Goal: Navigation & Orientation: Find specific page/section

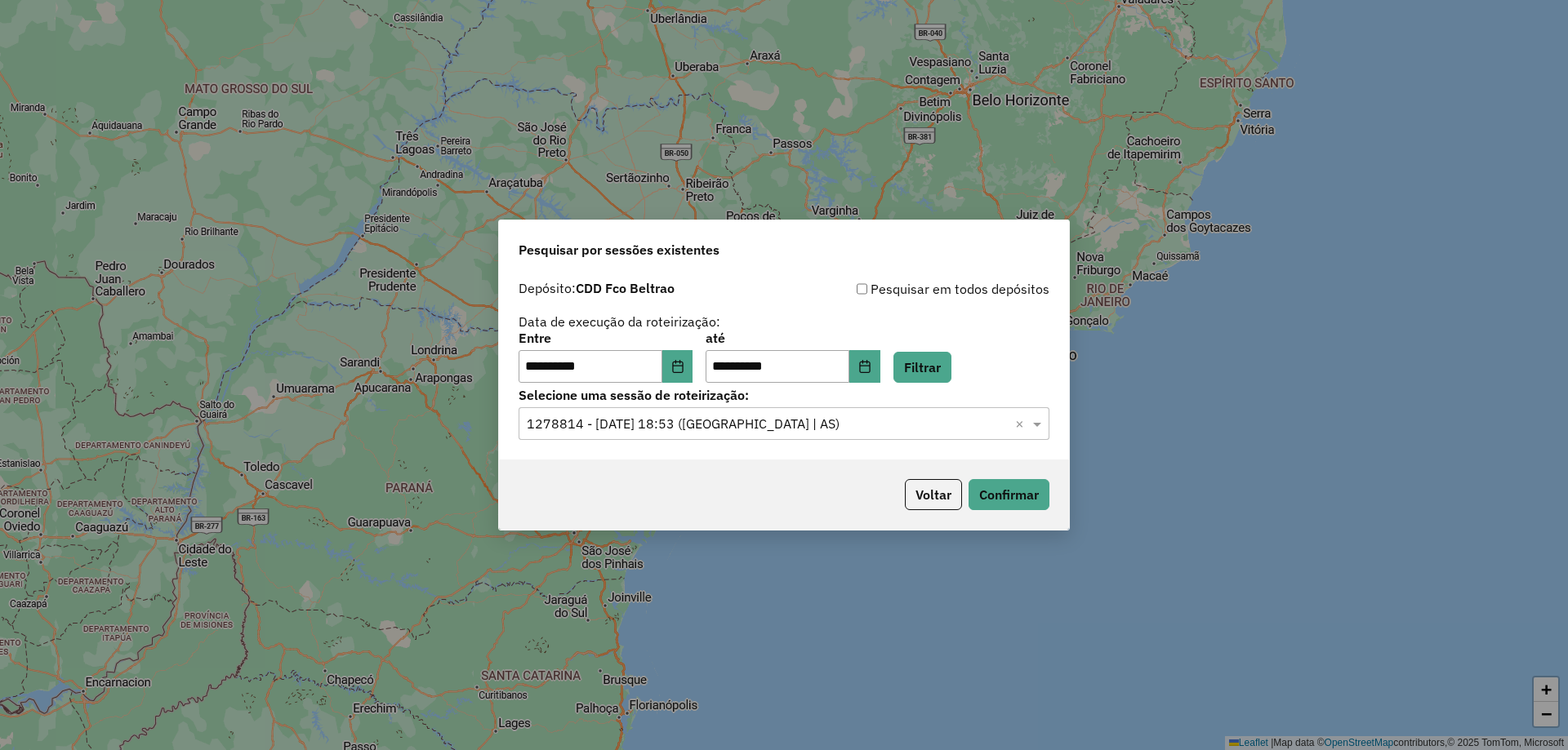
click at [881, 434] on div "Selecione uma sessão × 1278814 - 19/09/2025 18:53 (Rota | AS) ×" at bounding box center [784, 423] width 531 height 32
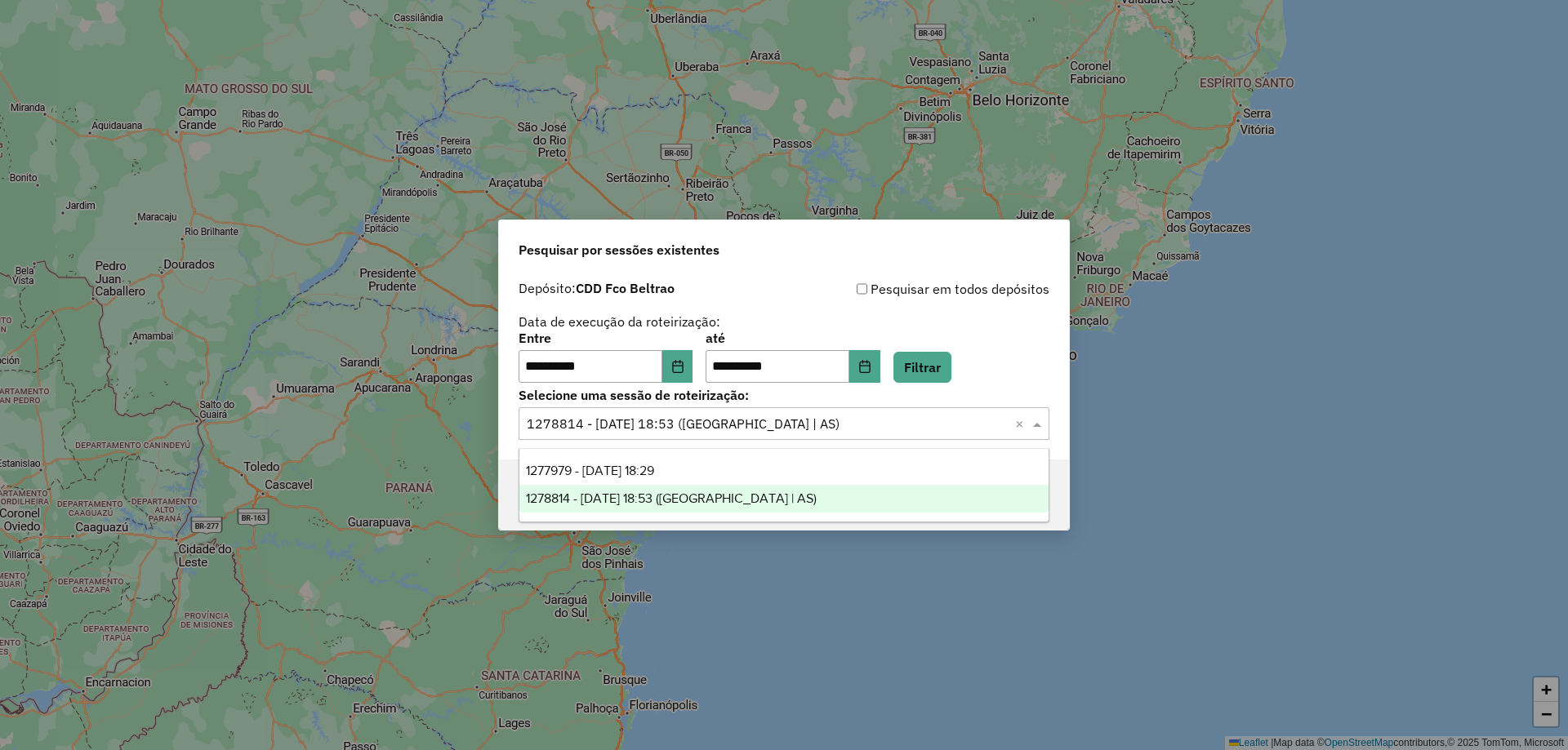
click at [879, 435] on div "Selecione uma sessão × 1278814 - 19/09/2025 18:53 (Rota | AS) ×" at bounding box center [784, 423] width 531 height 32
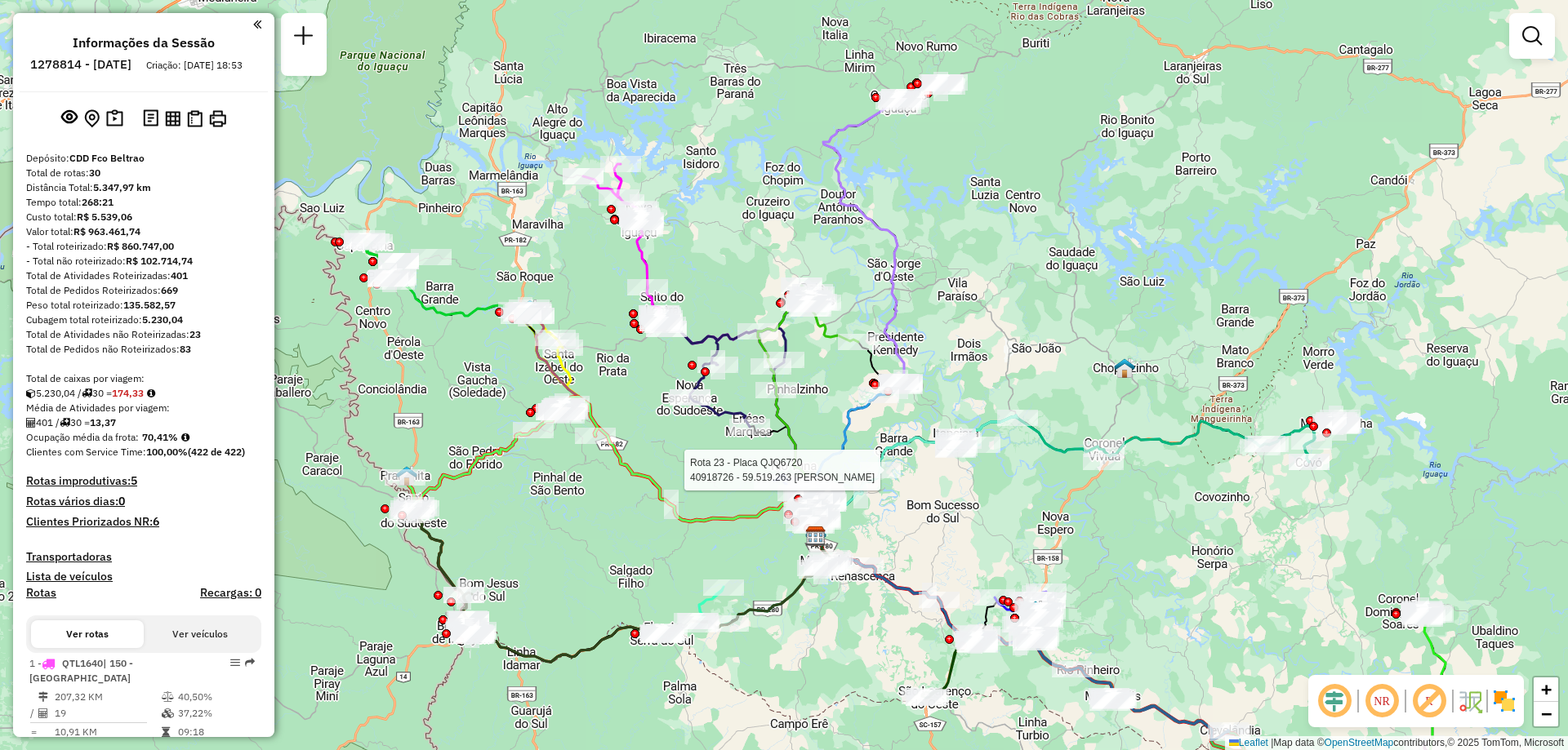
click at [981, 107] on div "Rota 23 - Placa QJQ6720 40918726 - 59.519.263 JANETE POSITZ Rota 1 - Placa QTL1…" at bounding box center [784, 375] width 1568 height 750
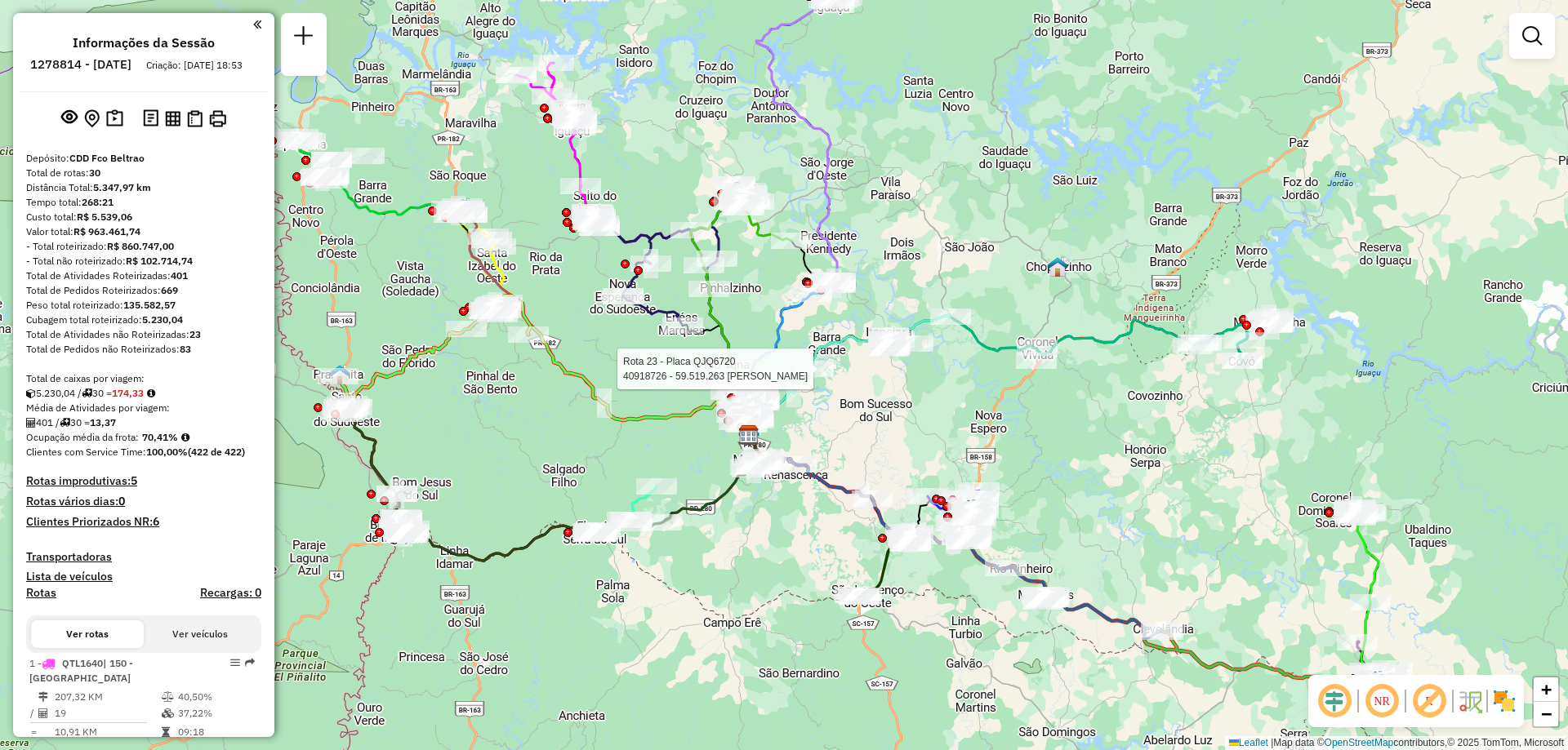
click at [989, 342] on icon at bounding box center [971, 375] width 444 height 123
select select "**********"
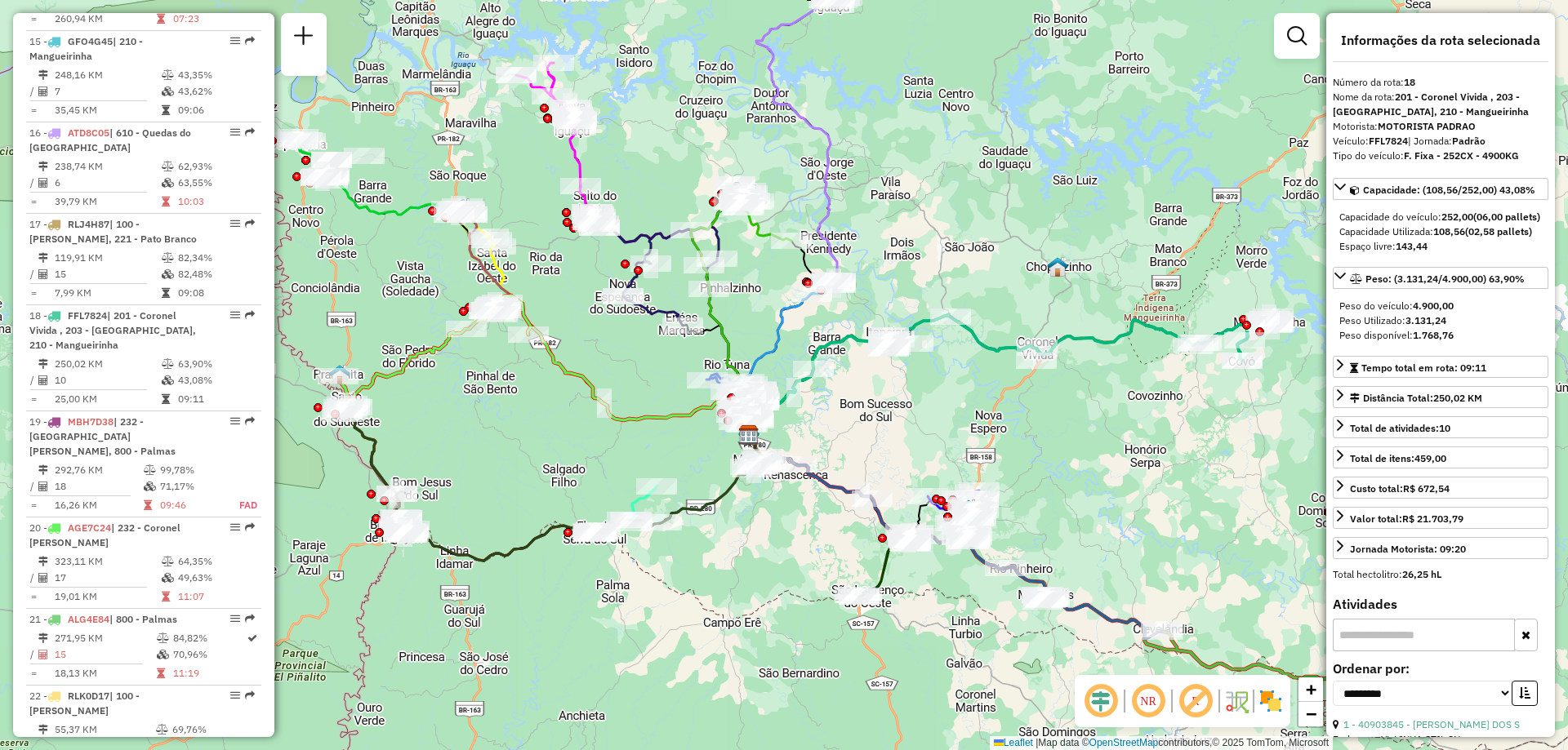
scroll to position [2238, 0]
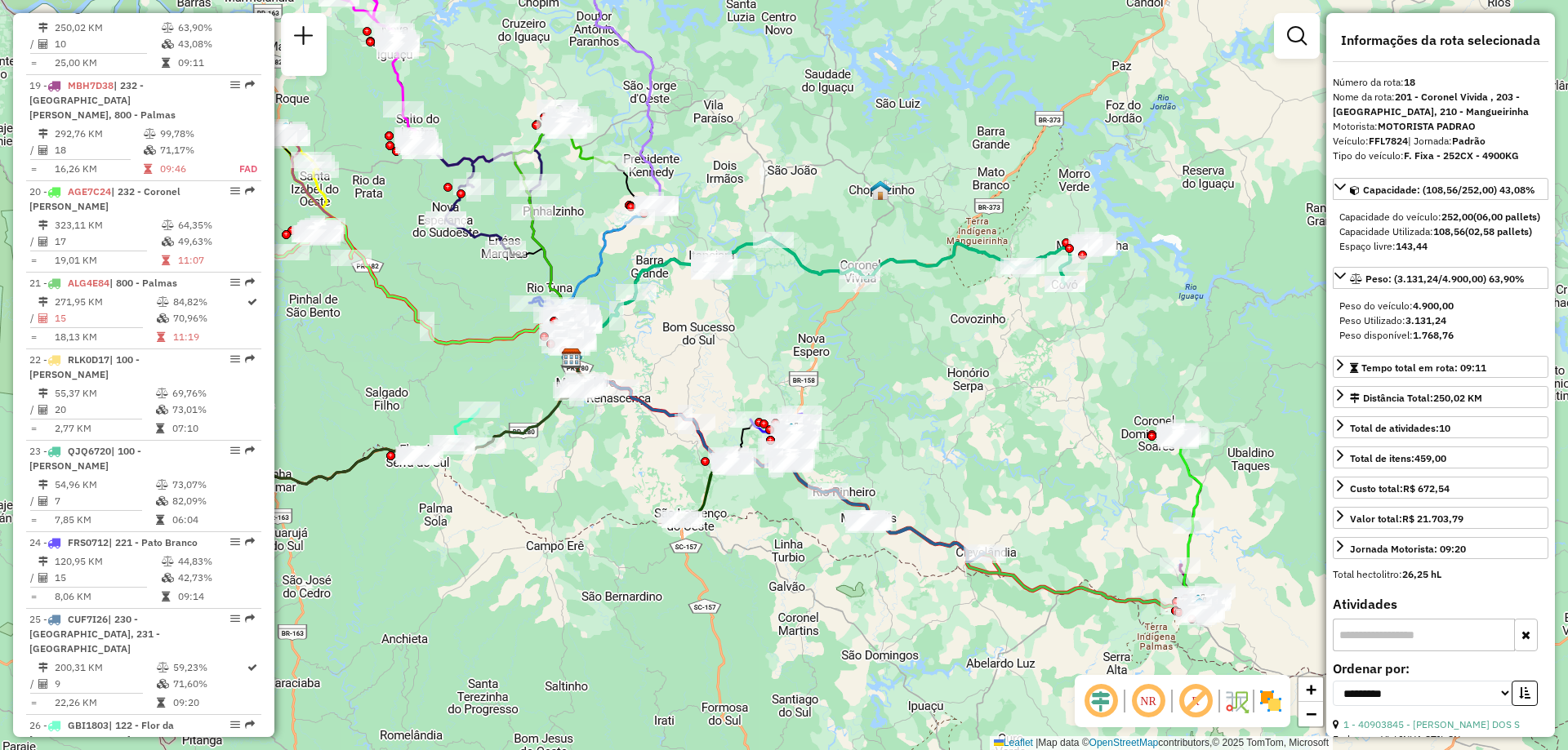
drag, startPoint x: 1105, startPoint y: 424, endPoint x: 927, endPoint y: 347, distance: 193.9
click at [927, 347] on div "Janela de atendimento Grade de atendimento Capacidade Transportadoras Veículos …" at bounding box center [784, 375] width 1568 height 750
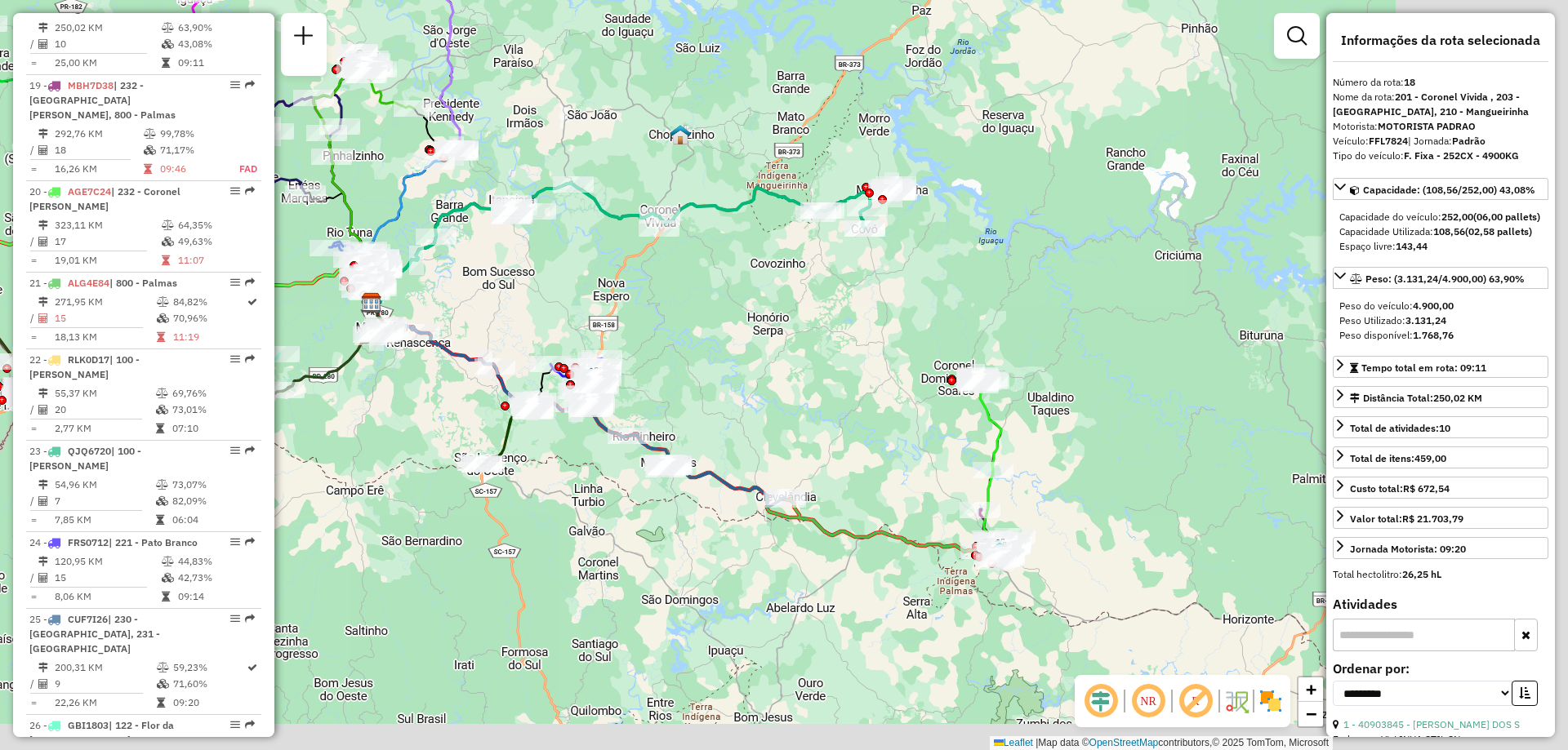
drag, startPoint x: 866, startPoint y: 458, endPoint x: 828, endPoint y: 439, distance: 42.5
click at [807, 444] on div "Janela de atendimento Grade de atendimento Capacidade Transportadoras Veículos …" at bounding box center [784, 375] width 1568 height 750
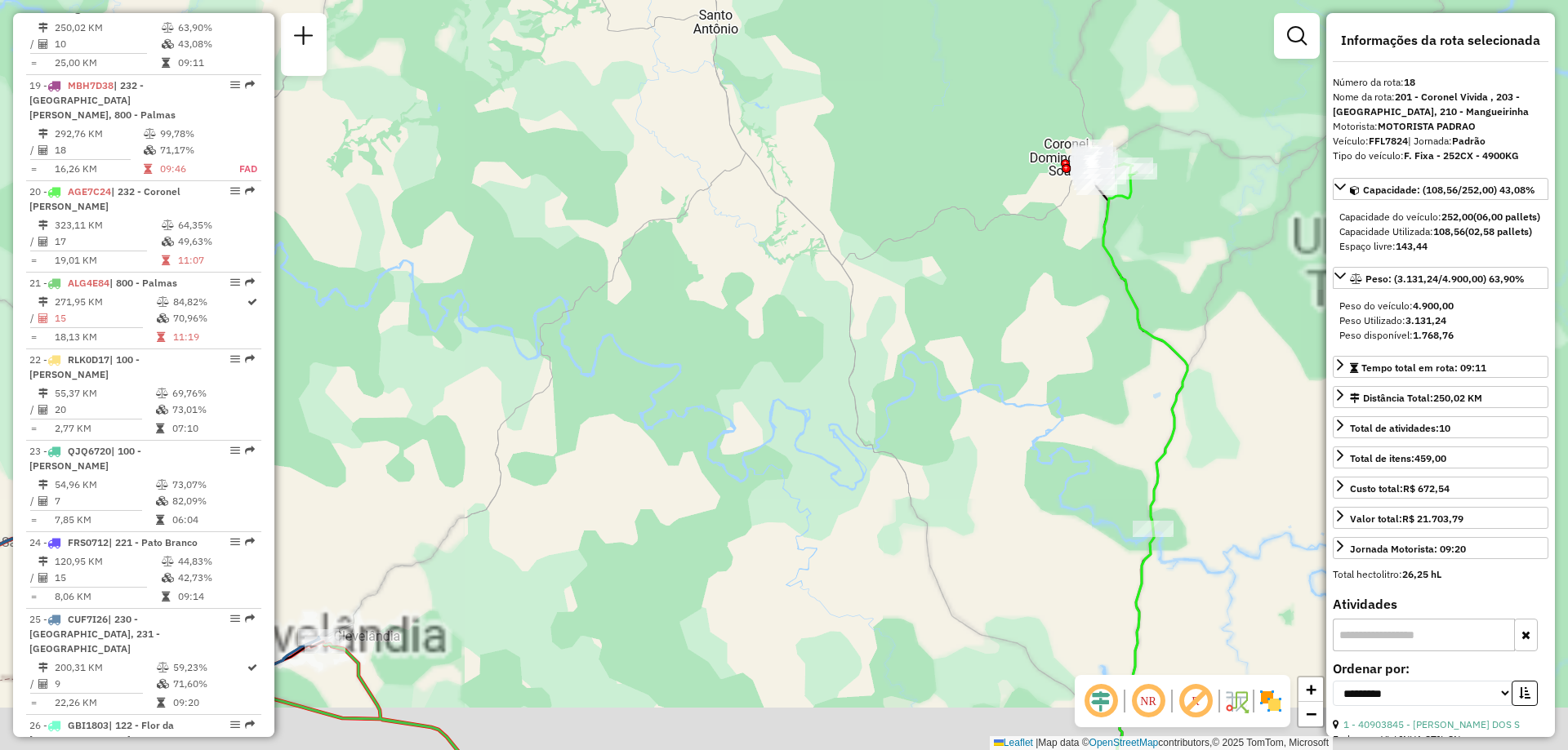
drag, startPoint x: 928, startPoint y: 425, endPoint x: 649, endPoint y: 346, distance: 290.0
click at [650, 346] on div "Janela de atendimento Grade de atendimento Capacidade Transportadoras Veículos …" at bounding box center [784, 375] width 1568 height 750
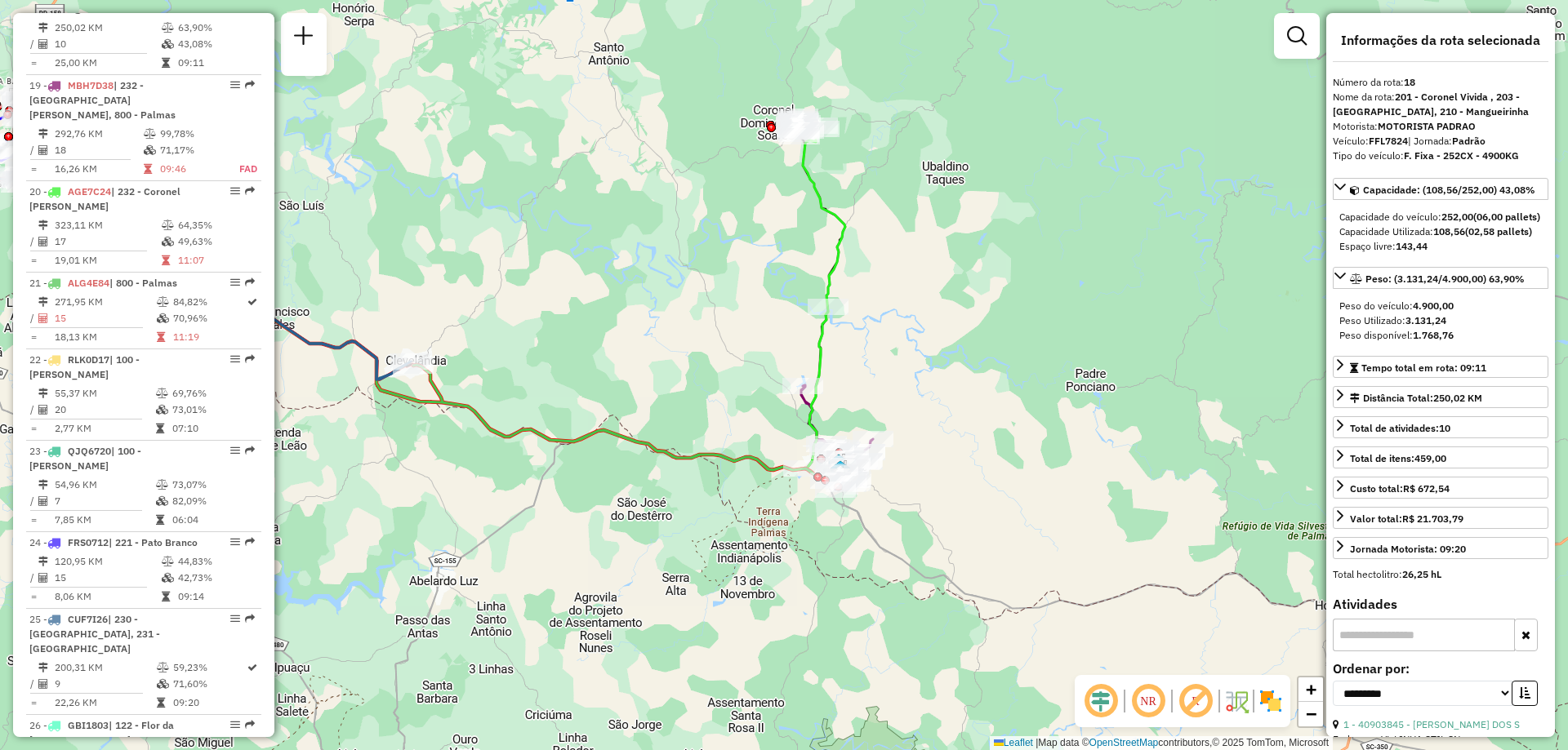
drag, startPoint x: 691, startPoint y: 408, endPoint x: 676, endPoint y: 294, distance: 115.0
click at [676, 294] on div "Janela de atendimento Grade de atendimento Capacidade Transportadoras Veículos …" at bounding box center [784, 375] width 1568 height 750
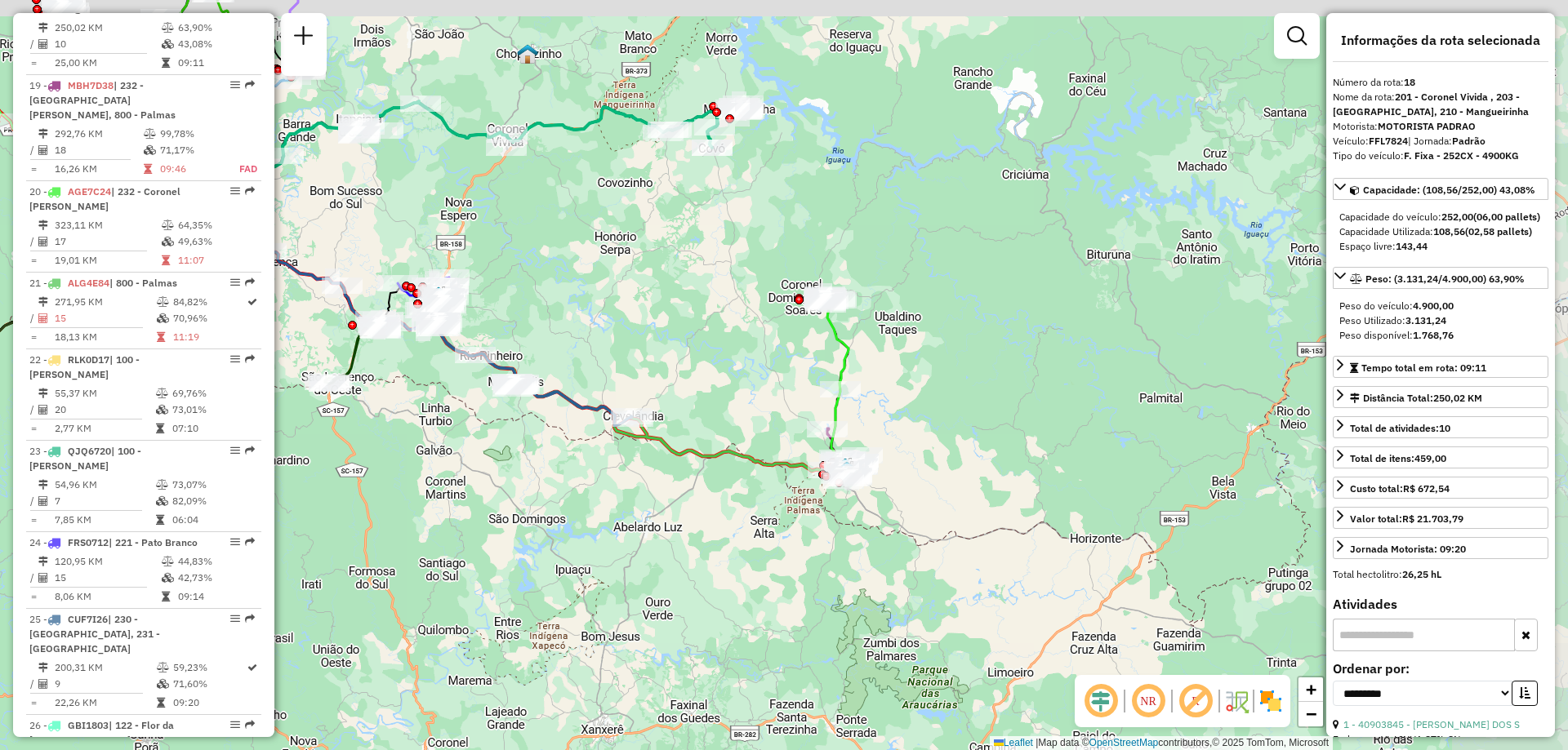
drag, startPoint x: 556, startPoint y: 294, endPoint x: 816, endPoint y: 444, distance: 300.2
click at [814, 443] on div "Janela de atendimento Grade de atendimento Capacidade Transportadoras Veículos …" at bounding box center [784, 375] width 1568 height 750
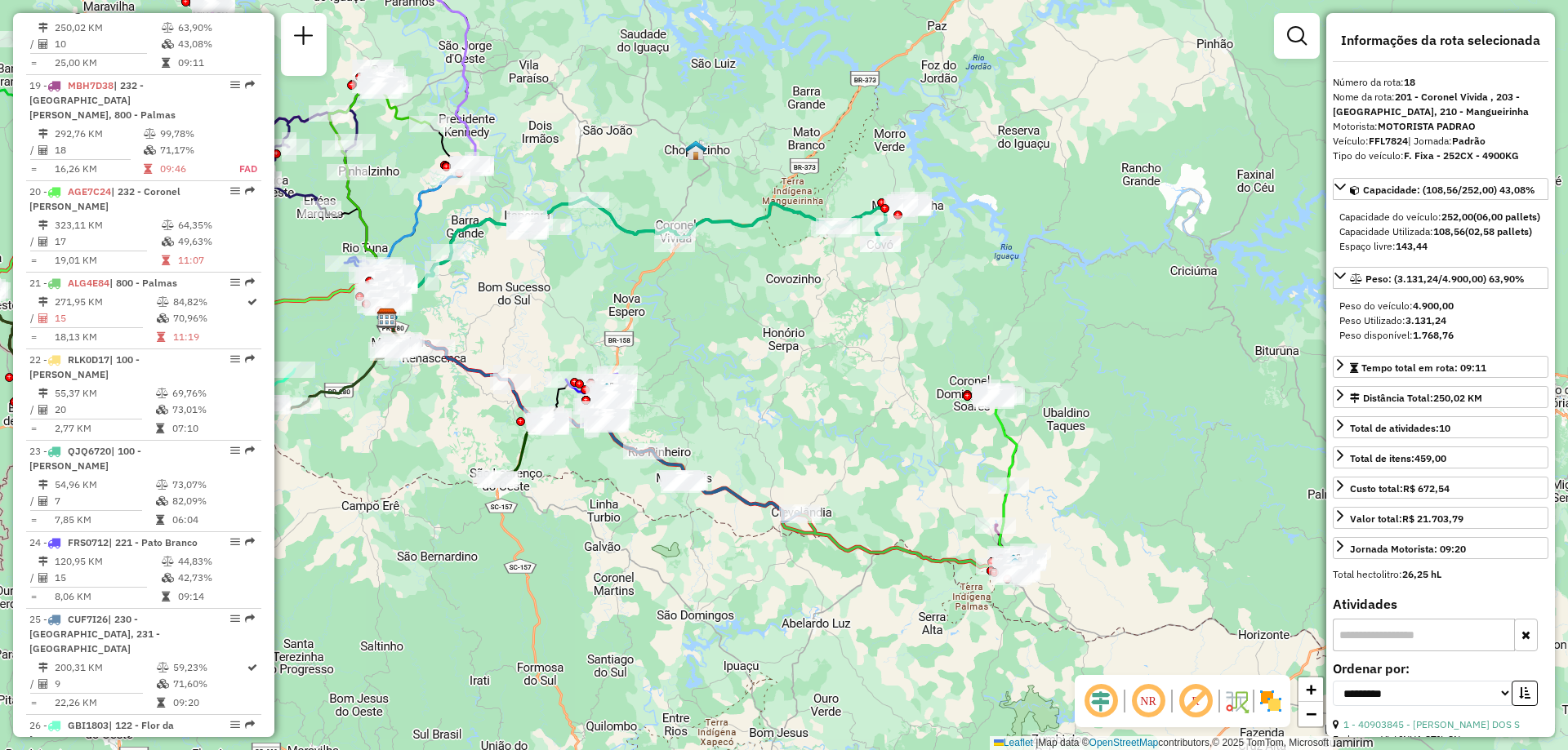
drag, startPoint x: 679, startPoint y: 368, endPoint x: 774, endPoint y: 389, distance: 97.3
click at [774, 389] on div "Janela de atendimento Grade de atendimento Capacidade Transportadoras Veículos …" at bounding box center [784, 375] width 1568 height 750
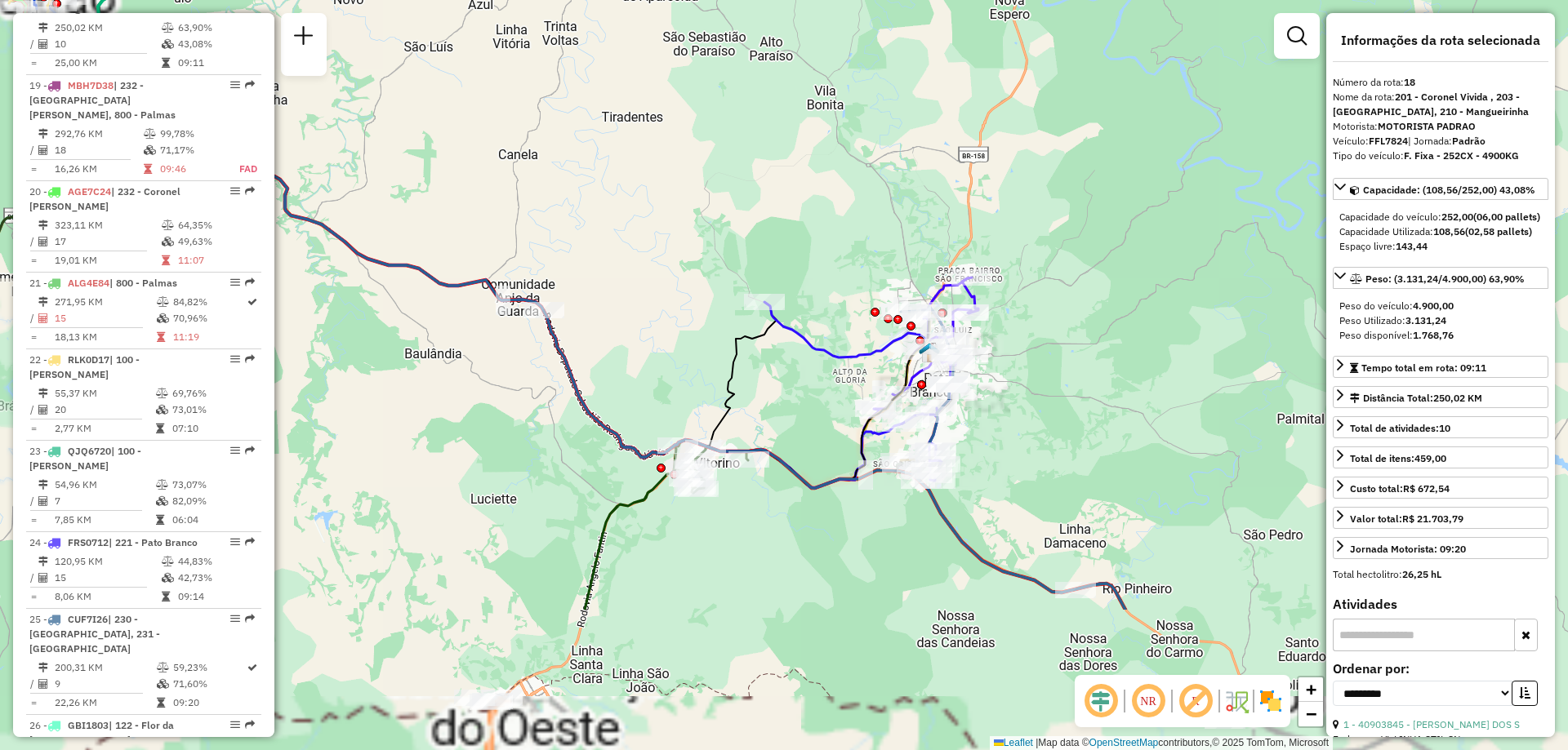
drag, startPoint x: 601, startPoint y: 423, endPoint x: 728, endPoint y: 251, distance: 213.8
click at [727, 253] on div "Janela de atendimento Grade de atendimento Capacidade Transportadoras Veículos …" at bounding box center [784, 375] width 1568 height 750
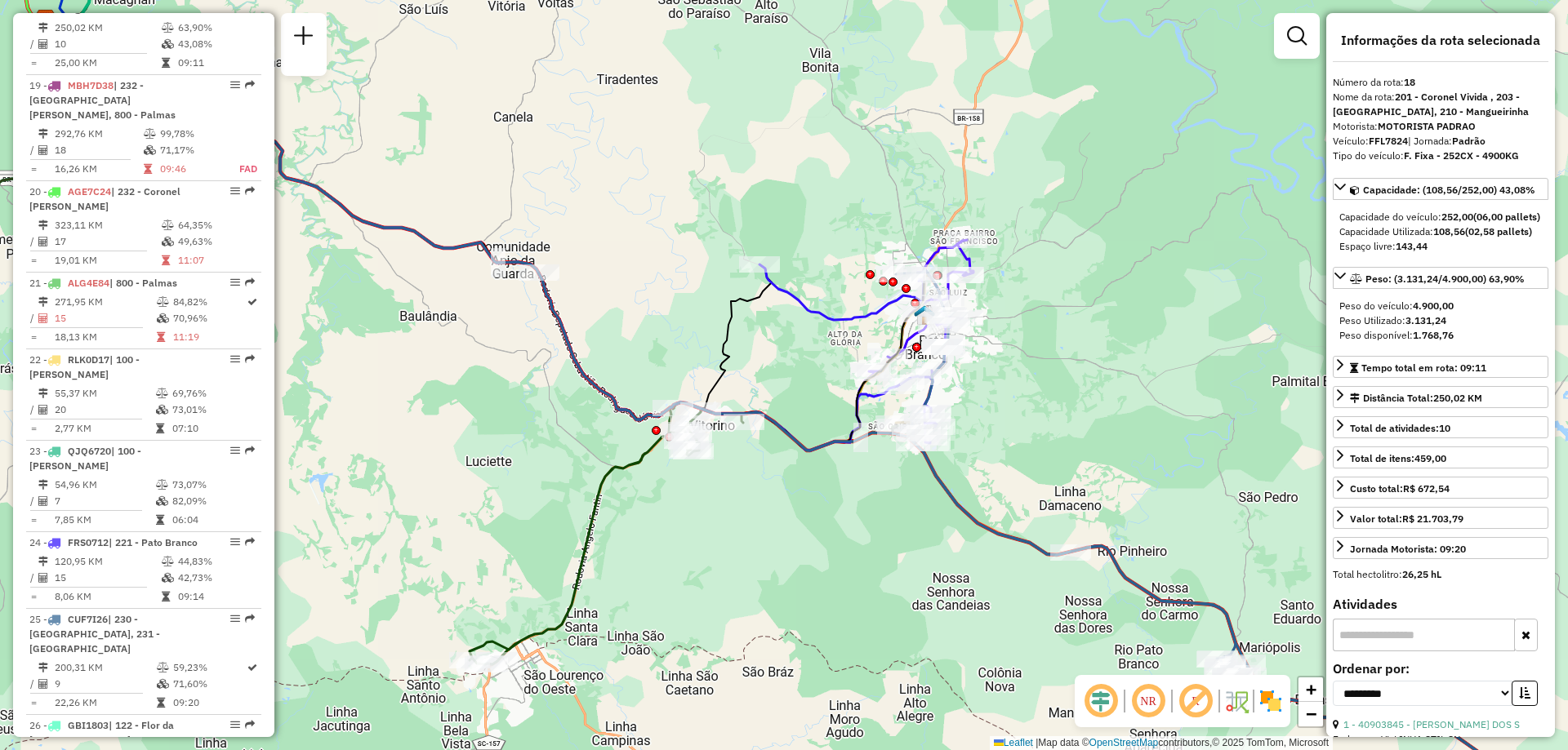
drag, startPoint x: 572, startPoint y: 456, endPoint x: 689, endPoint y: 308, distance: 188.7
click at [688, 310] on div "Janela de atendimento Grade de atendimento Capacidade Transportadoras Veículos …" at bounding box center [784, 375] width 1568 height 750
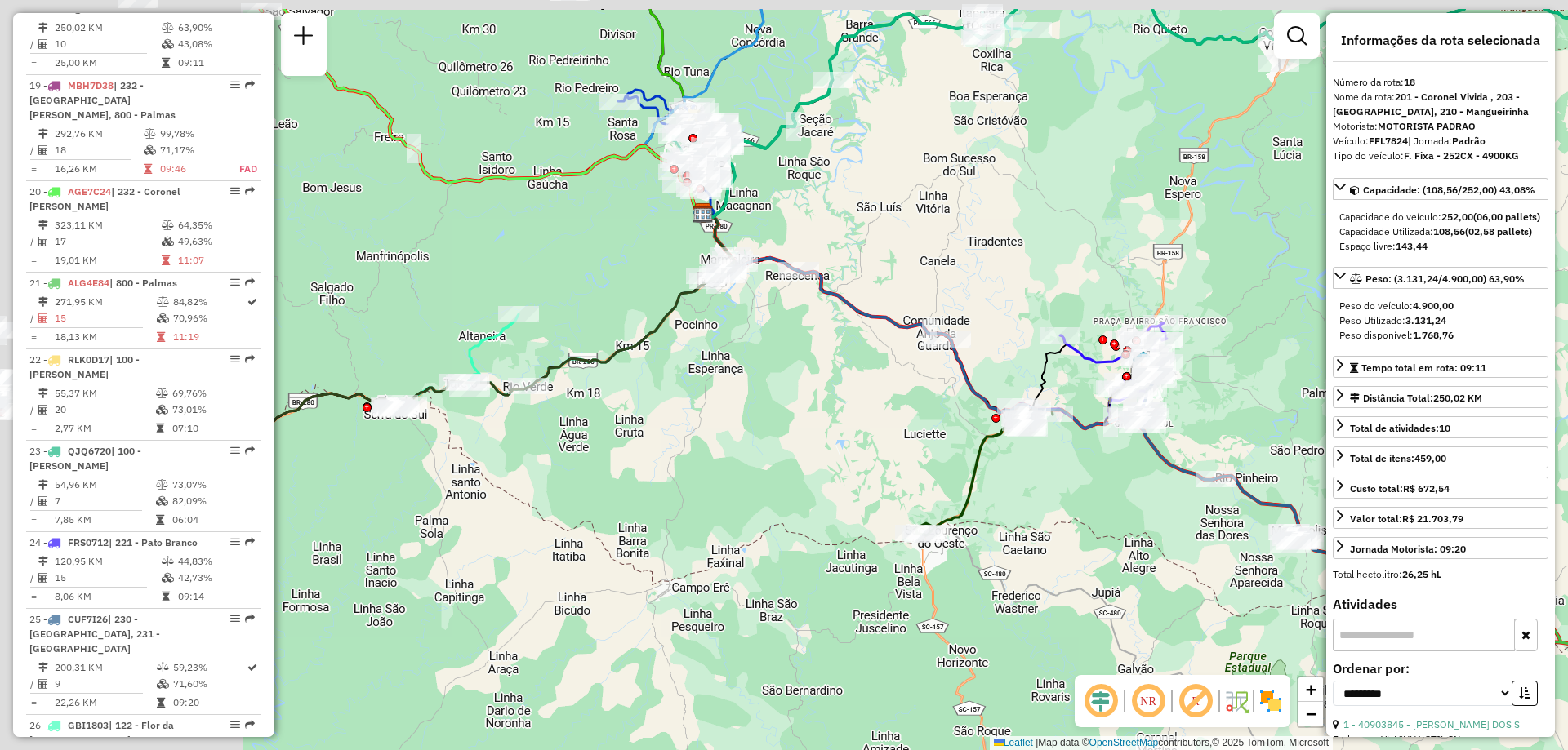
drag, startPoint x: 493, startPoint y: 361, endPoint x: 838, endPoint y: 442, distance: 354.4
click at [838, 442] on div "Janela de atendimento Grade de atendimento Capacidade Transportadoras Veículos …" at bounding box center [784, 375] width 1568 height 750
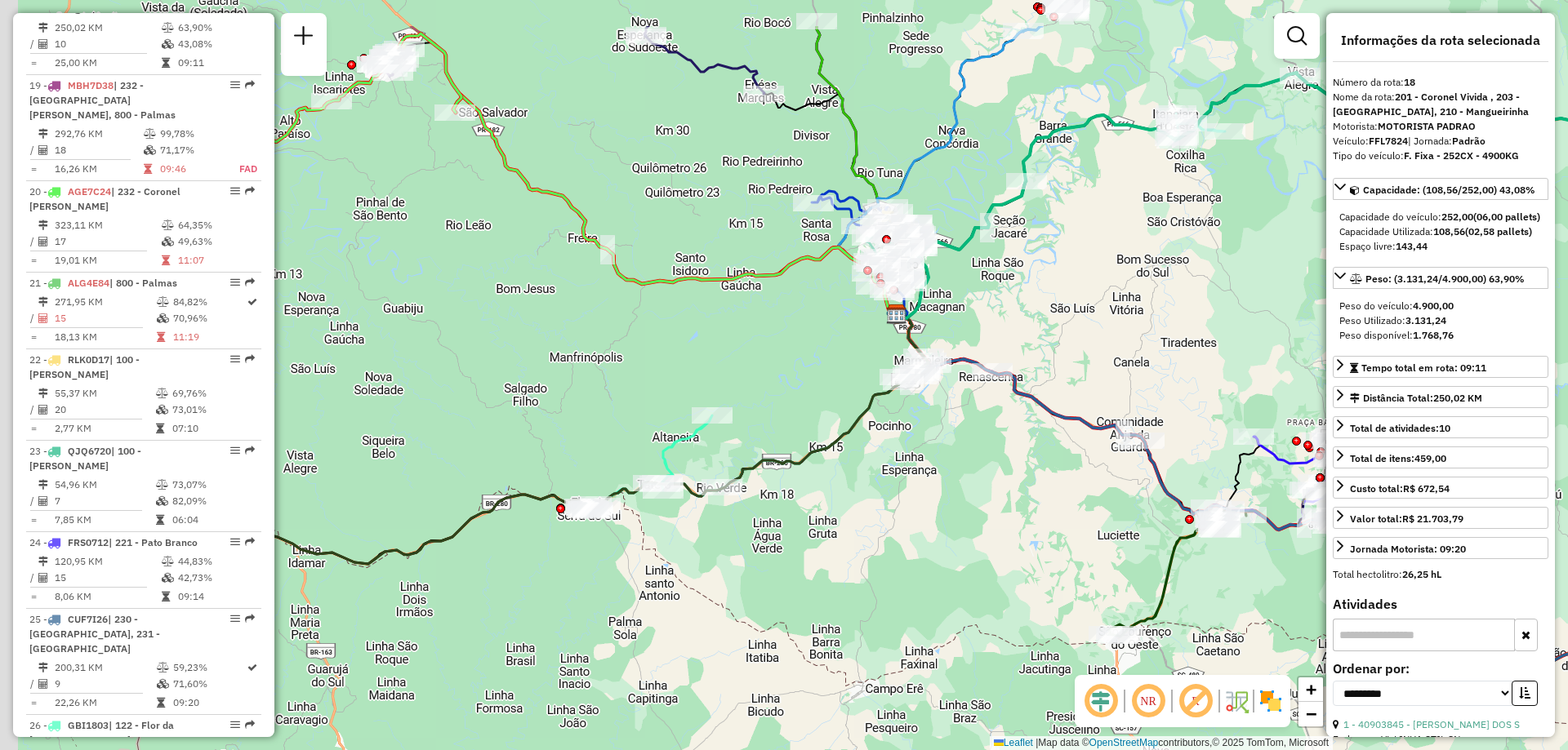
drag, startPoint x: 566, startPoint y: 437, endPoint x: 812, endPoint y: 562, distance: 275.9
click at [811, 562] on div "Janela de atendimento Grade de atendimento Capacidade Transportadoras Veículos …" at bounding box center [784, 375] width 1568 height 750
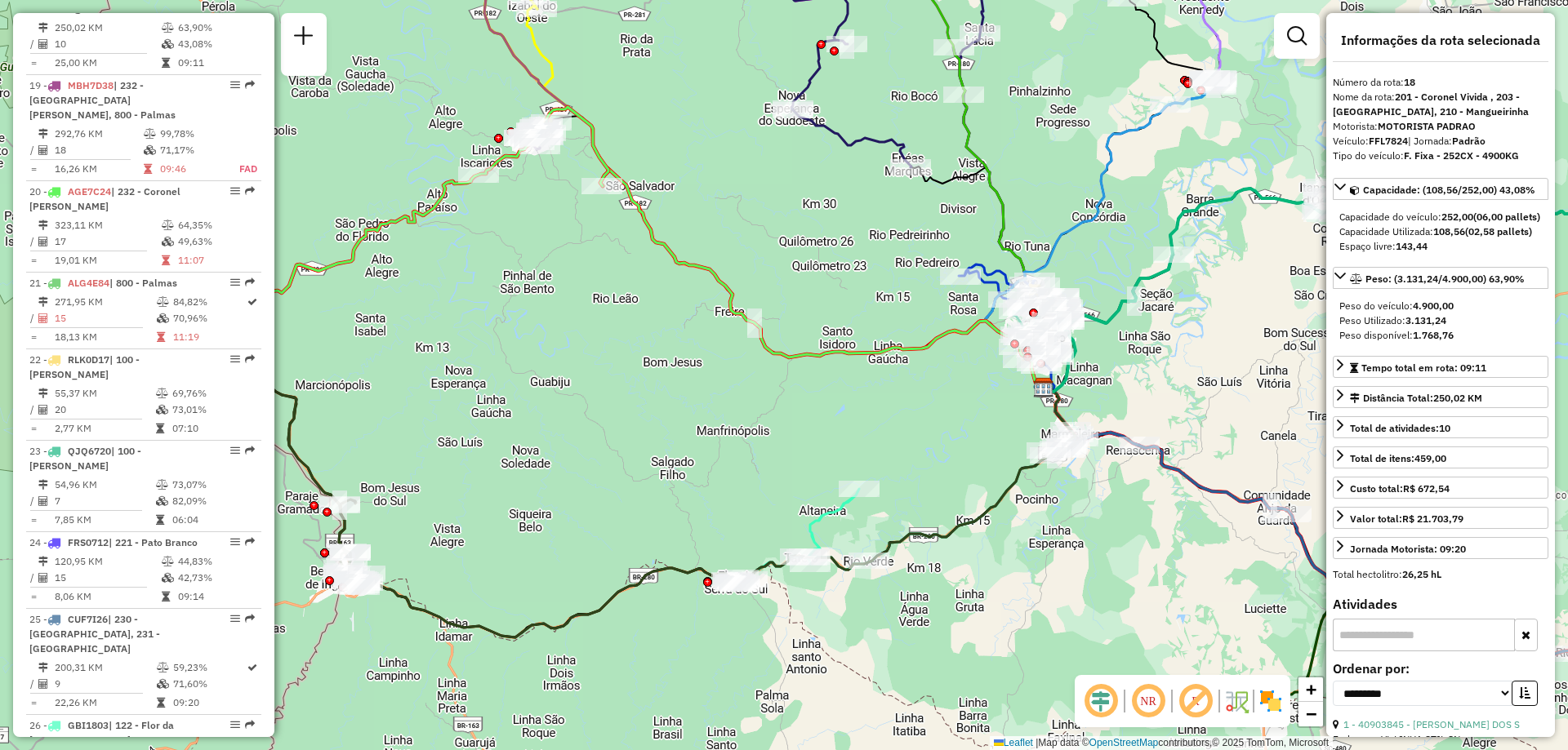
drag, startPoint x: 574, startPoint y: 385, endPoint x: 842, endPoint y: 453, distance: 276.5
click at [842, 451] on div "Janela de atendimento Grade de atendimento Capacidade Transportadoras Veículos …" at bounding box center [784, 375] width 1568 height 750
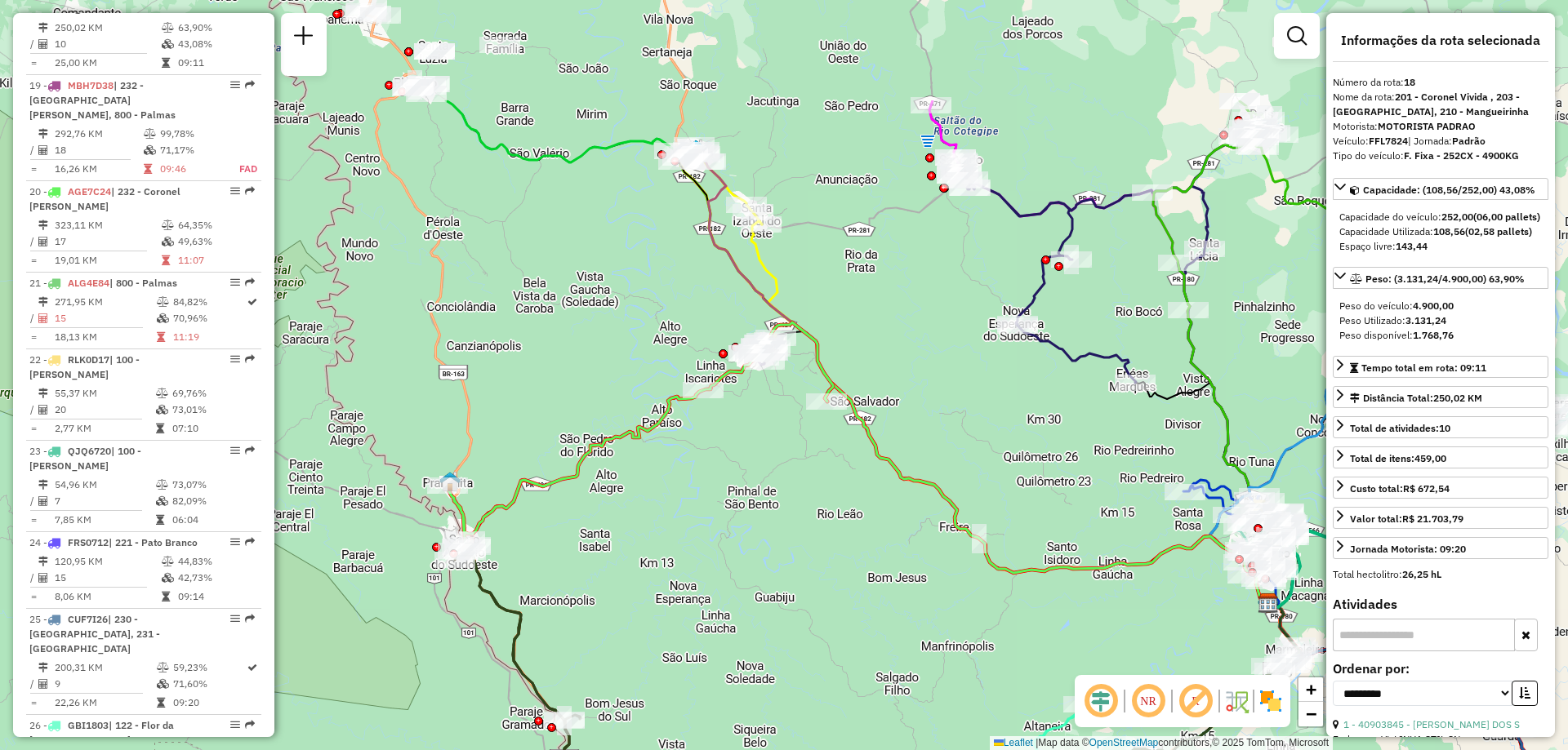
drag, startPoint x: 642, startPoint y: 412, endPoint x: 664, endPoint y: 576, distance: 165.5
click at [664, 576] on div "Janela de atendimento Grade de atendimento Capacidade Transportadoras Veículos …" at bounding box center [784, 375] width 1568 height 750
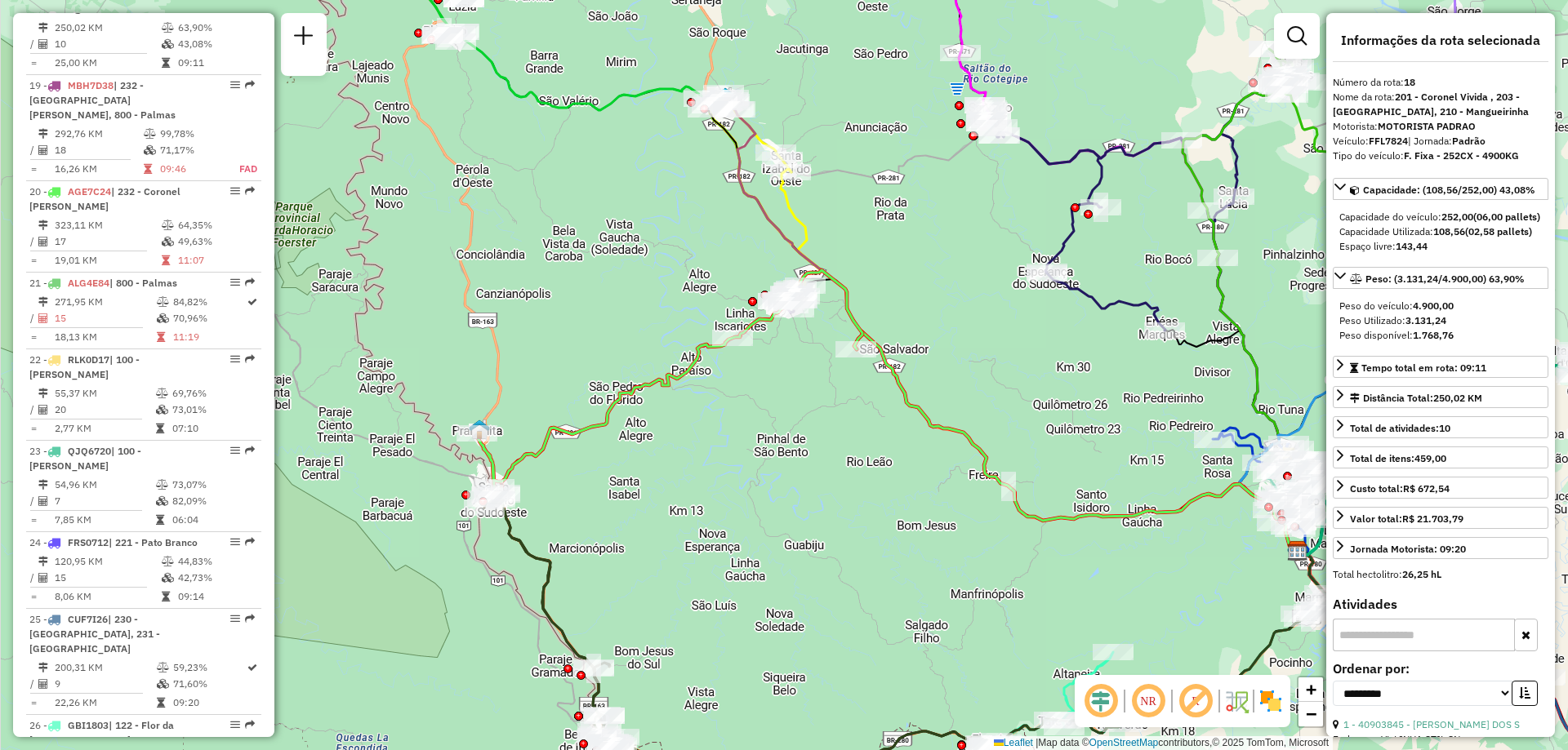
drag, startPoint x: 678, startPoint y: 569, endPoint x: 714, endPoint y: 502, distance: 76.1
click at [714, 502] on div "Janela de atendimento Grade de atendimento Capacidade Transportadoras Veículos …" at bounding box center [784, 375] width 1568 height 750
drag, startPoint x: 714, startPoint y: 502, endPoint x: 726, endPoint y: 484, distance: 21.6
click at [714, 502] on div "Janela de atendimento Grade de atendimento Capacidade Transportadoras Veículos …" at bounding box center [784, 375] width 1568 height 750
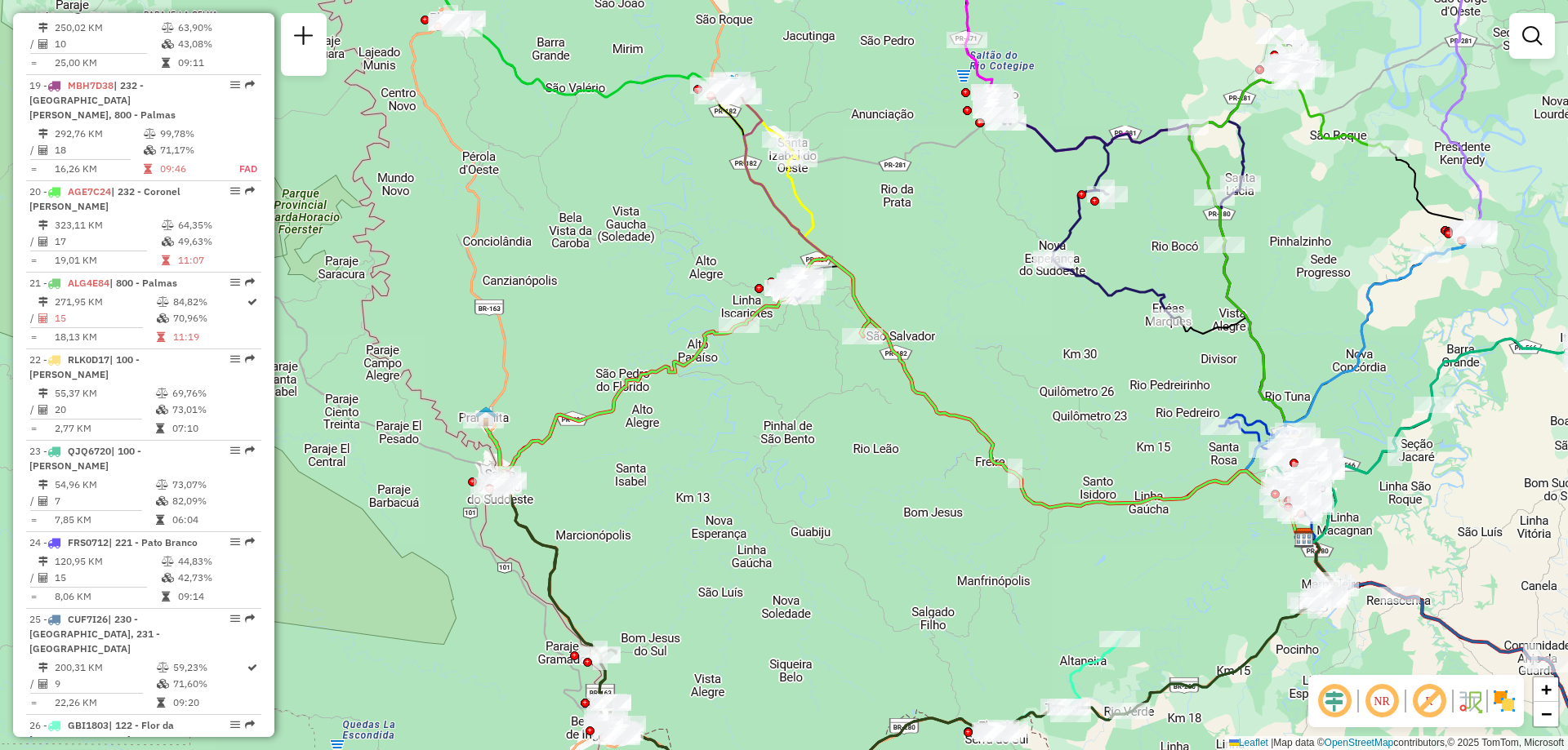
click at [625, 388] on icon at bounding box center [676, 370] width 386 height 228
select select "**********"
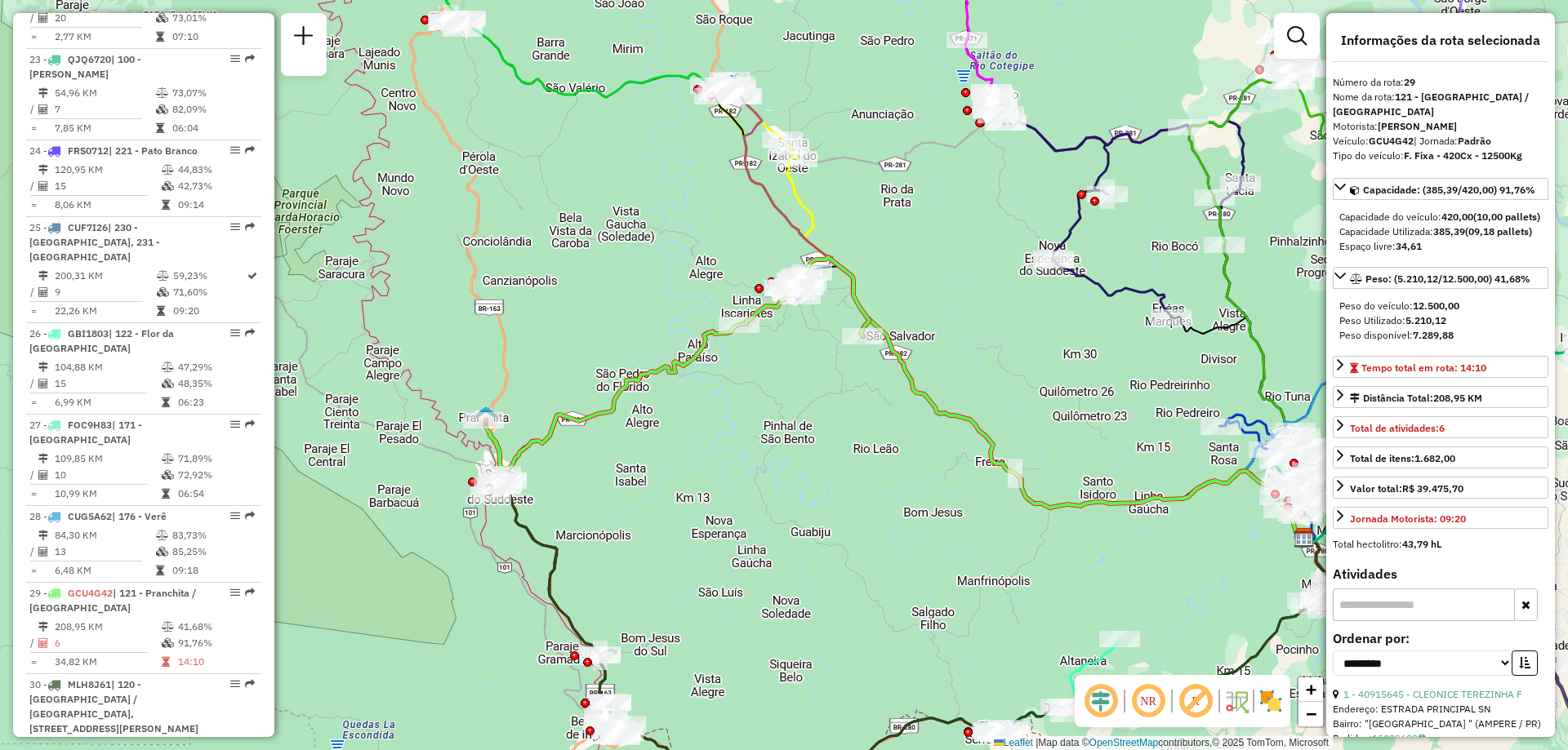
scroll to position [2988, 0]
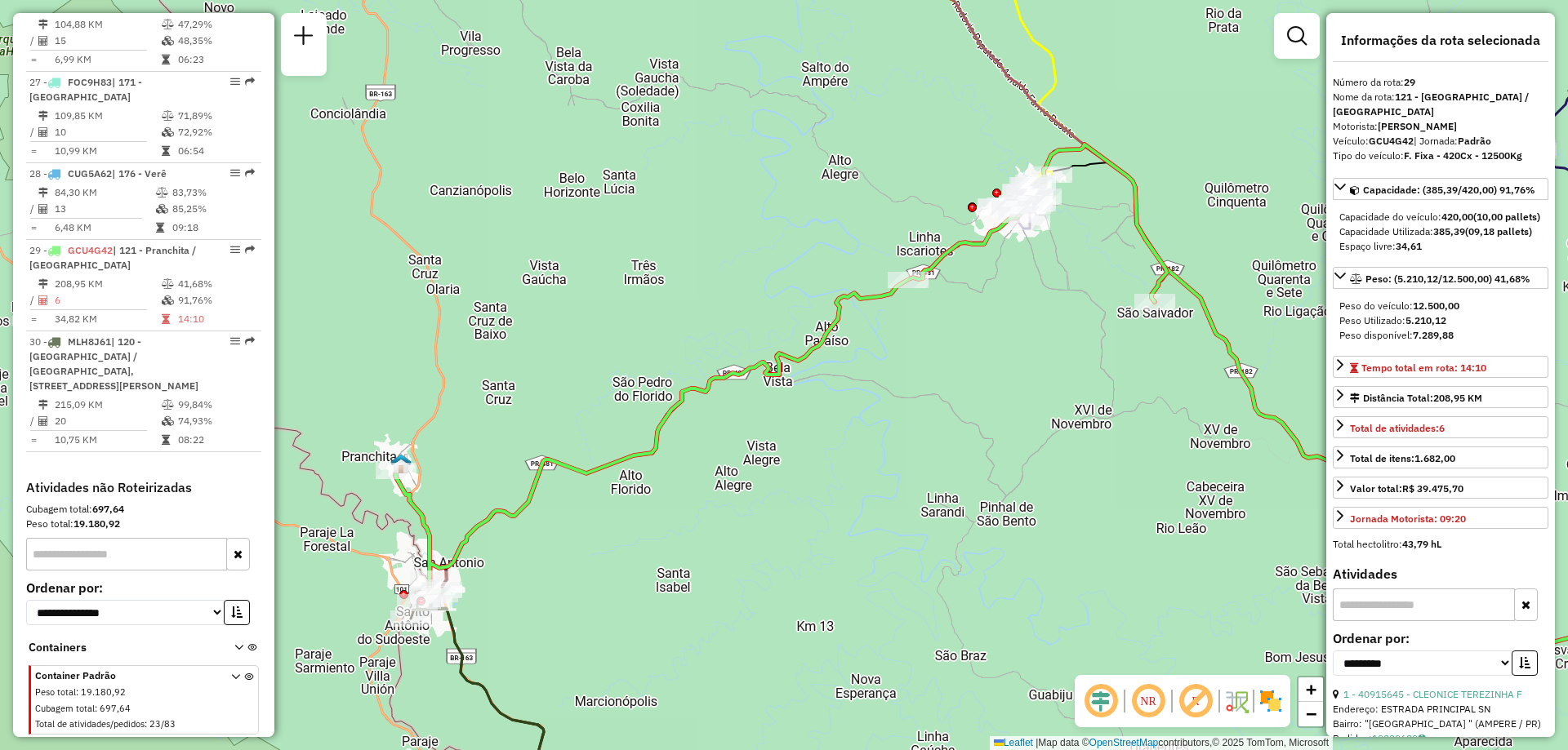
drag, startPoint x: 637, startPoint y: 384, endPoint x: 748, endPoint y: 419, distance: 116.4
click at [748, 419] on div "Janela de atendimento Grade de atendimento Capacidade Transportadoras Veículos …" at bounding box center [784, 375] width 1568 height 750
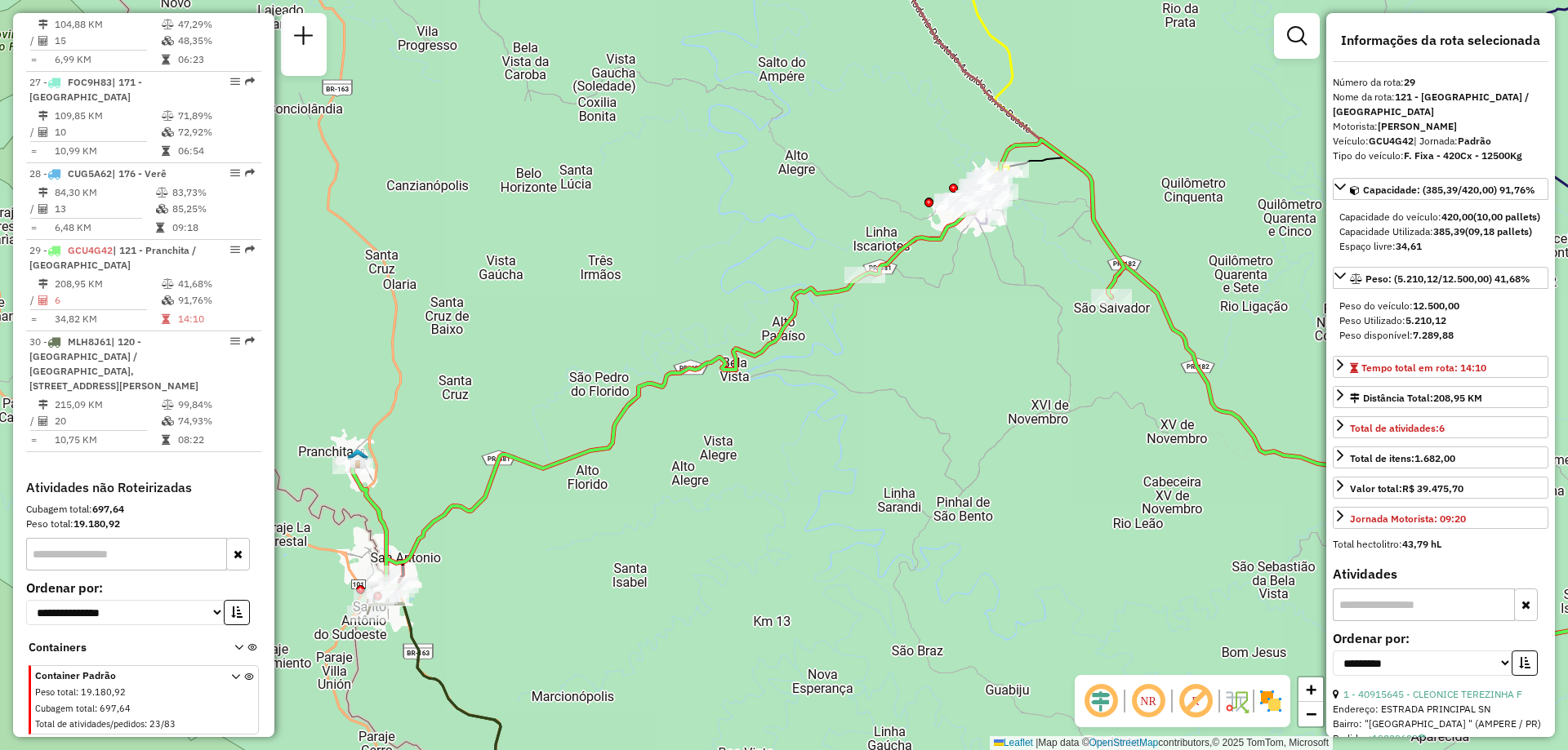
drag, startPoint x: 748, startPoint y: 419, endPoint x: 707, endPoint y: 426, distance: 41.6
click at [707, 426] on div "Janela de atendimento Grade de atendimento Capacidade Transportadoras Veículos …" at bounding box center [784, 375] width 1568 height 750
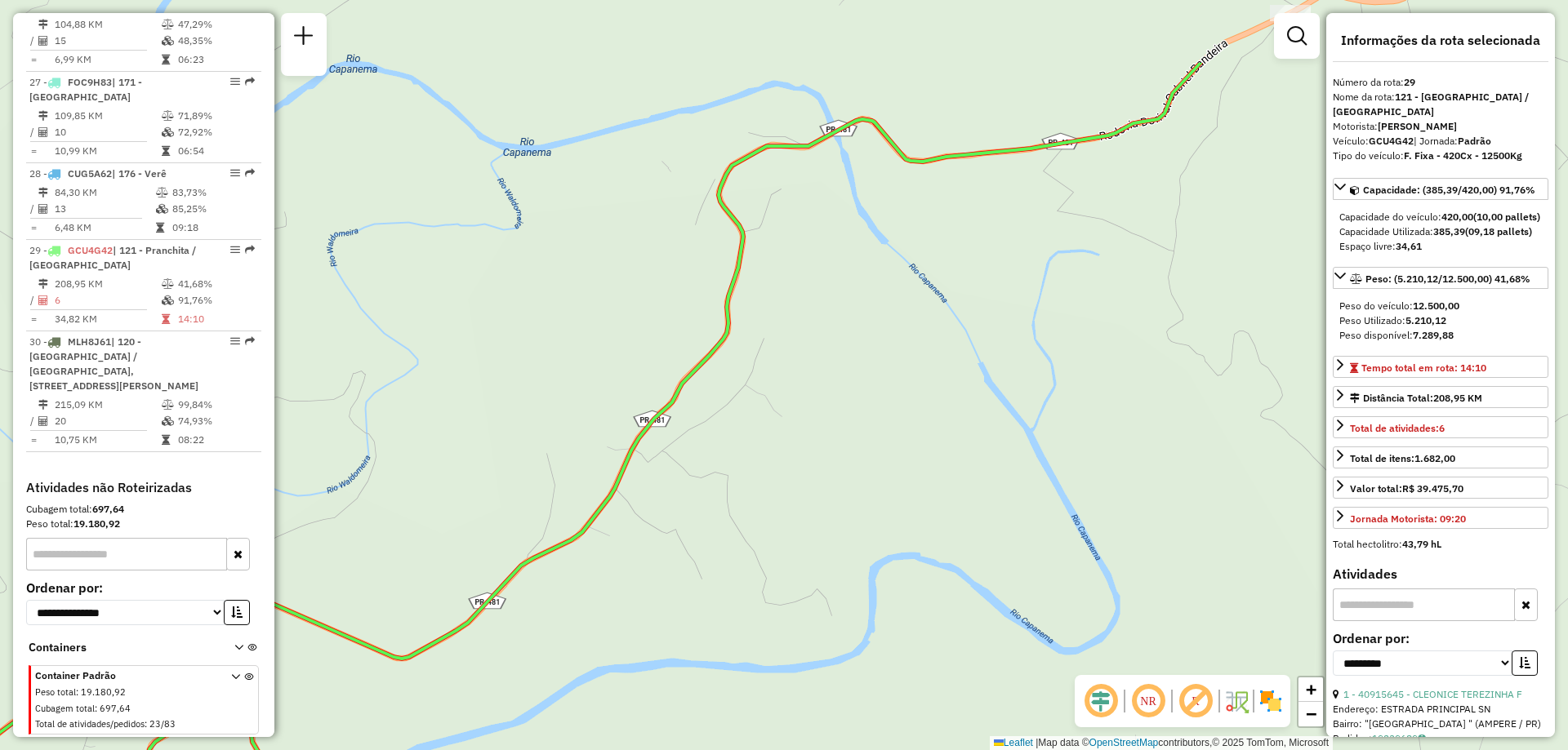
drag, startPoint x: 809, startPoint y: 305, endPoint x: 803, endPoint y: 441, distance: 136.1
click at [803, 441] on div "Janela de atendimento Grade de atendimento Capacidade Transportadoras Veículos …" at bounding box center [784, 375] width 1568 height 750
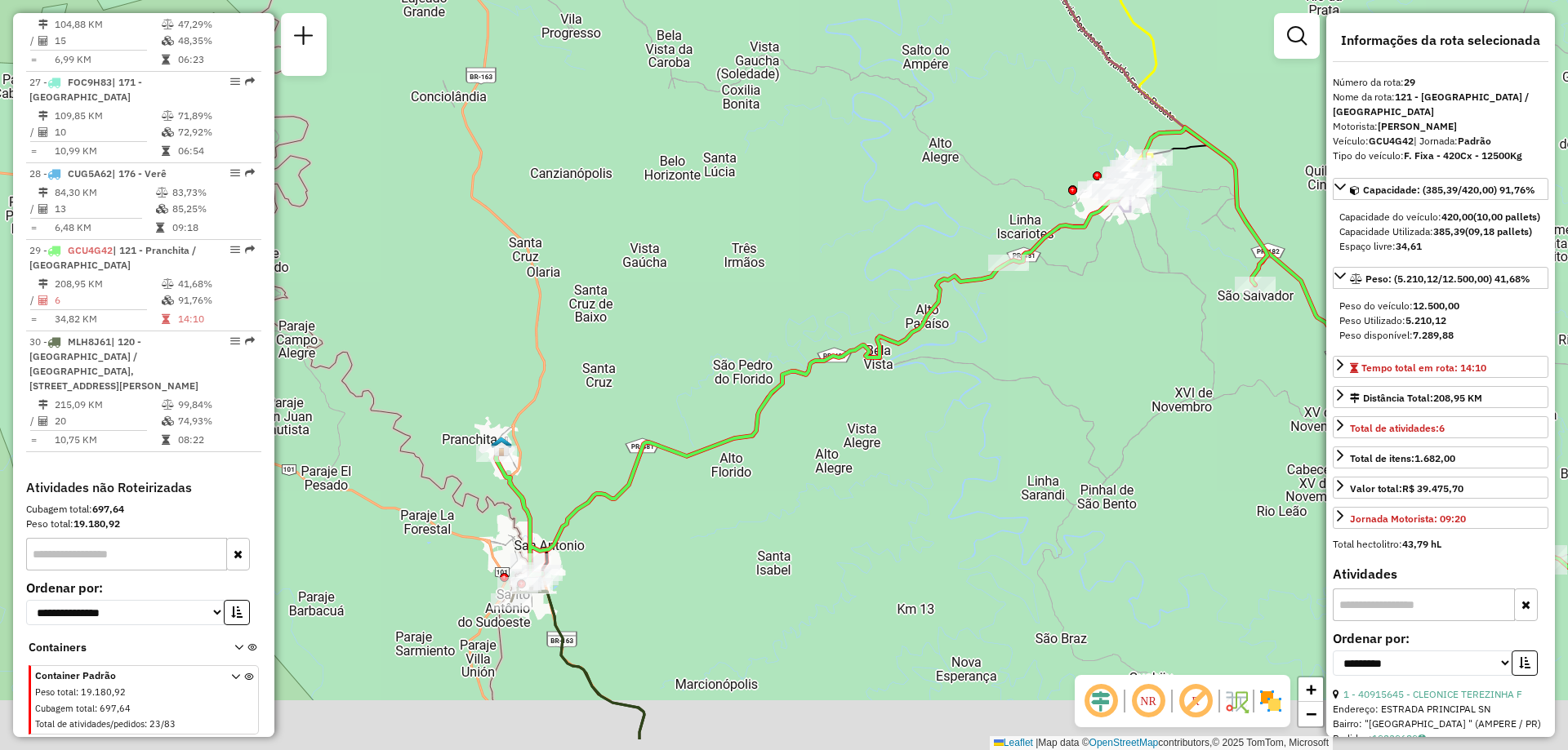
drag, startPoint x: 555, startPoint y: 414, endPoint x: 640, endPoint y: 201, distance: 229.3
click at [642, 218] on div "Janela de atendimento Grade de atendimento Capacidade Transportadoras Veículos …" at bounding box center [784, 375] width 1568 height 750
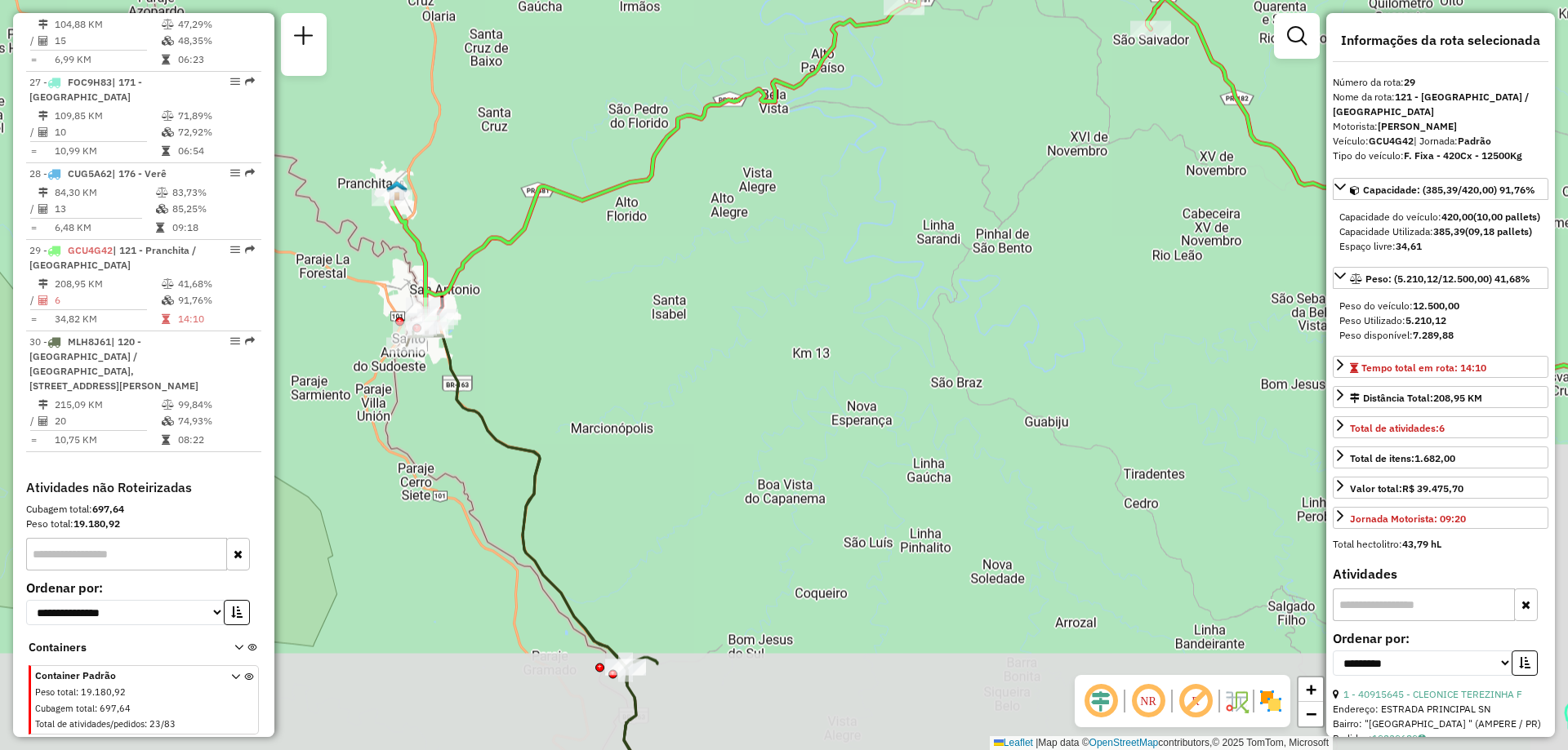
drag, startPoint x: 738, startPoint y: 551, endPoint x: 632, endPoint y: 519, distance: 110.7
click at [632, 519] on div "Janela de atendimento Grade de atendimento Capacidade Transportadoras Veículos …" at bounding box center [784, 375] width 1568 height 750
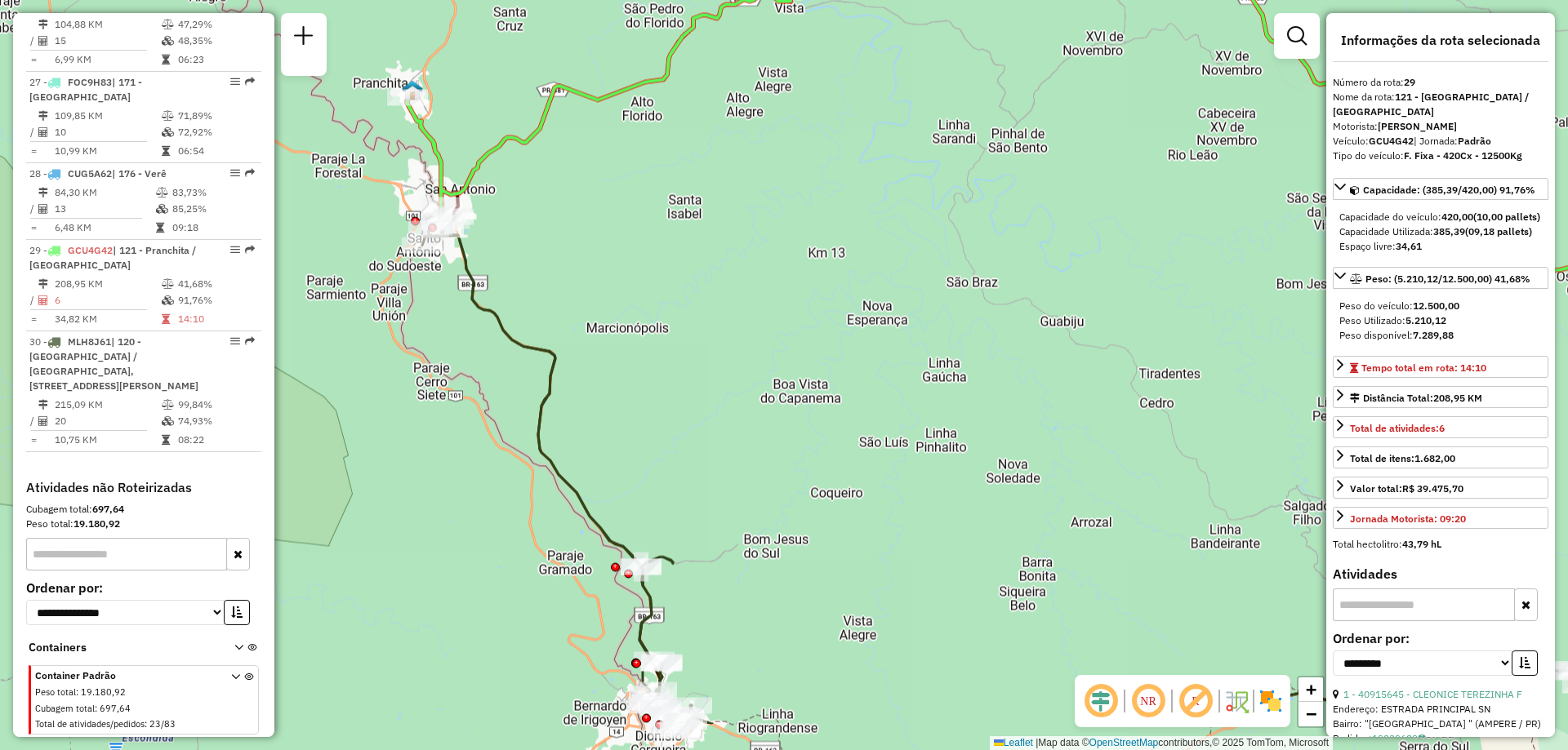
drag, startPoint x: 561, startPoint y: 439, endPoint x: 557, endPoint y: 317, distance: 122.1
click at [557, 317] on div "Janela de atendimento Grade de atendimento Capacidade Transportadoras Veículos …" at bounding box center [784, 375] width 1568 height 750
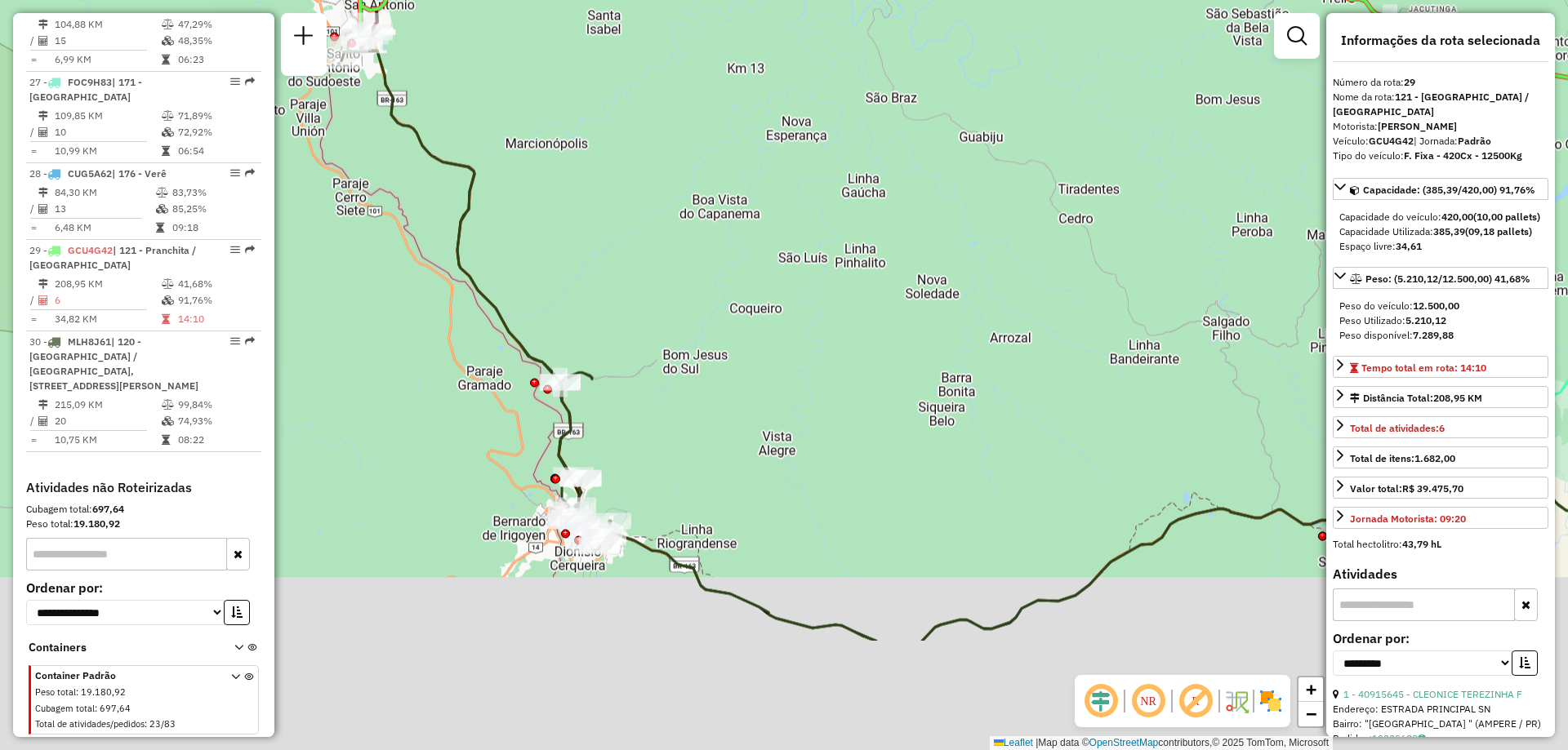
drag, startPoint x: 782, startPoint y: 509, endPoint x: 699, endPoint y: 323, distance: 203.7
click at [699, 323] on div "Janela de atendimento Grade de atendimento Capacidade Transportadoras Veículos …" at bounding box center [784, 375] width 1568 height 750
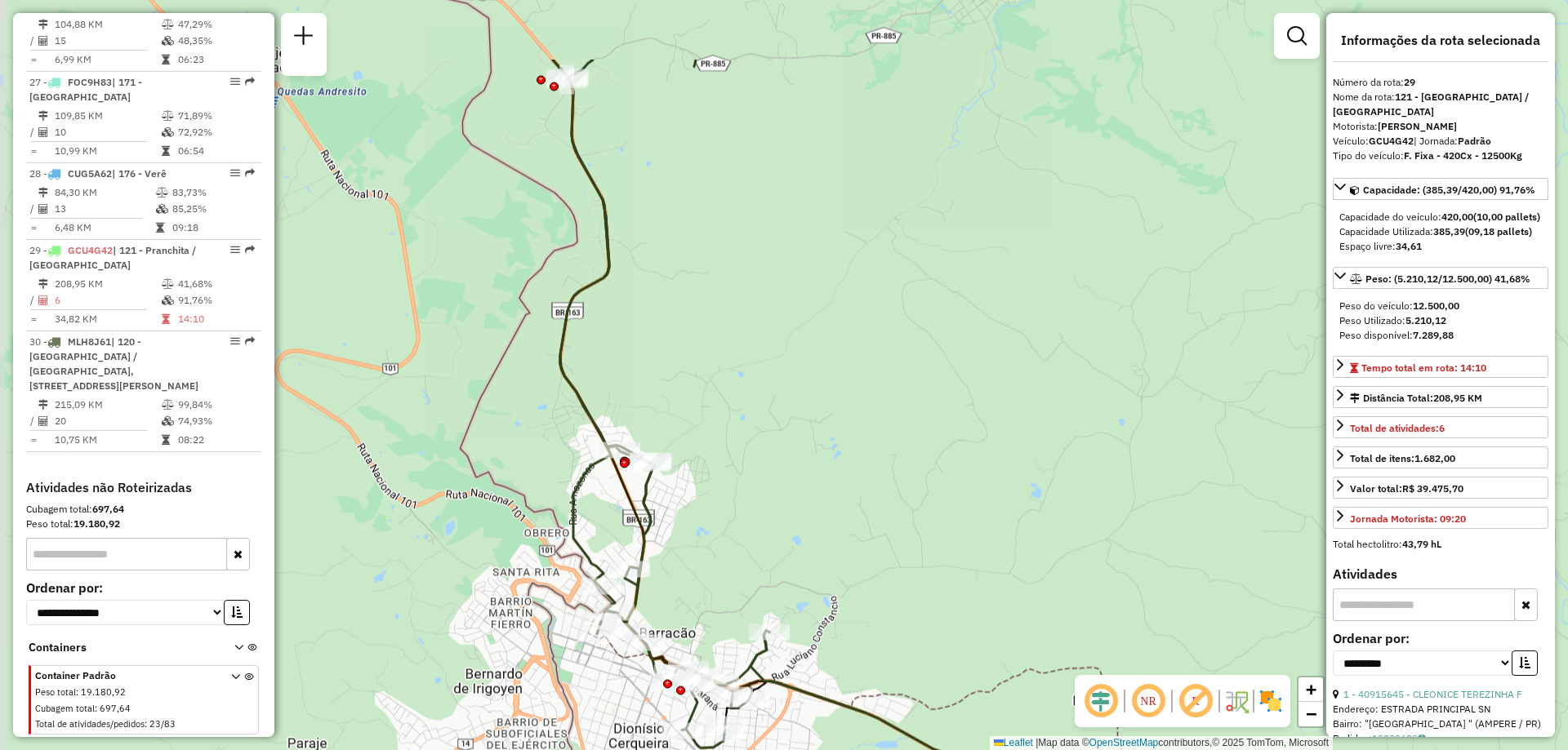
drag, startPoint x: 541, startPoint y: 444, endPoint x: 852, endPoint y: 578, distance: 338.6
click at [852, 578] on div "Janela de atendimento Grade de atendimento Capacidade Transportadoras Veículos …" at bounding box center [784, 375] width 1568 height 750
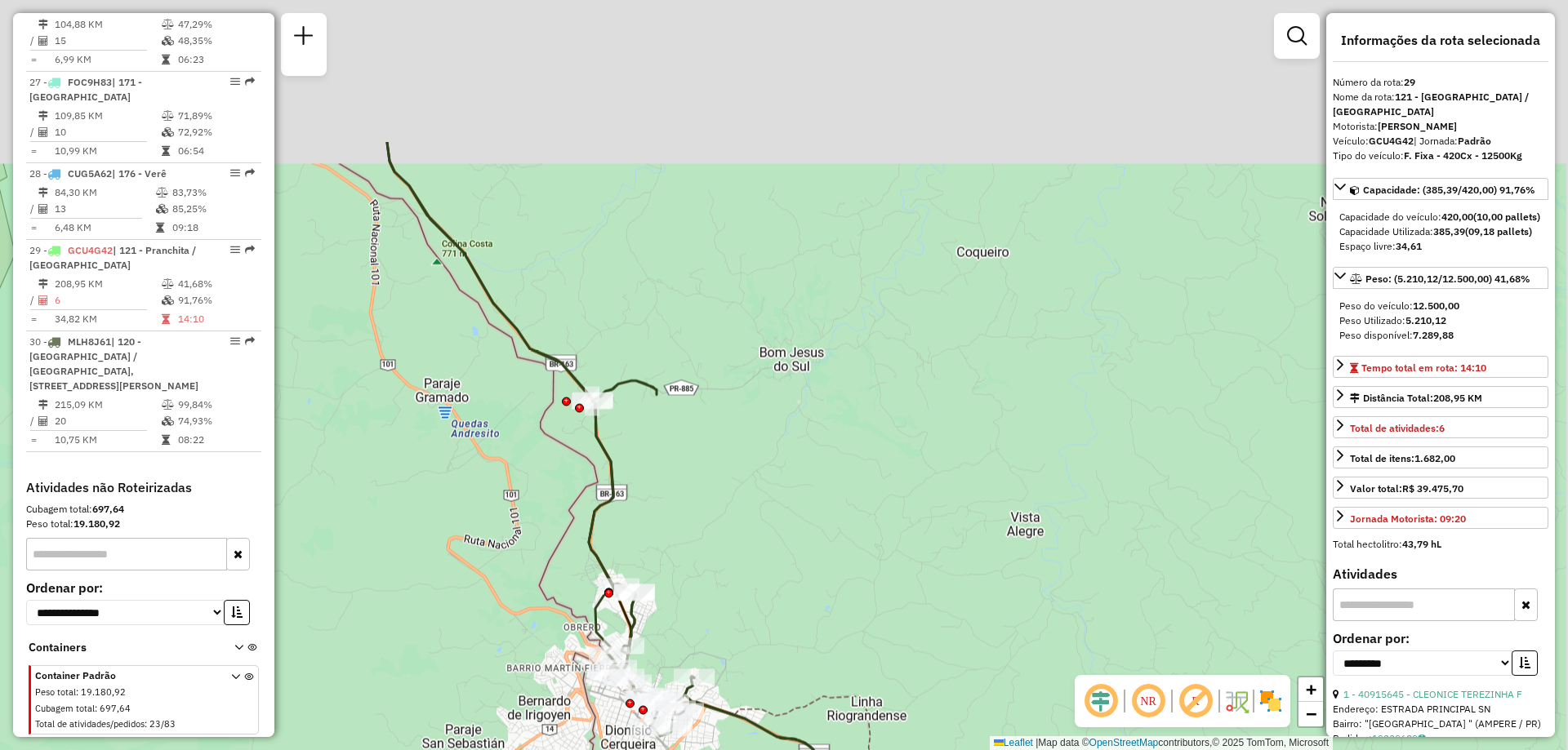
drag, startPoint x: 761, startPoint y: 321, endPoint x: 741, endPoint y: 544, distance: 223.9
click at [741, 544] on div "Janela de atendimento Grade de atendimento Capacidade Transportadoras Veículos …" at bounding box center [784, 375] width 1568 height 750
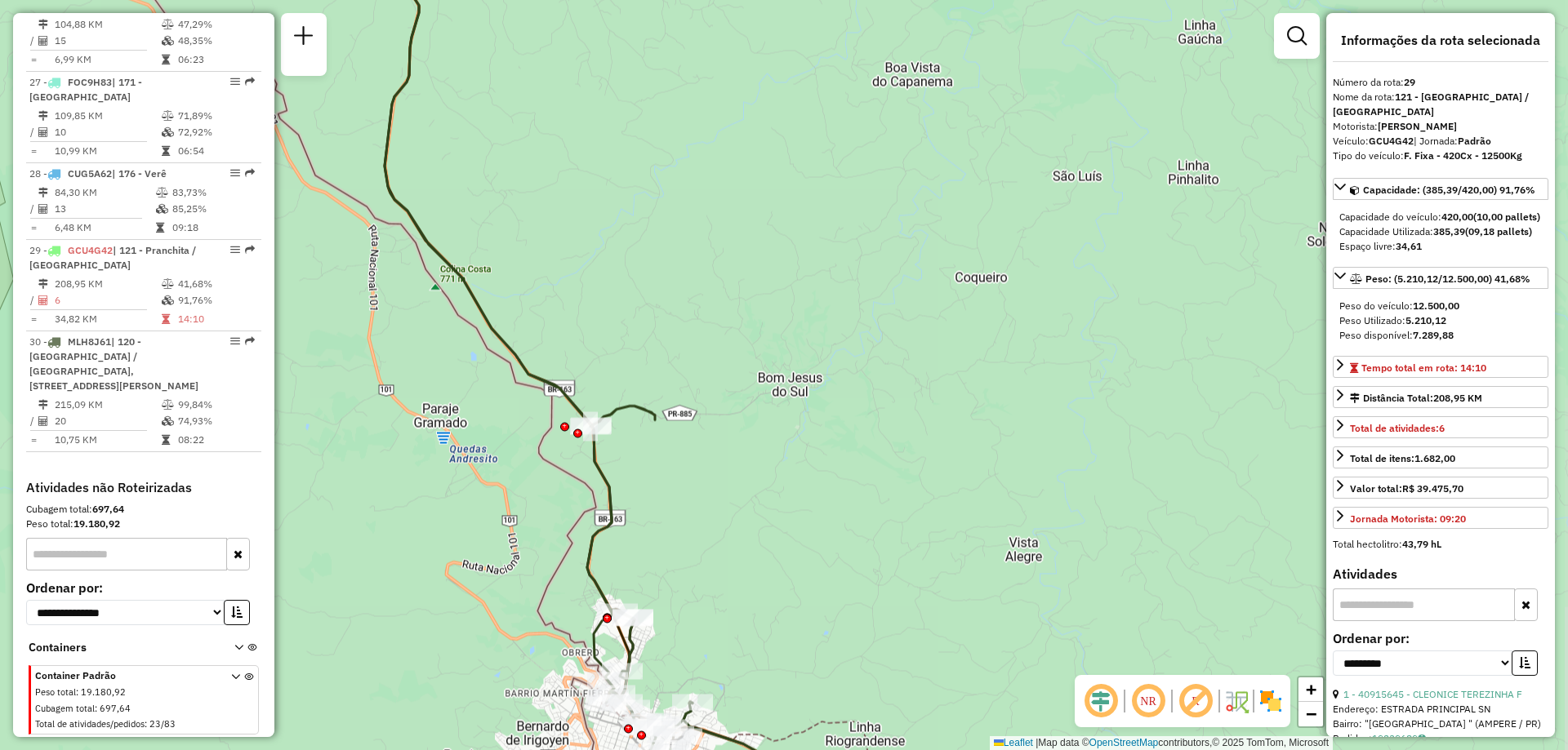
drag, startPoint x: 586, startPoint y: 216, endPoint x: 678, endPoint y: 453, distance: 254.2
click at [678, 453] on div "Janela de atendimento Grade de atendimento Capacidade Transportadoras Veículos …" at bounding box center [784, 375] width 1568 height 750
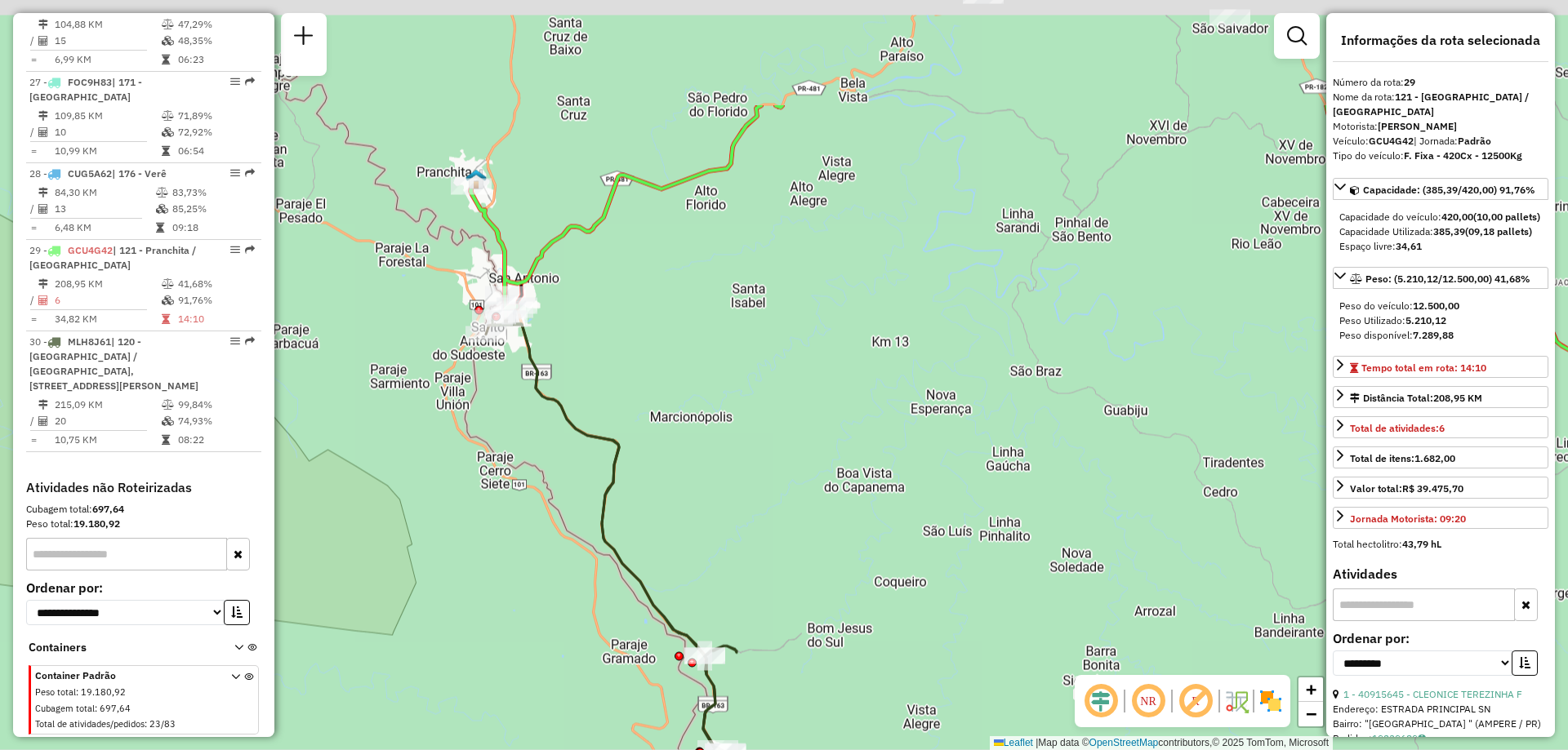
drag, startPoint x: 611, startPoint y: 253, endPoint x: 691, endPoint y: 512, distance: 271.1
click at [691, 512] on div "Janela de atendimento Grade de atendimento Capacidade Transportadoras Veículos …" at bounding box center [784, 375] width 1568 height 750
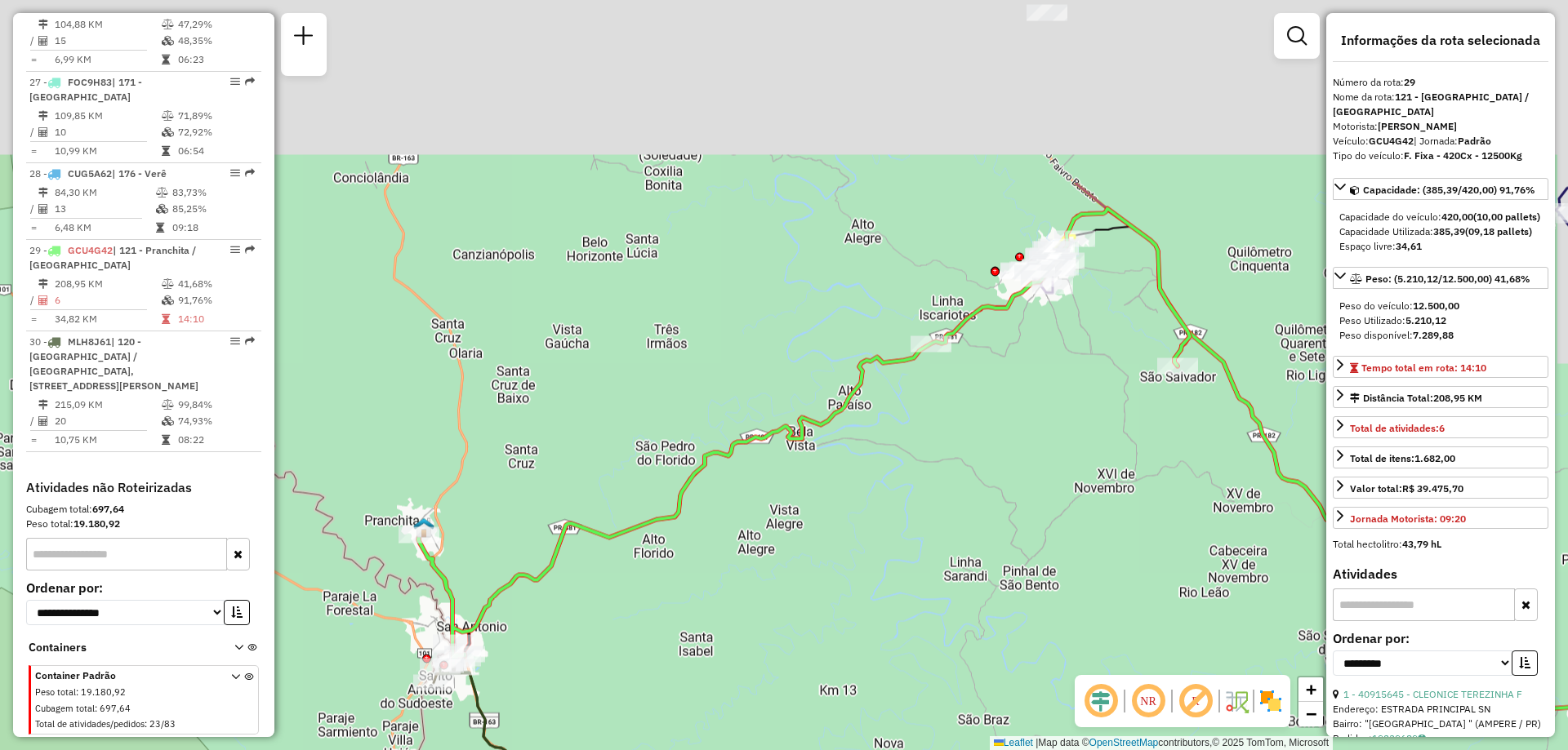
drag, startPoint x: 689, startPoint y: 298, endPoint x: 615, endPoint y: 317, distance: 76.4
click at [605, 570] on div "Janela de atendimento Grade de atendimento Capacidade Transportadoras Veículos …" at bounding box center [784, 375] width 1568 height 750
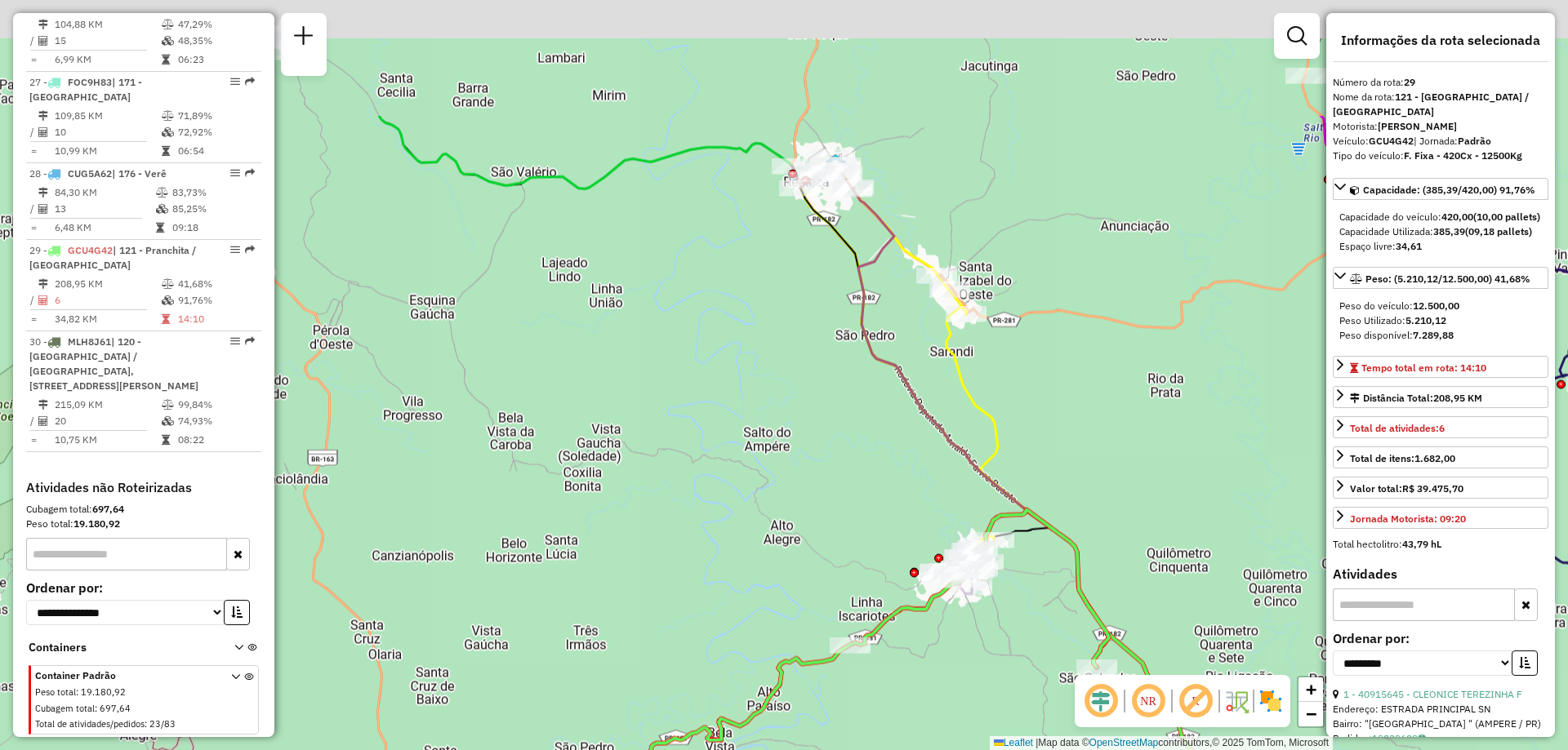
drag, startPoint x: 624, startPoint y: 234, endPoint x: 537, endPoint y: 487, distance: 267.5
click at [537, 487] on div "Janela de atendimento Grade de atendimento Capacidade Transportadoras Veículos …" at bounding box center [784, 375] width 1568 height 750
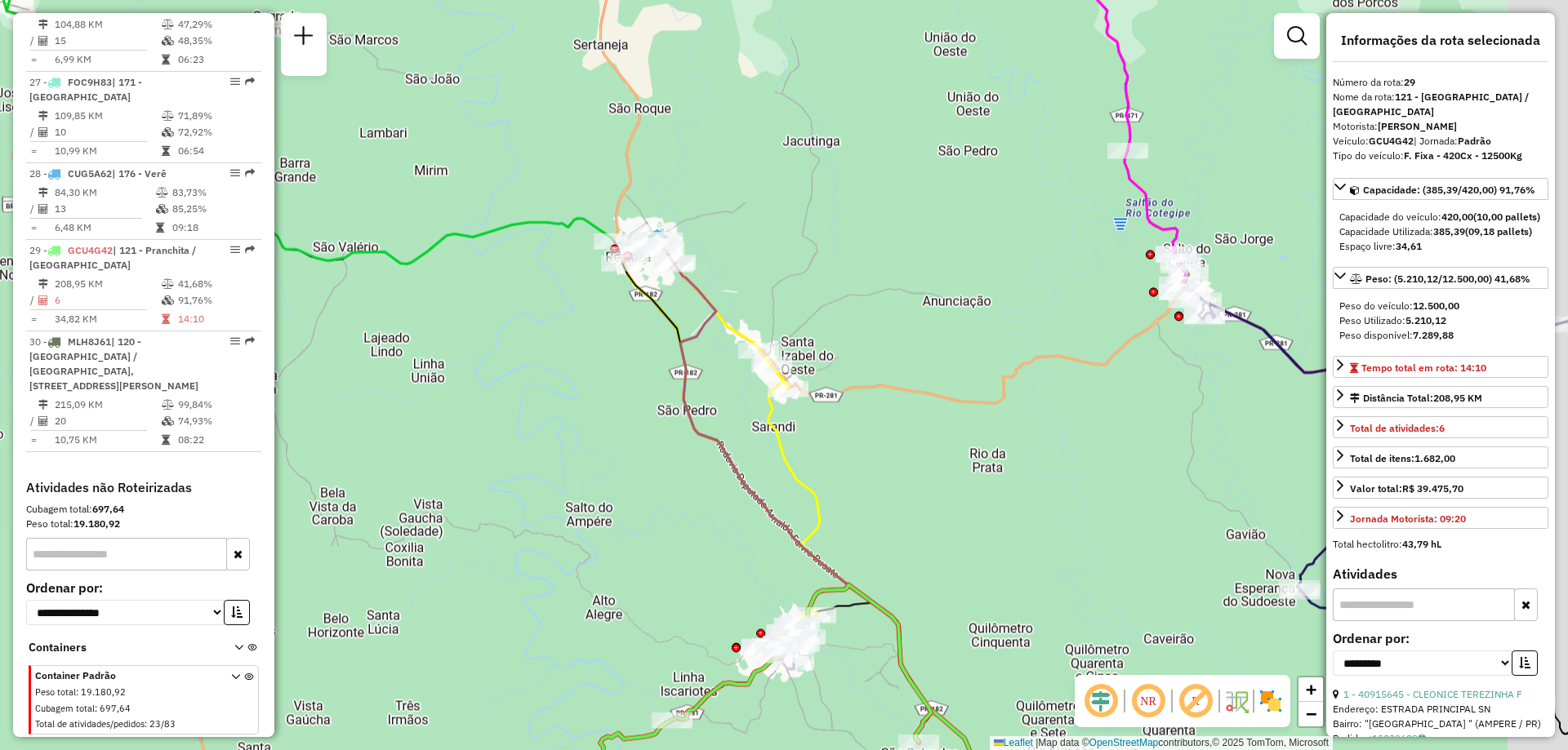
drag, startPoint x: 512, startPoint y: 355, endPoint x: 417, endPoint y: 433, distance: 122.9
click at [414, 438] on div "Janela de atendimento Grade de atendimento Capacidade Transportadoras Veículos …" at bounding box center [784, 375] width 1568 height 750
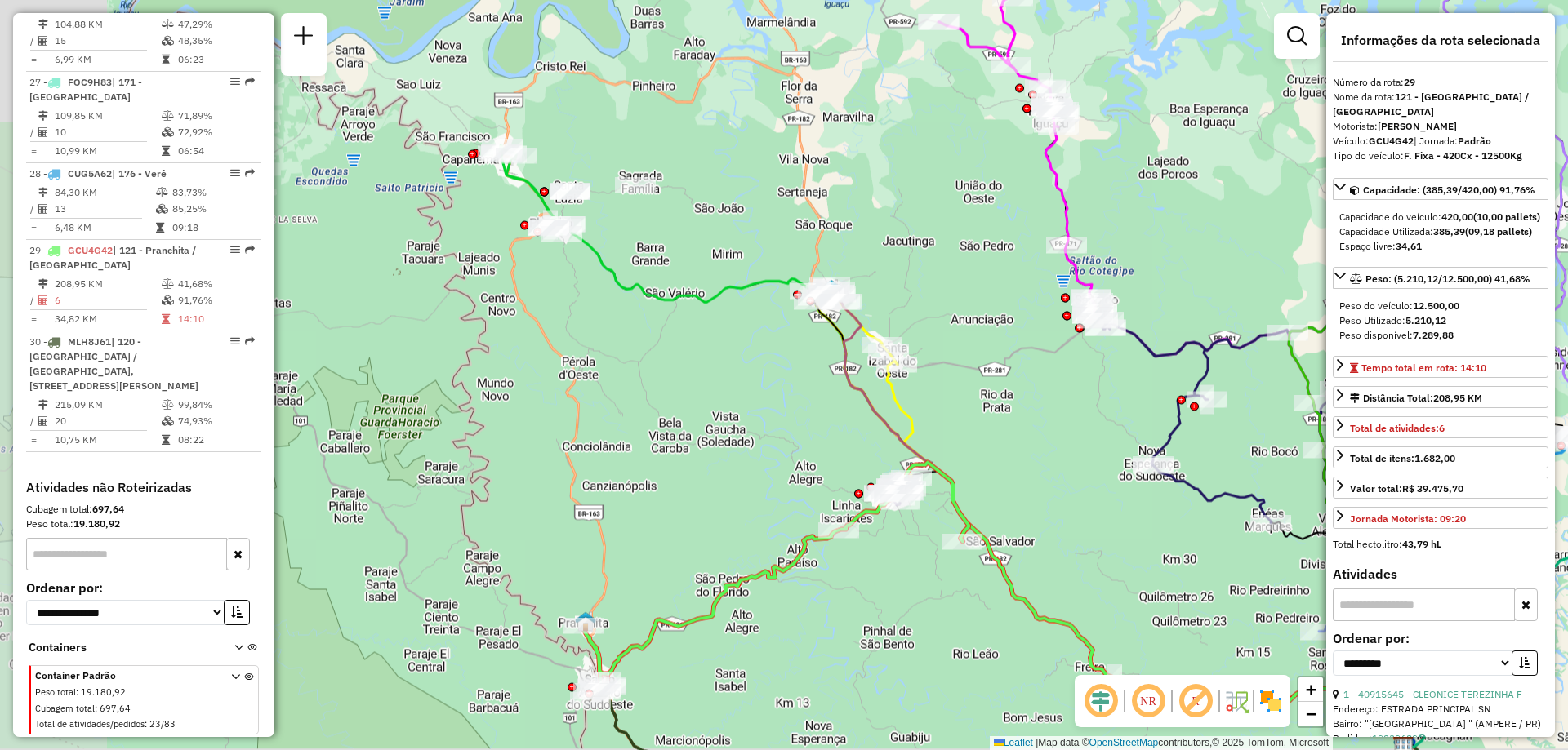
drag, startPoint x: 737, startPoint y: 314, endPoint x: 917, endPoint y: 274, distance: 184.4
click at [929, 272] on div "Janela de atendimento Grade de atendimento Capacidade Transportadoras Veículos …" at bounding box center [784, 375] width 1568 height 750
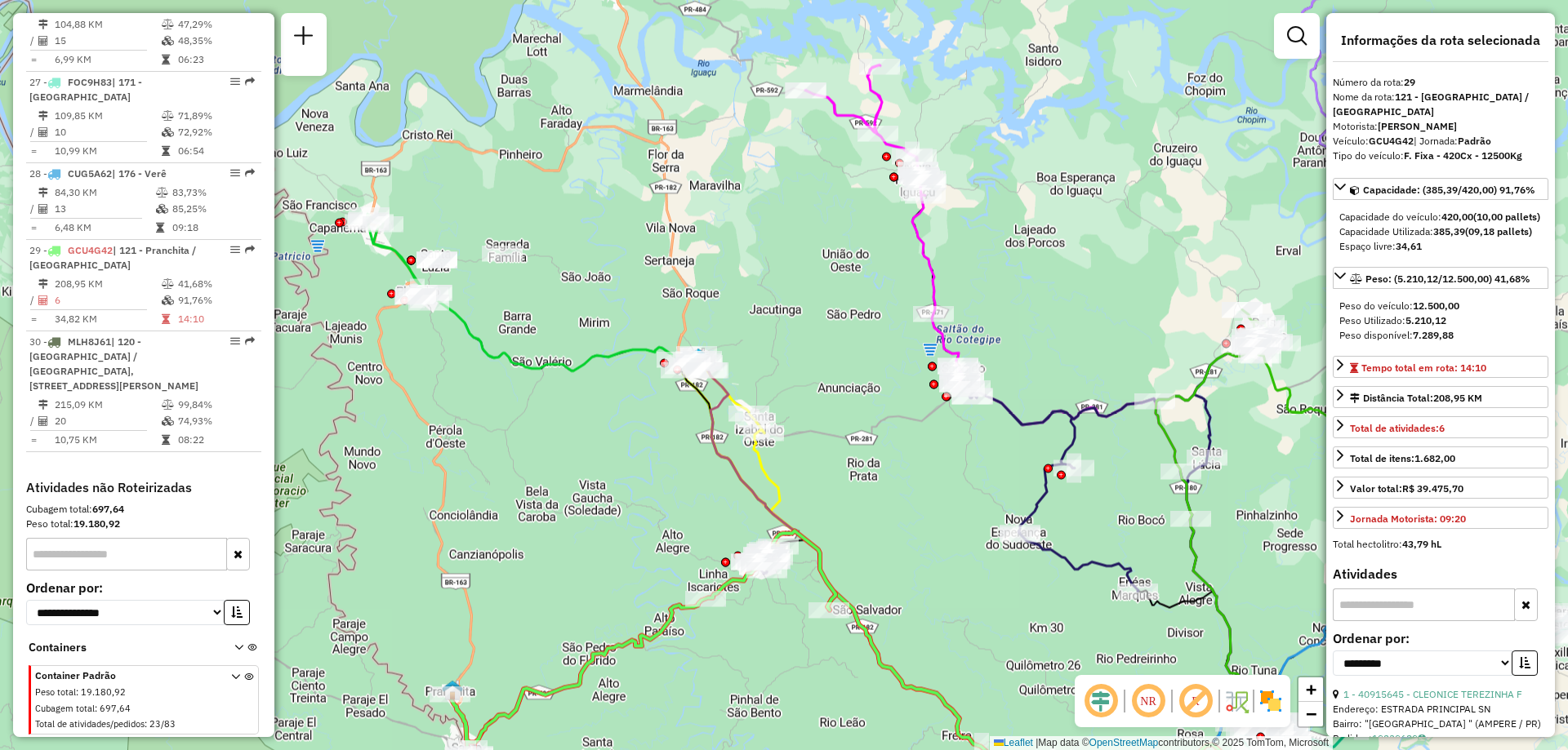
drag, startPoint x: 591, startPoint y: 422, endPoint x: 440, endPoint y: 462, distance: 156.2
click at [440, 462] on div "Janela de atendimento Grade de atendimento Capacidade Transportadoras Veículos …" at bounding box center [784, 375] width 1568 height 750
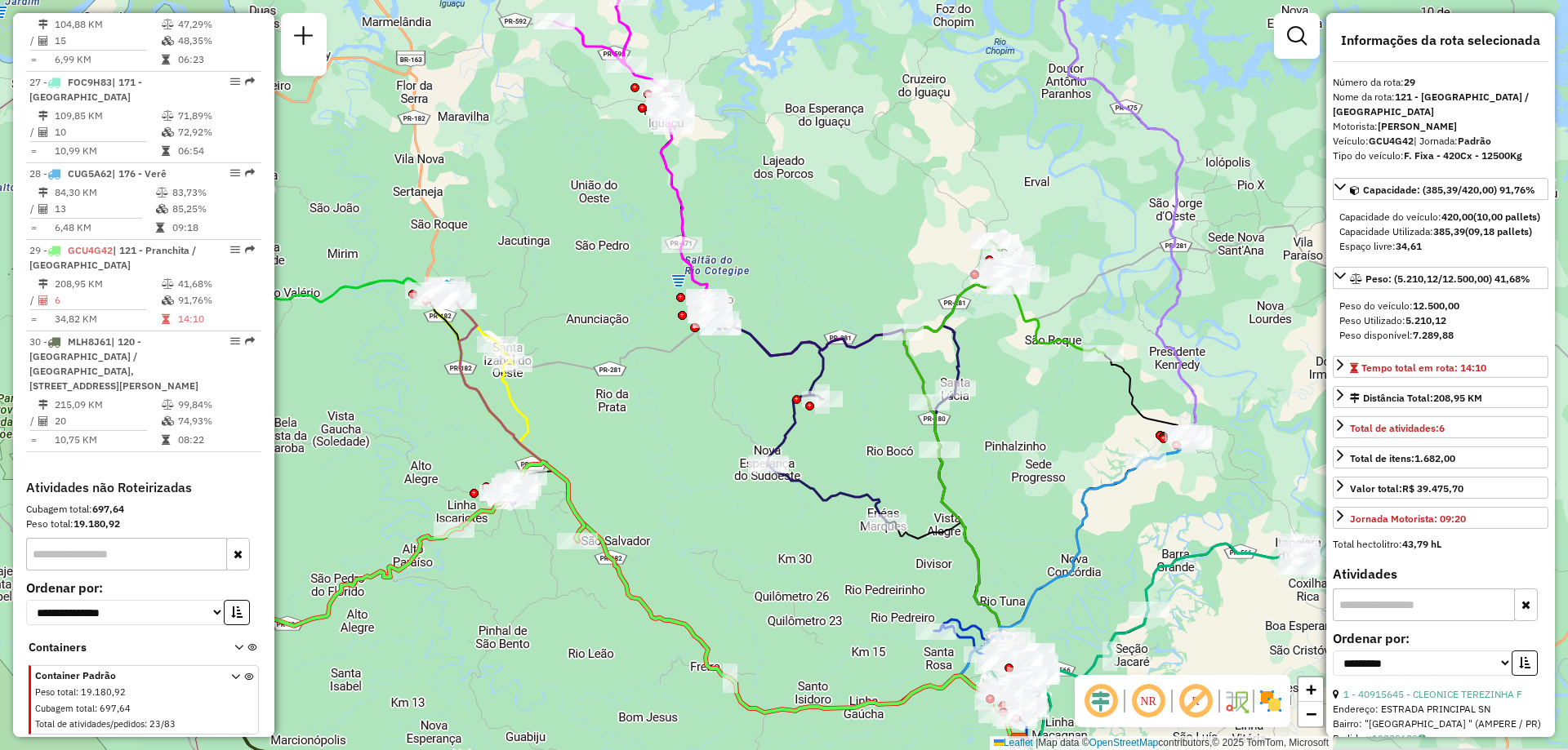
drag
click at [690, 339] on div "Janela de atendimento Grade de atendimento Capacidade Transportadoras Veículos …" at bounding box center [784, 375] width 1568 height 750
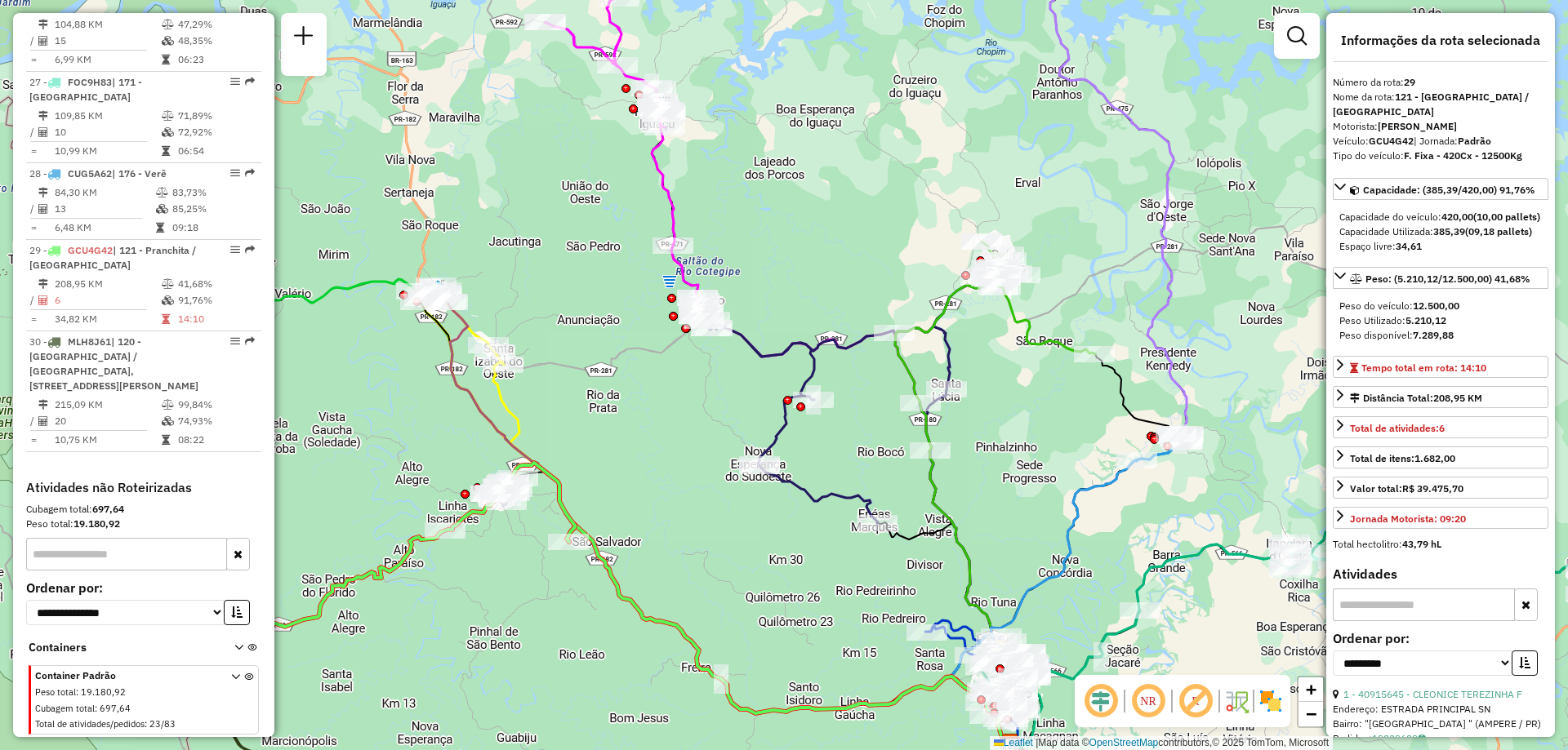
click at [842, 392] on div "Janela de atendimento Grade de atendimento Capacidade Transportadoras Veículos …" at bounding box center [784, 375] width 1568 height 750
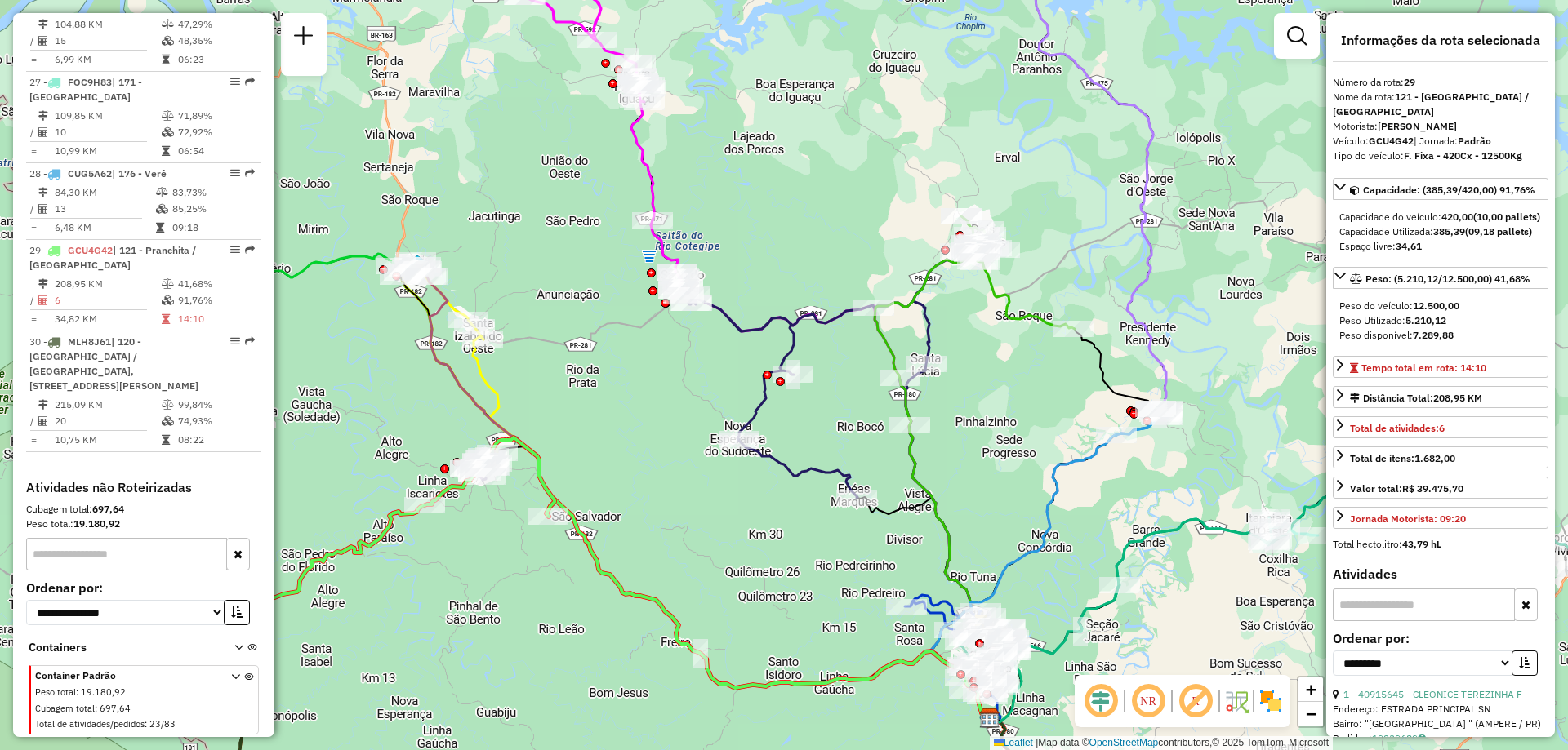
click at [774, 291] on div "Janela de atendimento Grade de atendimento Capacidade Transportadoras Veículos …" at bounding box center [784, 375] width 1568 height 750
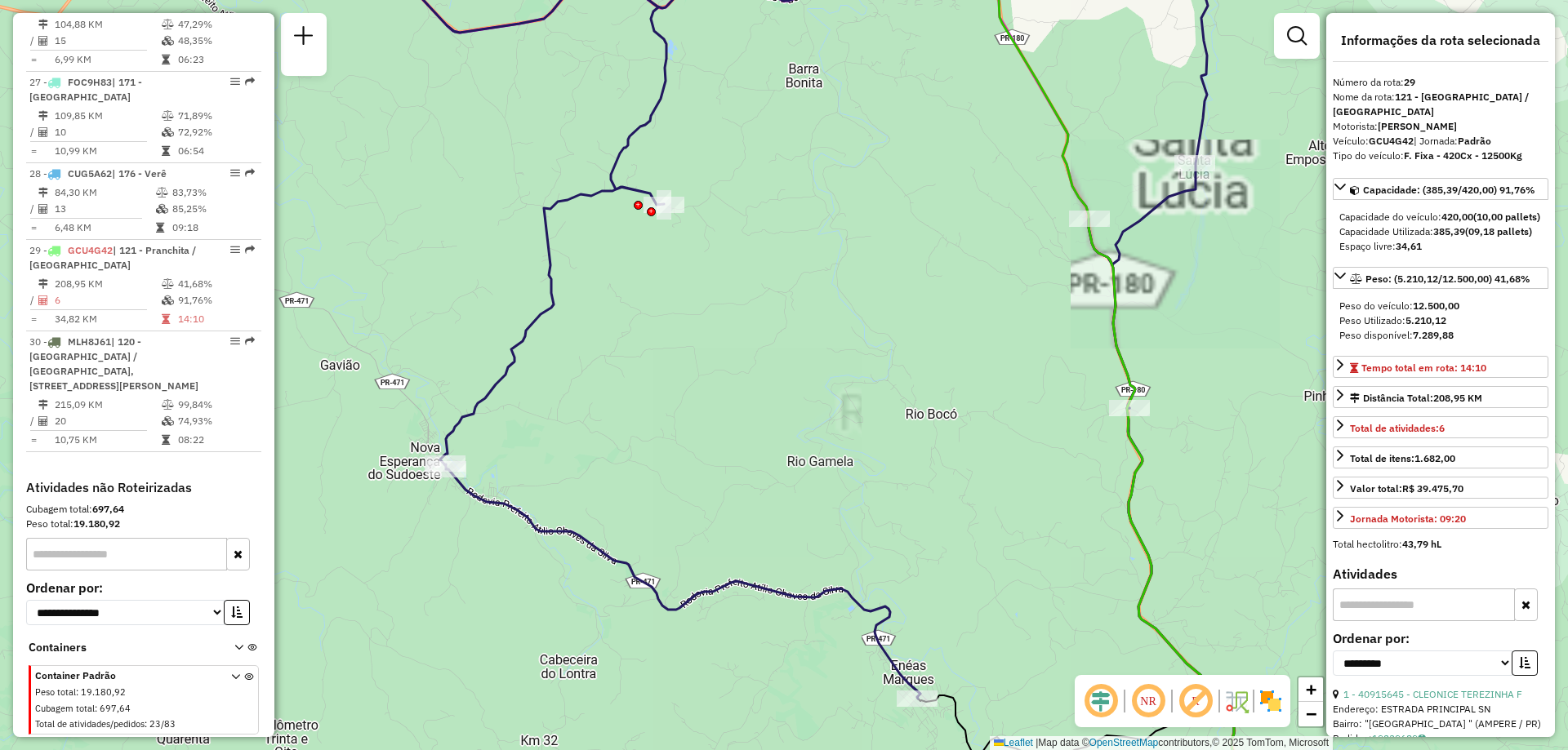
click at [535, 330] on icon at bounding box center [730, 311] width 956 height 774
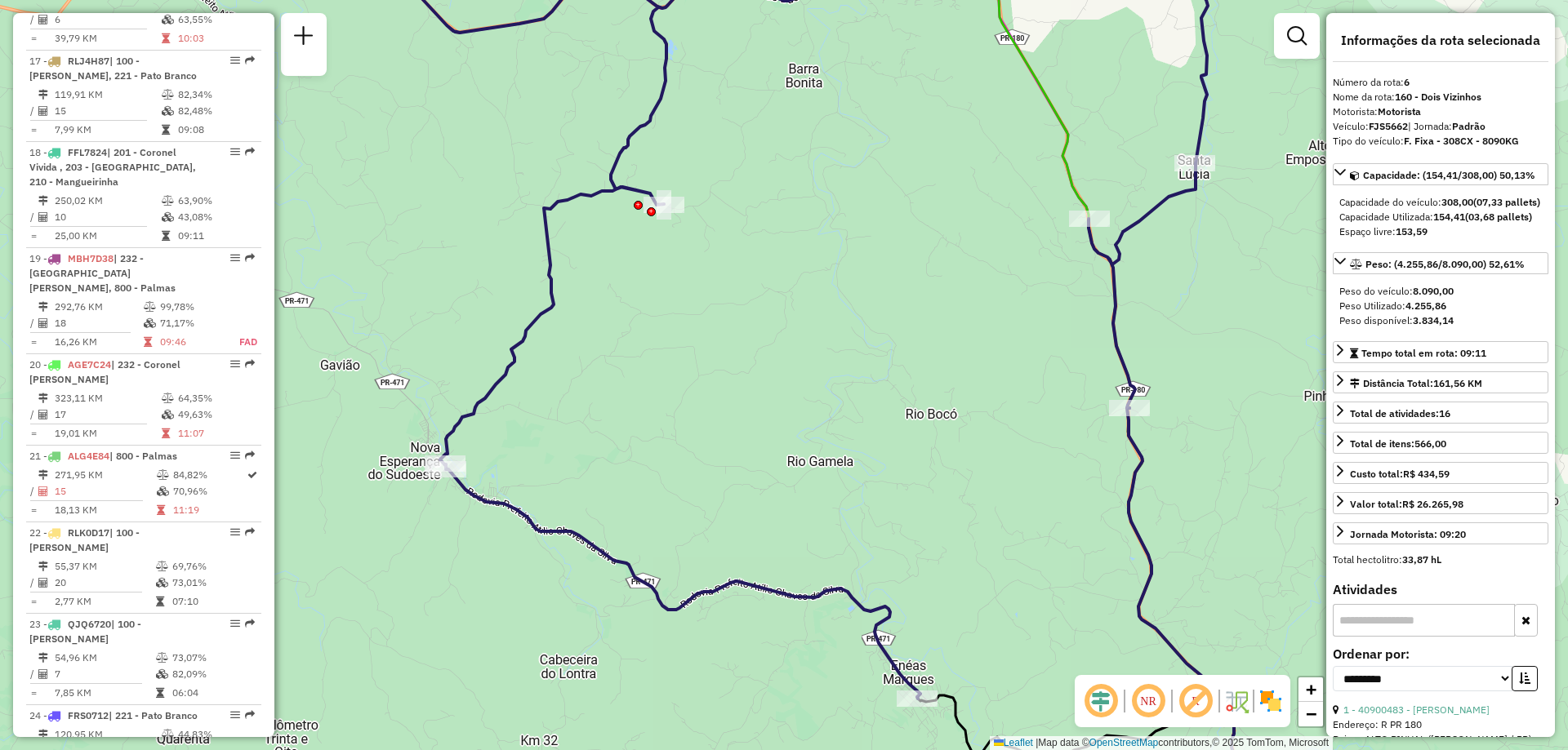
scroll to position [1142, 0]
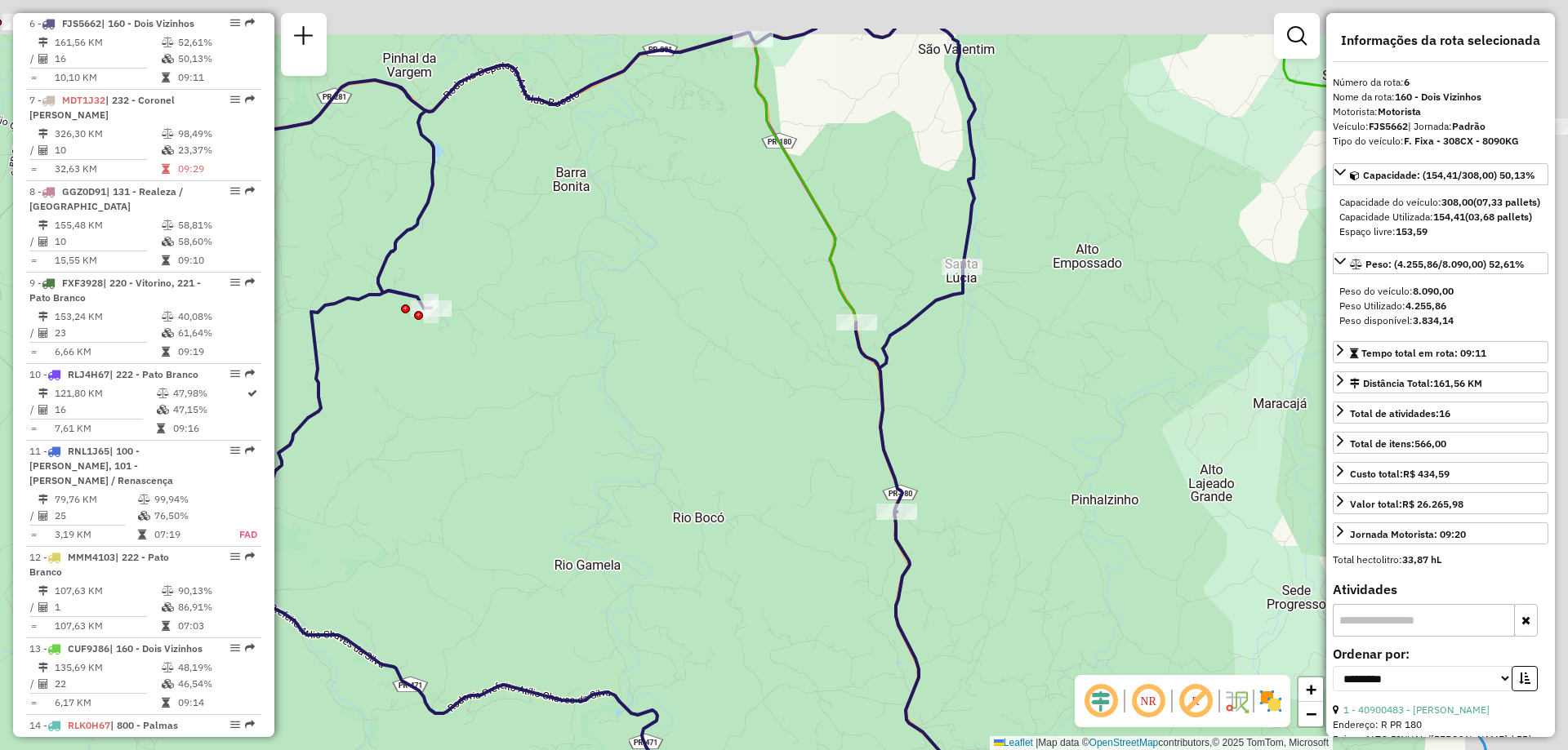
click at [678, 442] on div "Janela de atendimento Grade de atendimento Capacidade Transportadoras Veículos …" at bounding box center [784, 375] width 1568 height 750
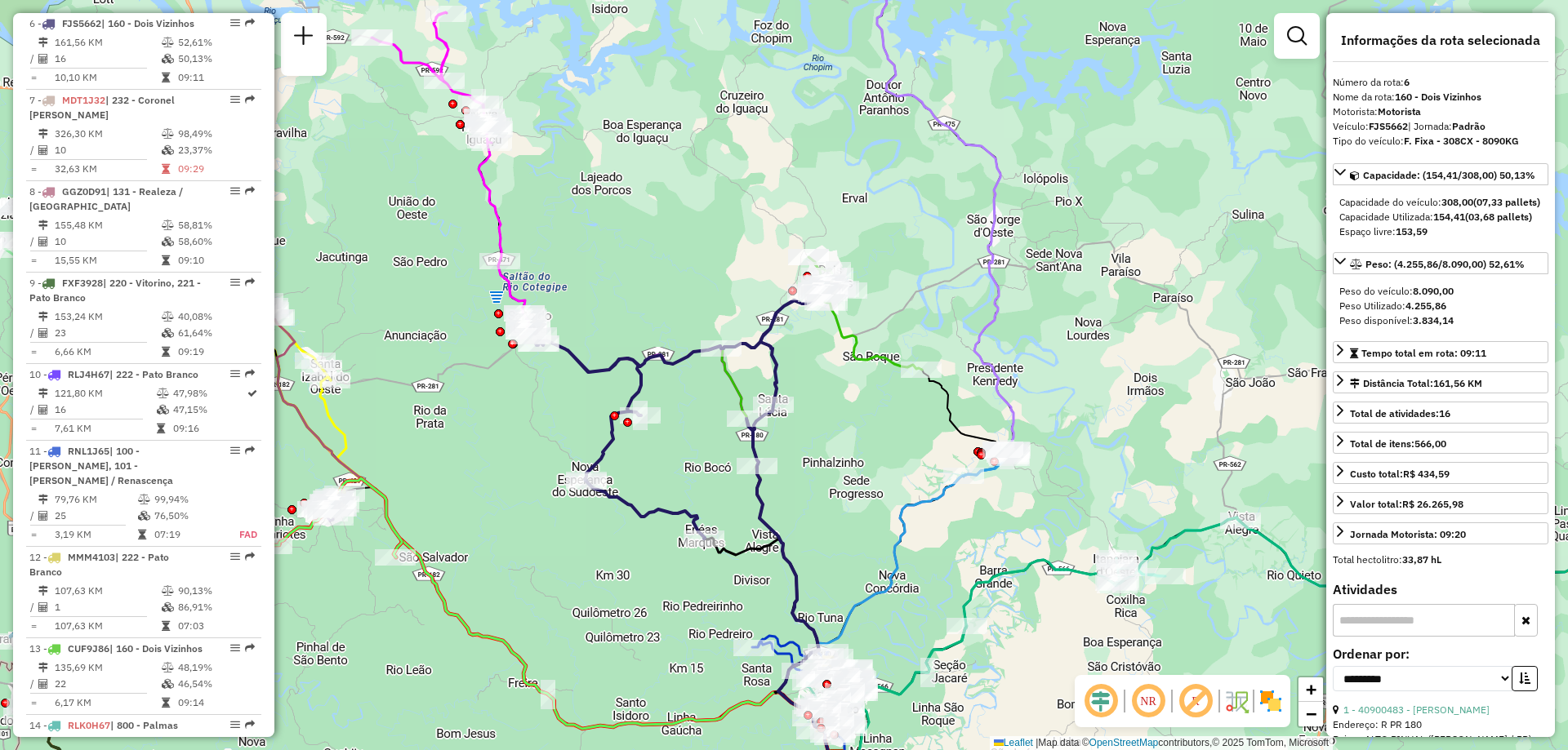
click at [834, 456] on div "Janela de atendimento Grade de atendimento Capacidade Transportadoras Veículos …" at bounding box center [784, 375] width 1568 height 750
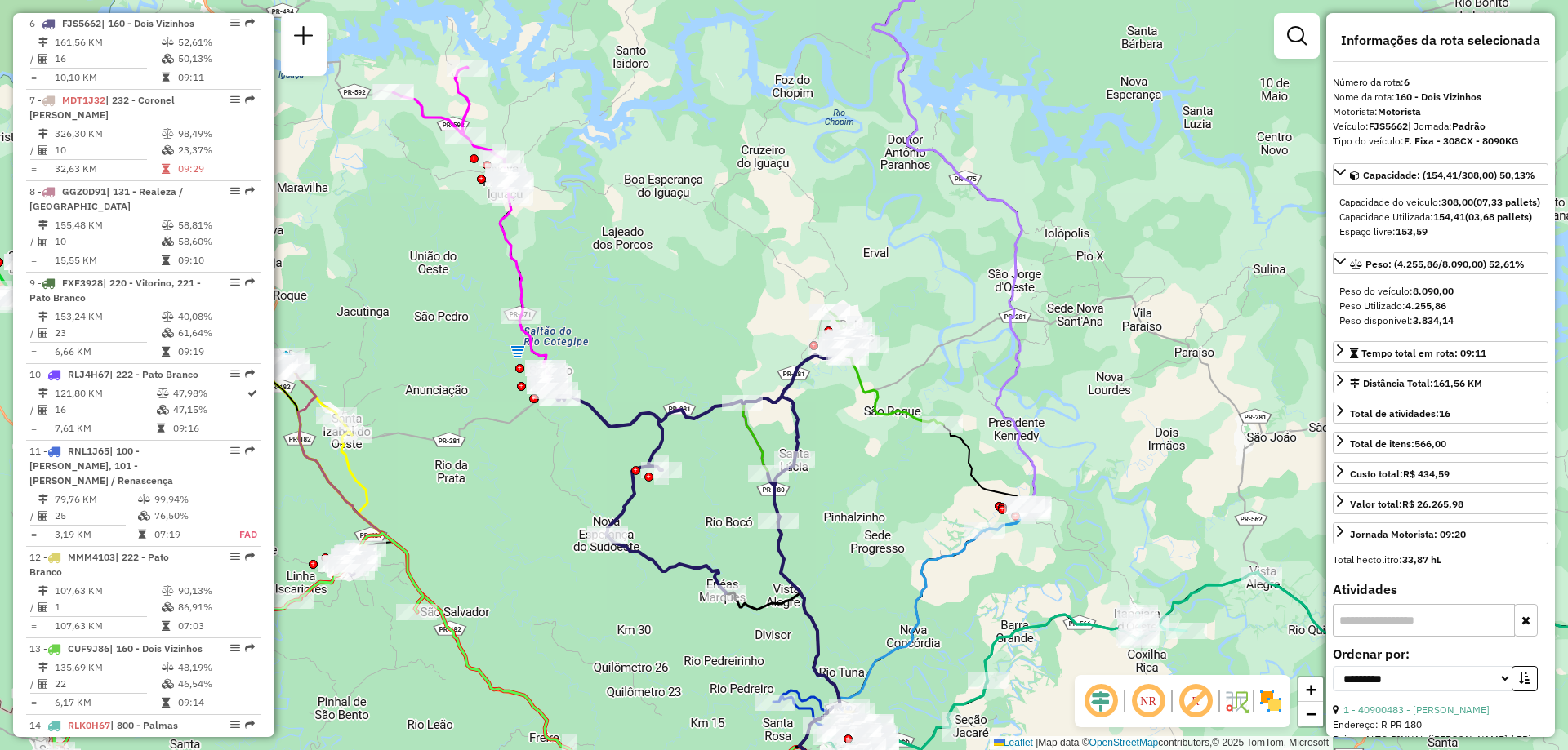
click at [831, 453] on div "Janela de atendimento Grade de atendimento Capacidade Transportadoras Veículos …" at bounding box center [784, 375] width 1568 height 750
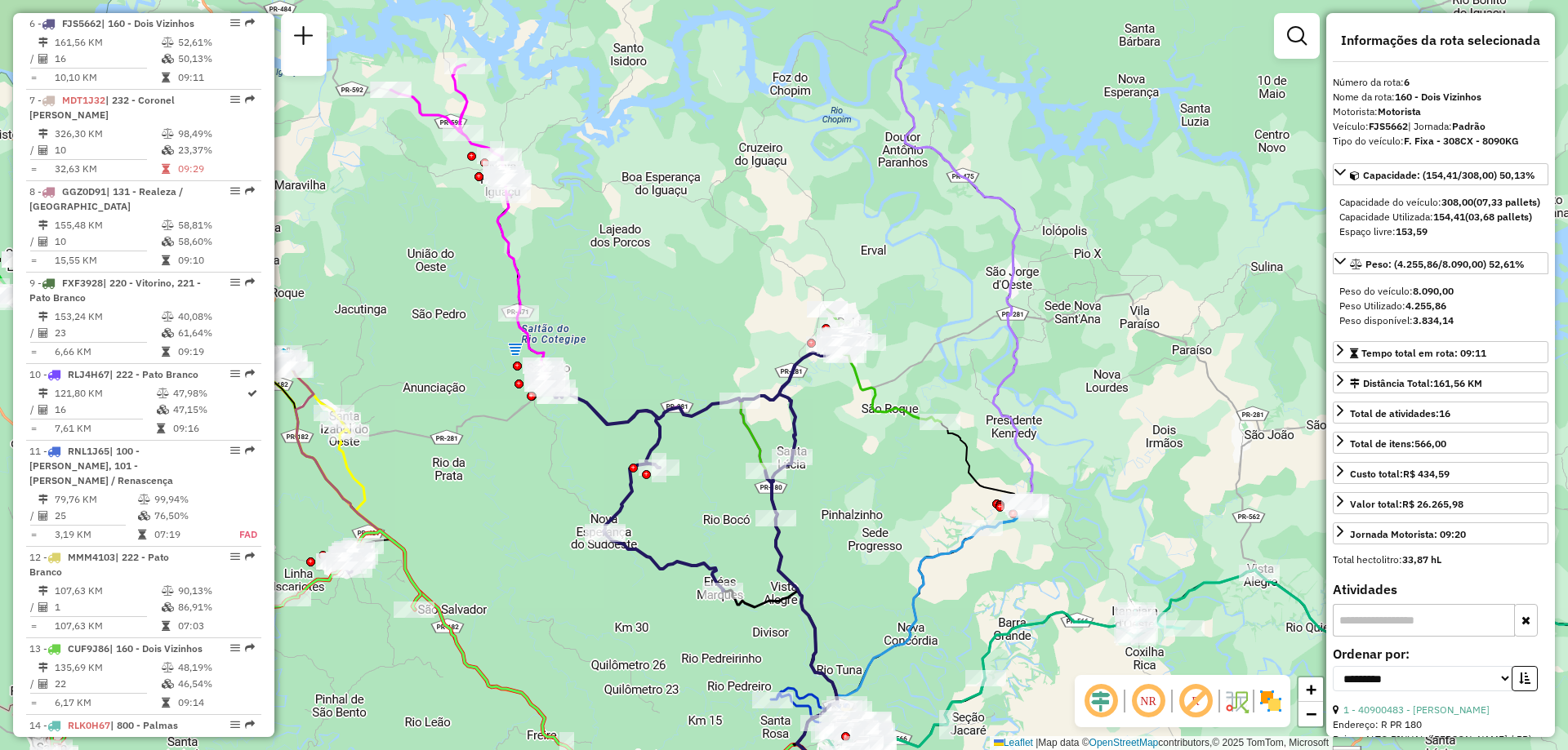
click at [834, 451] on div "Janela de atendimento Grade de atendimento Capacidade Transportadoras Veículos …" at bounding box center [784, 375] width 1568 height 750
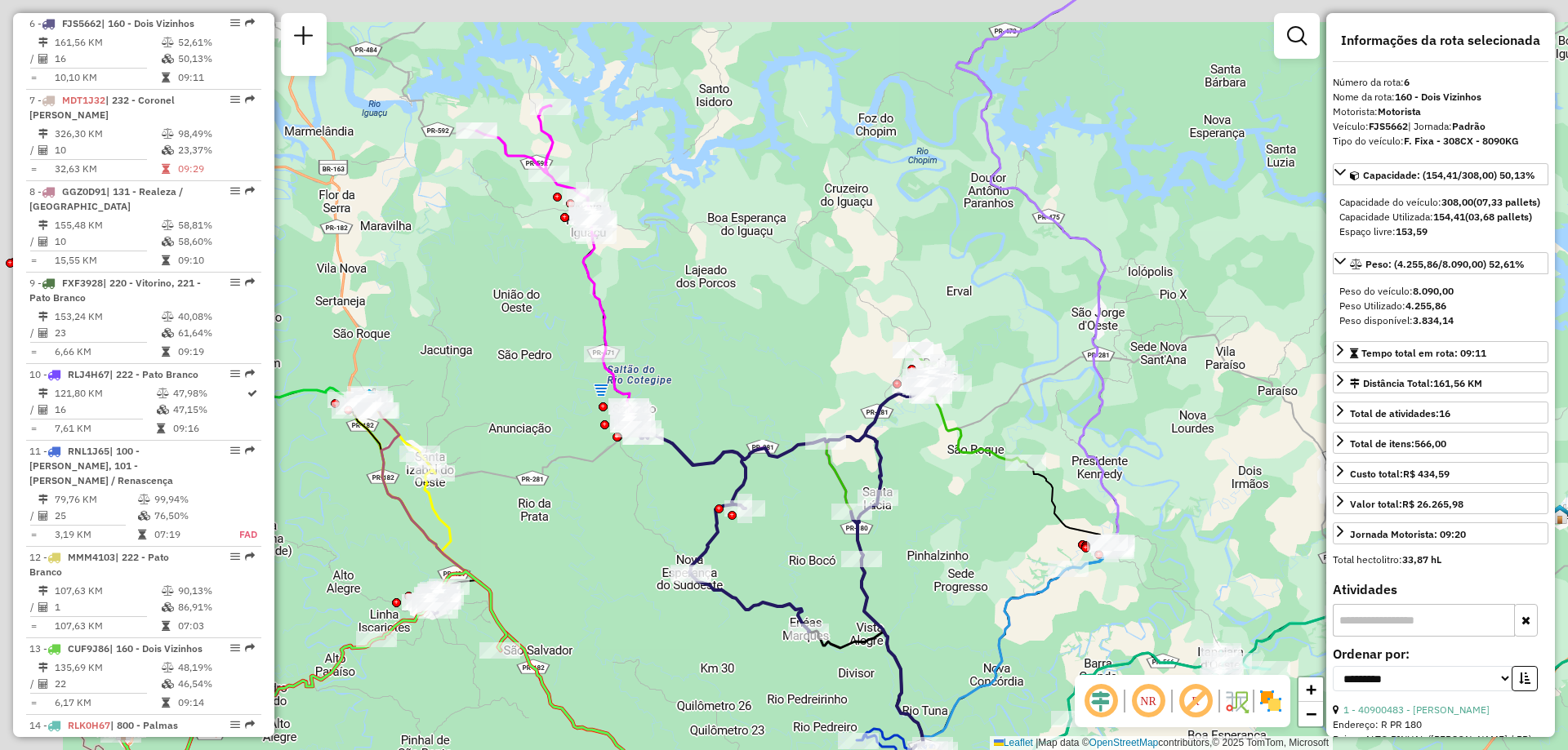
click at [743, 352] on div "Janela de atendimento Grade de atendimento Capacidade Transportadoras Veículos …" at bounding box center [784, 375] width 1568 height 750
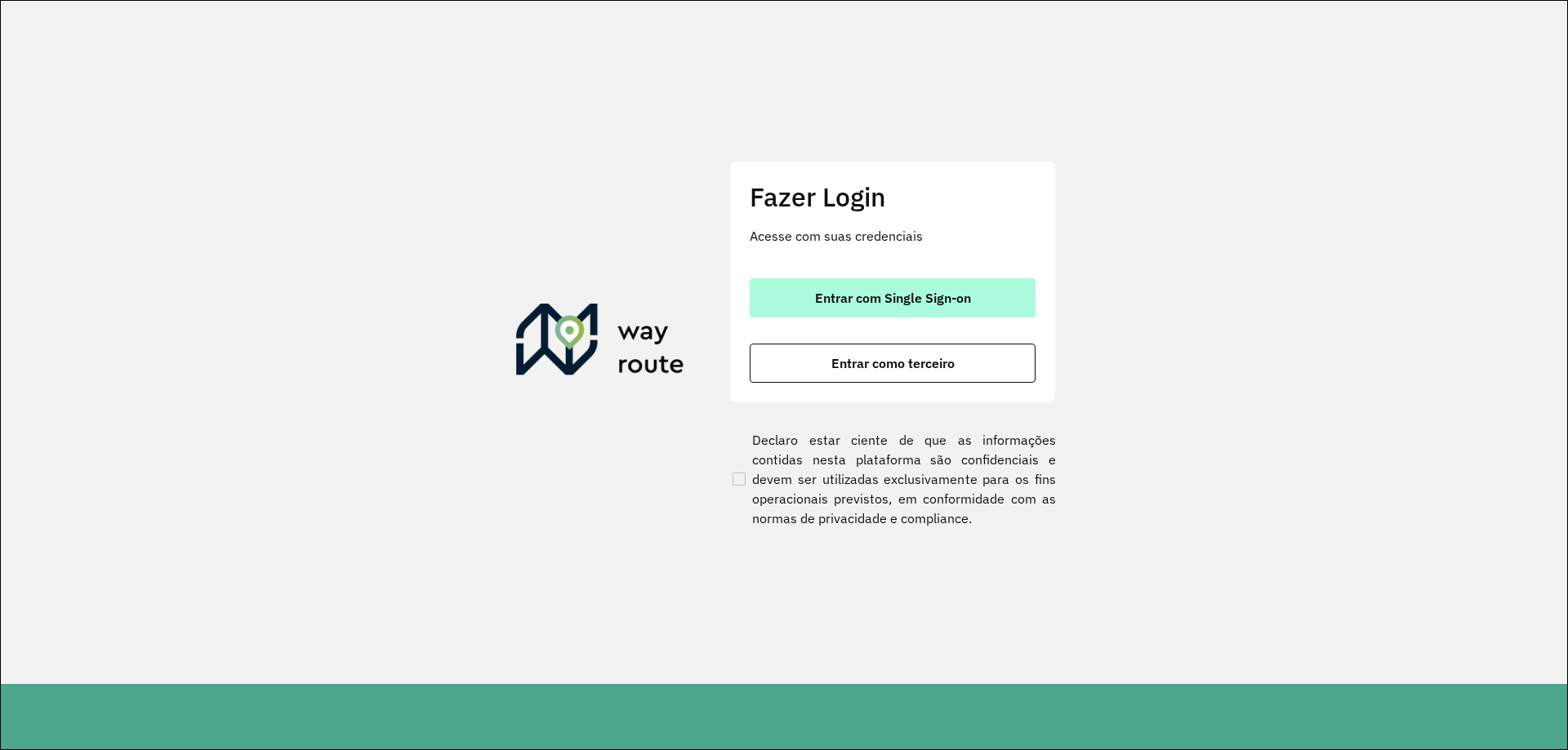
click at [961, 311] on button "Entrar com Single Sign-on" at bounding box center [892, 298] width 286 height 39
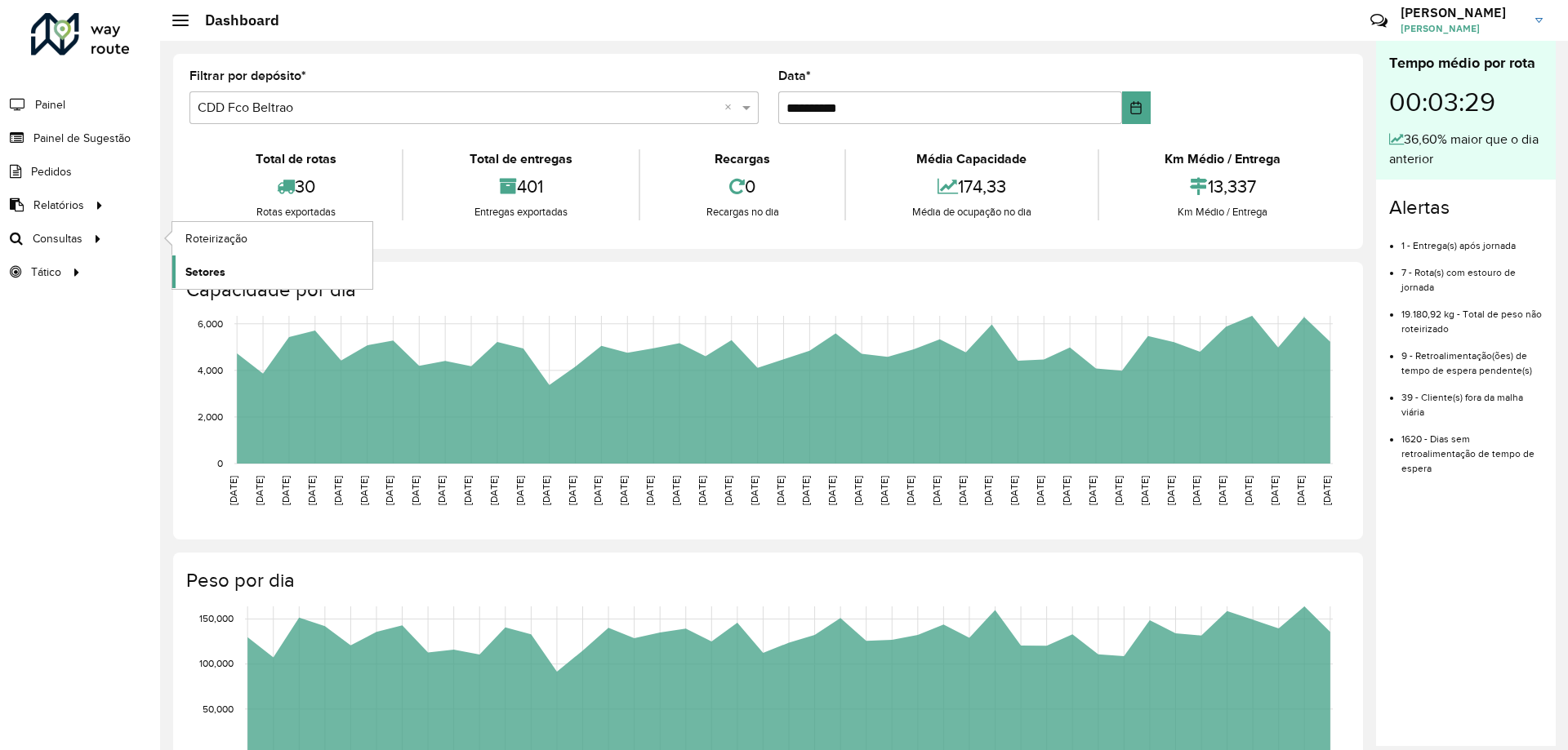
click at [201, 279] on span "Setores" at bounding box center [205, 272] width 40 height 17
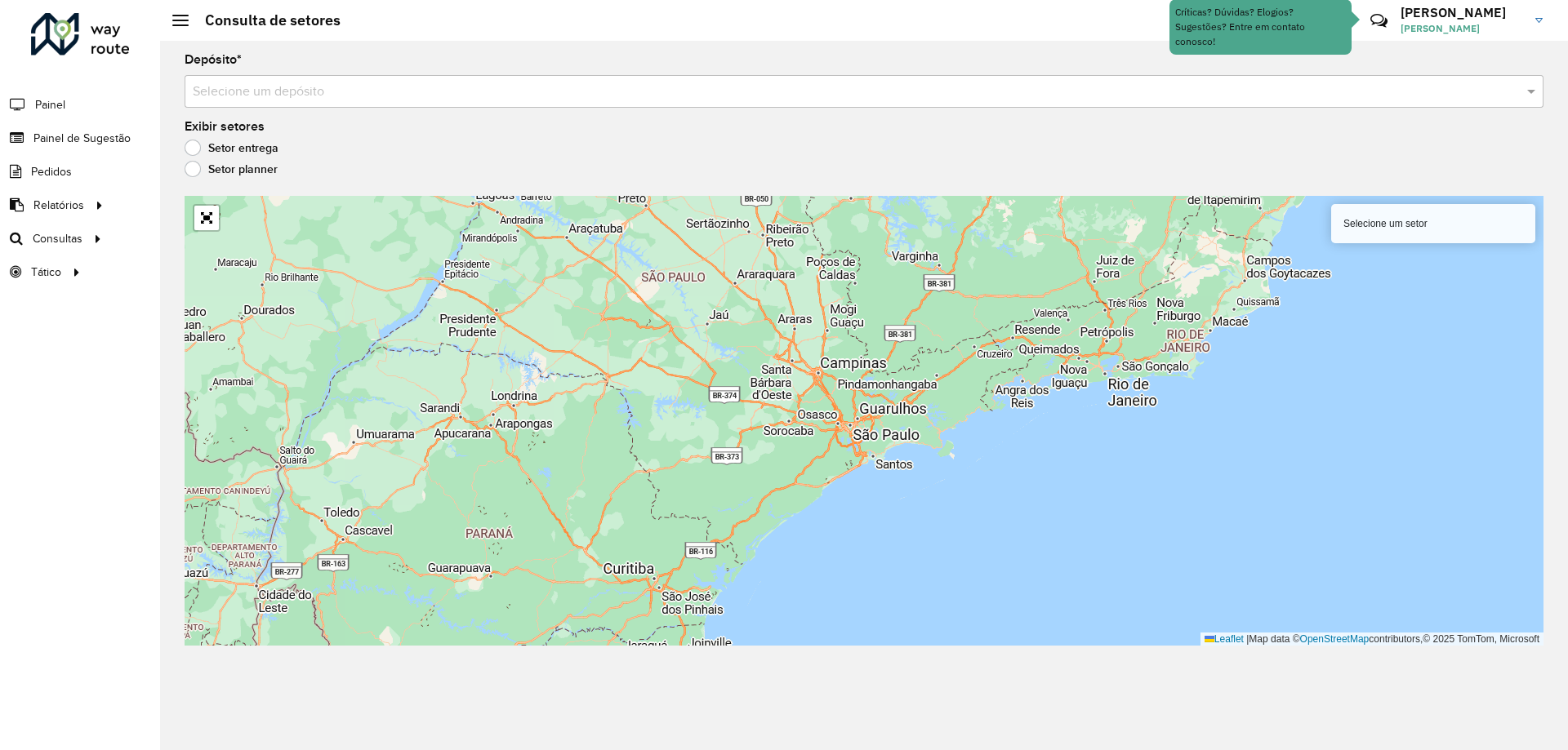
drag, startPoint x: 333, startPoint y: 108, endPoint x: 339, endPoint y: 101, distance: 9.2
click at [333, 108] on div "Depósito * Selecione um depósito Exibir setores Setor entrega Setor planner Sel…" at bounding box center [864, 395] width 1408 height 709
click at [324, 90] on input "text" at bounding box center [848, 92] width 1310 height 20
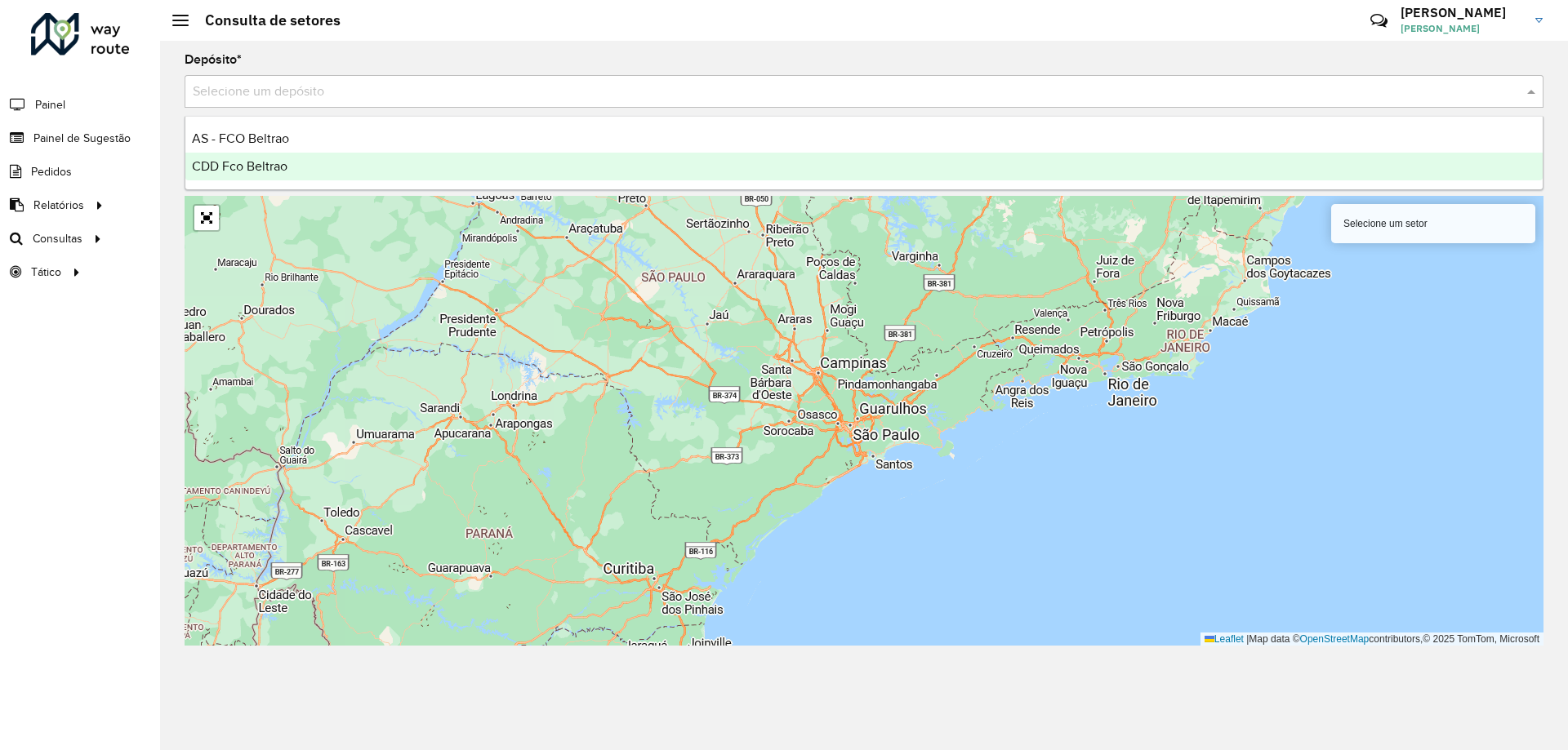
click at [320, 168] on div "CDD Fco Beltrao" at bounding box center [864, 166] width 1357 height 28
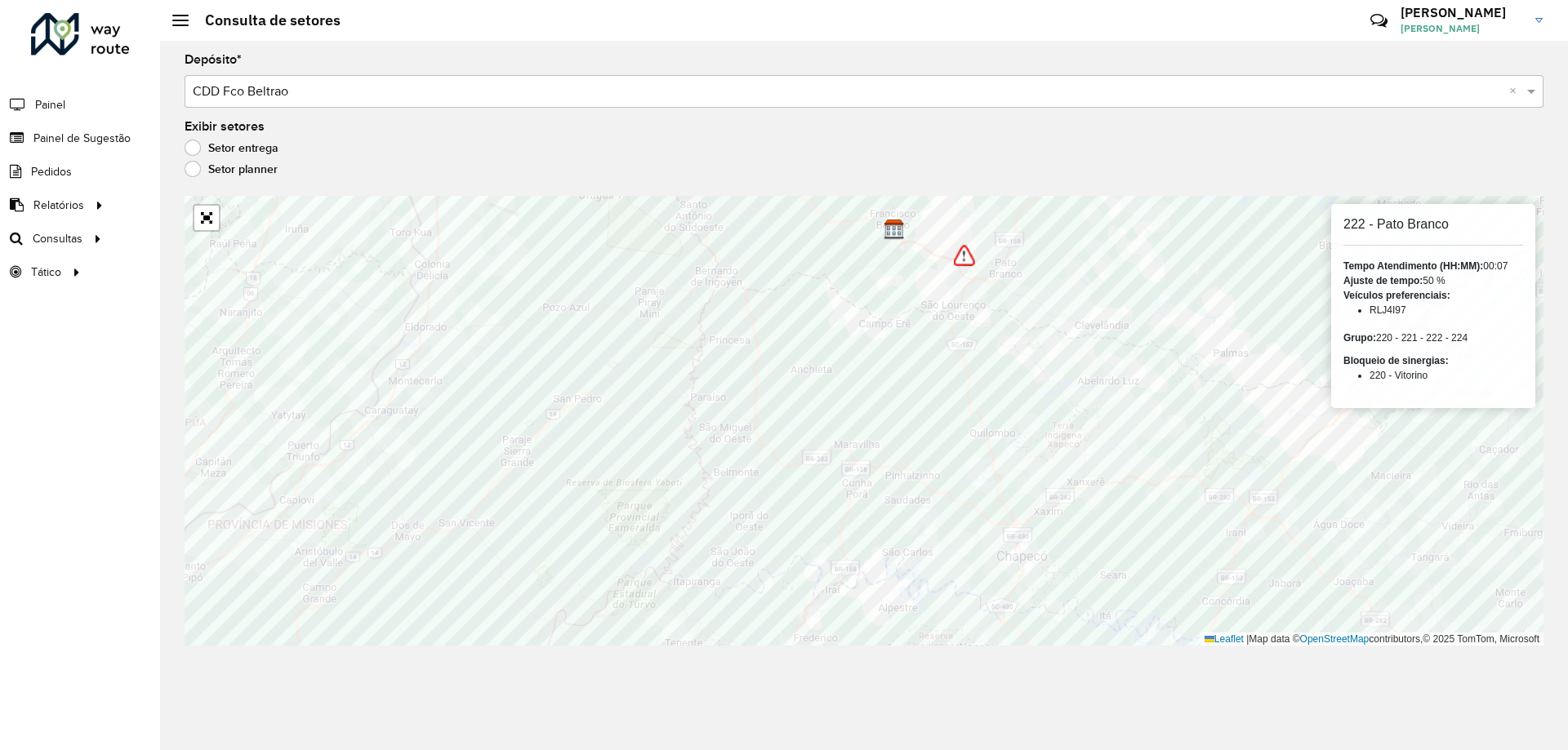
click at [953, 247] on img at bounding box center [964, 255] width 21 height 21
click at [200, 160] on div "Setor entrega" at bounding box center [864, 151] width 1359 height 20
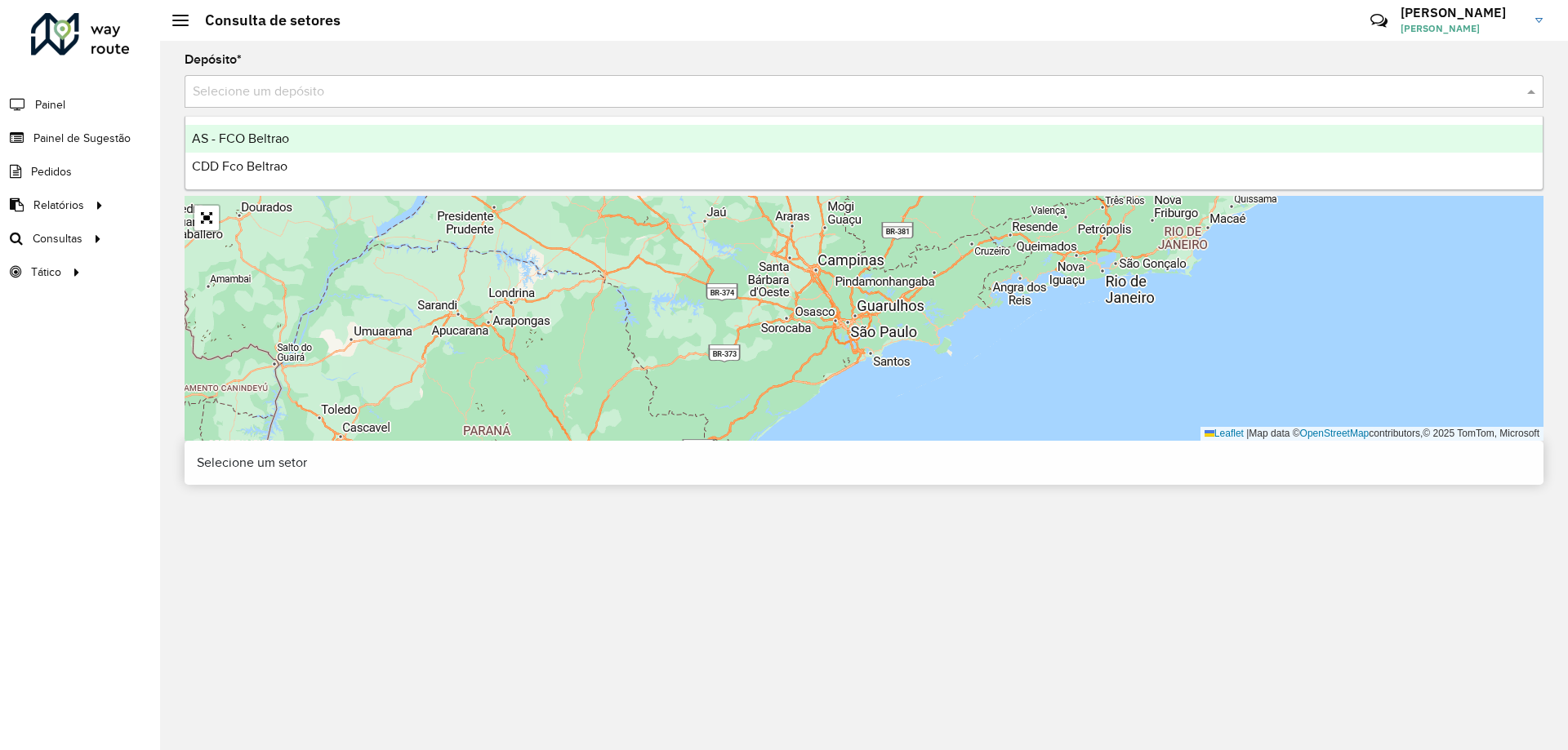
click at [433, 106] on div "Selecione um depósito" at bounding box center [864, 91] width 1359 height 32
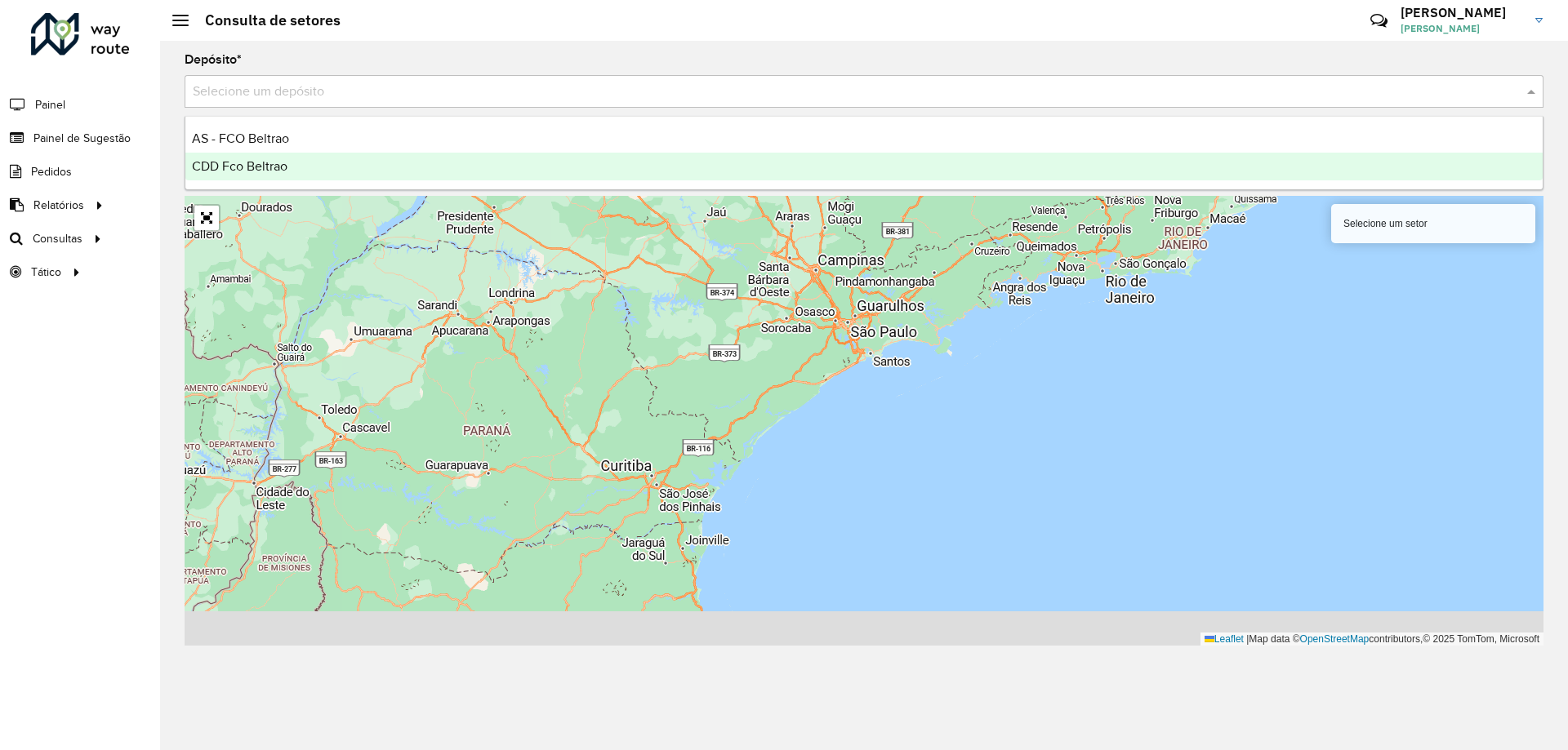
click at [266, 166] on span "CDD Fco Beltrao" at bounding box center [240, 166] width 96 height 14
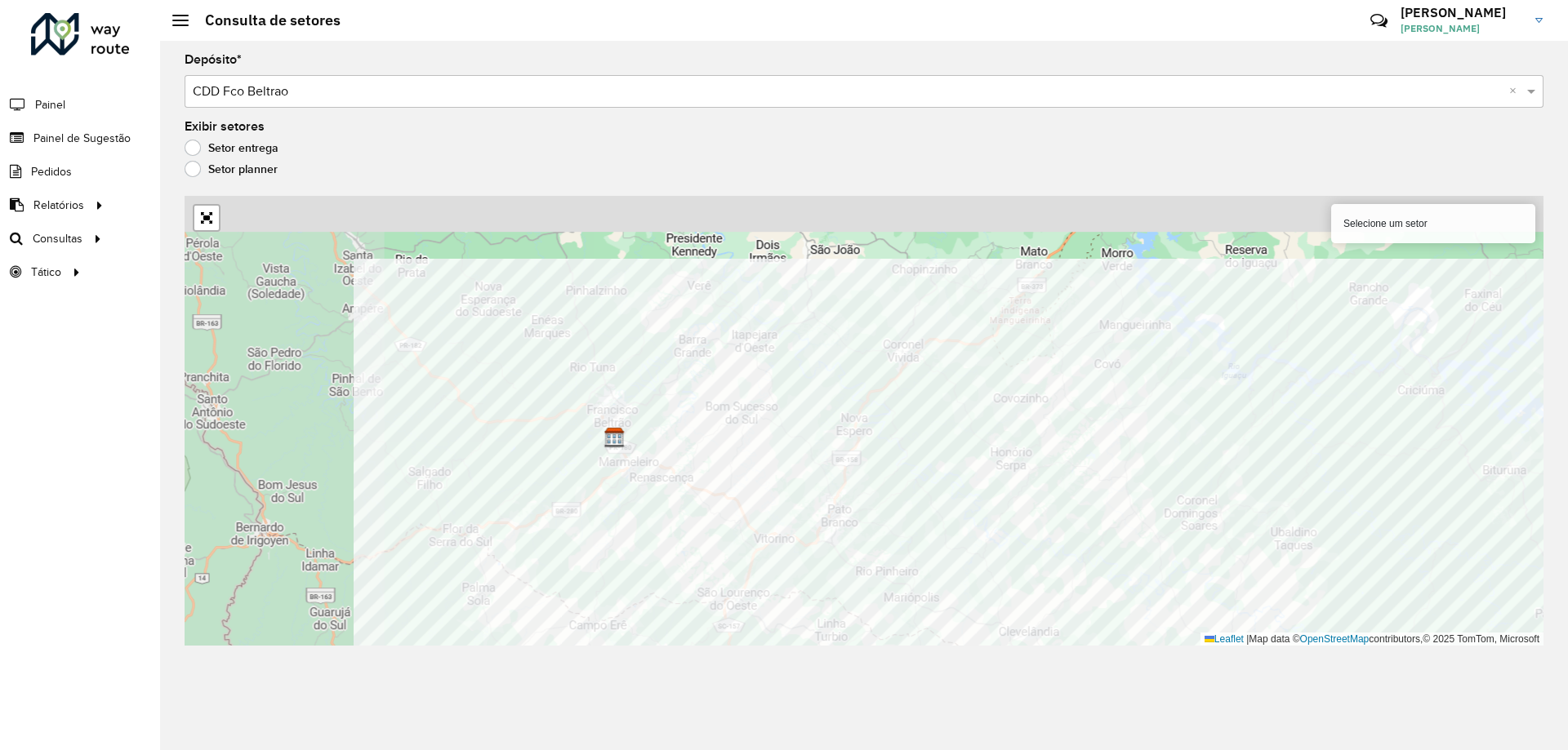
click at [936, 654] on div "Depósito * Selecione um depósito × CDD Fco Beltrao × Exibir setores Setor entre…" at bounding box center [864, 395] width 1408 height 709
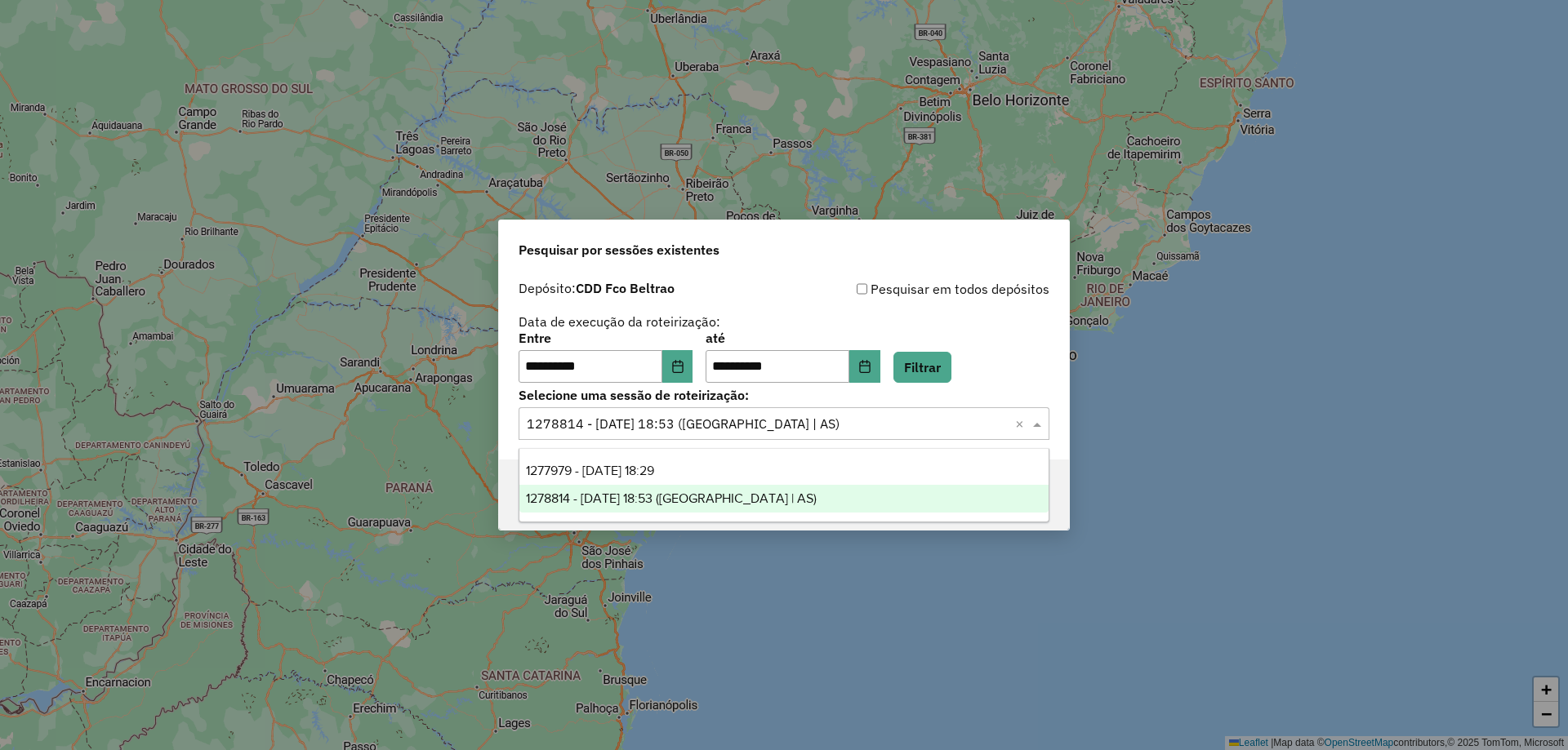
click at [784, 495] on div "1278814 - [DATE] 18:53 ([GEOGRAPHIC_DATA] | AS)" at bounding box center [784, 498] width 529 height 28
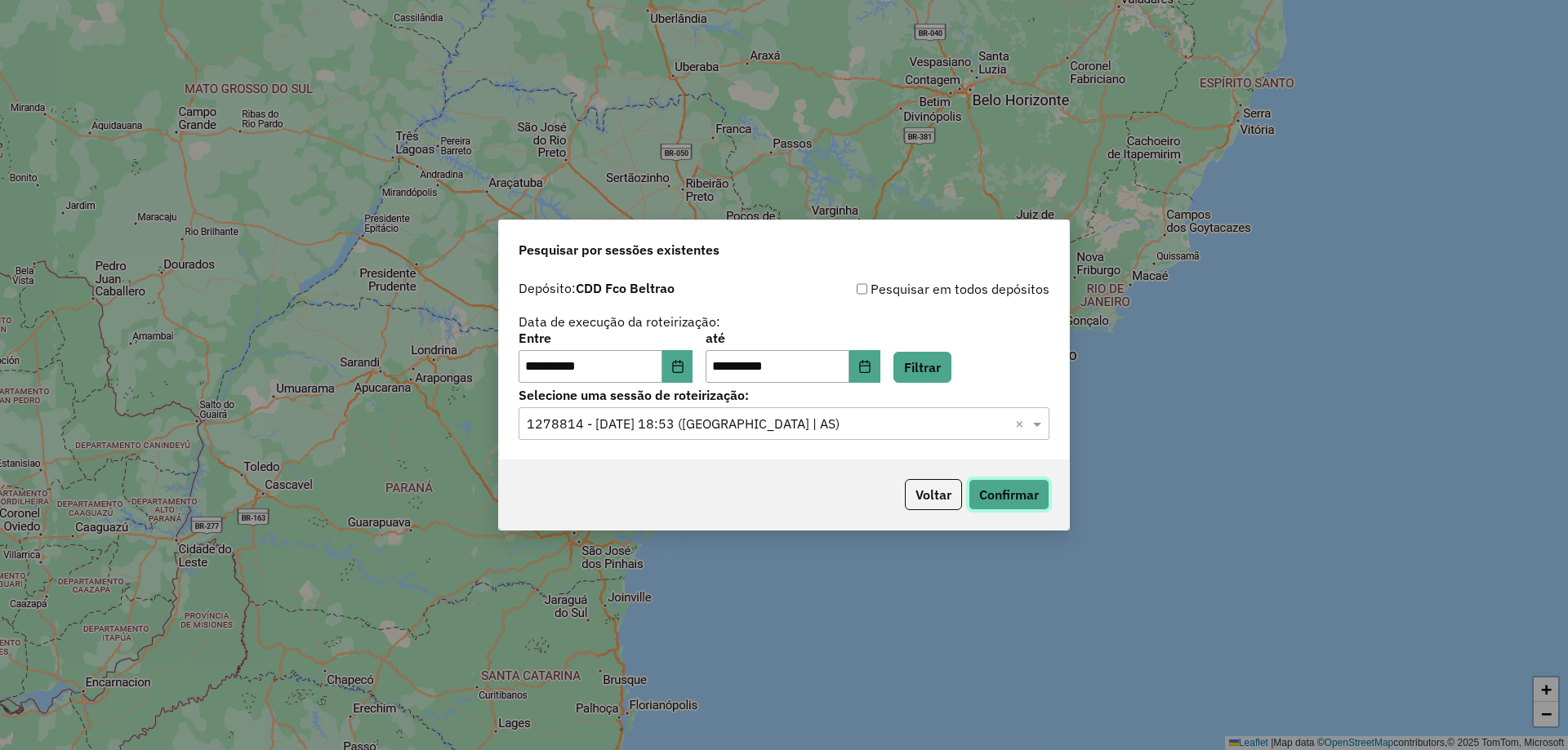
click at [995, 491] on button "Confirmar" at bounding box center [1009, 495] width 81 height 31
click at [993, 495] on button "Confirmar" at bounding box center [1009, 495] width 81 height 31
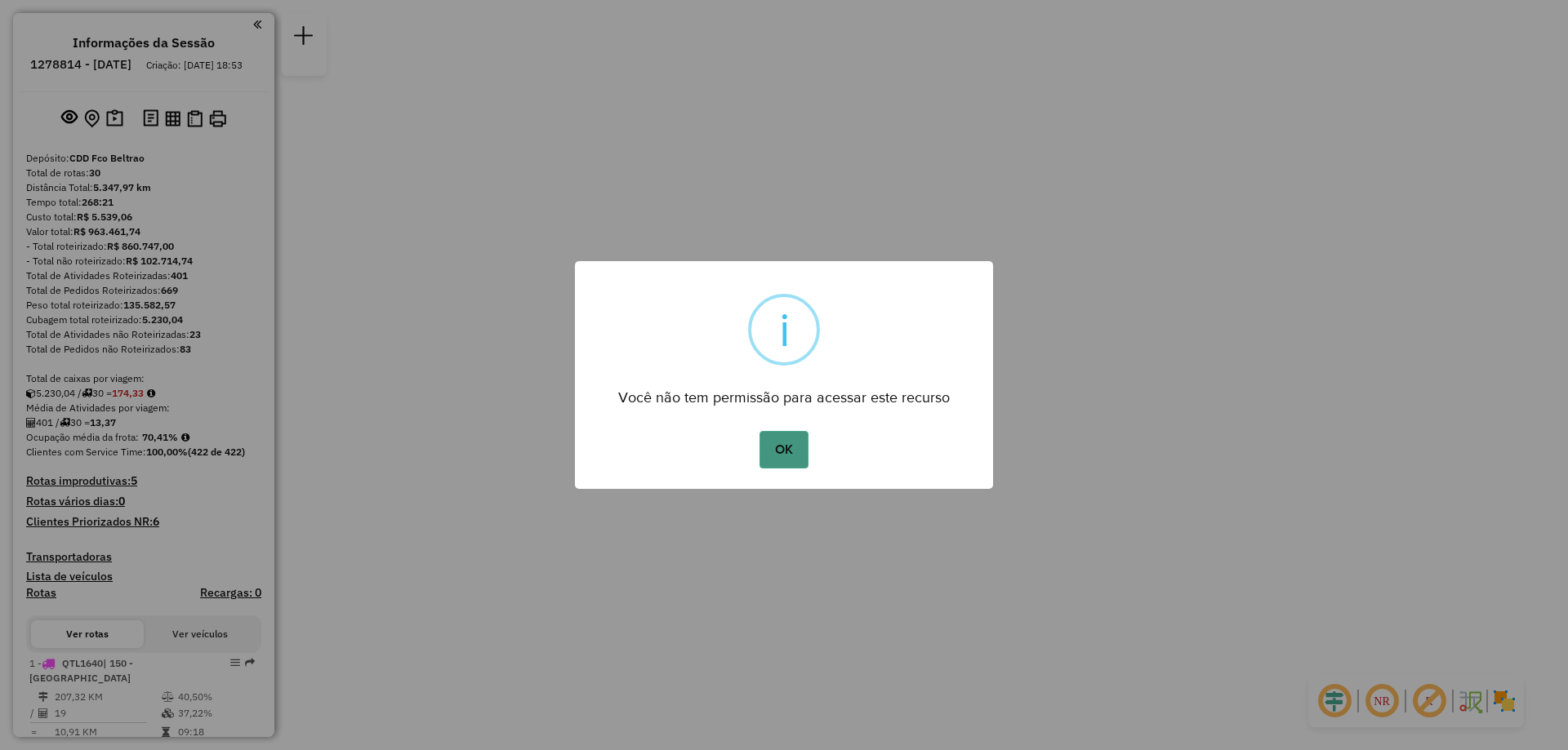
click at [790, 440] on button "OK" at bounding box center [784, 450] width 48 height 38
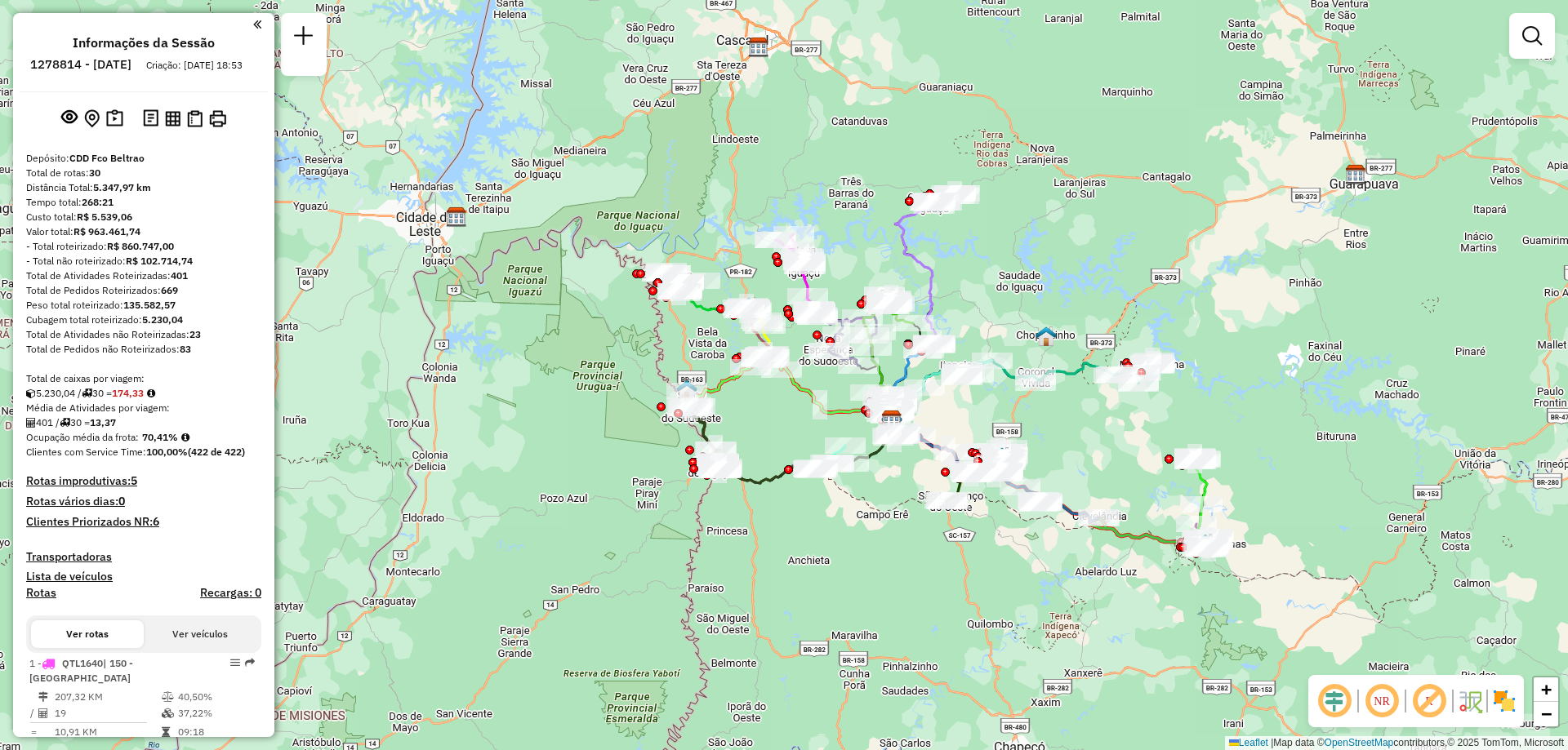
click at [1110, 457] on div "Janela de atendimento Grade de atendimento Capacidade Transportadoras Veículos …" at bounding box center [784, 375] width 1568 height 750
click at [1389, 696] on em at bounding box center [1382, 701] width 39 height 39
click at [1382, 699] on em at bounding box center [1382, 701] width 39 height 39
click at [1381, 698] on em at bounding box center [1382, 701] width 39 height 39
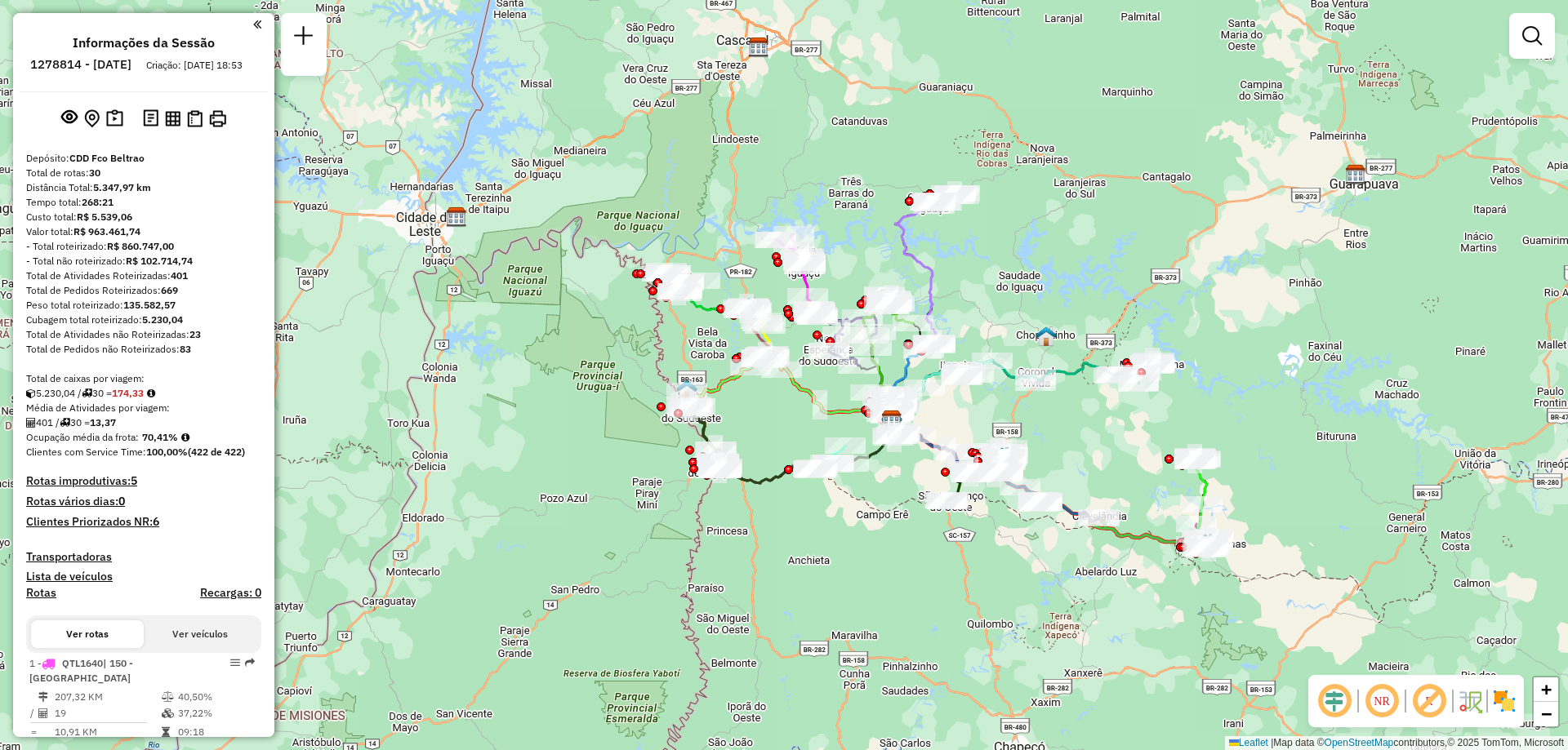
click at [1426, 698] on em at bounding box center [1429, 701] width 39 height 39
click at [1387, 700] on em at bounding box center [1382, 701] width 39 height 39
click at [1421, 702] on em at bounding box center [1429, 701] width 39 height 39
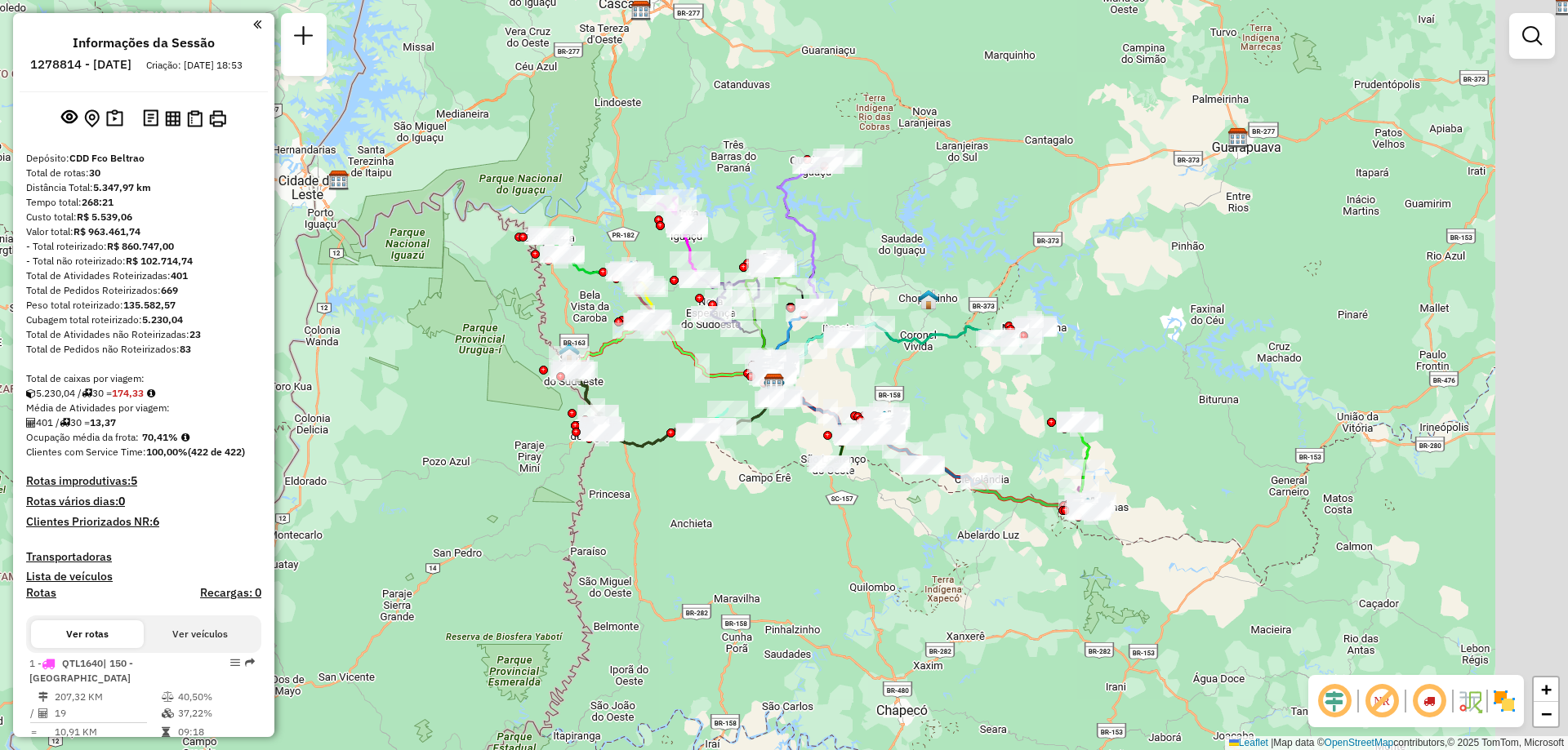
drag, startPoint x: 973, startPoint y: 608, endPoint x: 885, endPoint y: 564, distance: 98.4
click at [885, 564] on div "Janela de atendimento Grade de atendimento Capacidade Transportadoras Veículos …" at bounding box center [784, 375] width 1568 height 750
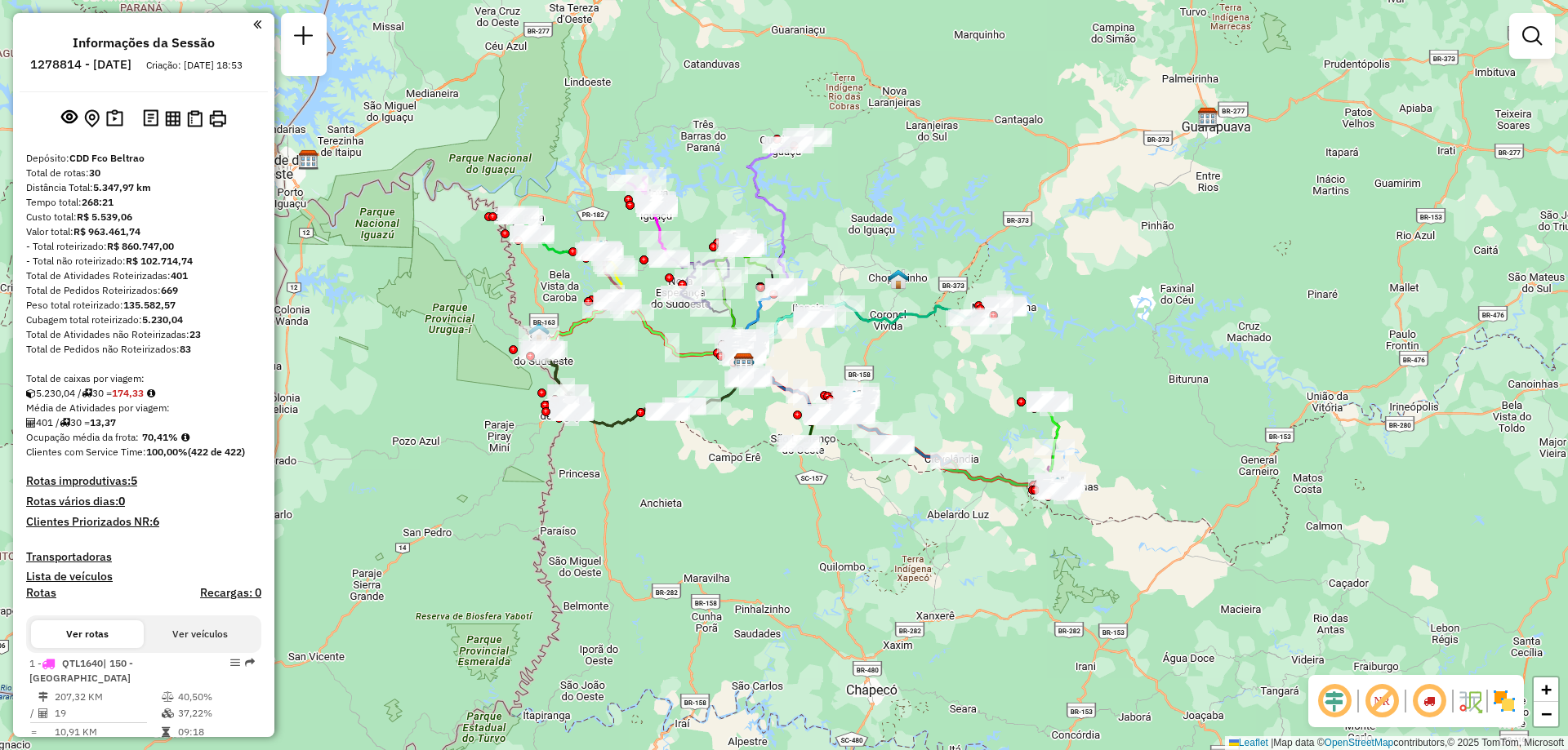
click at [1439, 695] on em at bounding box center [1429, 701] width 39 height 39
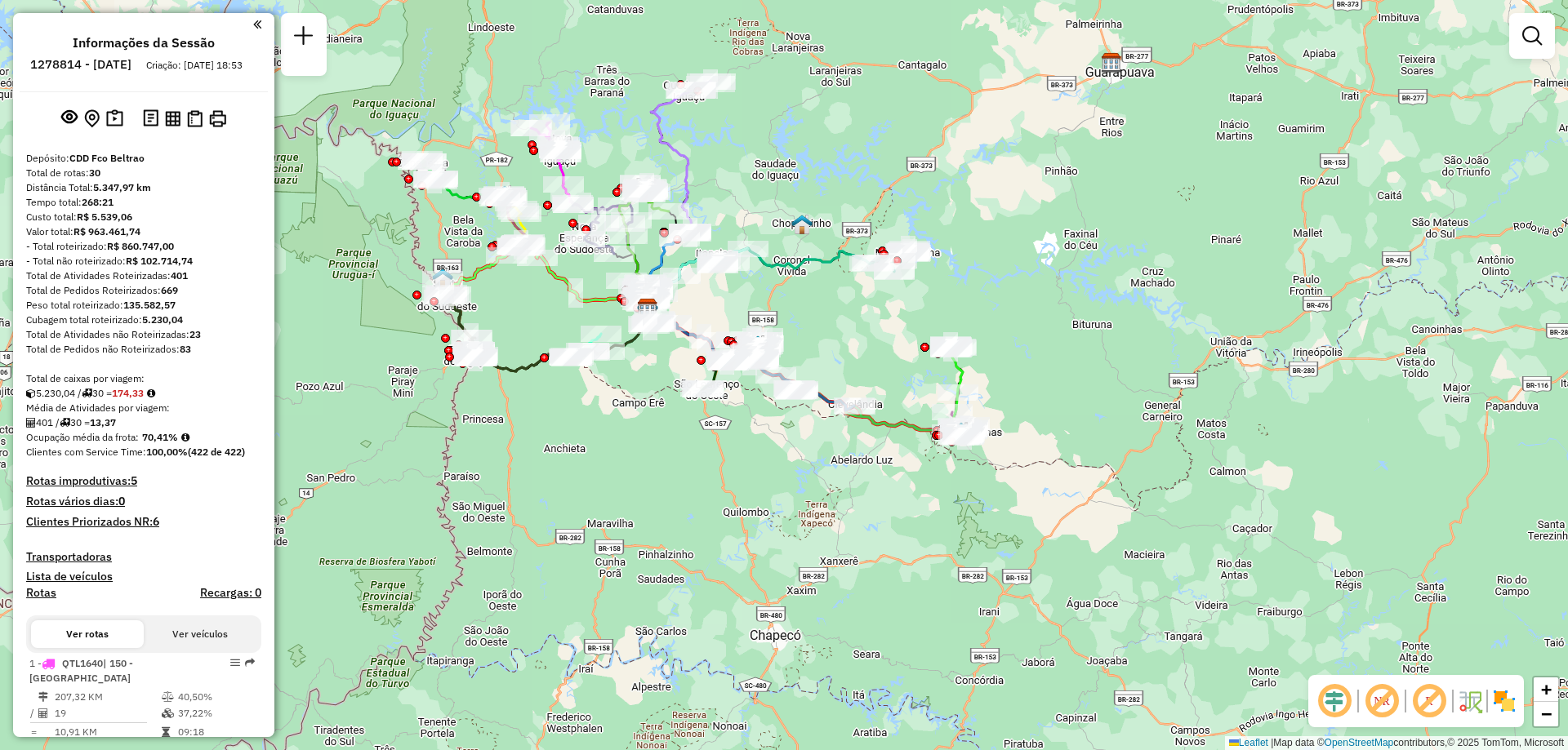
drag, startPoint x: 930, startPoint y: 420, endPoint x: 834, endPoint y: 365, distance: 110.6
click at [834, 365] on div "Janela de atendimento Grade de atendimento Capacidade Transportadoras Veículos …" at bounding box center [784, 375] width 1568 height 750
click at [1379, 701] on em at bounding box center [1382, 701] width 39 height 39
click at [1384, 704] on em at bounding box center [1382, 701] width 39 height 39
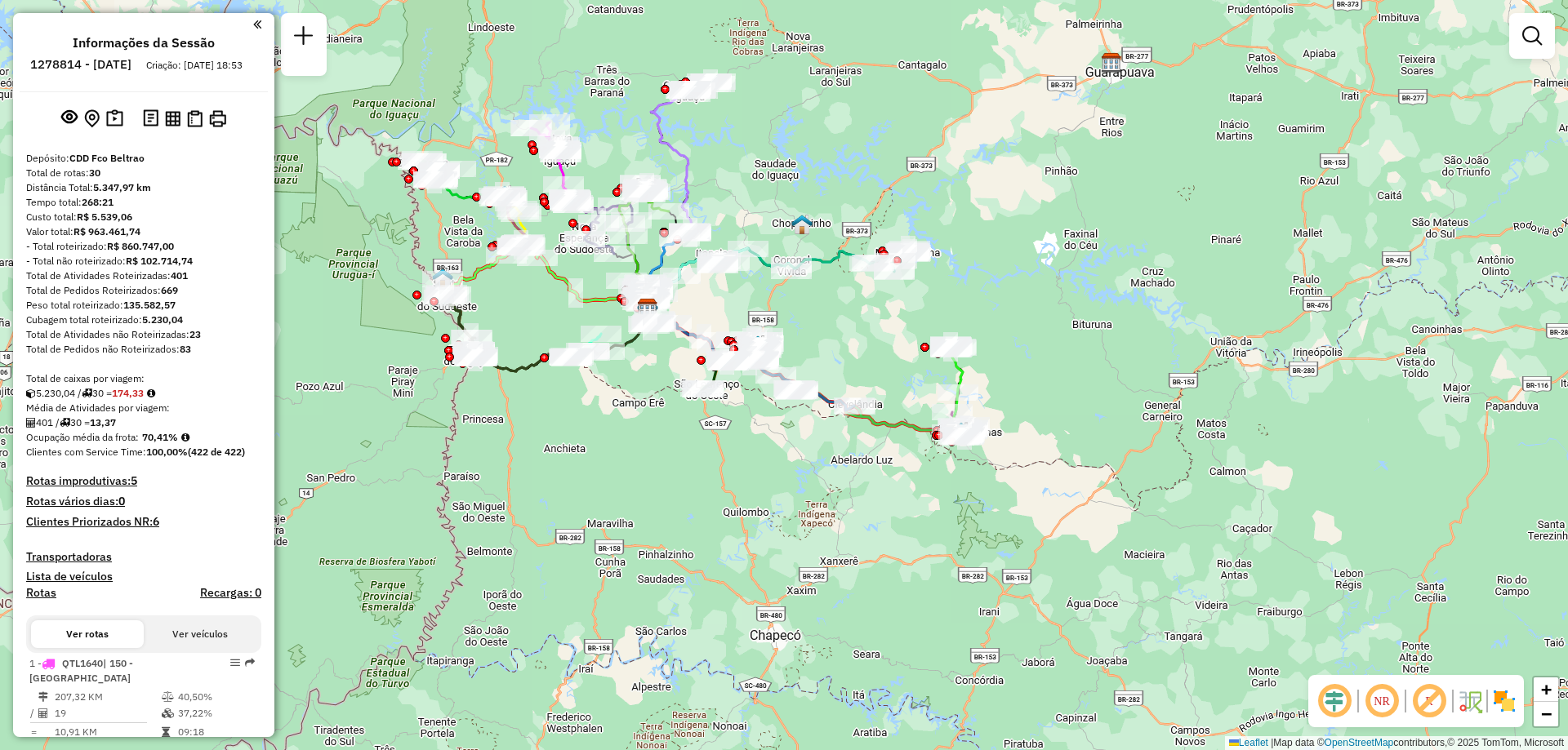
click at [1384, 704] on em at bounding box center [1382, 701] width 39 height 39
click at [1379, 701] on em at bounding box center [1382, 701] width 39 height 39
click at [1331, 697] on em at bounding box center [1334, 701] width 39 height 39
click at [1330, 698] on em at bounding box center [1334, 701] width 39 height 39
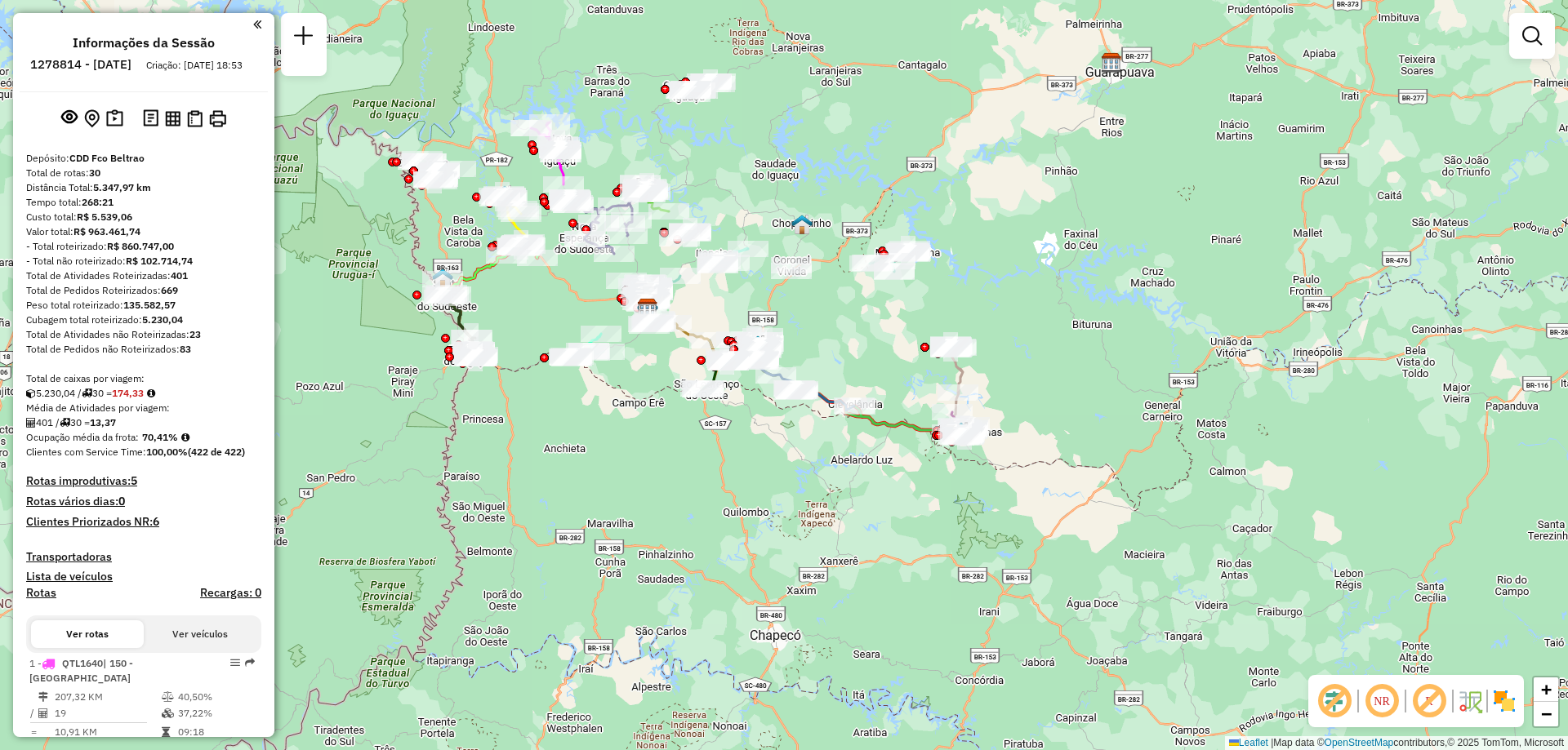
click at [1330, 698] on em at bounding box center [1334, 701] width 39 height 39
click at [1507, 699] on img at bounding box center [1504, 701] width 26 height 26
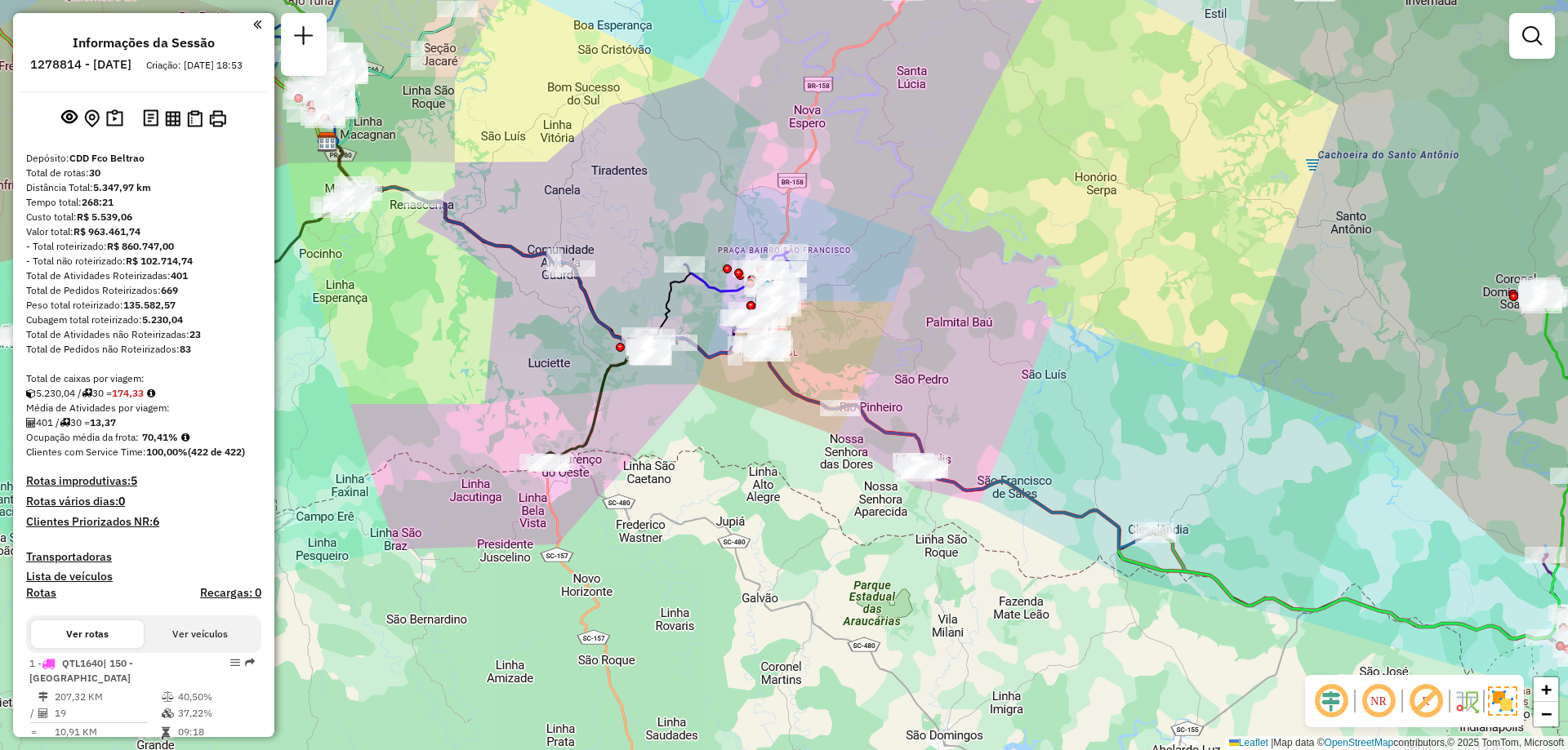
drag, startPoint x: 780, startPoint y: 430, endPoint x: 790, endPoint y: 502, distance: 72.7
click at [790, 502] on div "Janela de atendimento Grade de atendimento Capacidade Transportadoras Veículos …" at bounding box center [784, 375] width 1568 height 750
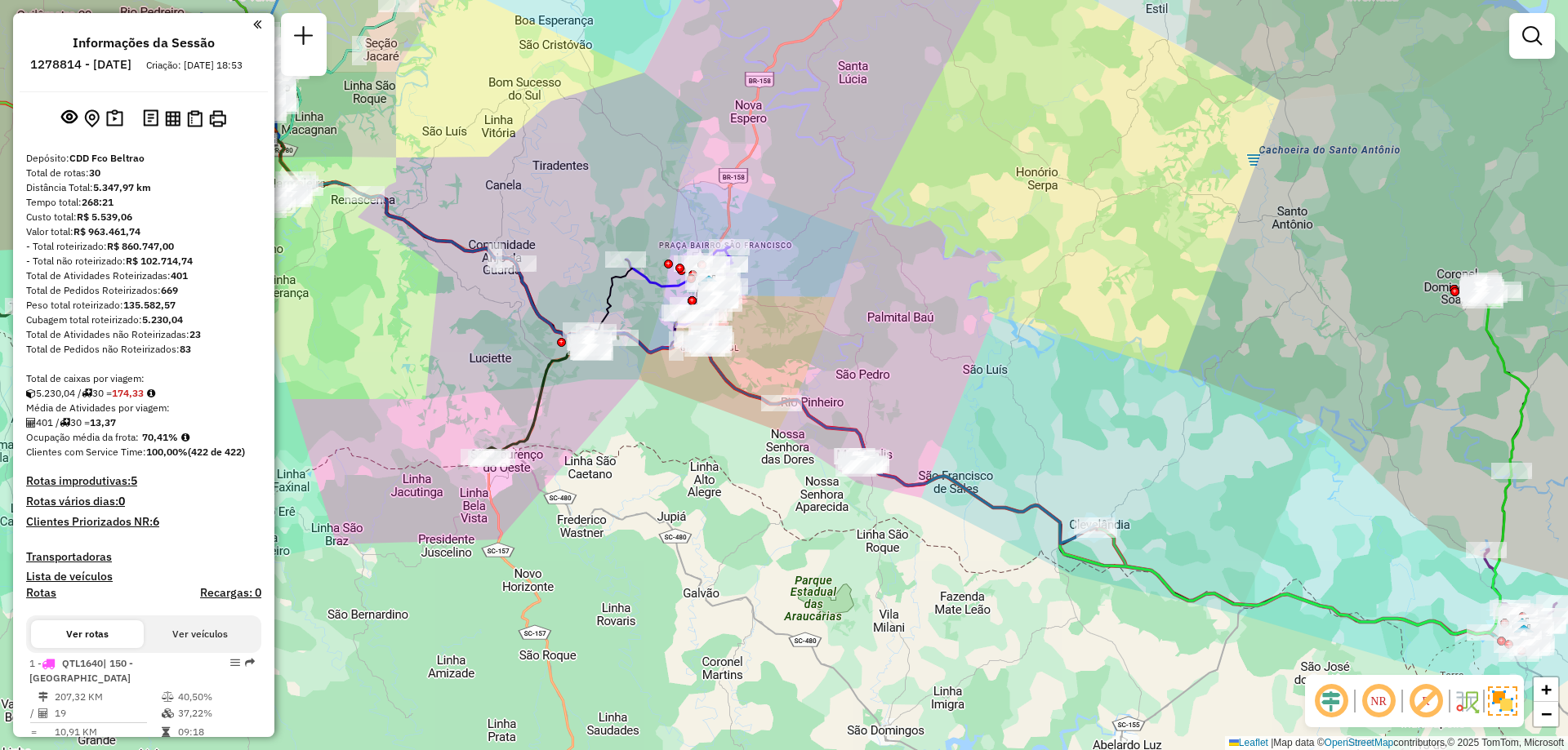
drag, startPoint x: 708, startPoint y: 532, endPoint x: 660, endPoint y: 505, distance: 55.1
click at [660, 505] on div "Janela de atendimento Grade de atendimento Capacidade Transportadoras Veículos …" at bounding box center [784, 375] width 1568 height 750
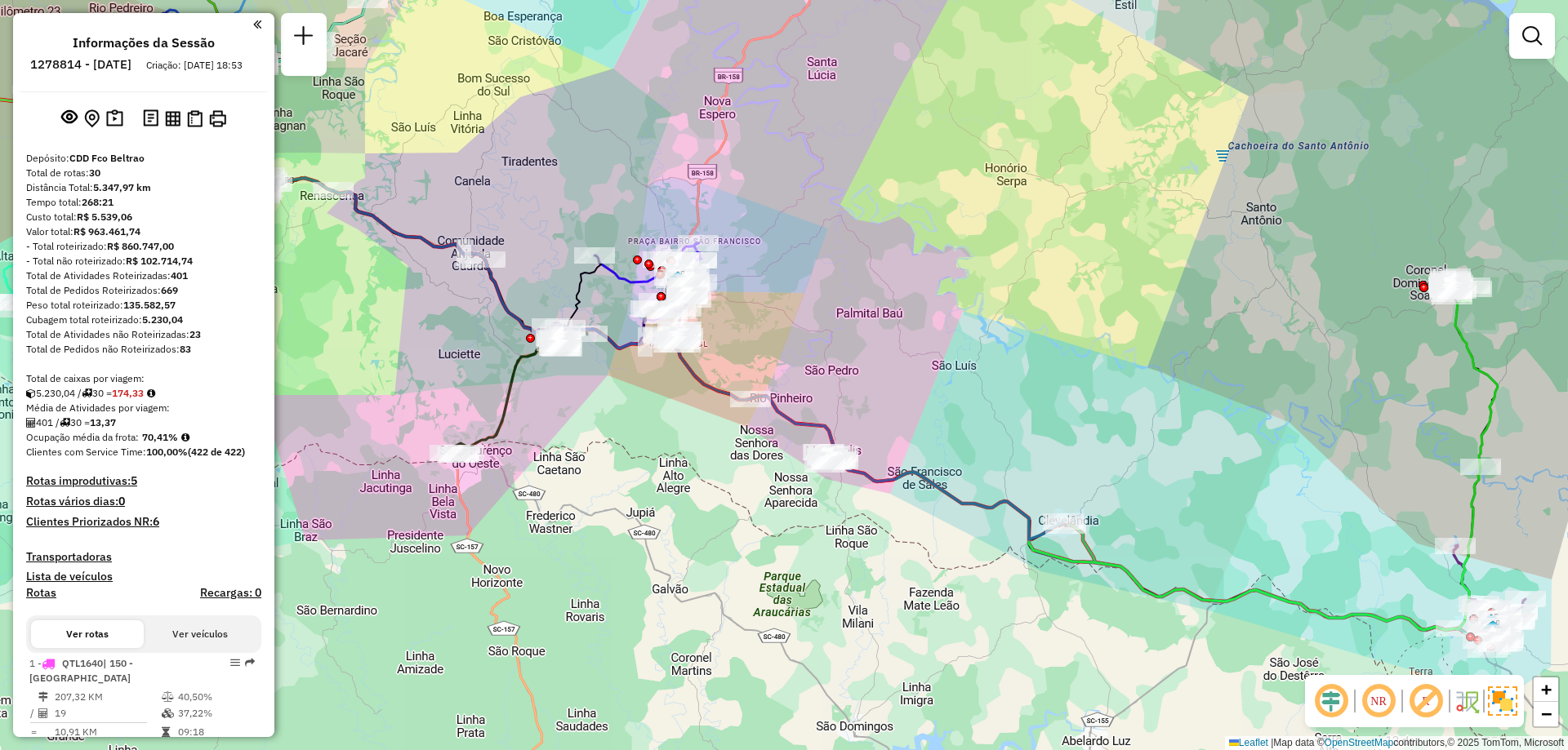
drag, startPoint x: 689, startPoint y: 474, endPoint x: 675, endPoint y: 471, distance: 14.3
click at [675, 471] on div "Janela de atendimento Grade de atendimento Capacidade Transportadoras Veículos …" at bounding box center [784, 375] width 1568 height 750
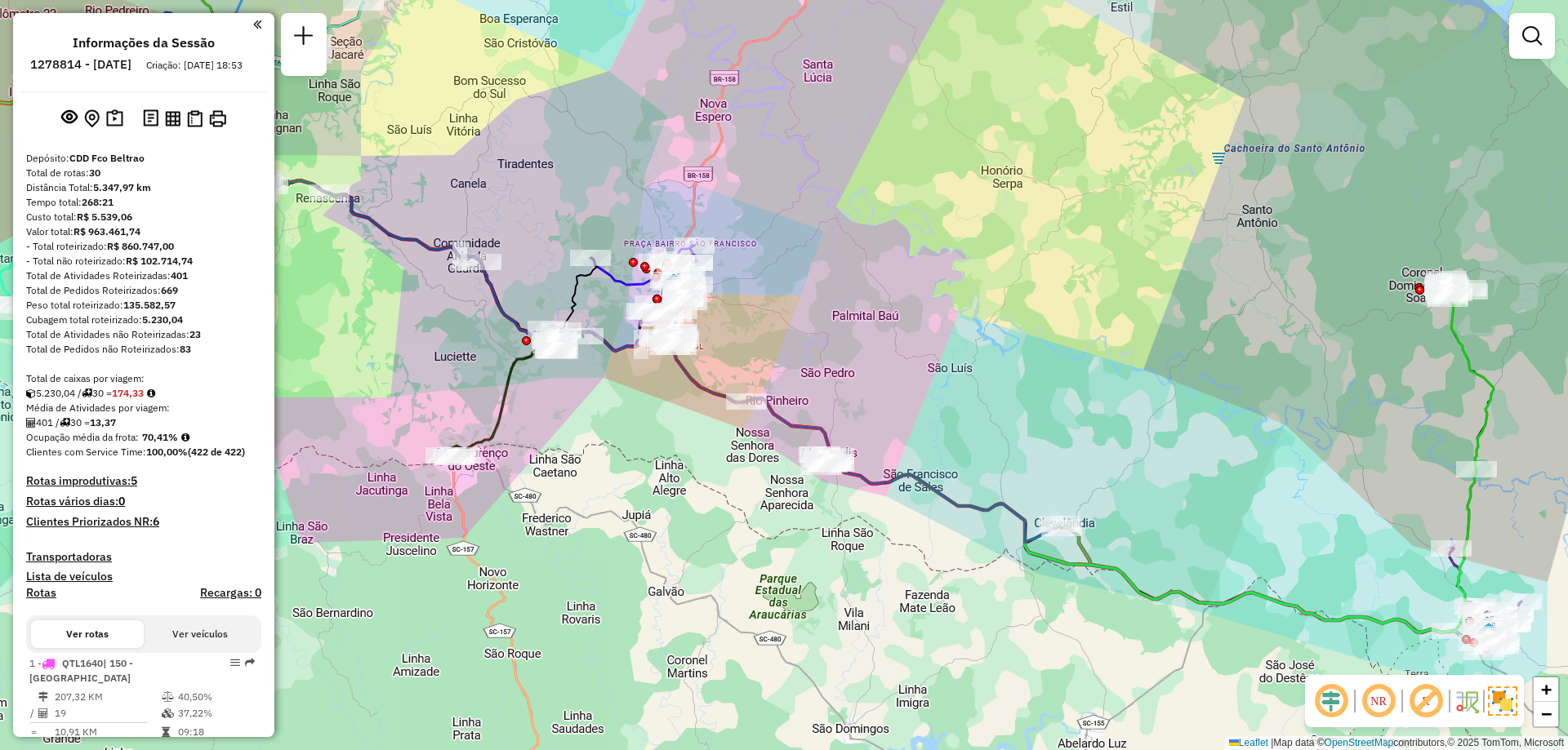
click at [719, 450] on div "Janela de atendimento Grade de atendimento Capacidade Transportadoras Veículos …" at bounding box center [784, 375] width 1568 height 750
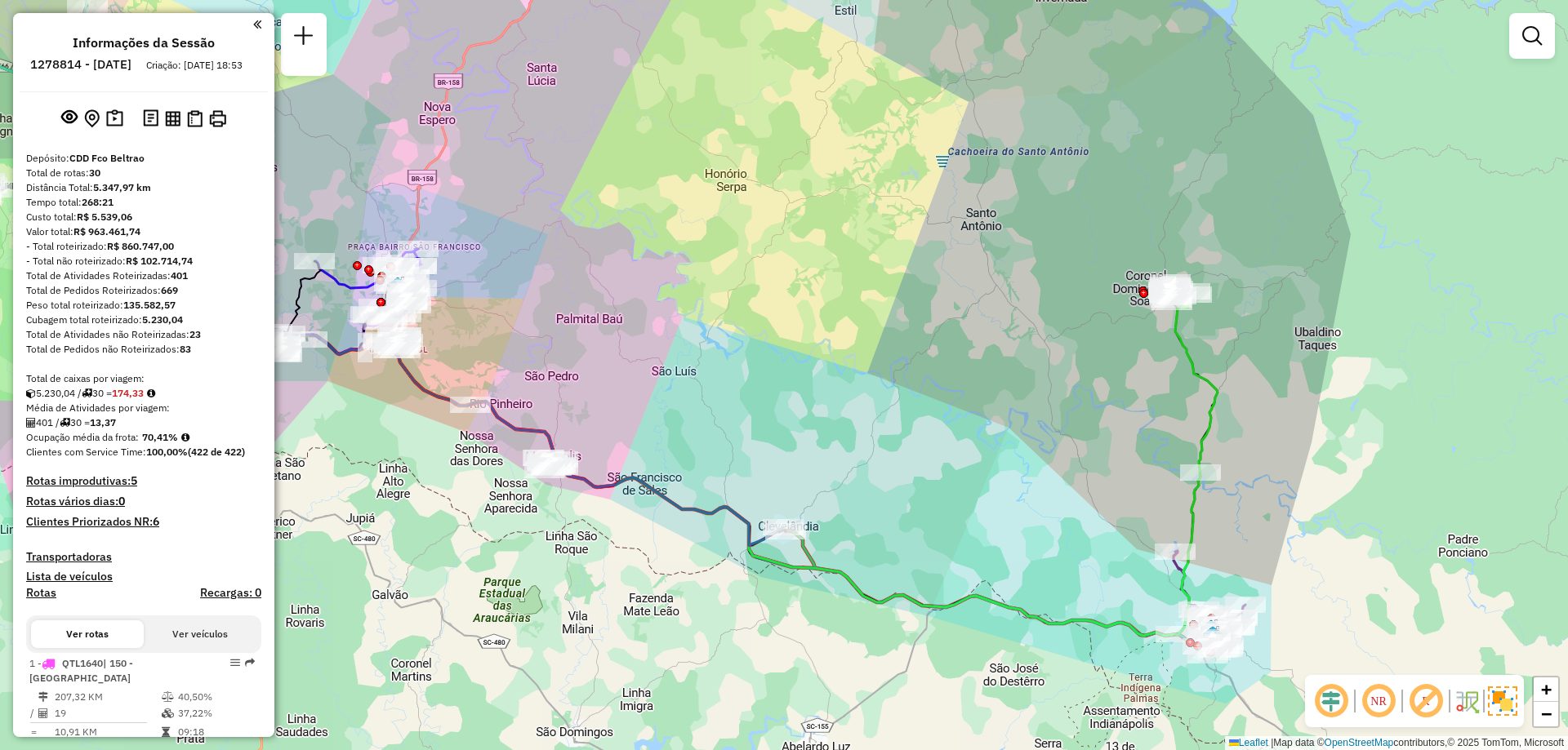
drag, startPoint x: 712, startPoint y: 393, endPoint x: 660, endPoint y: 396, distance: 52.1
click at [660, 396] on div "Janela de atendimento Grade de atendimento Capacidade Transportadoras Veículos …" at bounding box center [784, 375] width 1568 height 750
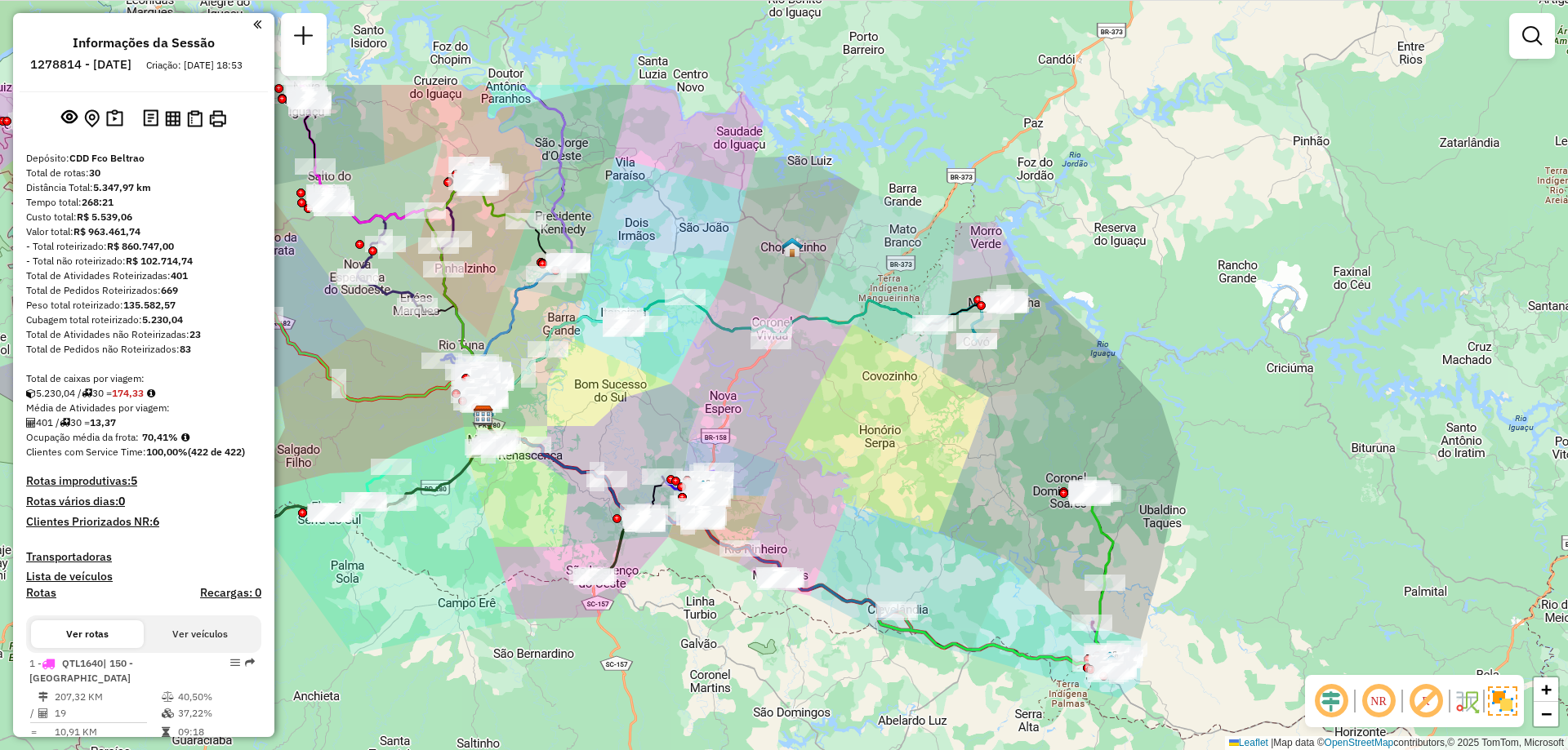
drag, startPoint x: 703, startPoint y: 290, endPoint x: 784, endPoint y: 416, distance: 149.8
click at [784, 416] on div "Janela de atendimento Grade de atendimento Capacidade Transportadoras Veículos …" at bounding box center [784, 375] width 1568 height 750
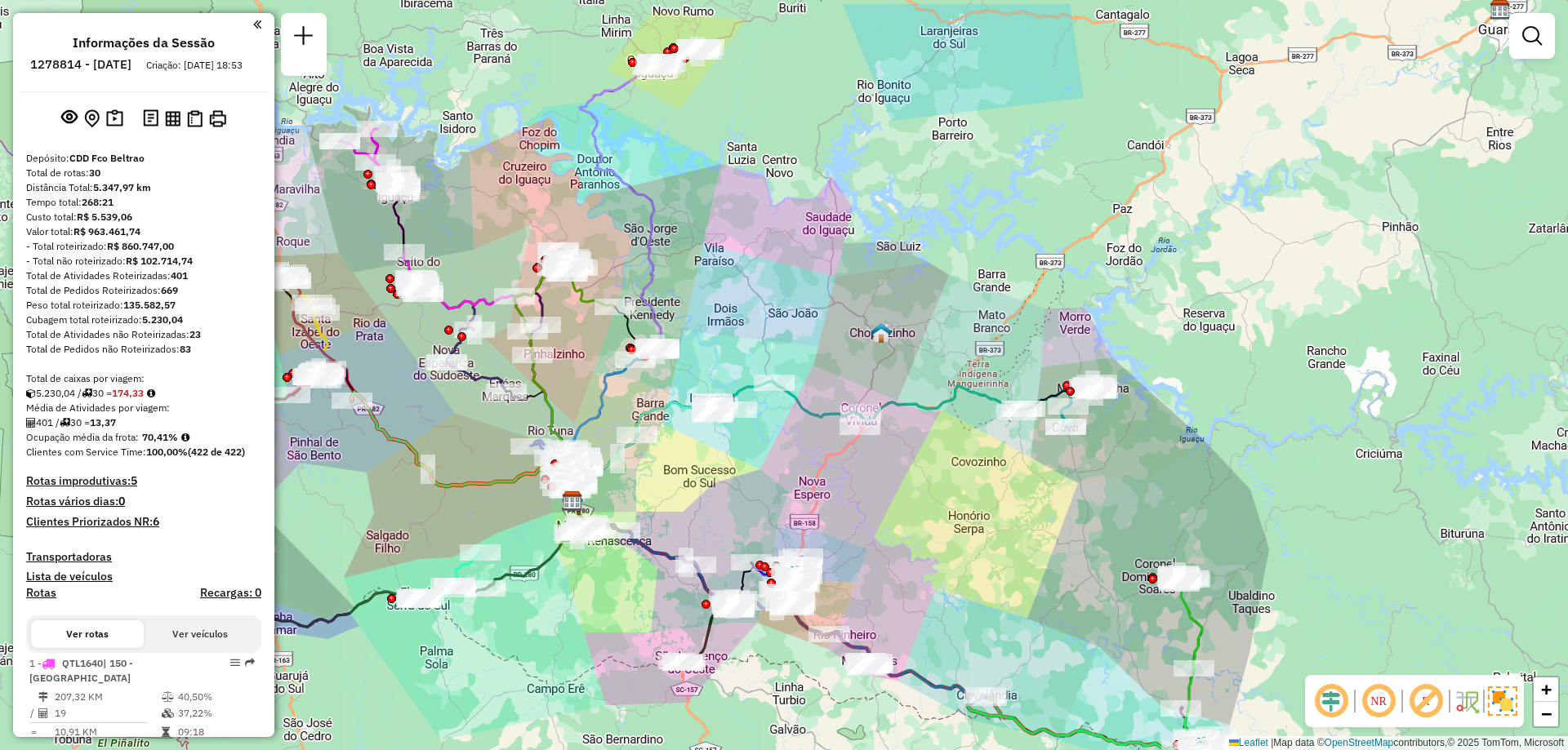
drag, startPoint x: 988, startPoint y: 479, endPoint x: 1075, endPoint y: 556, distance: 116.2
click at [1075, 556] on div "Janela de atendimento Grade de atendimento Capacidade Transportadoras Veículos …" at bounding box center [784, 375] width 1568 height 750
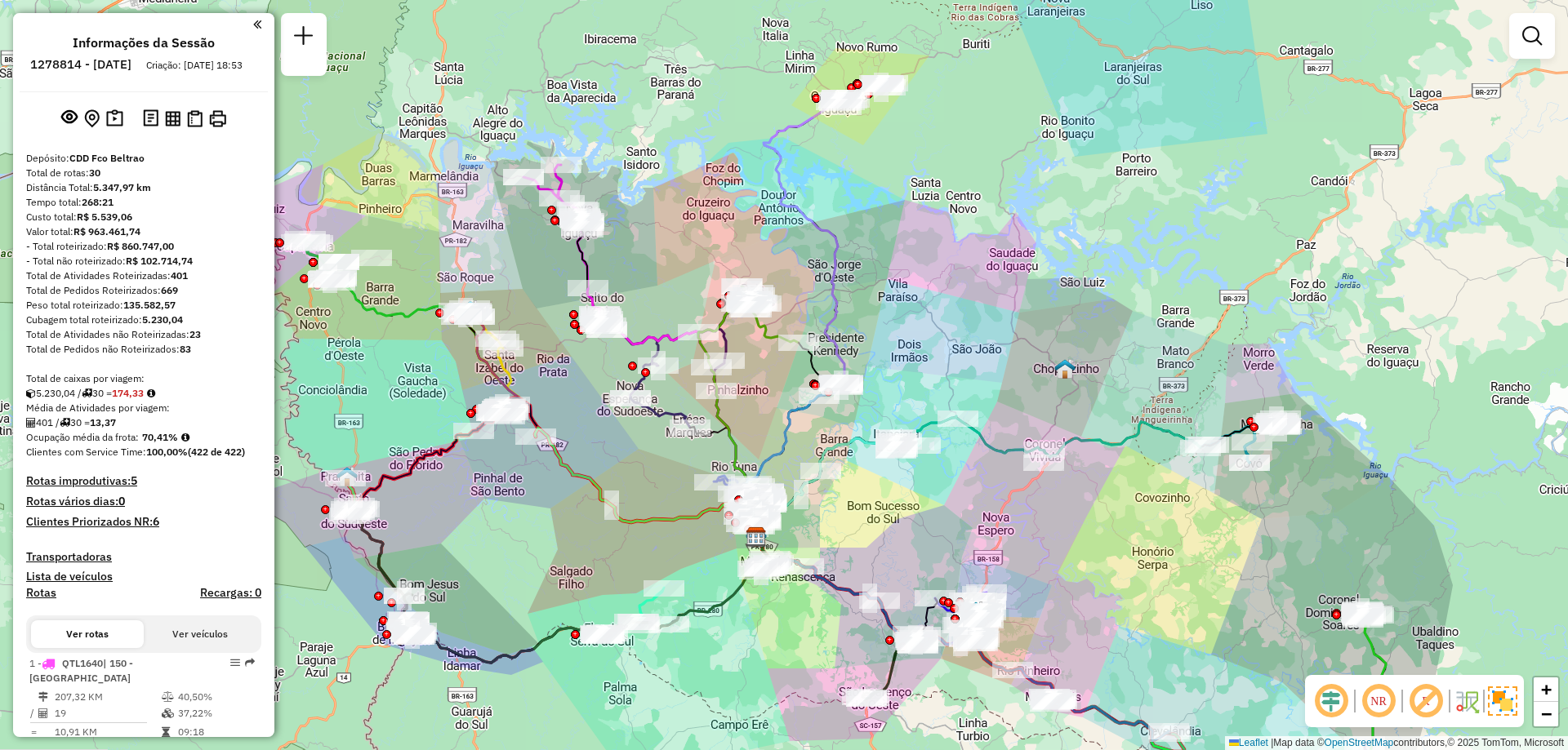
drag, startPoint x: 749, startPoint y: 355, endPoint x: 830, endPoint y: 352, distance: 81.1
click at [830, 352] on icon at bounding box center [786, 319] width 118 height 437
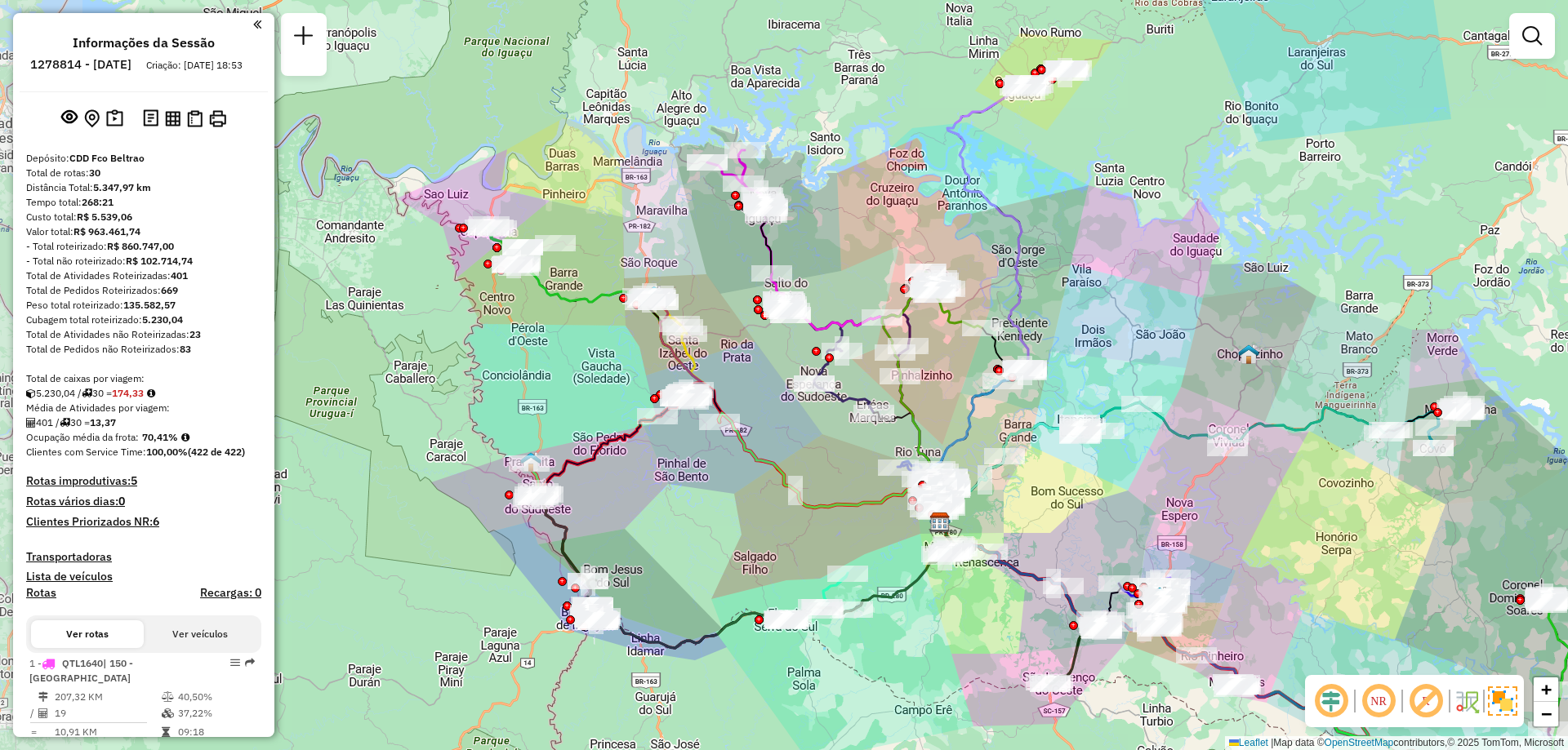
drag, startPoint x: 553, startPoint y: 530, endPoint x: 737, endPoint y: 515, distance: 184.6
click at [737, 515] on div "Janela de atendimento Grade de atendimento Capacidade Transportadoras Veículos …" at bounding box center [784, 375] width 1568 height 750
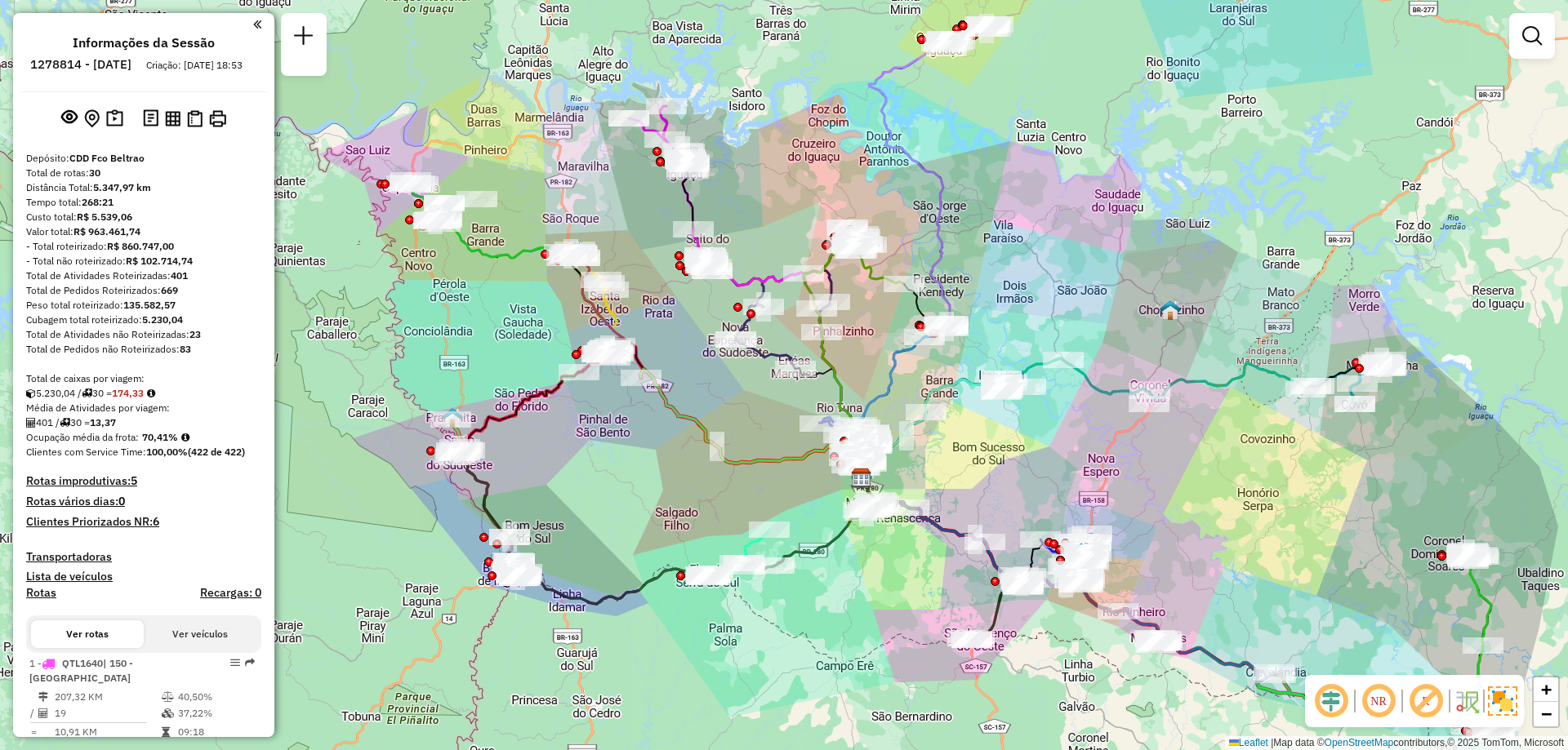
drag, startPoint x: 709, startPoint y: 539, endPoint x: 638, endPoint y: 495, distance: 83.5
click at [638, 495] on div "Janela de atendimento Grade de atendimento Capacidade Transportadoras Veículos …" at bounding box center [784, 375] width 1568 height 750
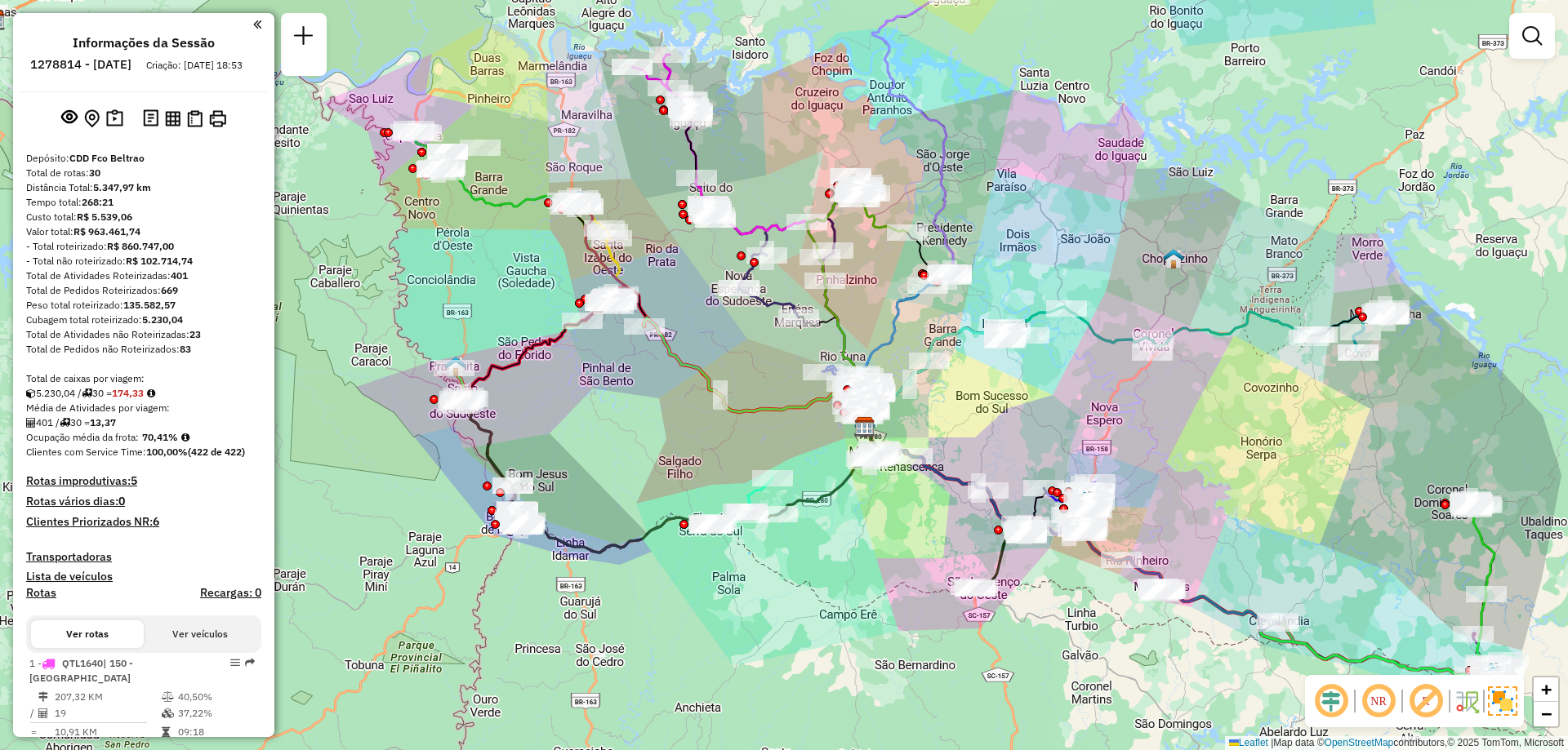
drag, startPoint x: 609, startPoint y: 561, endPoint x: 613, endPoint y: 511, distance: 50.2
click at [613, 511] on div "Janela de atendimento Grade de atendimento Capacidade Transportadoras Veículos …" at bounding box center [784, 375] width 1568 height 750
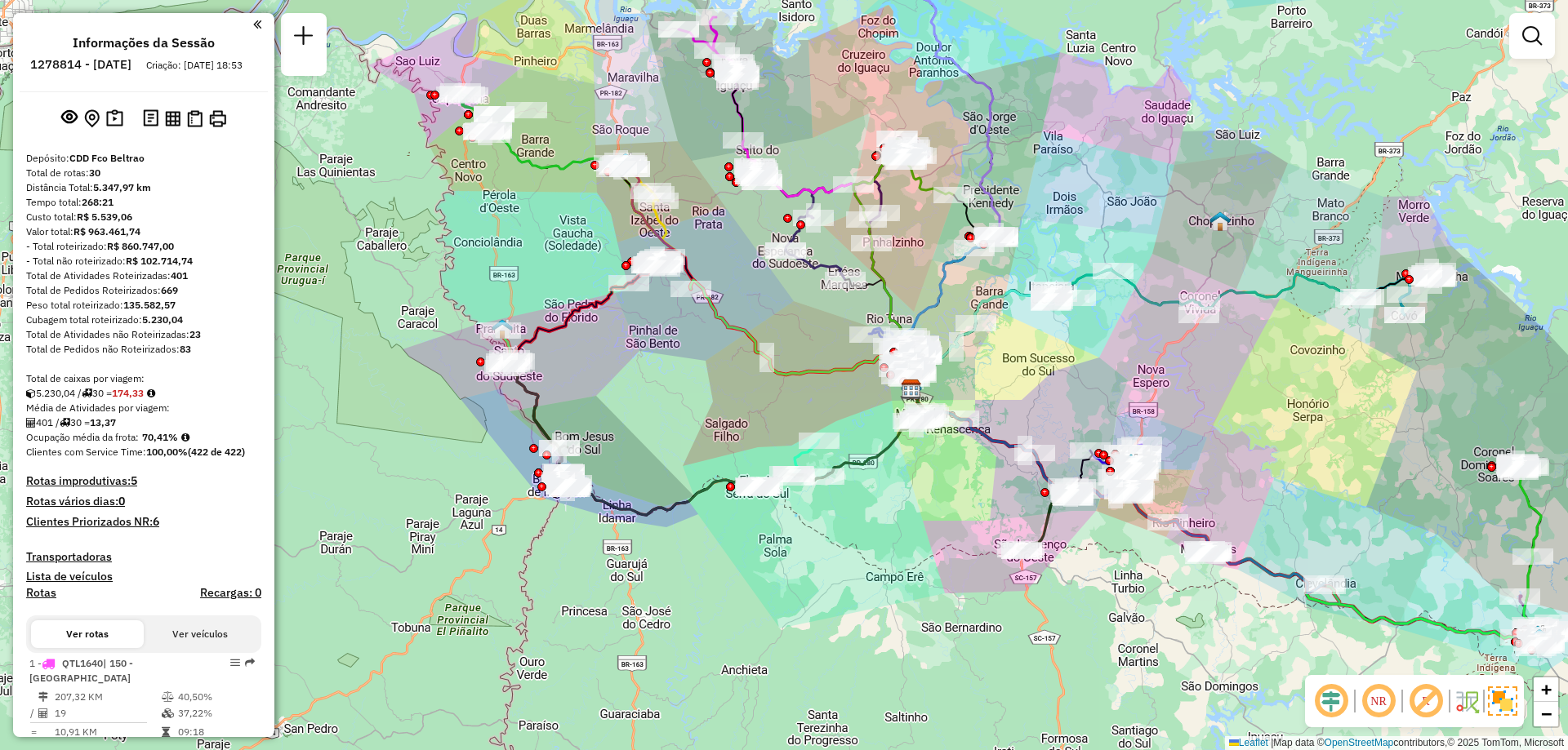
drag, startPoint x: 553, startPoint y: 491, endPoint x: 599, endPoint y: 454, distance: 59.0
click at [599, 454] on div "Janela de atendimento Grade de atendimento Capacidade Transportadoras Veículos …" at bounding box center [784, 375] width 1568 height 750
click at [1511, 702] on img at bounding box center [1502, 701] width 29 height 29
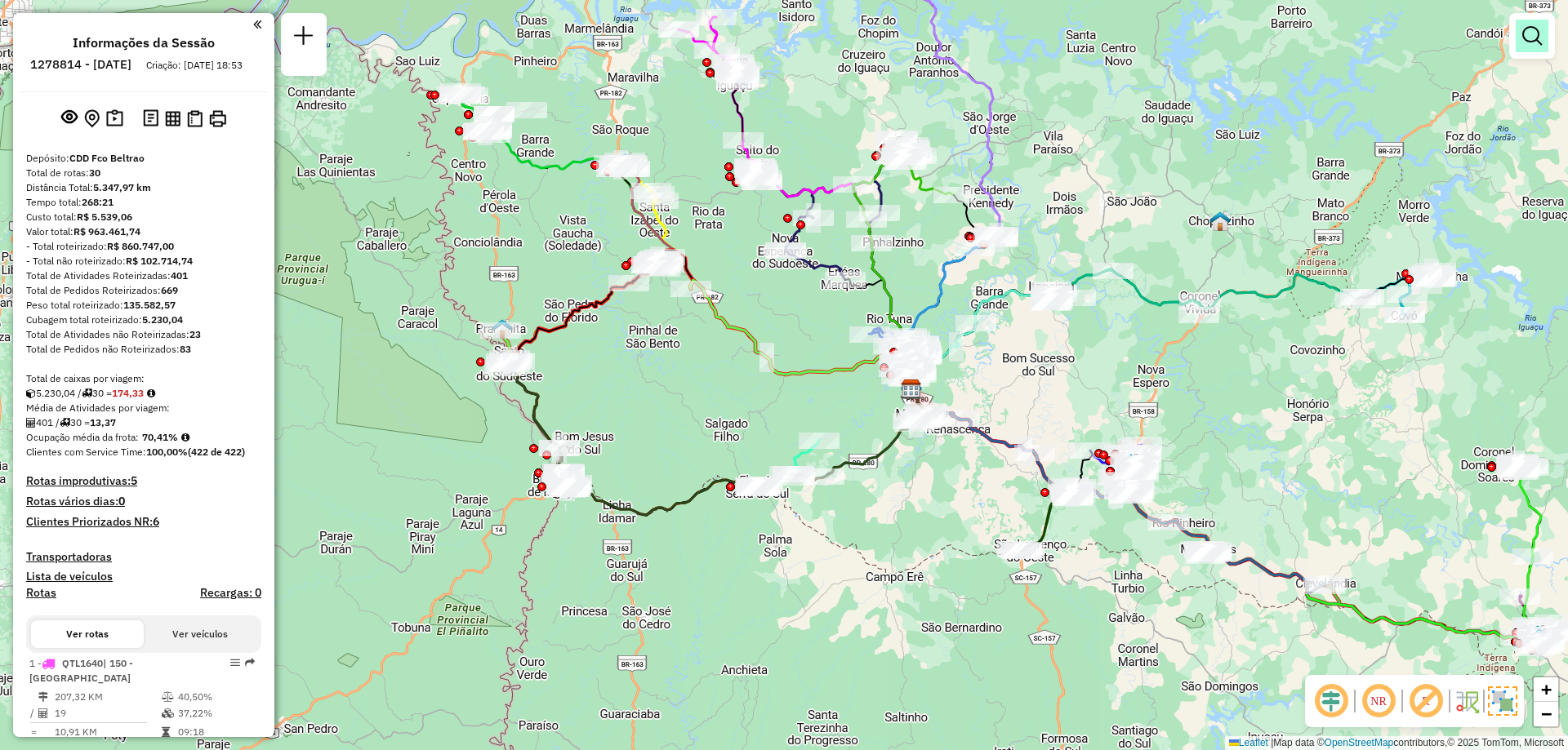
click at [1544, 48] on link at bounding box center [1532, 36] width 32 height 32
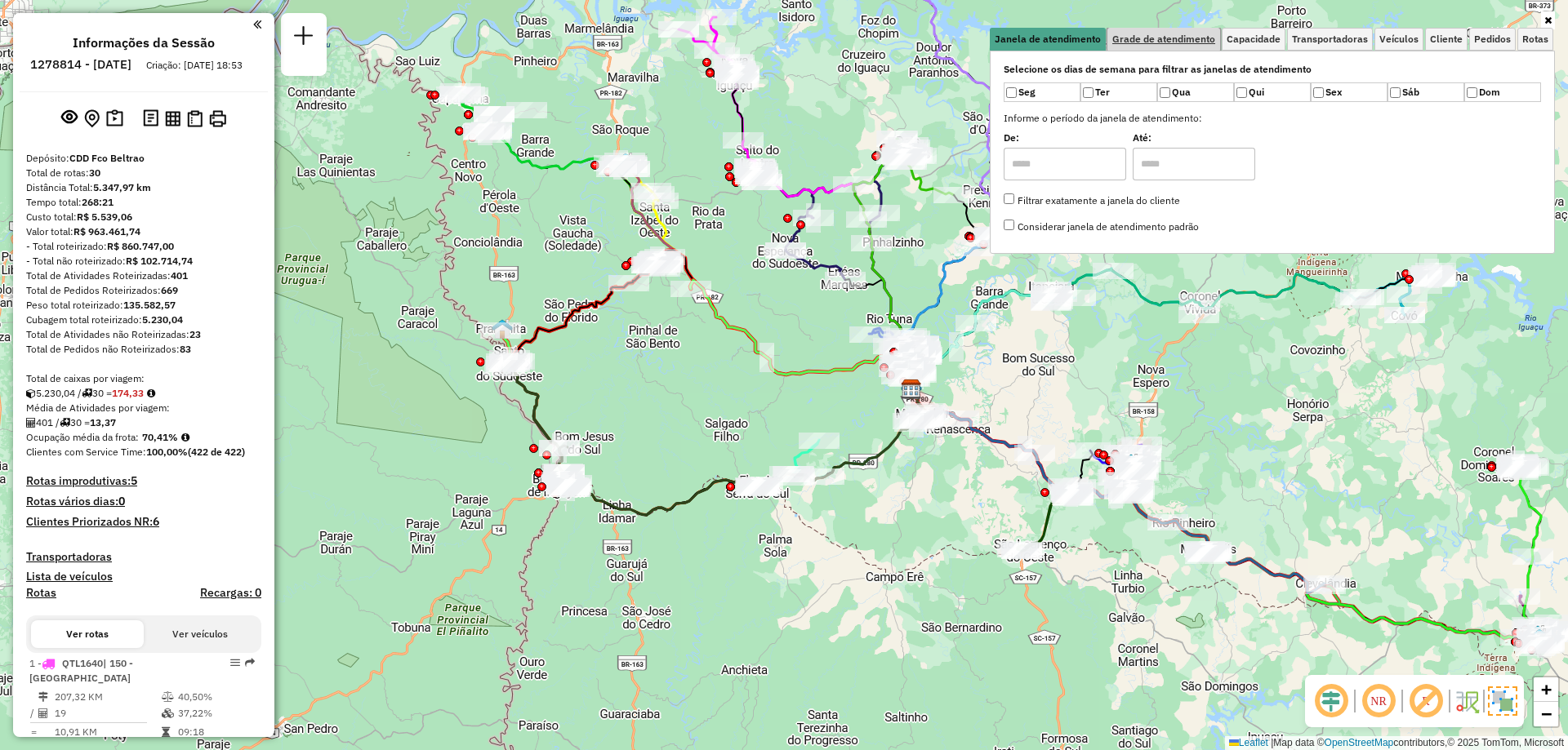
click at [1157, 34] on span "Grade de atendimento" at bounding box center [1163, 38] width 103 height 9
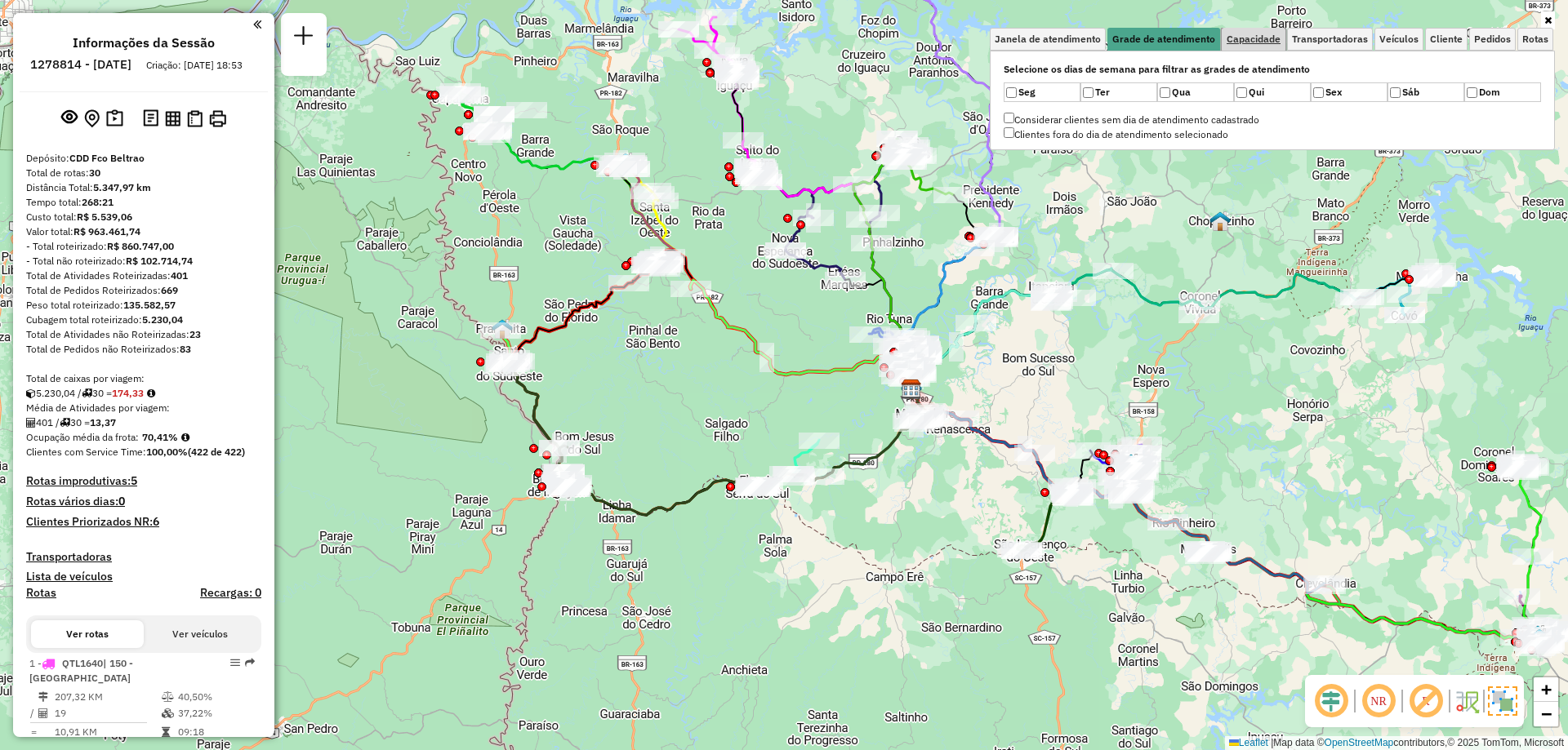
click at [1262, 43] on span "Capacidade" at bounding box center [1253, 38] width 54 height 9
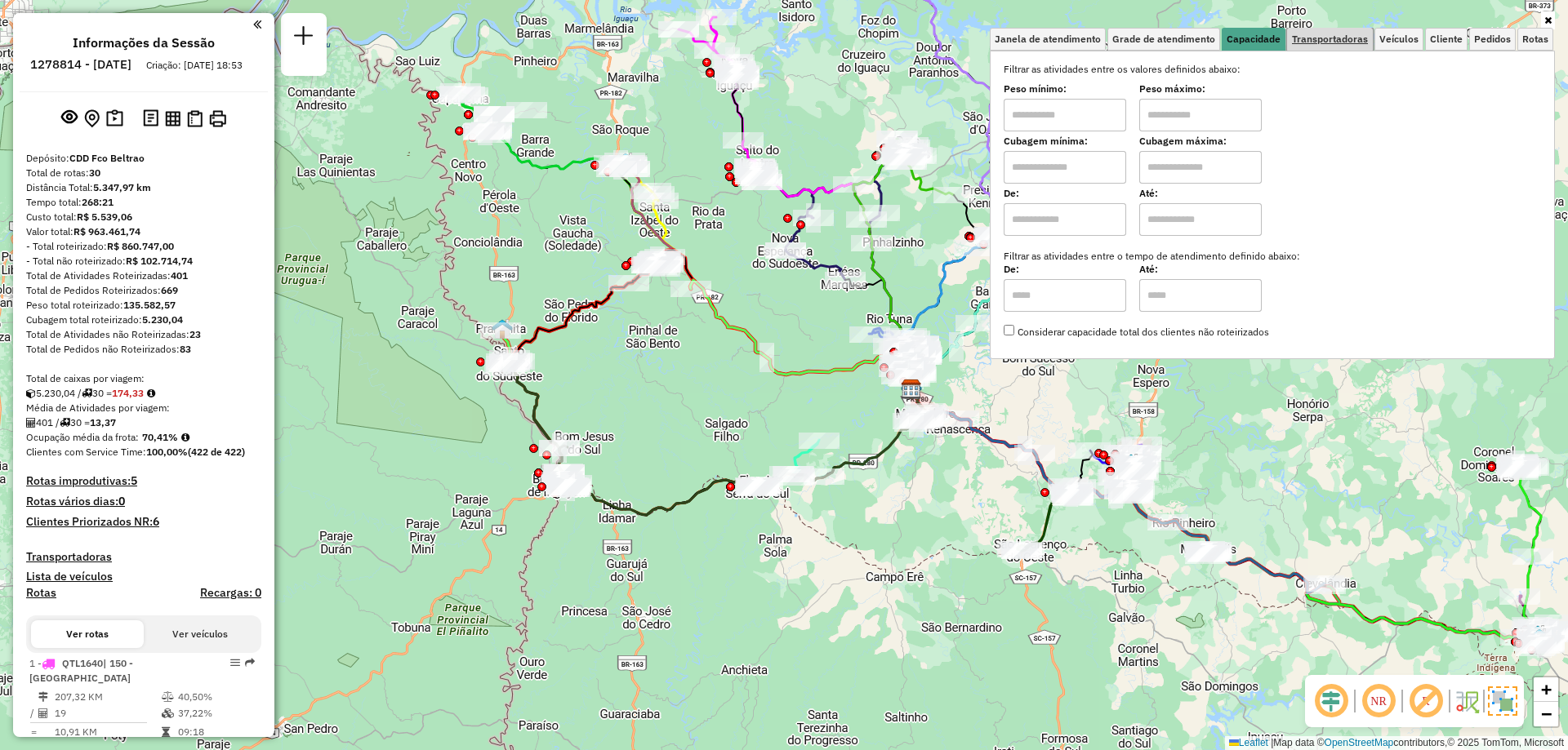
click at [1320, 40] on span "Transportadoras" at bounding box center [1330, 38] width 76 height 9
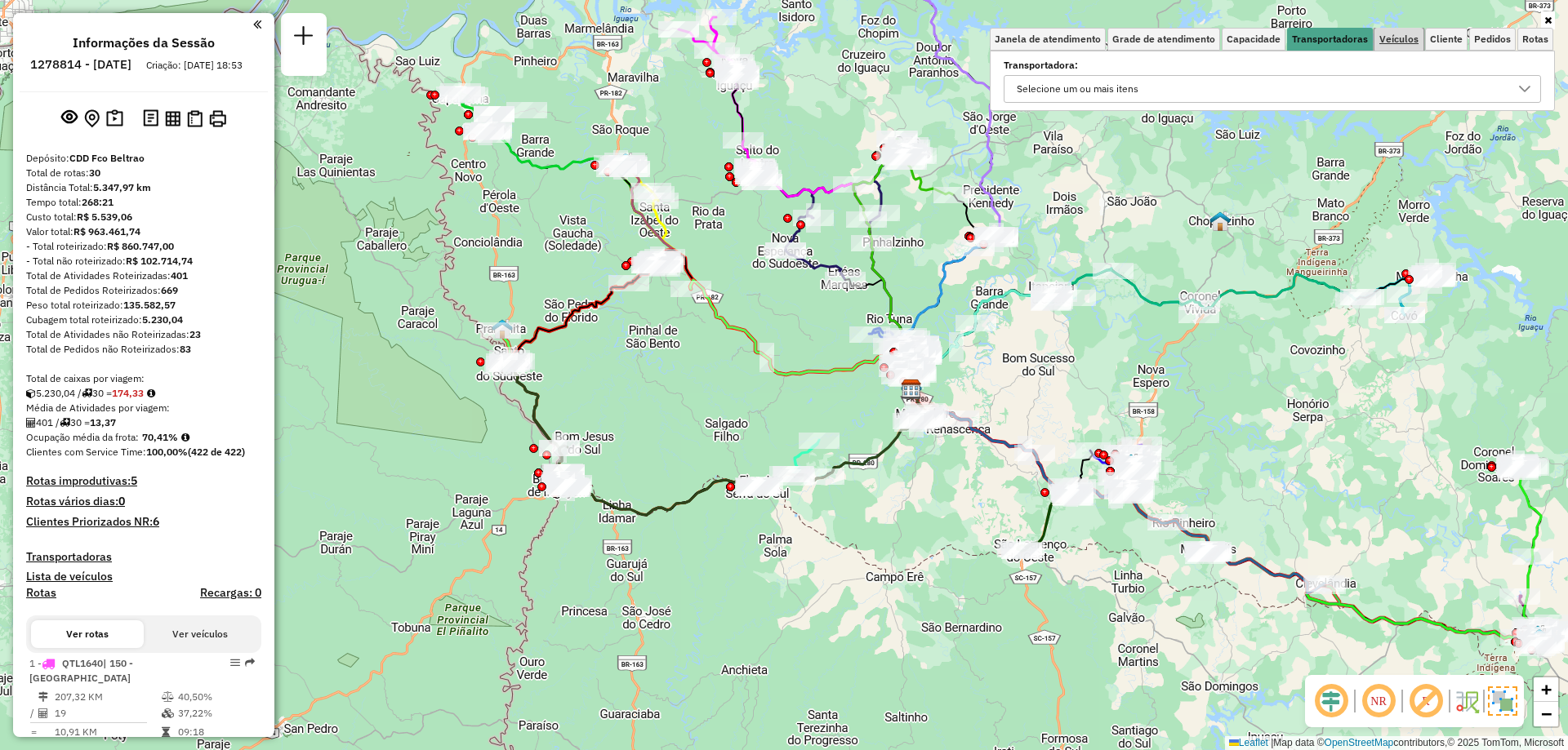
click at [1397, 34] on span "Veículos" at bounding box center [1399, 38] width 39 height 9
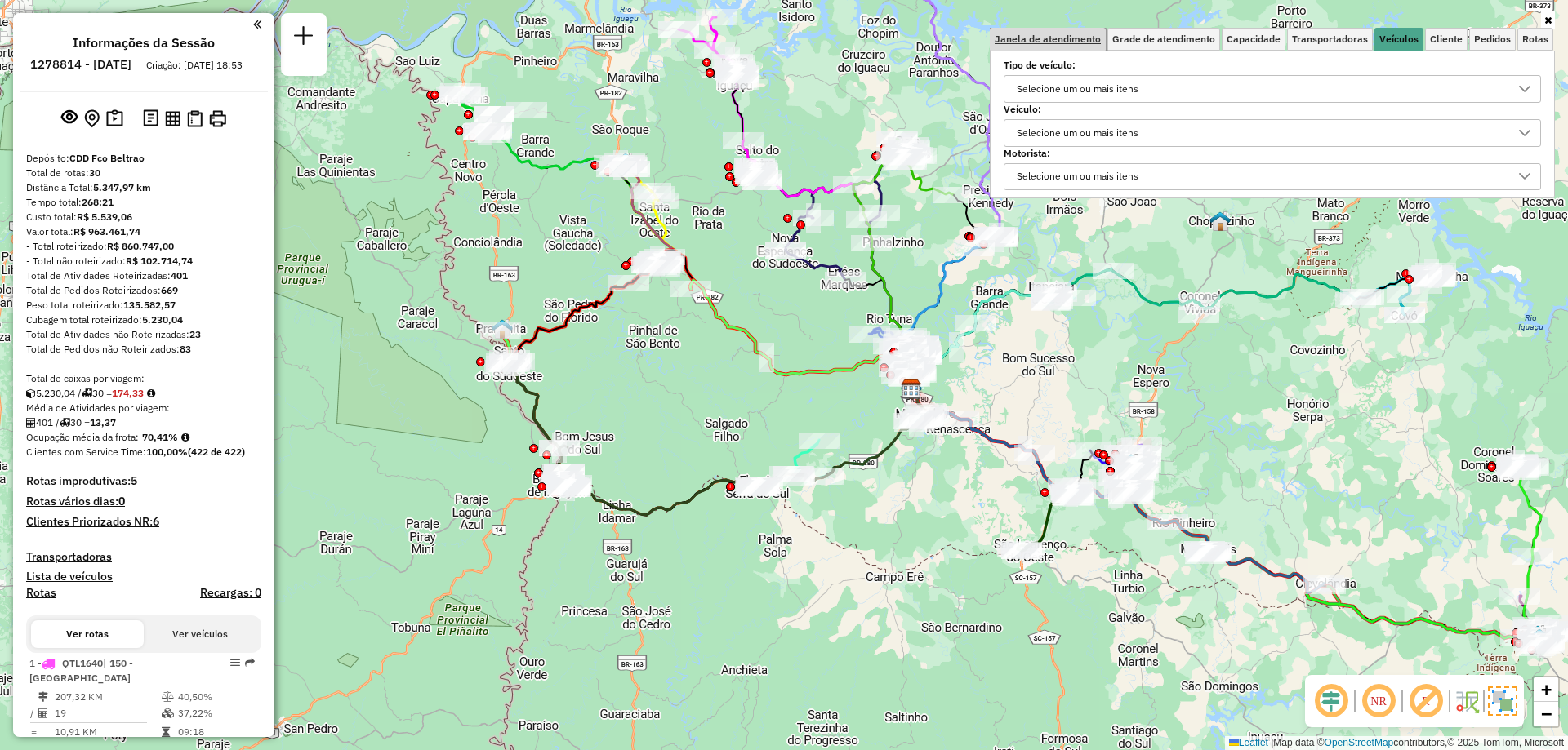
click at [1056, 36] on span "Janela de atendimento" at bounding box center [1047, 38] width 106 height 9
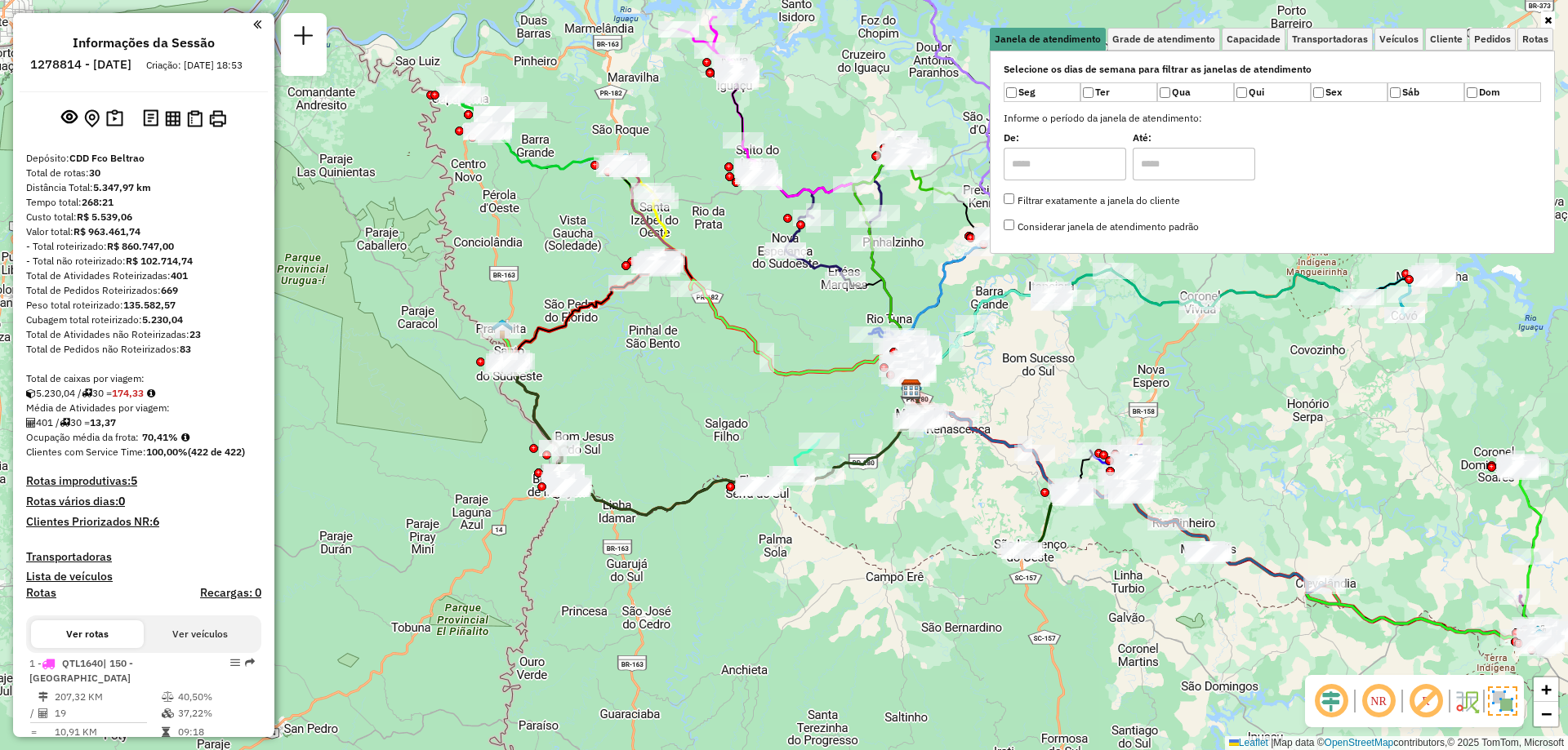
click at [1469, 701] on img at bounding box center [1466, 701] width 26 height 26
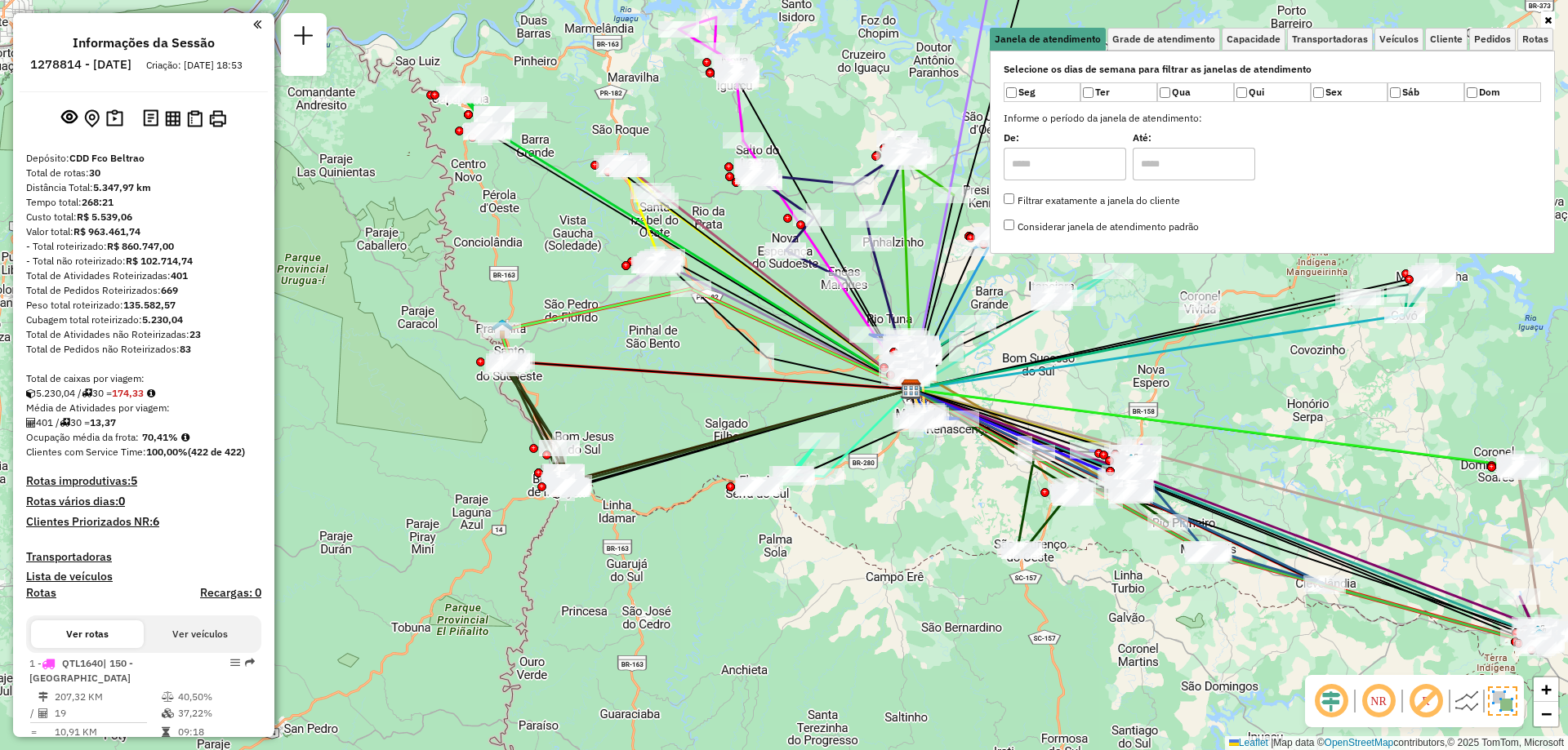
click at [1468, 707] on img at bounding box center [1466, 701] width 26 height 26
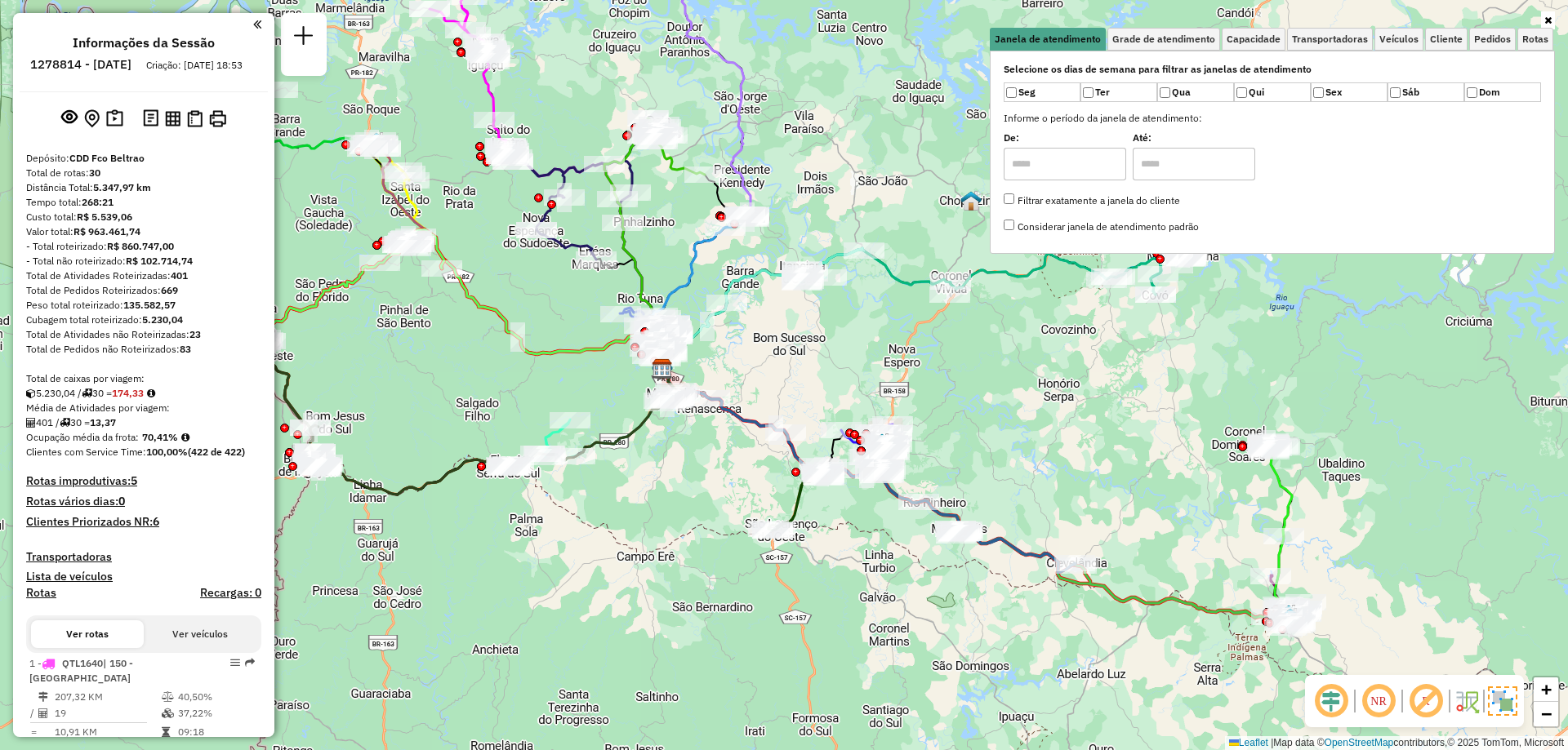
drag, startPoint x: 994, startPoint y: 644, endPoint x: 655, endPoint y: 579, distance: 345.2
click at [655, 579] on div "Janela de atendimento Grade de atendimento Capacidade Transportadoras Veículos …" at bounding box center [784, 375] width 1568 height 750
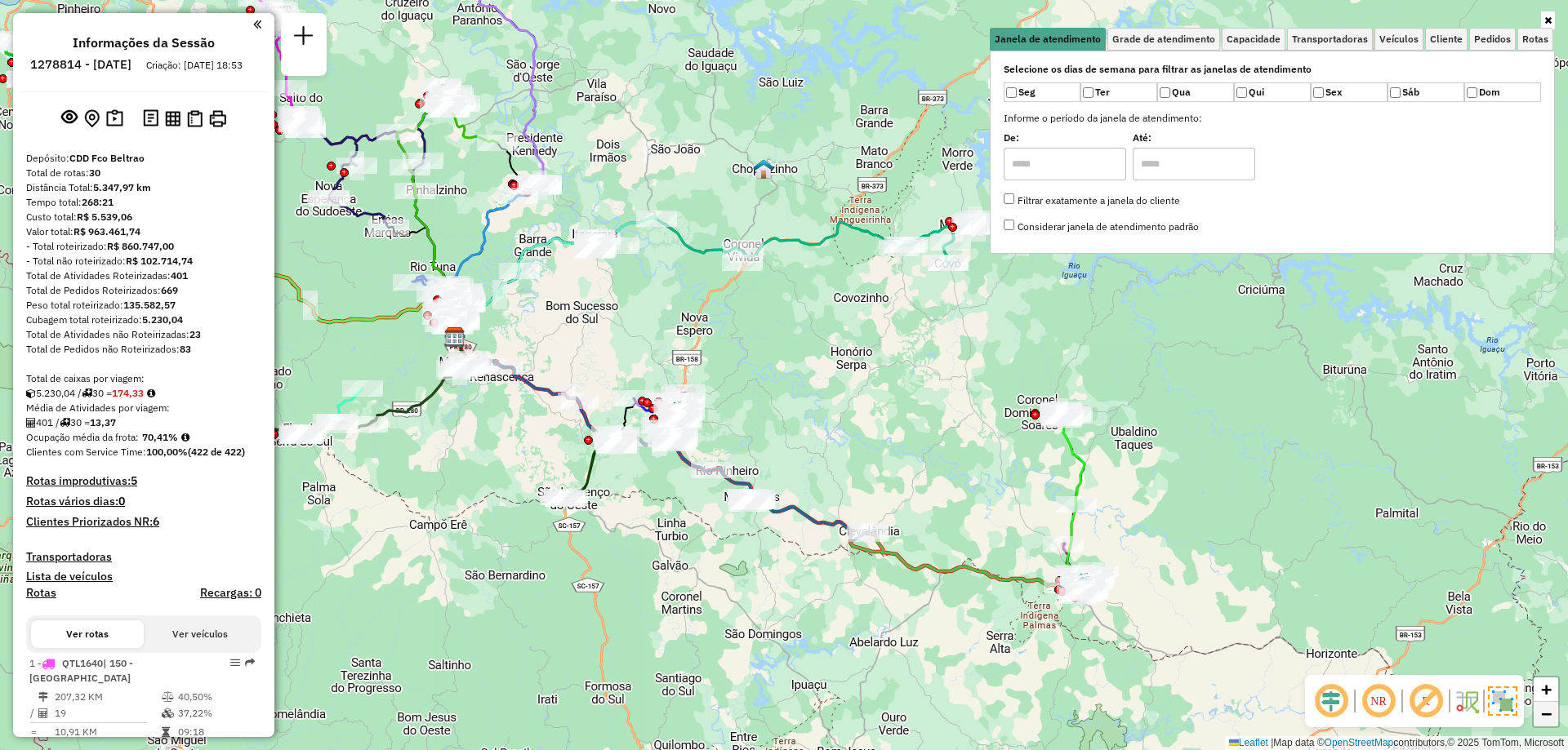
click at [1542, 712] on span "−" at bounding box center [1546, 714] width 10 height 20
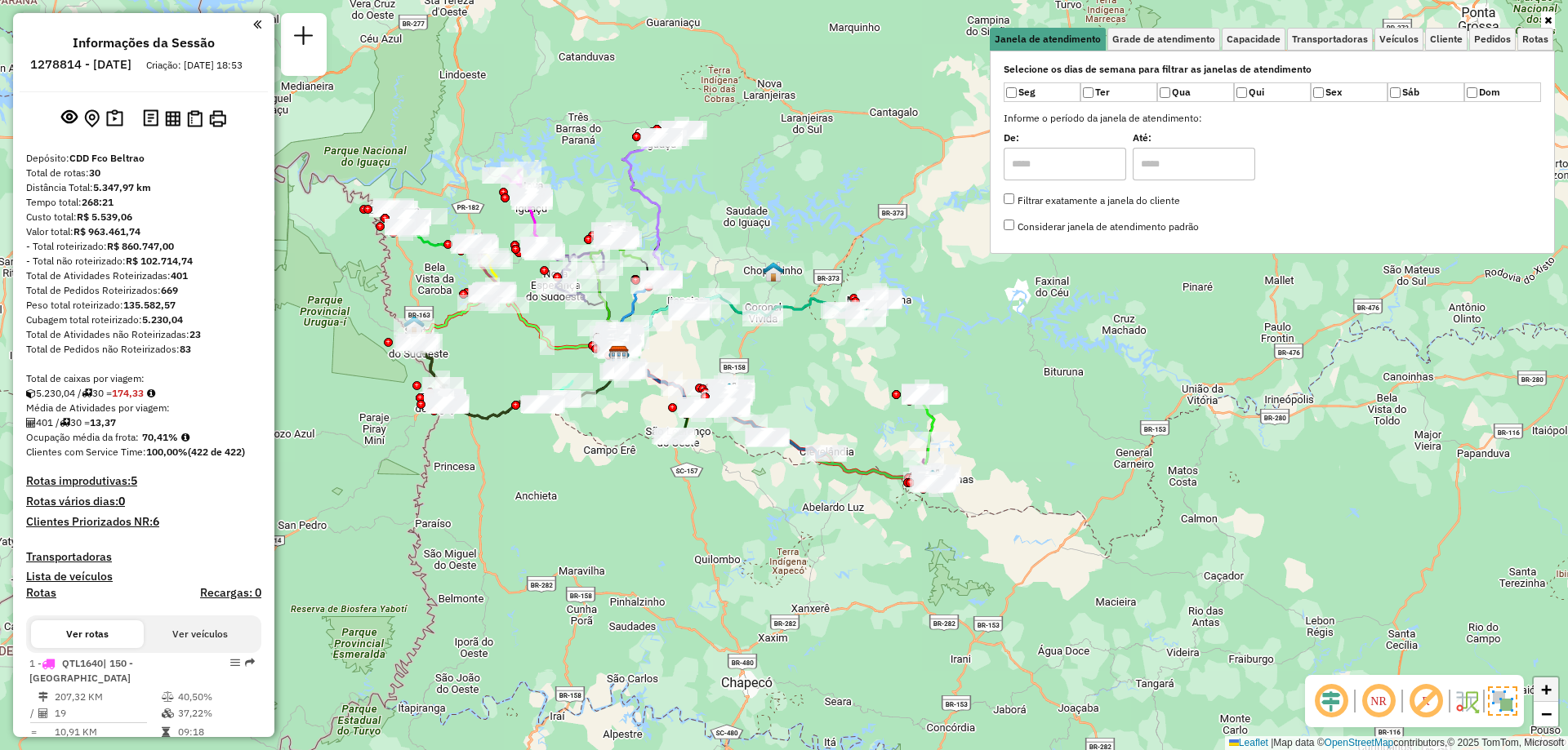
click at [1548, 689] on span "+" at bounding box center [1546, 689] width 10 height 20
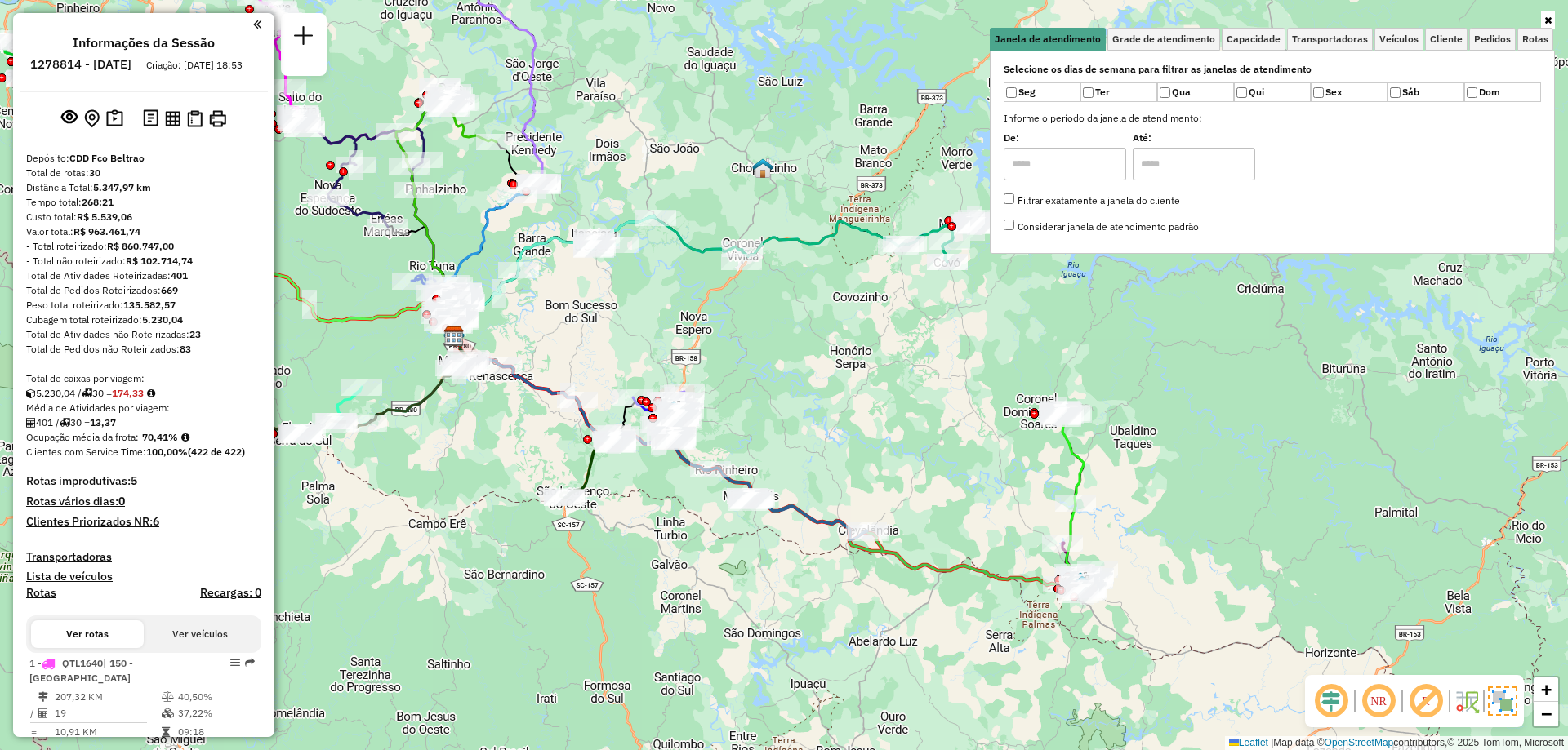
scroll to position [163, 0]
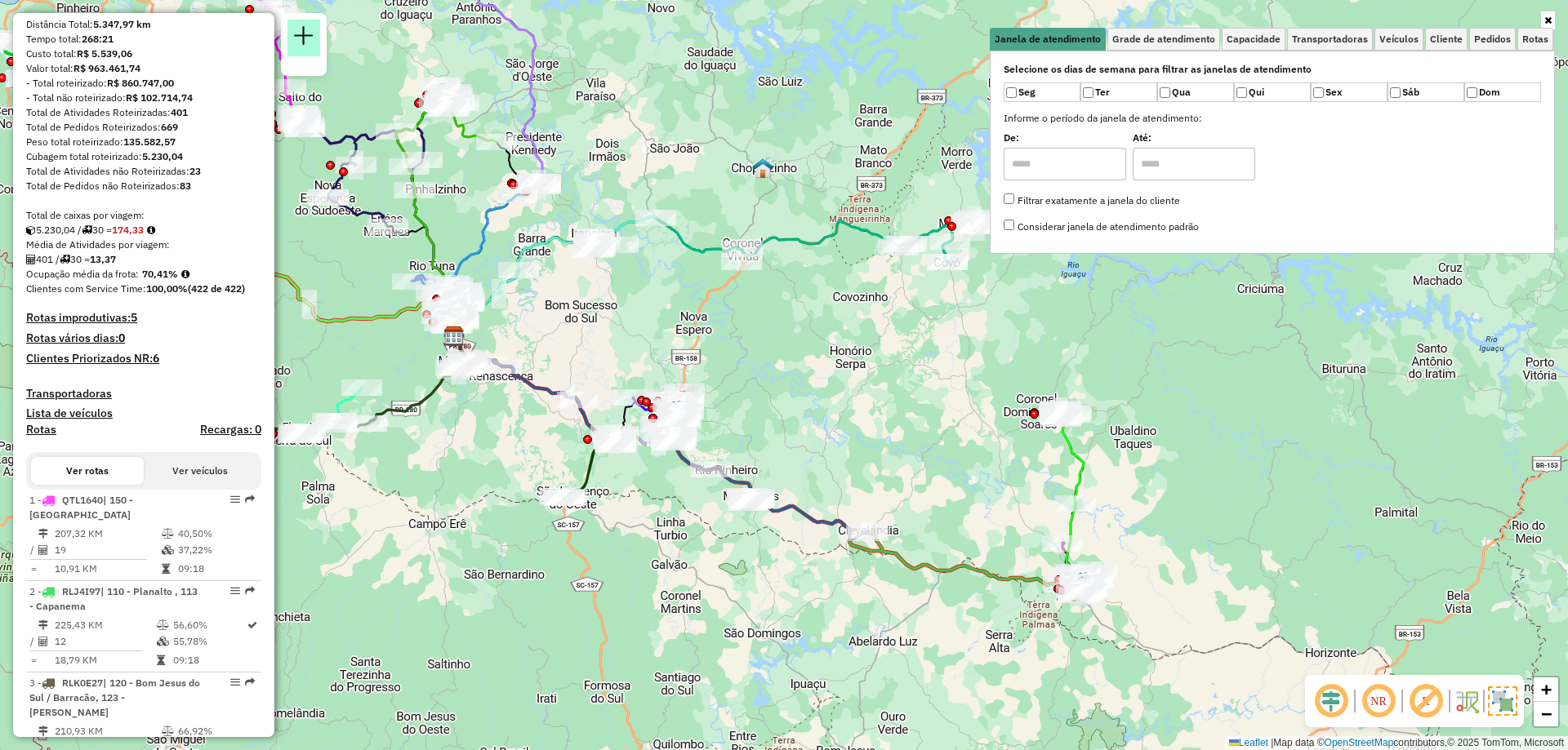
click at [314, 42] on link at bounding box center [304, 38] width 32 height 37
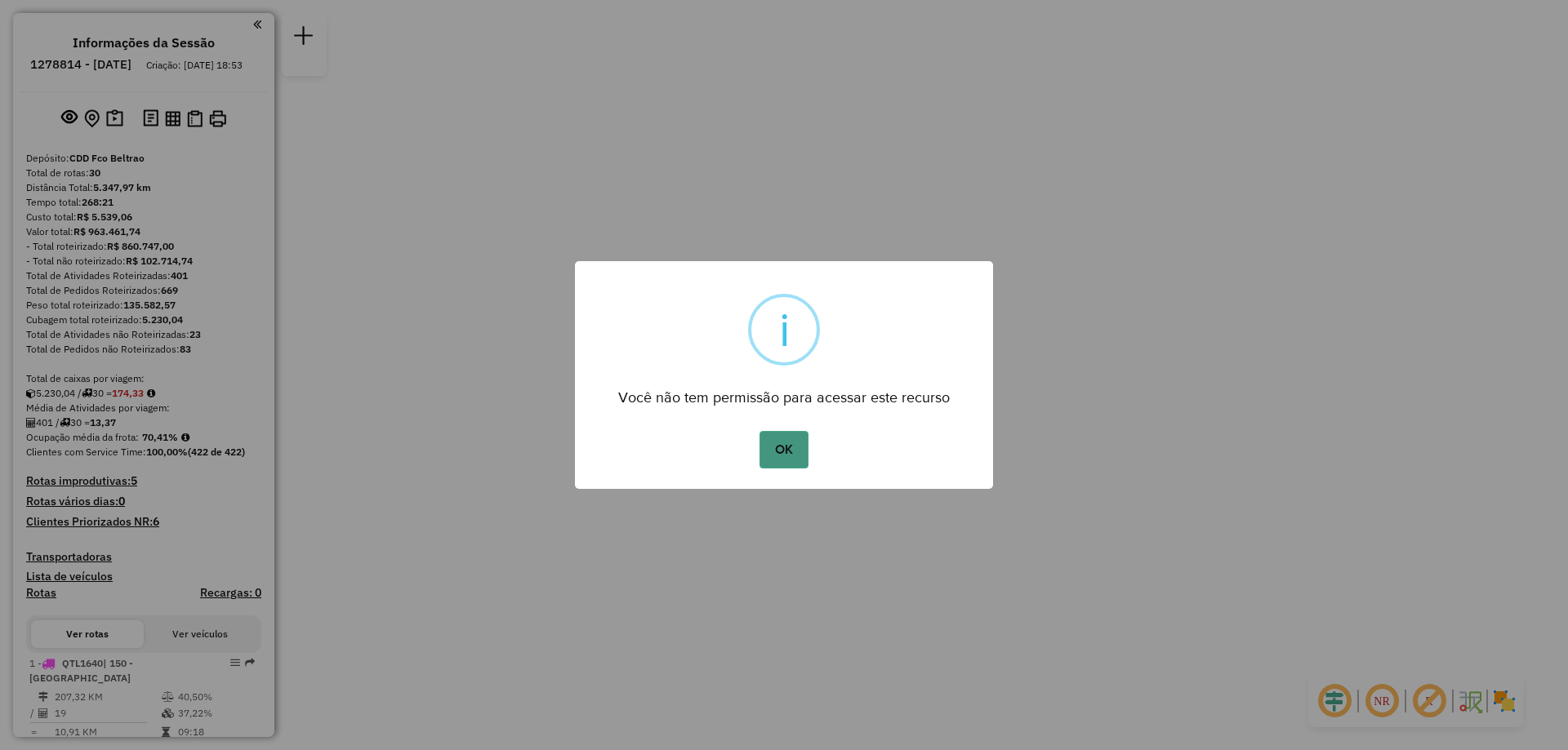
click at [789, 448] on button "OK" at bounding box center [784, 450] width 48 height 38
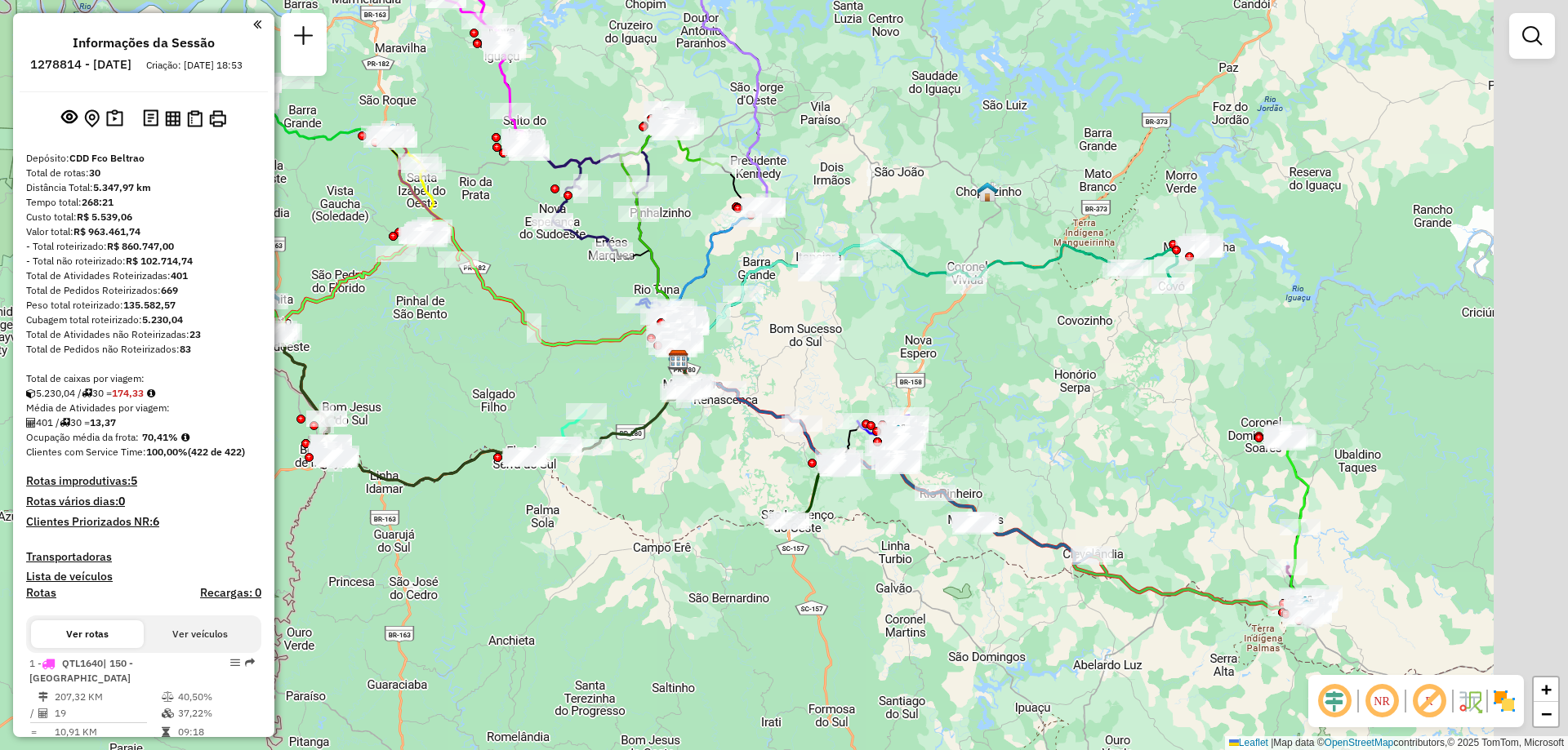
drag, startPoint x: 972, startPoint y: 549, endPoint x: 1183, endPoint y: 607, distance: 218.8
click at [706, 482] on div "Rota 22 - Placa RLK0D17 40918270 - [PERSON_NAME] FERRARE Janela de atendimento …" at bounding box center [784, 375] width 1568 height 750
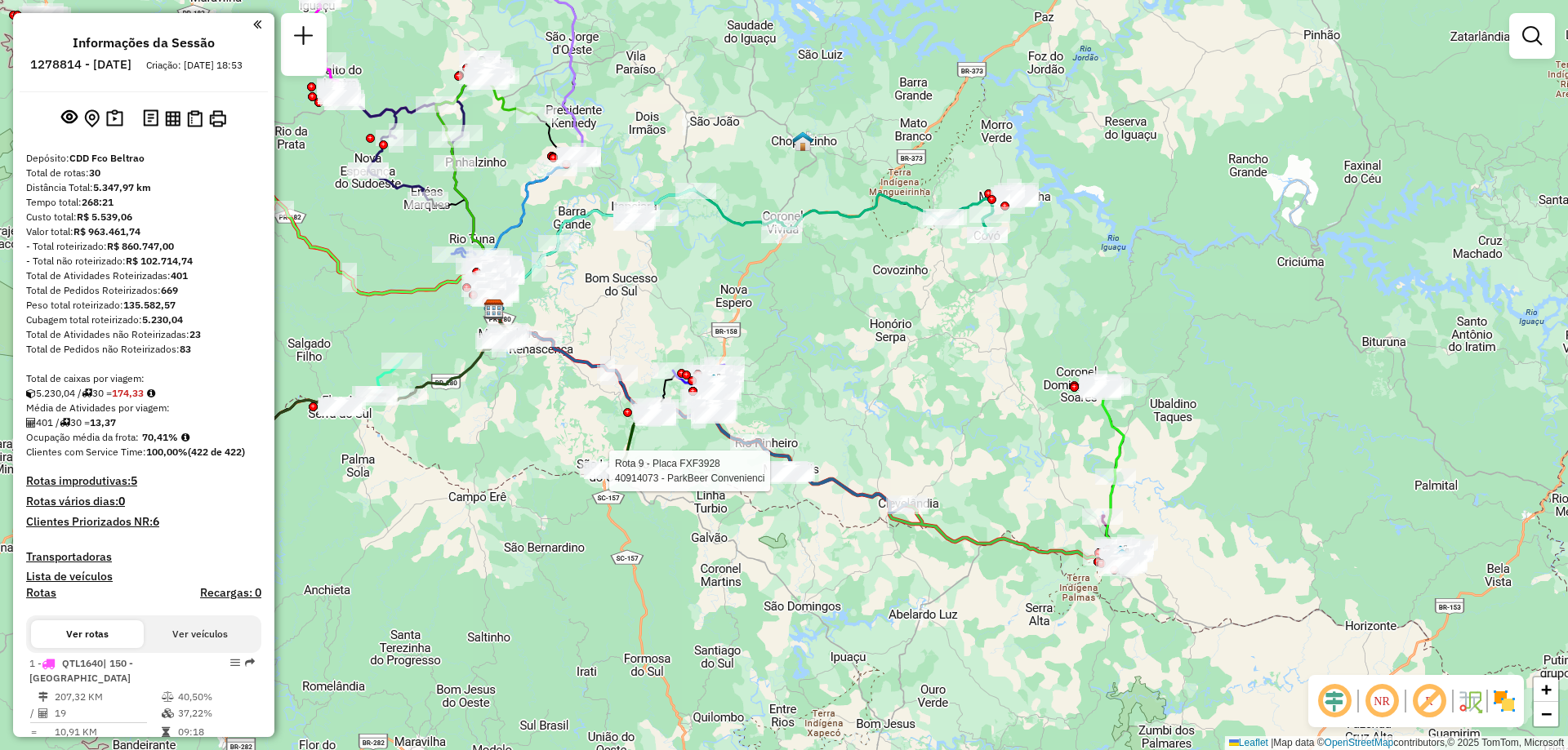
click at [1496, 706] on img at bounding box center [1504, 701] width 26 height 26
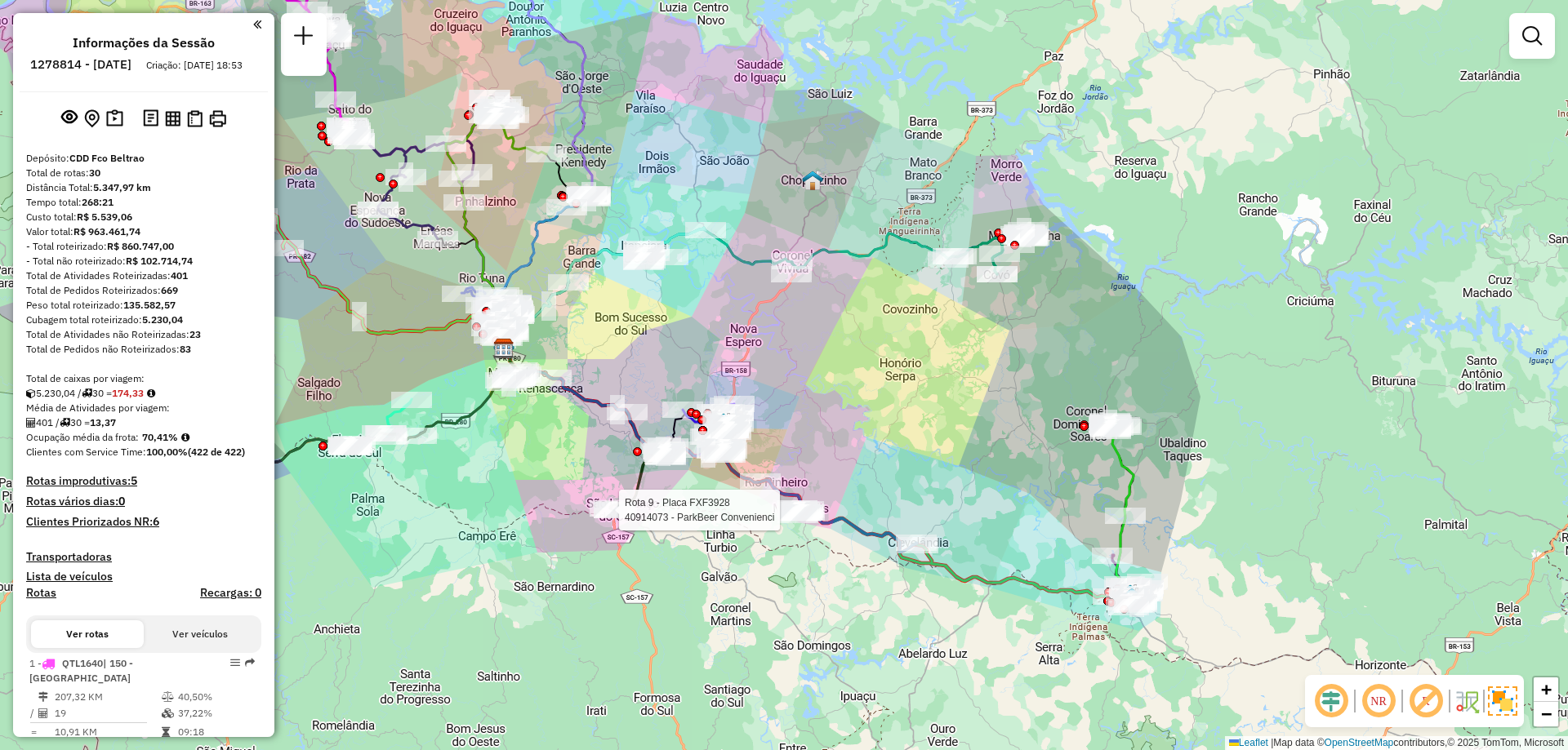
drag, startPoint x: 947, startPoint y: 473, endPoint x: 961, endPoint y: 515, distance: 44.3
click at [961, 515] on div "Rota 9 - Placa FXF3928 40914073 - ParkBeer Convenienci Janela de atendimento Gr…" at bounding box center [784, 375] width 1568 height 750
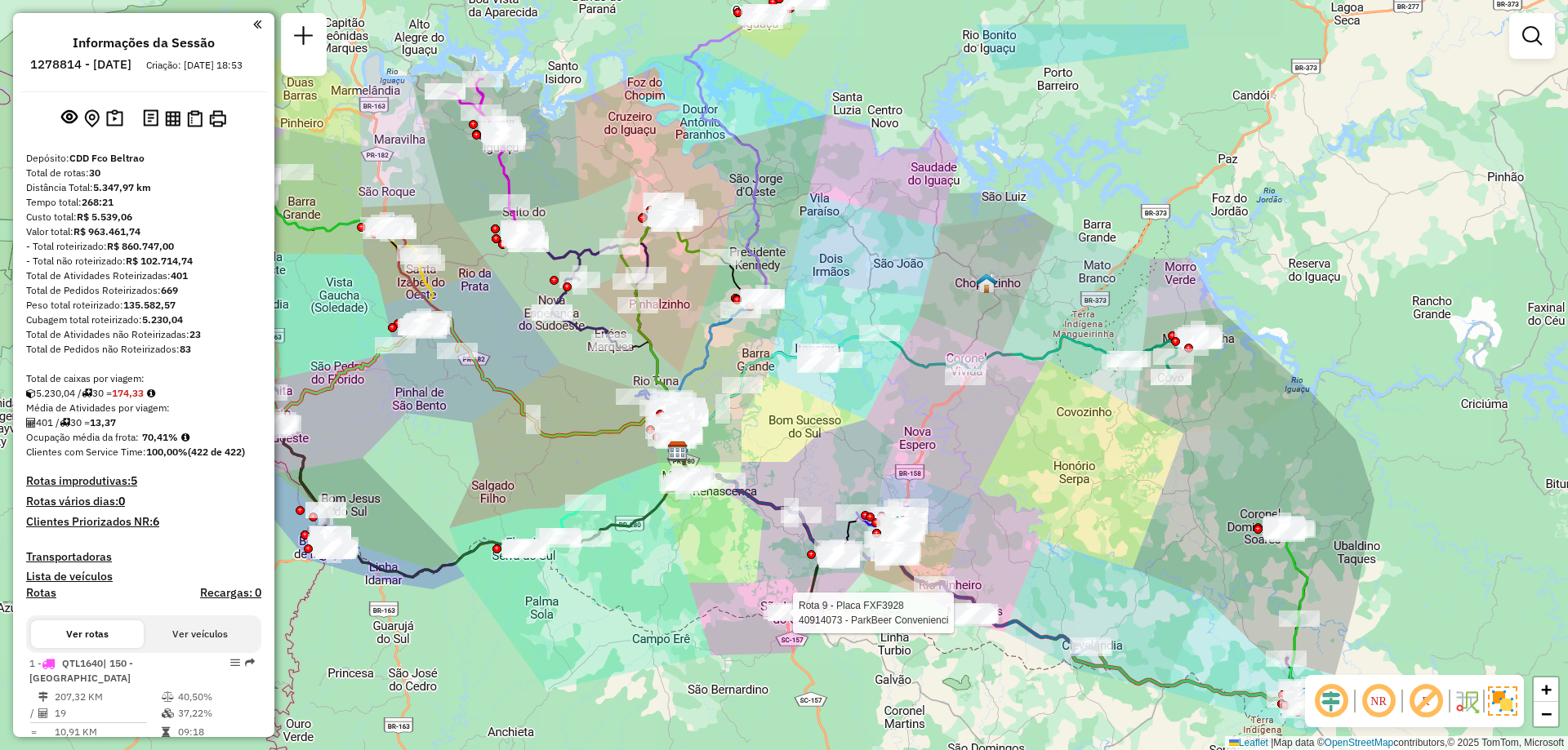
drag, startPoint x: 736, startPoint y: 297, endPoint x: 907, endPoint y: 397, distance: 198.1
click at [907, 397] on div "Rota 9 - Placa FXF3928 40914073 - ParkBeer Convenienci Janela de atendimento Gr…" at bounding box center [784, 375] width 1568 height 750
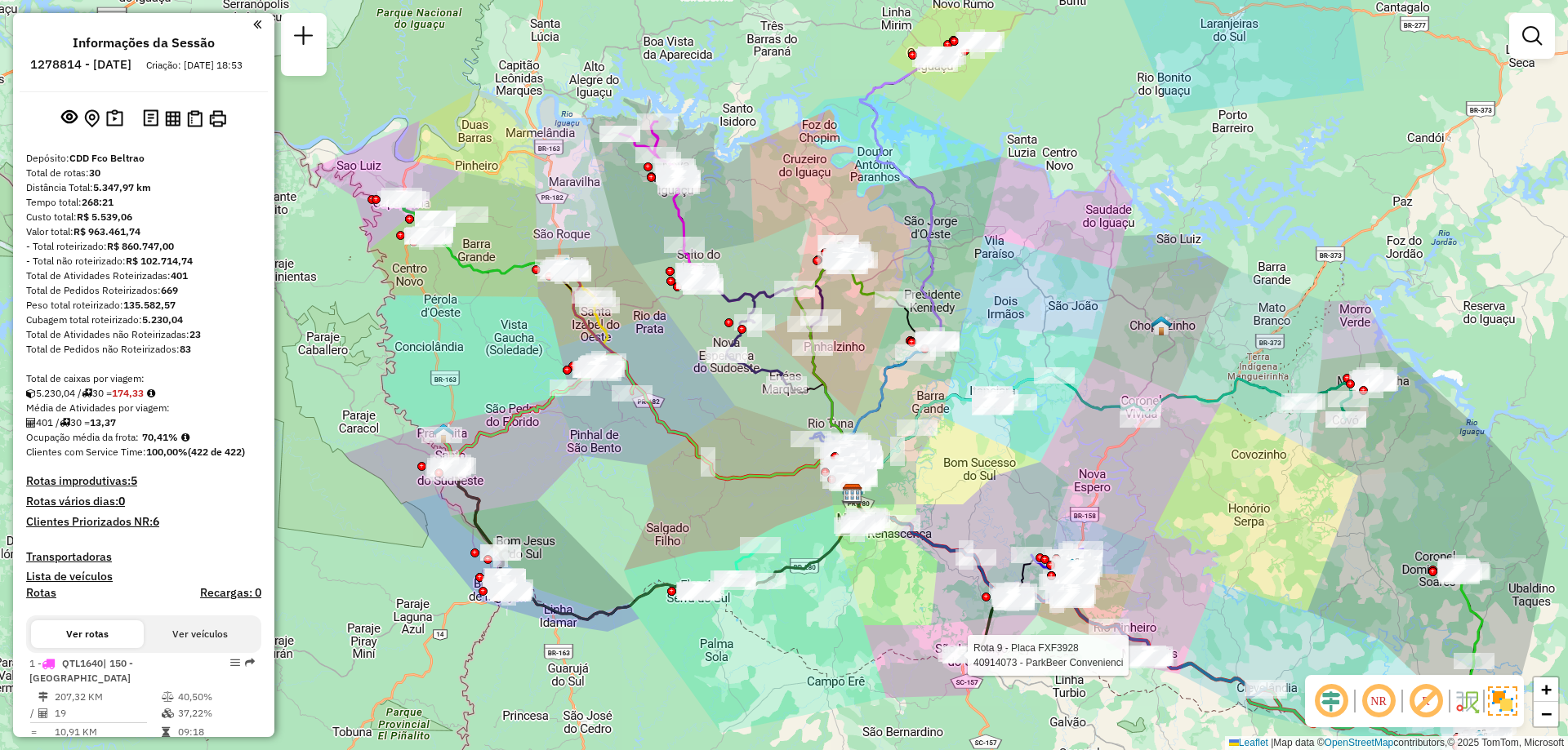
drag, startPoint x: 504, startPoint y: 410, endPoint x: 703, endPoint y: 450, distance: 203.0
click at [703, 450] on div "Rota 9 - Placa FXF3928 40914073 - ParkBeer Convenienci Rota 4 - Placa GBA6F84 4…" at bounding box center [784, 375] width 1568 height 750
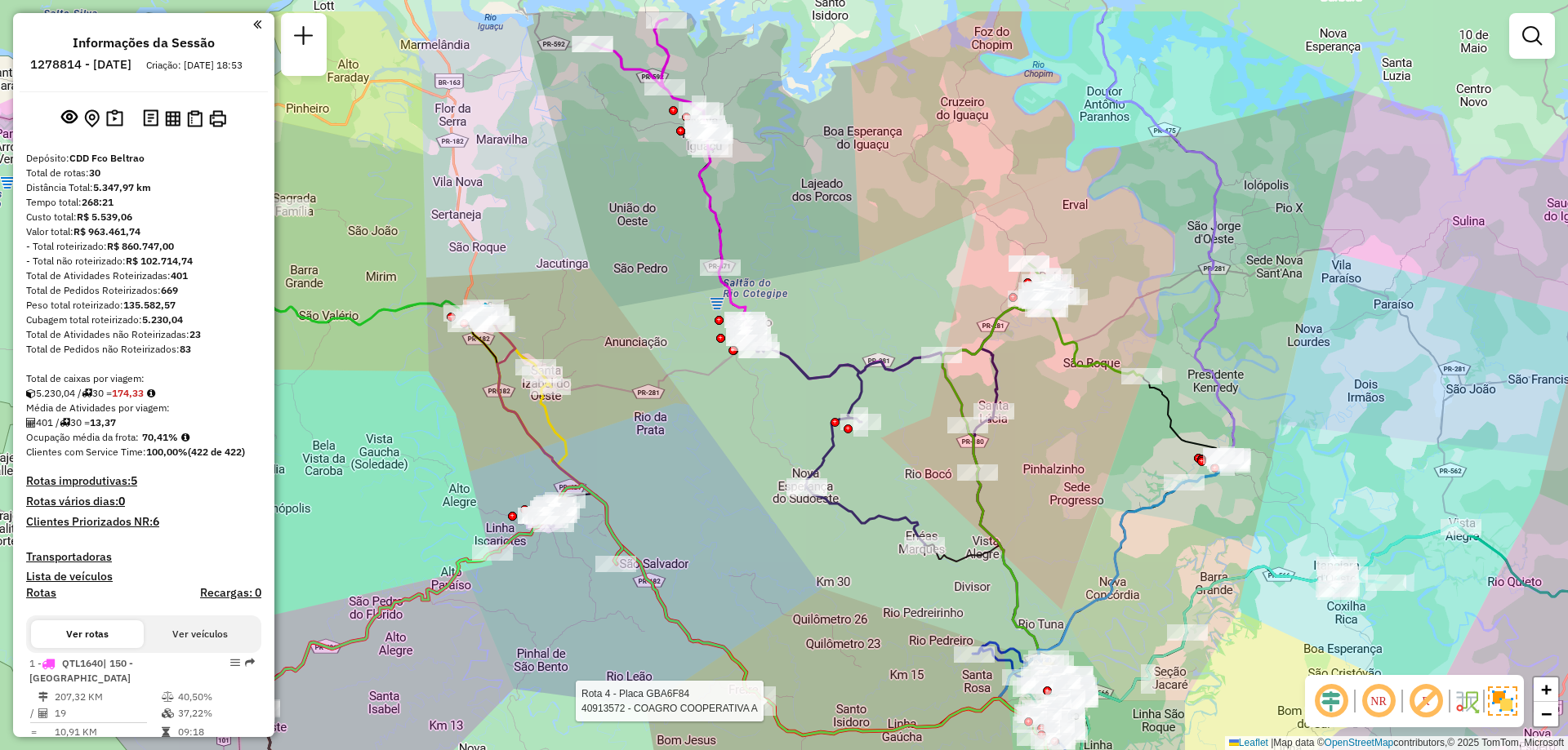
drag, startPoint x: 743, startPoint y: 373, endPoint x: 618, endPoint y: 457, distance: 150.6
click at [618, 457] on div "Rota 9 - Placa FXF3928 40914073 - ParkBeer Convenienci Rota 4 - Placa GBA6F84 4…" at bounding box center [784, 375] width 1568 height 750
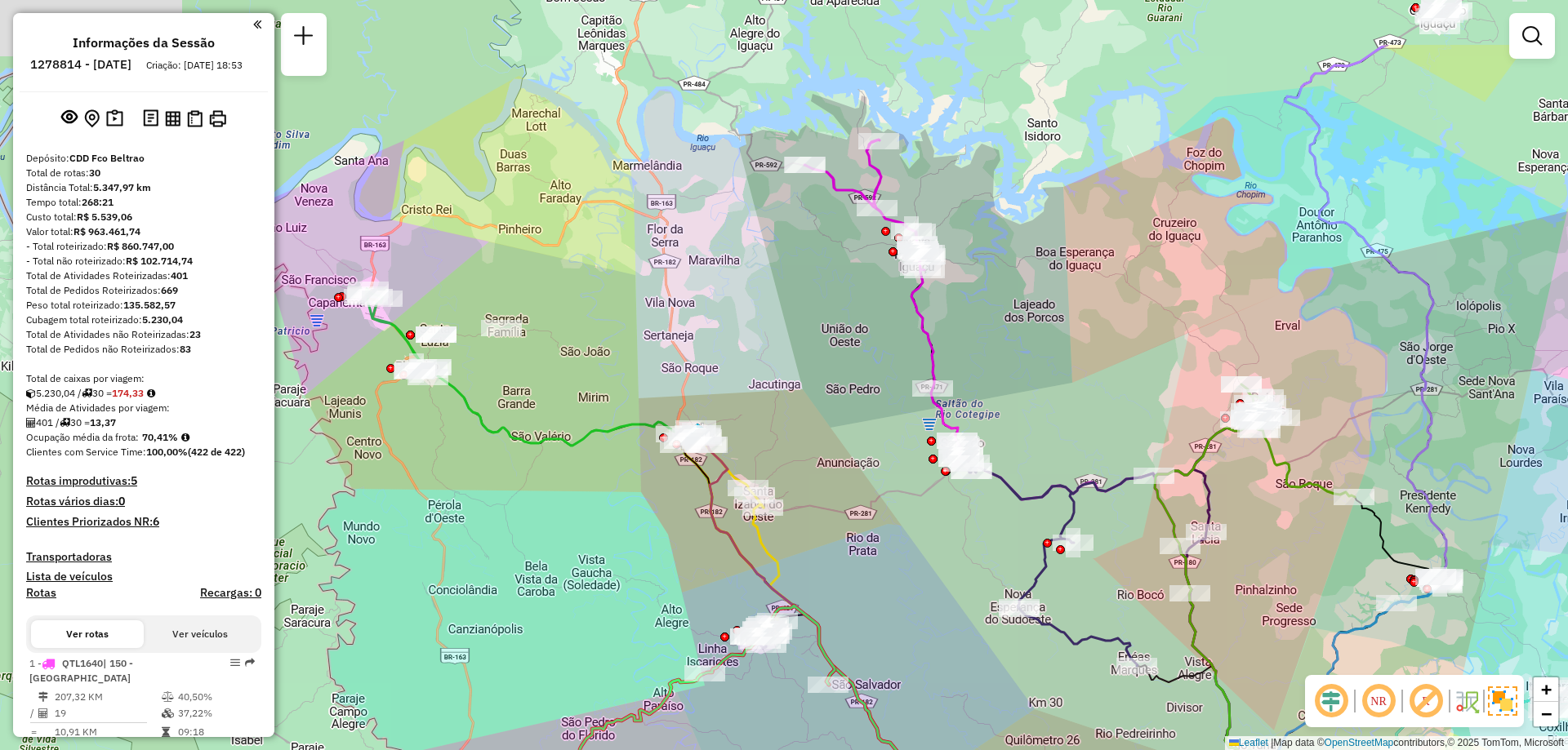
drag, startPoint x: 612, startPoint y: 313, endPoint x: 834, endPoint y: 433, distance: 252.4
click at [834, 433] on div "Rota 9 - Placa FXF3928 40914073 - ParkBeer Convenienci Rota 4 - Placa GBA6F84 4…" at bounding box center [784, 375] width 1568 height 750
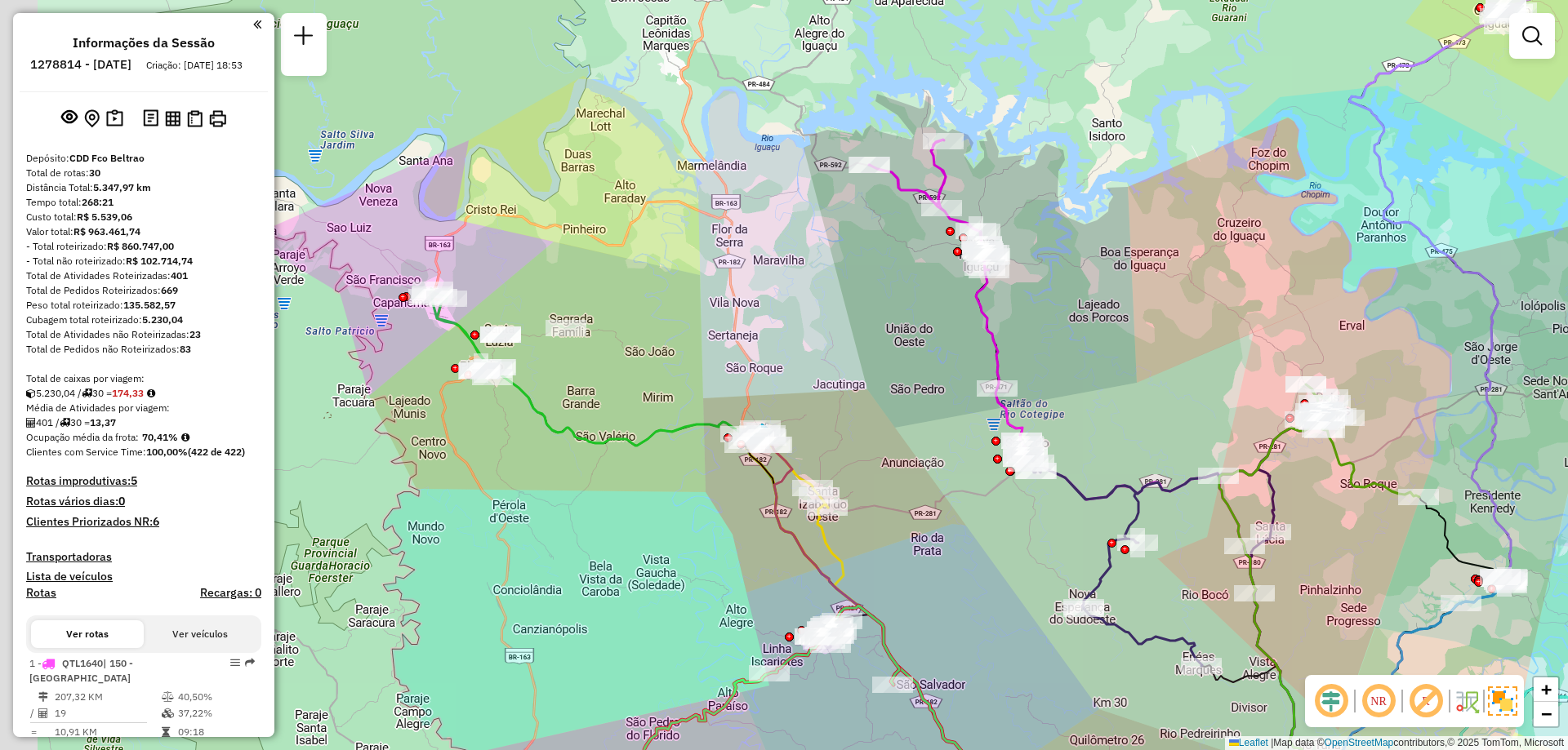
drag, startPoint x: 460, startPoint y: 381, endPoint x: 644, endPoint y: 404, distance: 185.4
click at [627, 401] on icon at bounding box center [889, 596] width 787 height 459
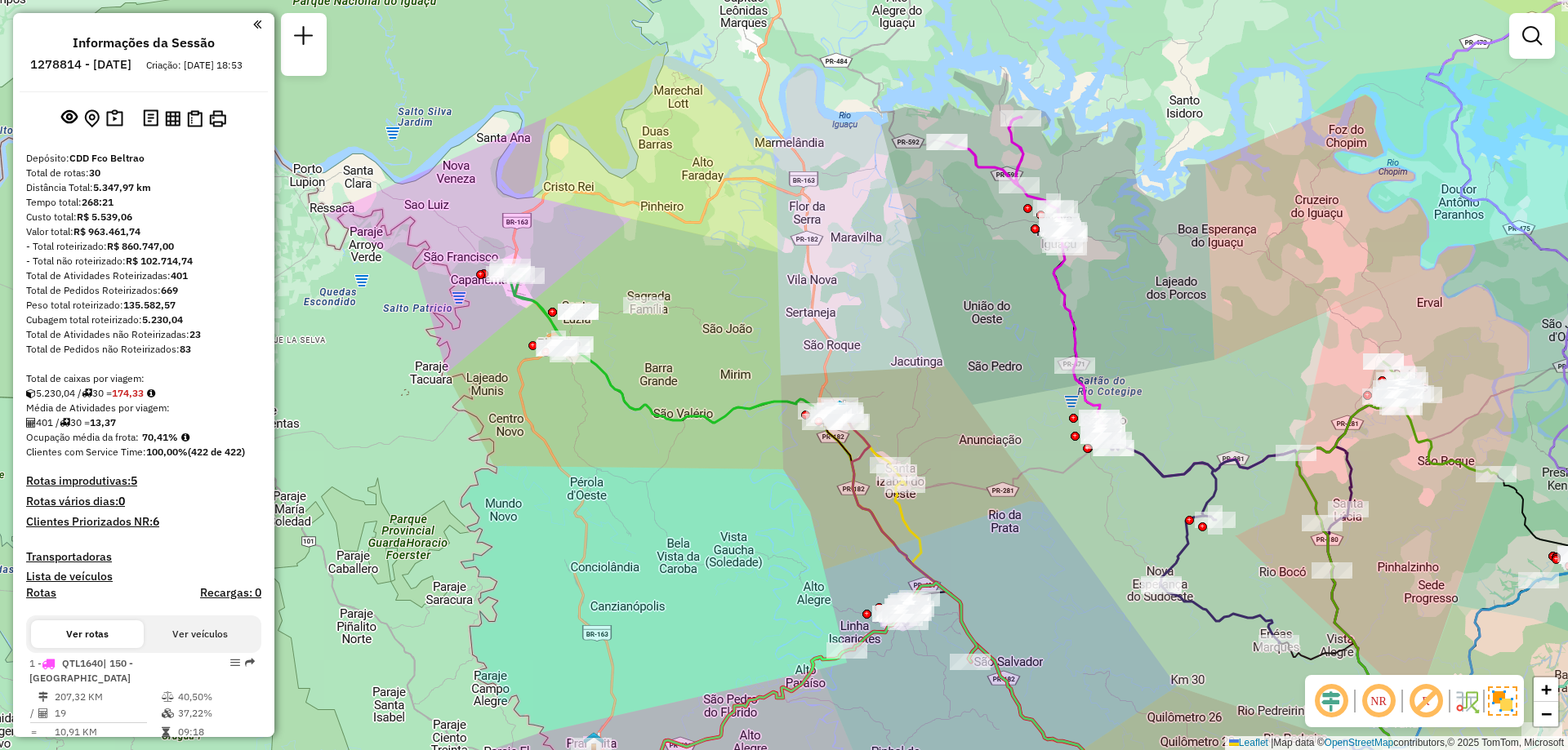
drag, startPoint x: 609, startPoint y: 457, endPoint x: 504, endPoint y: 318, distance: 174.2
click at [504, 318] on div "Rota 9 - Placa FXF3928 40914073 - ParkBeer Convenienci Rota 4 - Placa GBA6F84 4…" at bounding box center [784, 375] width 1568 height 750
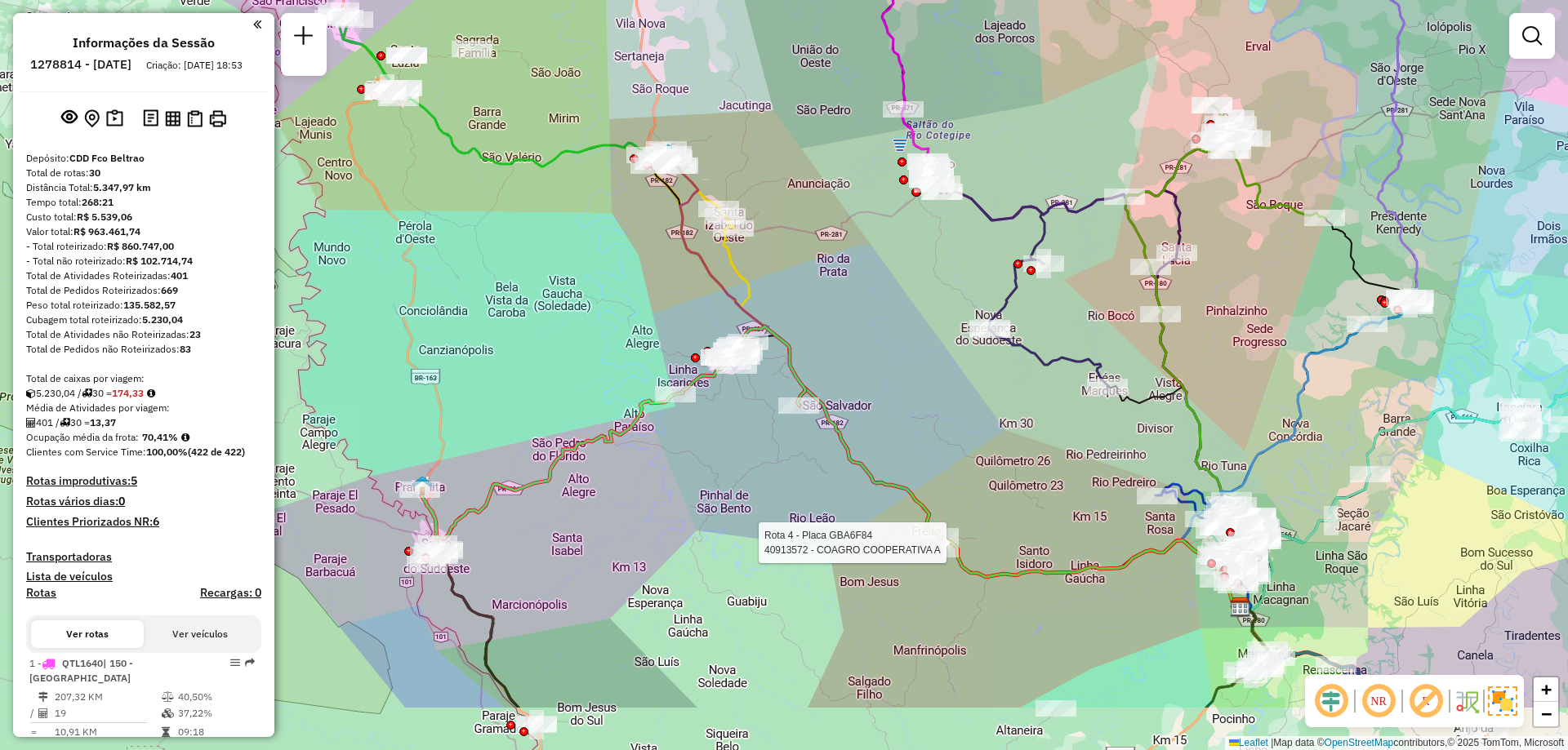
drag, startPoint x: 706, startPoint y: 550, endPoint x: 644, endPoint y: 439, distance: 127.1
click at [644, 439] on div "Rota 9 - Placa FXF3928 40914073 - ParkBeer Convenienci Rota 4 - Placa GBA6F84 4…" at bounding box center [784, 375] width 1568 height 750
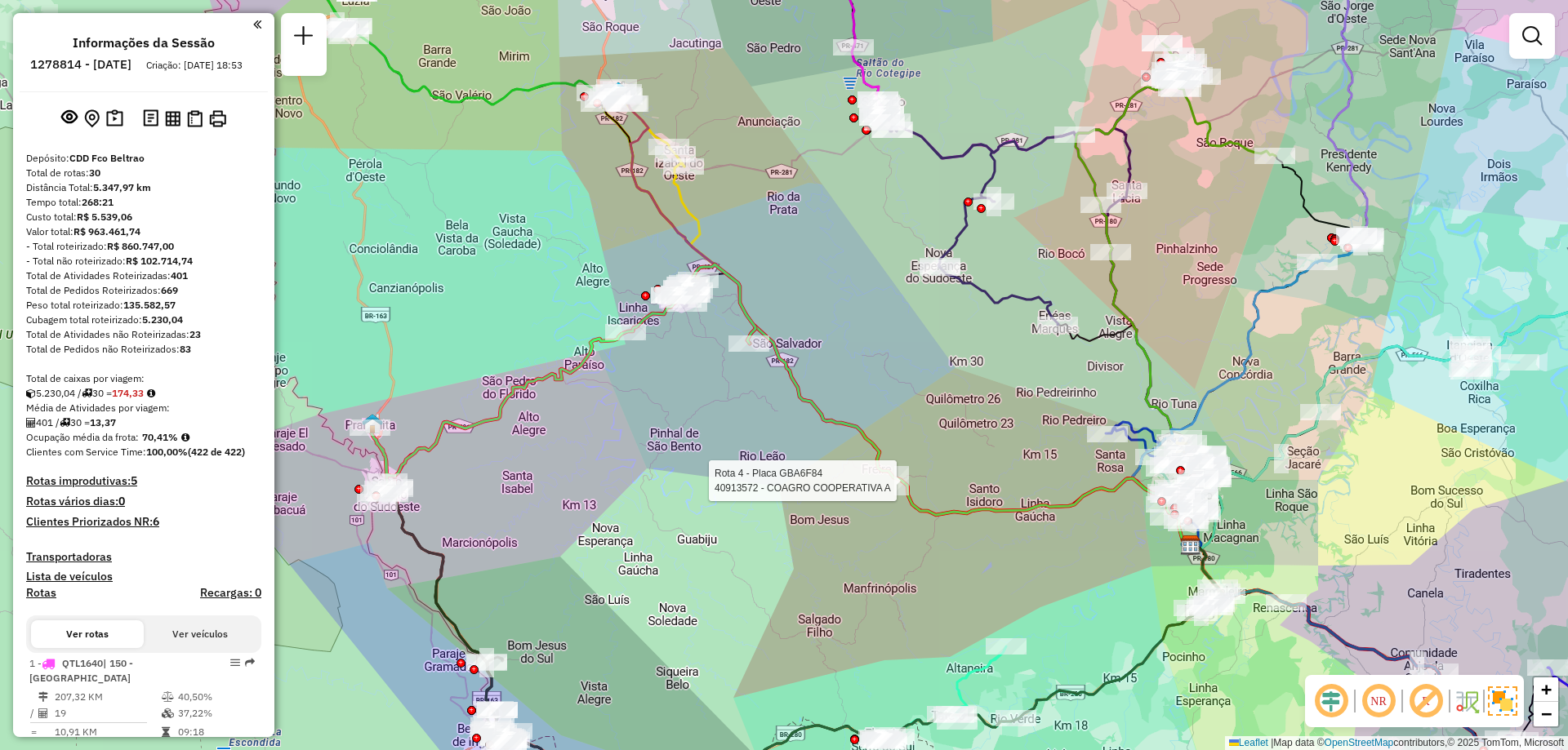
drag, startPoint x: 953, startPoint y: 397, endPoint x: 910, endPoint y: 341, distance: 70.6
click at [910, 341] on div "Rota 9 - Placa FXF3928 40914073 - ParkBeer Convenienci Rota 4 - Placa GBA6F84 4…" at bounding box center [784, 375] width 1568 height 750
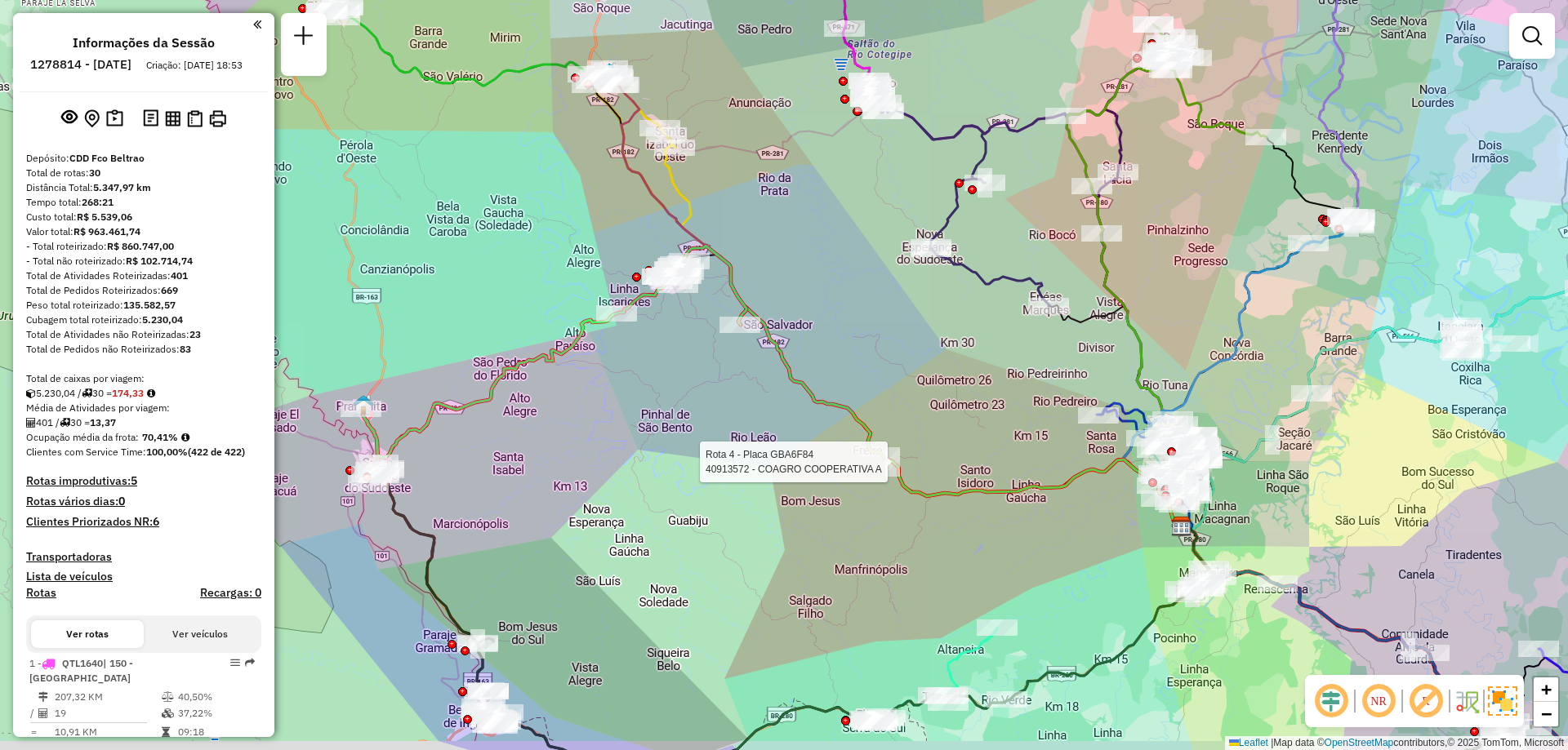
drag, startPoint x: 670, startPoint y: 412, endPoint x: 652, endPoint y: 368, distance: 47.5
click at [652, 368] on div "Rota 9 - Placa FXF3928 40914073 - ParkBeer Convenienci Rota 4 - Placa GBA6F84 4…" at bounding box center [784, 375] width 1568 height 750
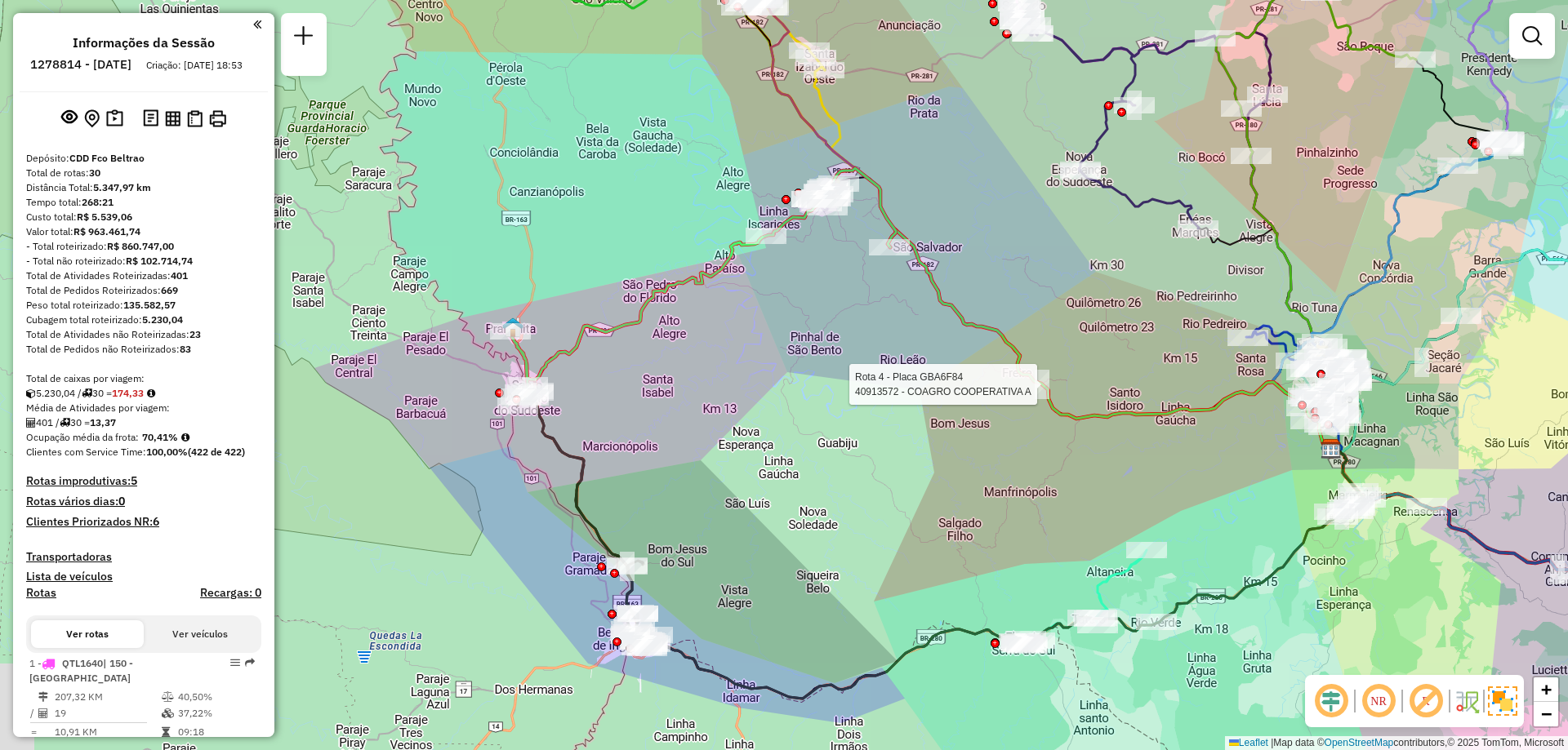
drag, startPoint x: 538, startPoint y: 438, endPoint x: 690, endPoint y: 373, distance: 165.3
click at [690, 374] on div "Rota 9 - Placa FXF3928 40914073 - ParkBeer Convenienci Rota 4 - Placa GBA6F84 4…" at bounding box center [784, 375] width 1568 height 750
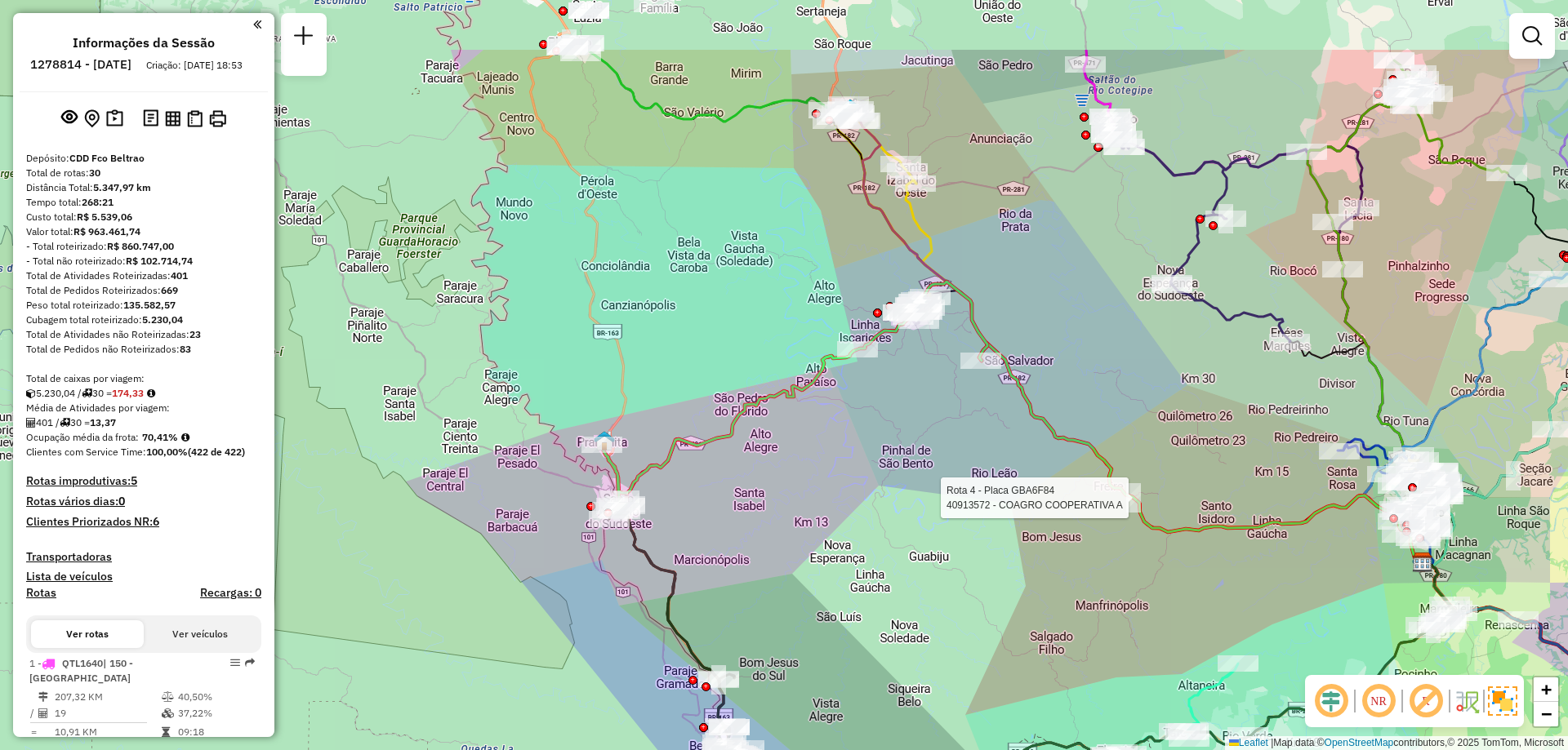
drag, startPoint x: 678, startPoint y: 408, endPoint x: 716, endPoint y: 550, distance: 147.0
click at [717, 549] on div "Rota 9 - Placa FXF3928 40914073 - ParkBeer Convenienci Rota 4 - Placa GBA6F84 4…" at bounding box center [784, 375] width 1568 height 750
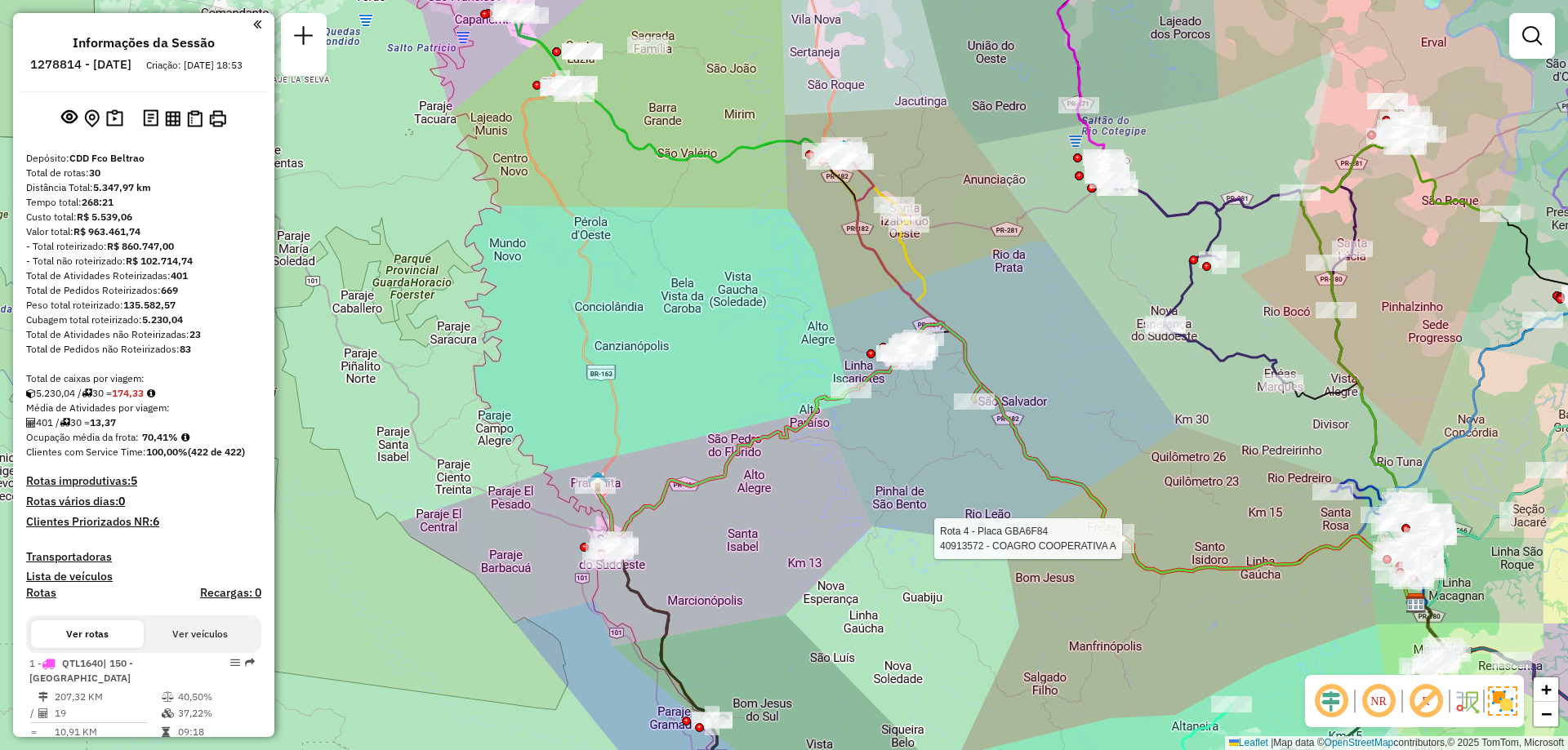
click at [637, 295] on div "Rota 9 - Placa FXF3928 40914073 - ParkBeer Convenienci Rota 4 - Placa GBA6F84 4…" at bounding box center [784, 375] width 1568 height 750
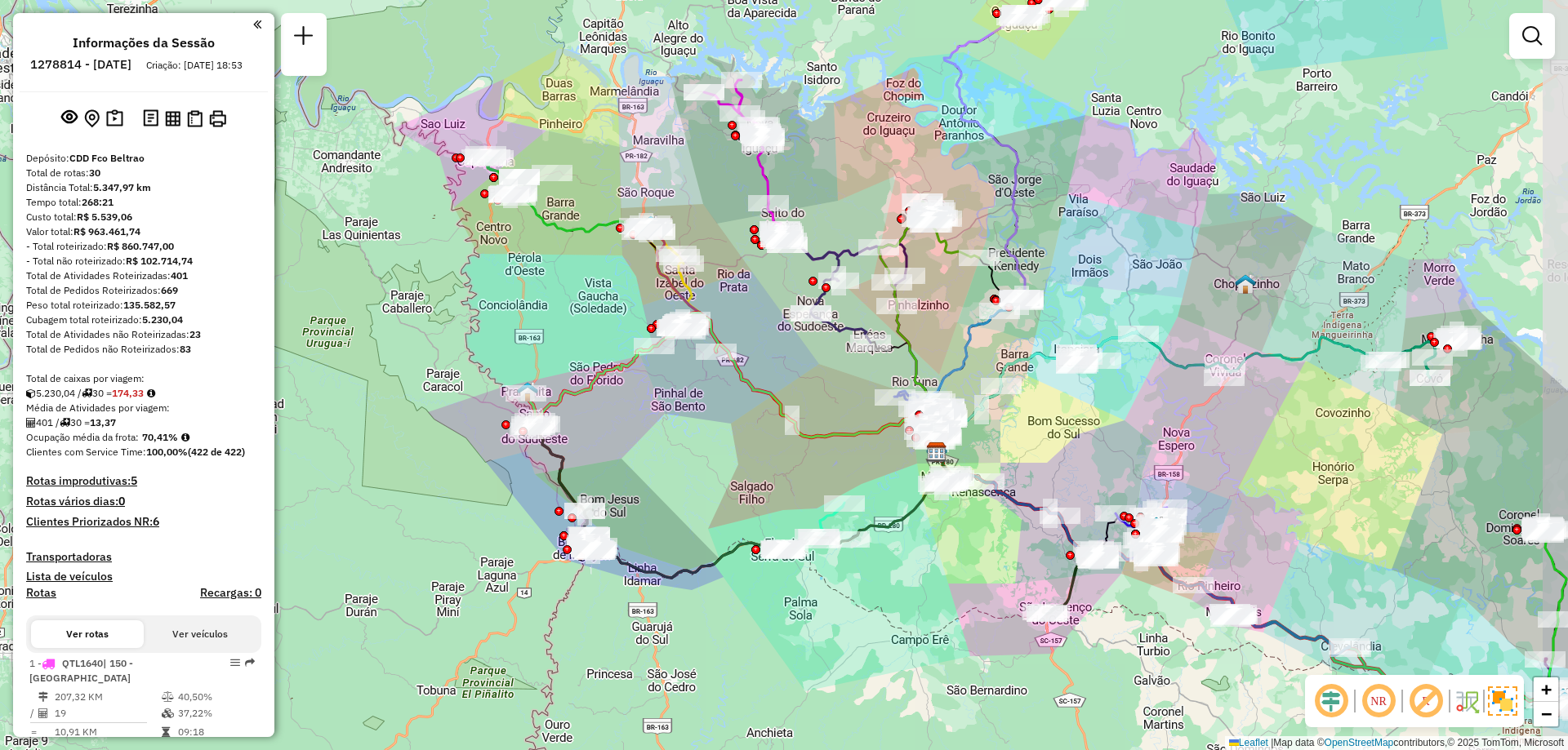
drag, startPoint x: 734, startPoint y: 412, endPoint x: 573, endPoint y: 404, distance: 161.2
click at [618, 408] on div "Janela de atendimento Grade de atendimento Capacidade Transportadoras Veículos …" at bounding box center [784, 375] width 1568 height 750
click at [573, 404] on div "Janela de atendimento Grade de atendimento Capacidade Transportadoras Veículos …" at bounding box center [784, 375] width 1568 height 750
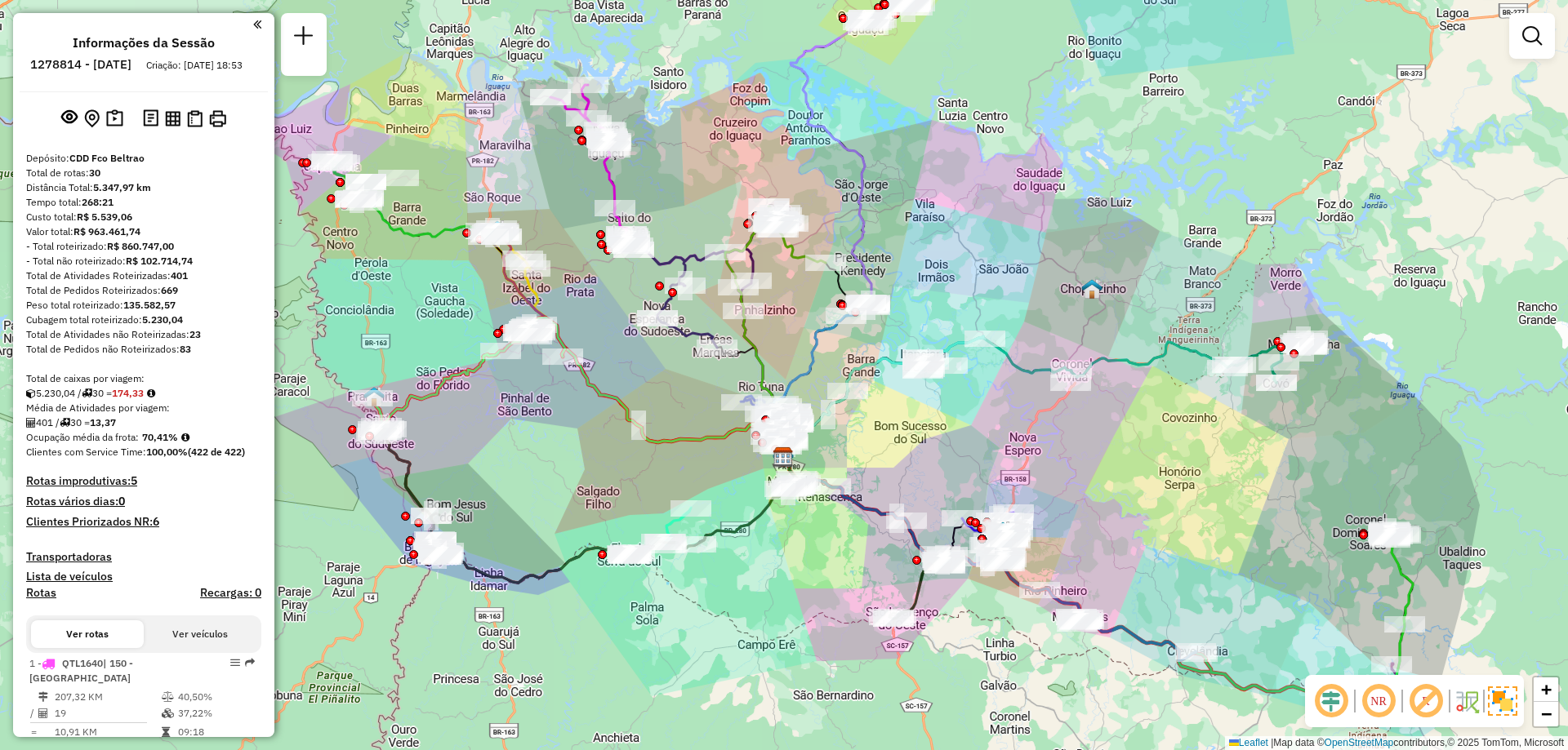
drag, startPoint x: 711, startPoint y: 471, endPoint x: 582, endPoint y: 479, distance: 129.2
click at [582, 479] on div "Janela de atendimento Grade de atendimento Capacidade Transportadoras Veículos …" at bounding box center [784, 375] width 1568 height 750
click at [578, 480] on div "Janela de atendimento Grade de atendimento Capacidade Transportadoras Veículos …" at bounding box center [784, 375] width 1568 height 750
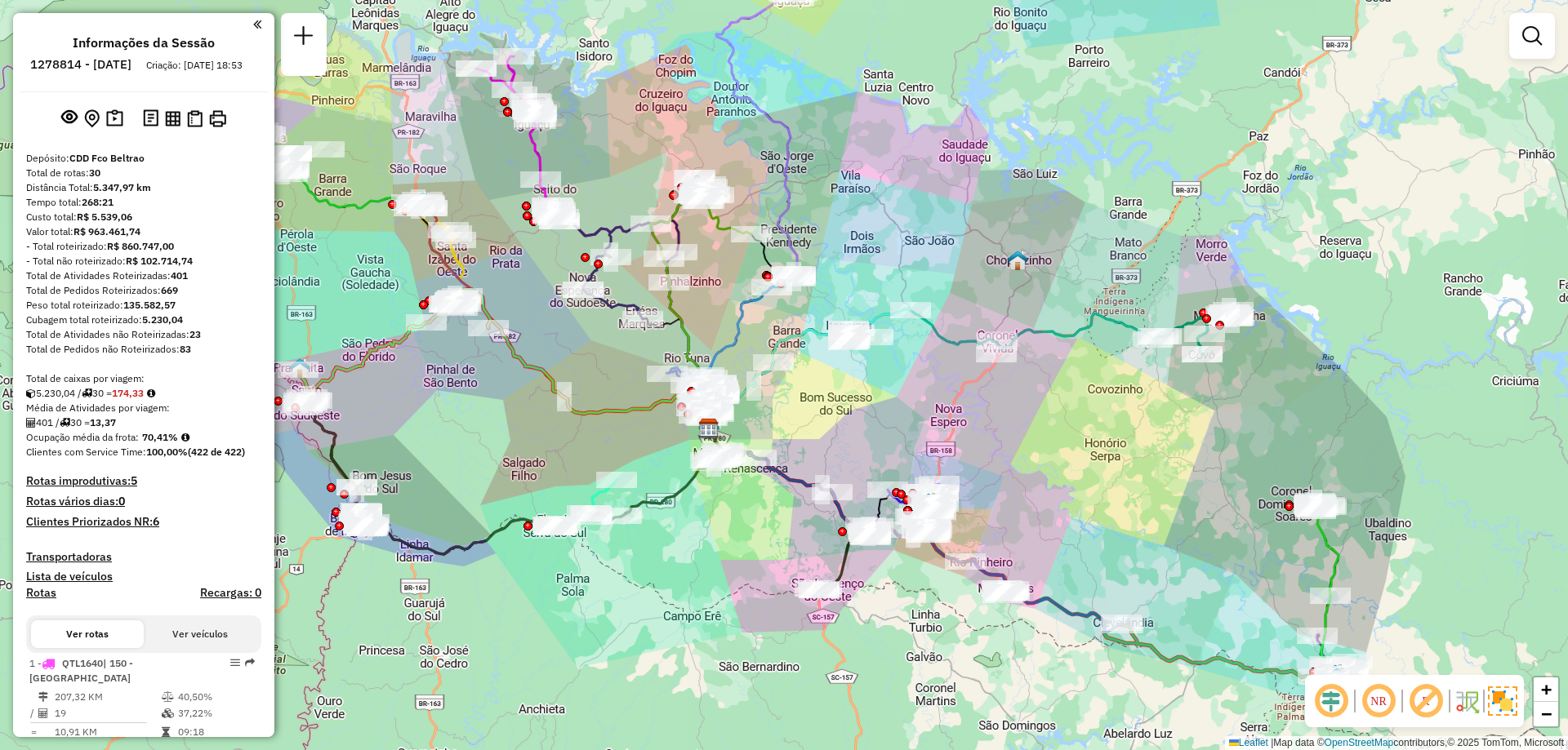
drag, startPoint x: 1084, startPoint y: 491, endPoint x: 1013, endPoint y: 462, distance: 76.7
click at [1013, 462] on div "Janela de atendimento Grade de atendimento Capacidade Transportadoras Veículos …" at bounding box center [784, 375] width 1568 height 750
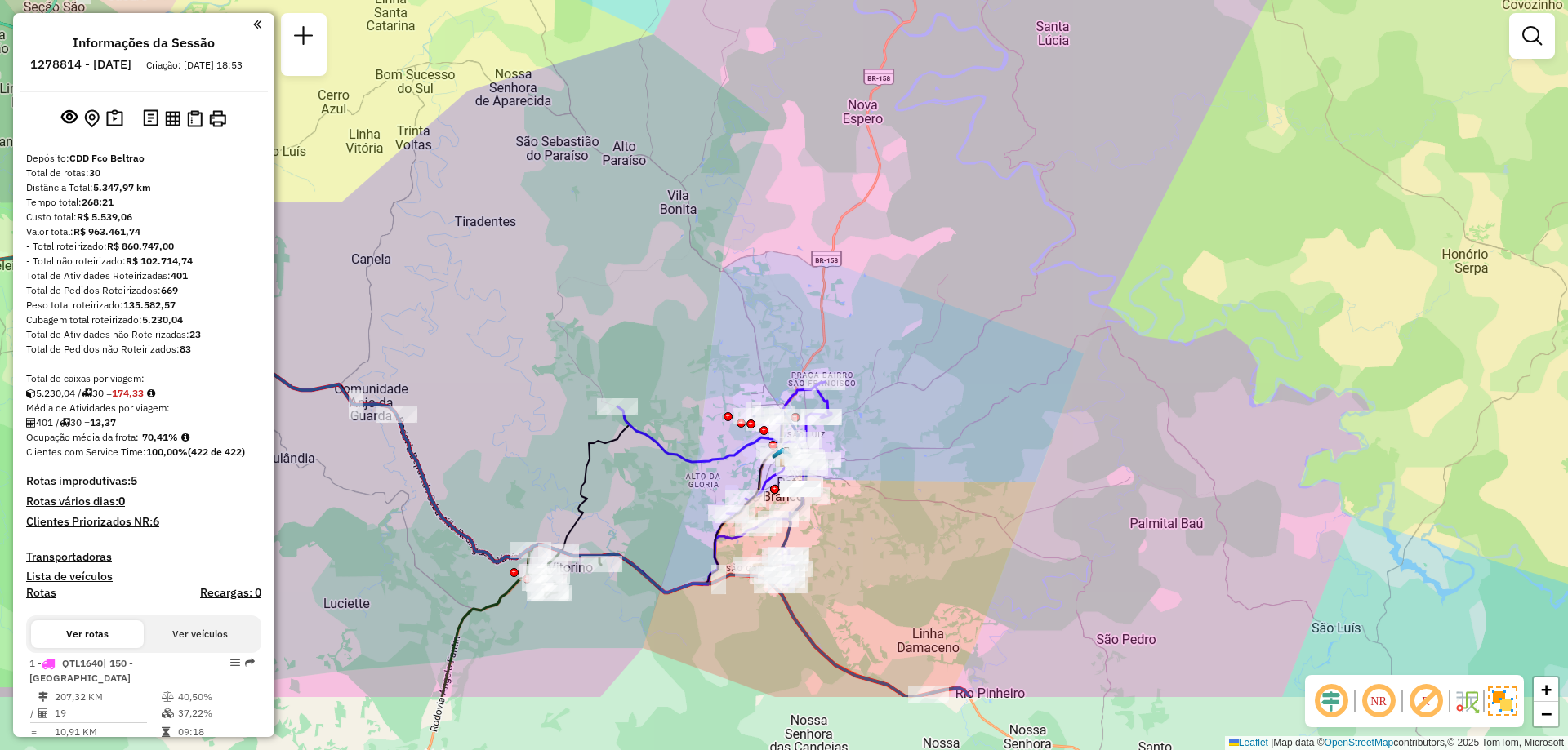
drag, startPoint x: 933, startPoint y: 513, endPoint x: 878, endPoint y: 350, distance: 172.0
click at [878, 350] on div "Janela de atendimento Grade de atendimento Capacidade Transportadoras Veículos …" at bounding box center [784, 375] width 1568 height 750
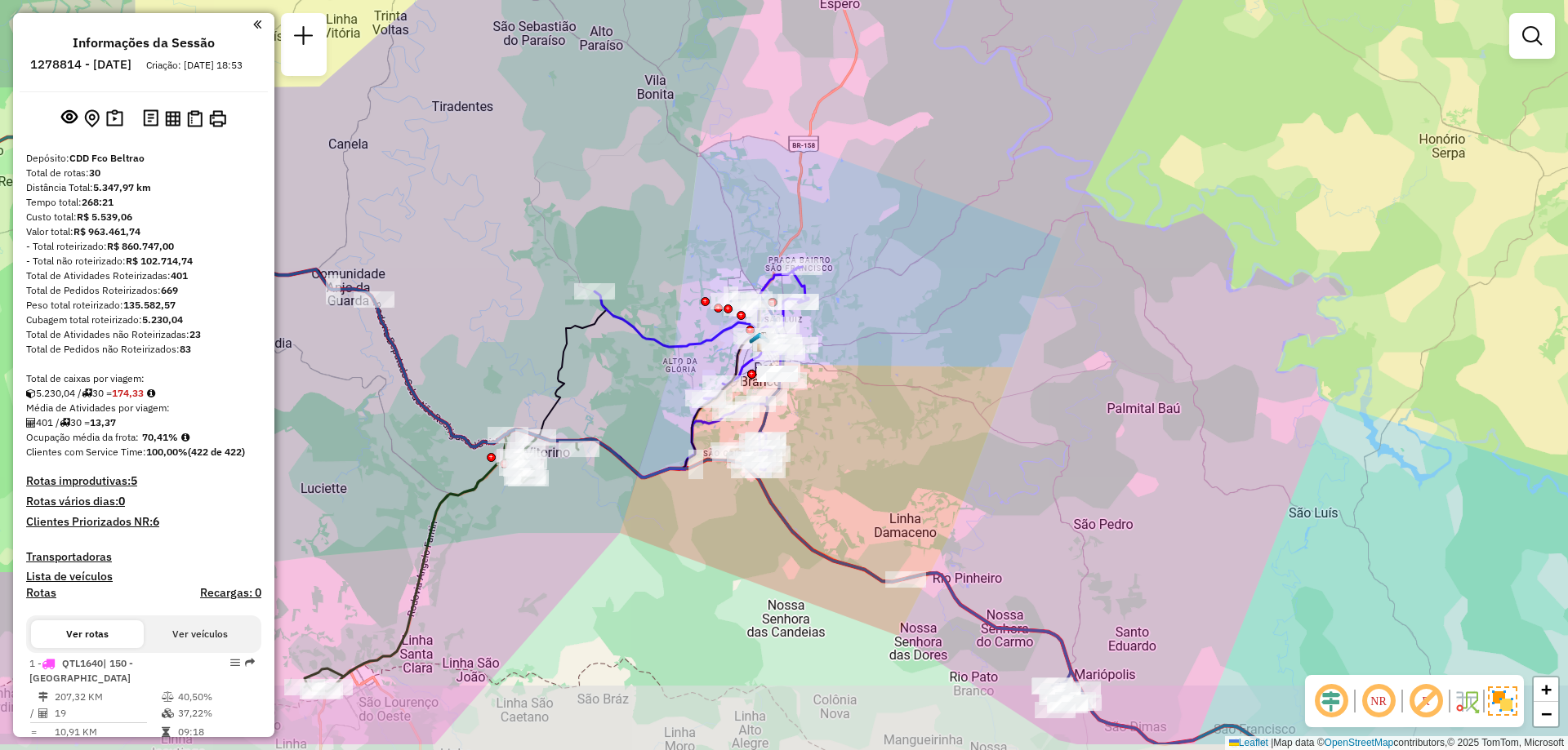
drag, startPoint x: 912, startPoint y: 480, endPoint x: 894, endPoint y: 404, distance: 78.1
click at [894, 404] on div "Janela de atendimento Grade de atendimento Capacidade Transportadoras Veículos …" at bounding box center [784, 375] width 1568 height 750
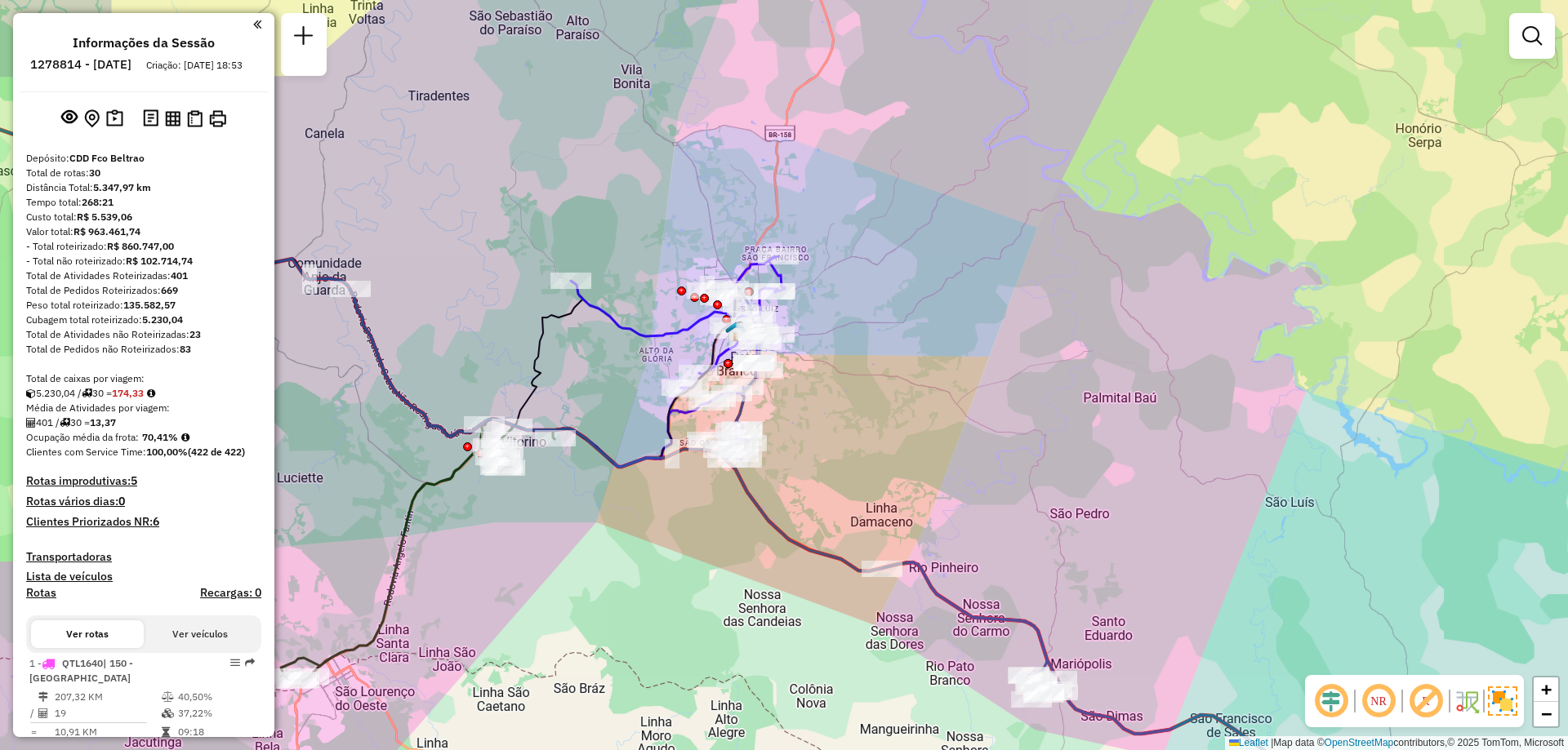
drag, startPoint x: 900, startPoint y: 472, endPoint x: 765, endPoint y: 393, distance: 156.4
click at [772, 396] on div "Janela de atendimento Grade de atendimento Capacidade Transportadoras Veículos …" at bounding box center [784, 375] width 1568 height 750
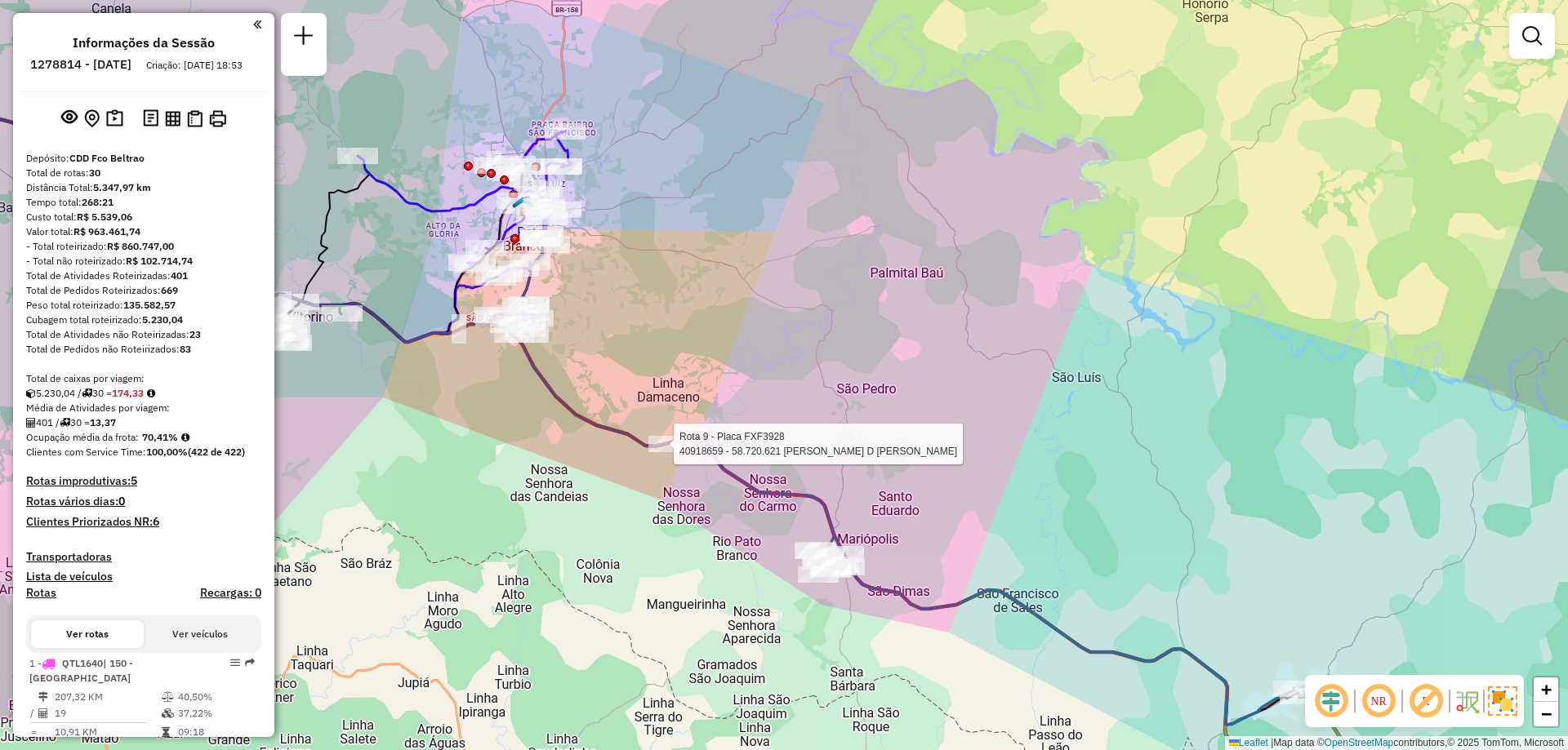
select select "**********"
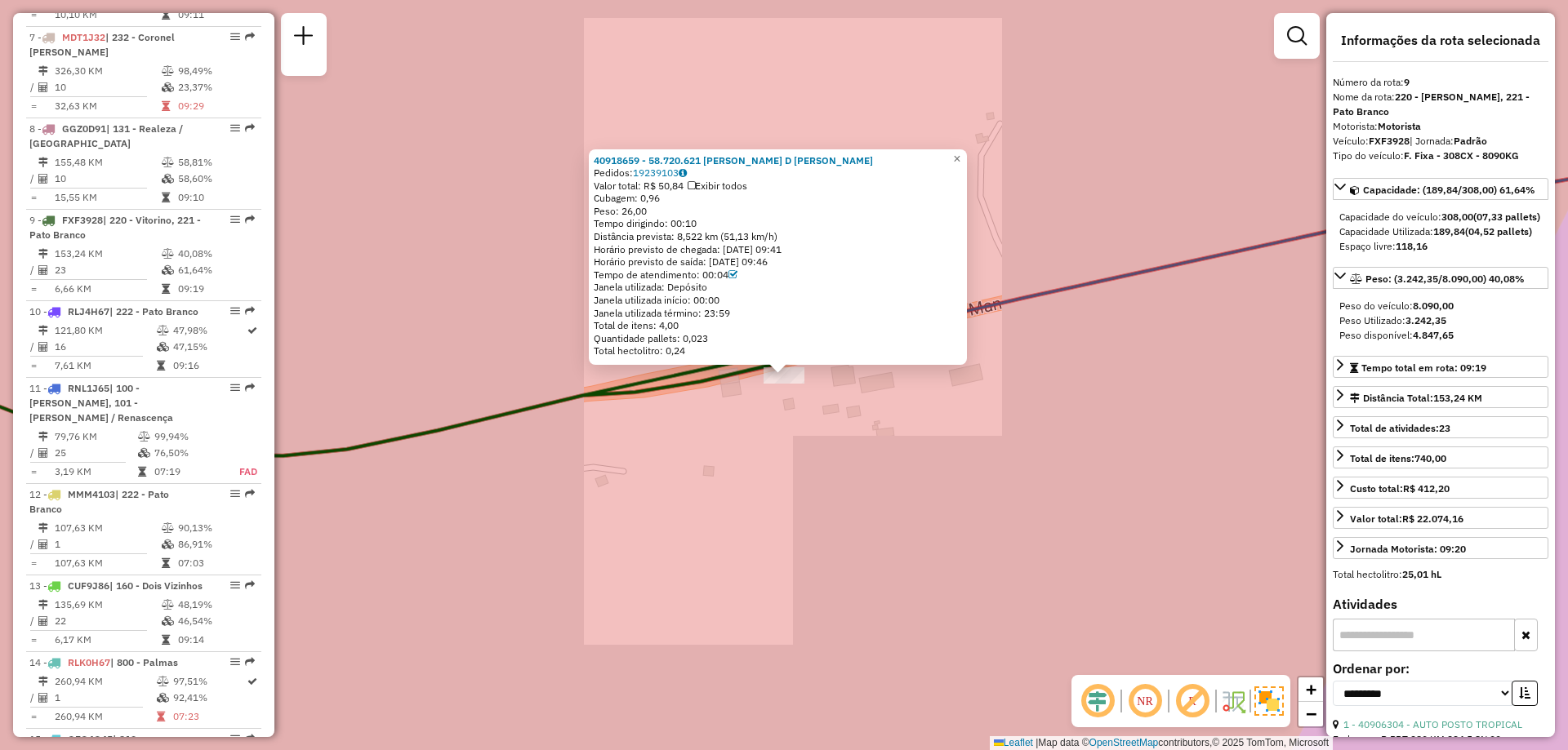
scroll to position [1416, 0]
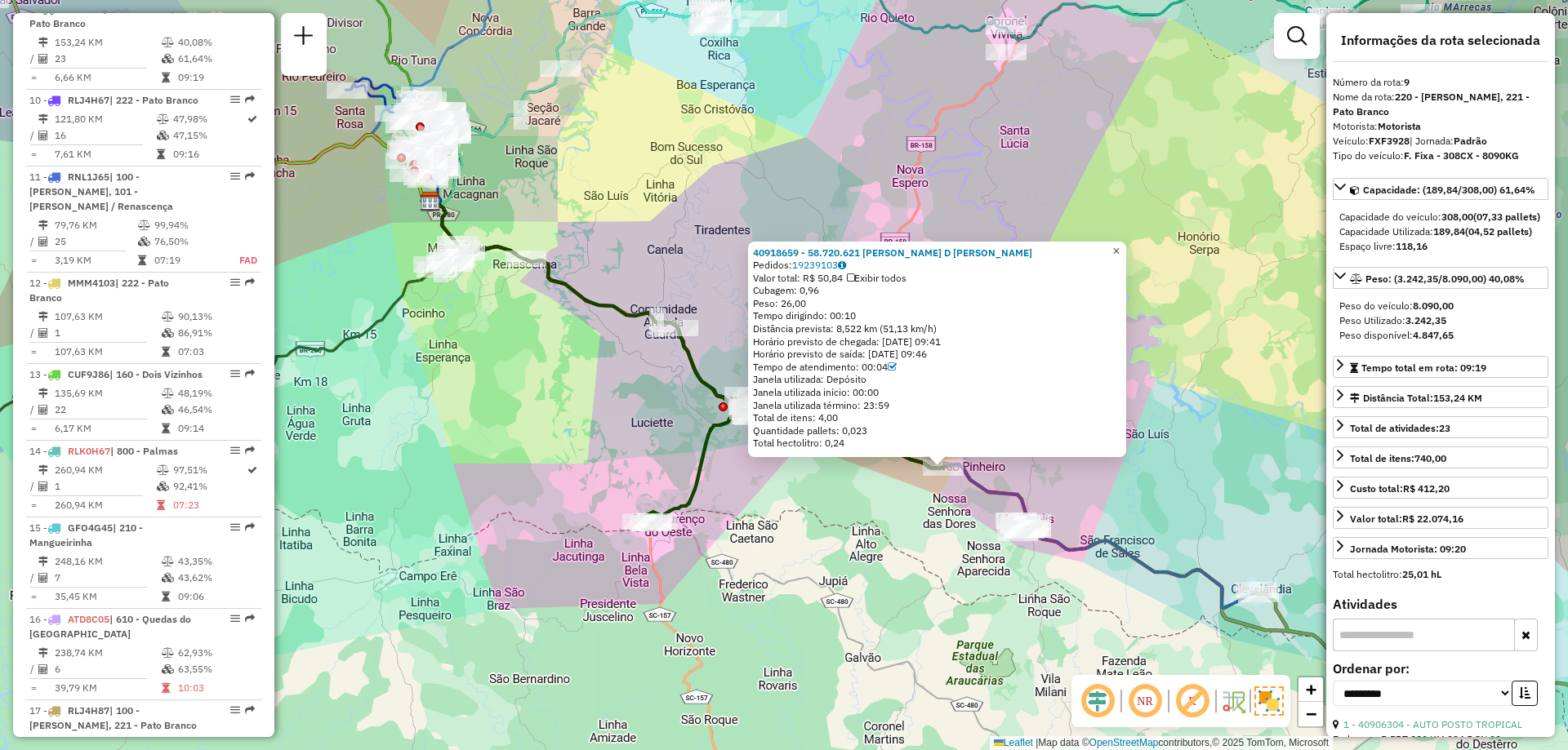
click at [1120, 249] on span "×" at bounding box center [1116, 251] width 8 height 14
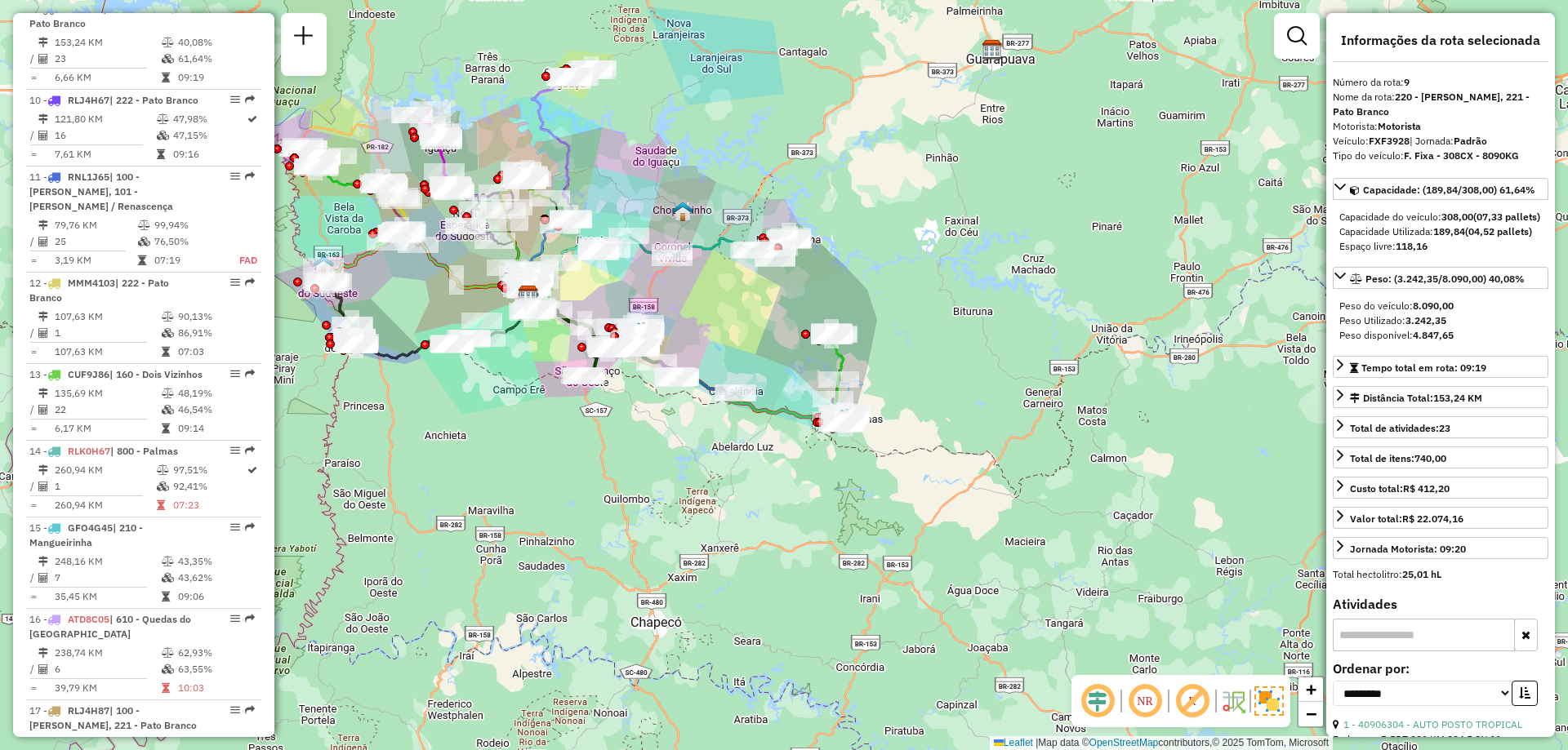
drag, startPoint x: 924, startPoint y: 301, endPoint x: 841, endPoint y: 379, distance: 113.9
click at [841, 379] on icon at bounding box center [685, 357] width 315 height 124
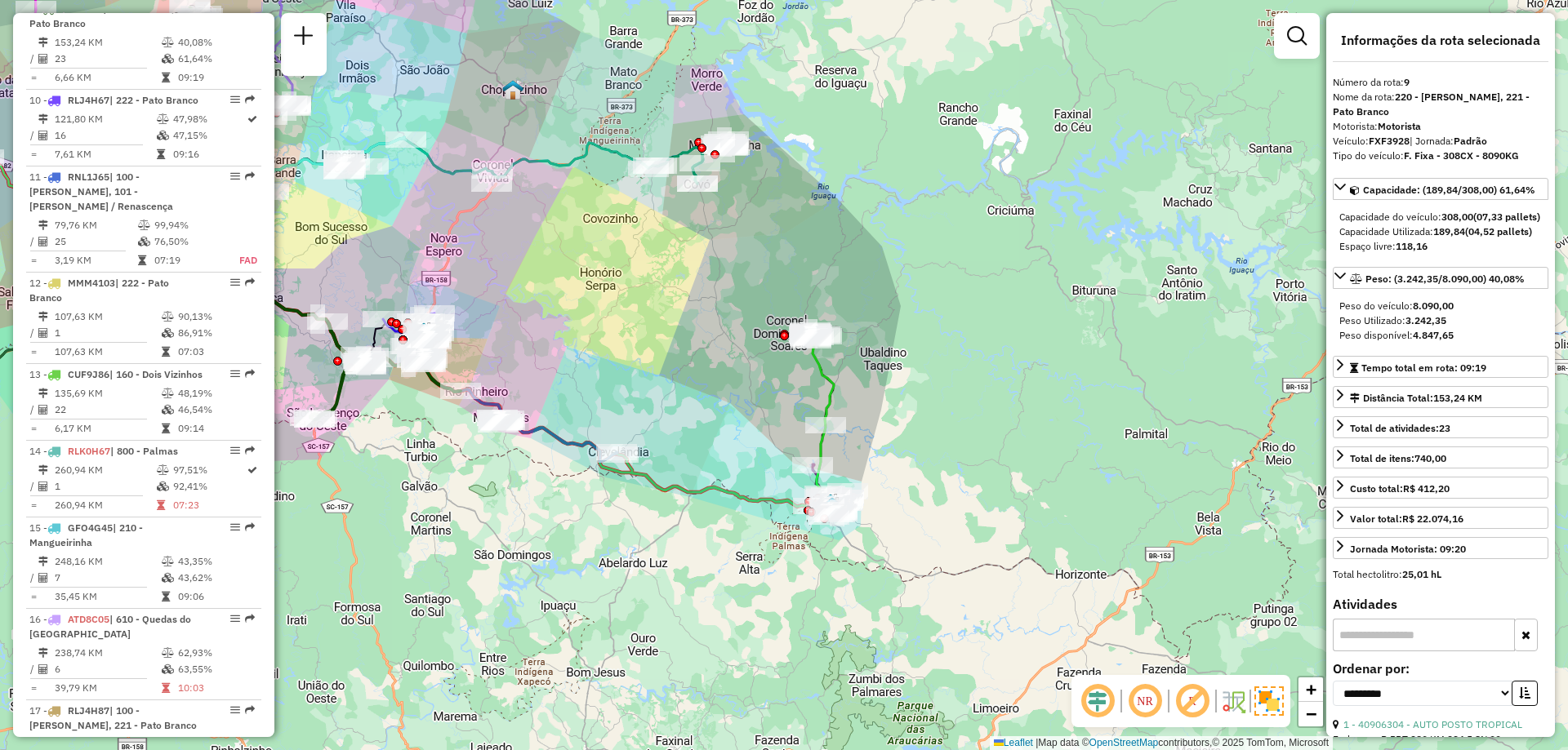
drag, startPoint x: 634, startPoint y: 500, endPoint x: 640, endPoint y: 433, distance: 67.3
click at [640, 433] on div "Janela de atendimento Grade de atendimento Capacidade Transportadoras Veículos …" at bounding box center [784, 375] width 1568 height 750
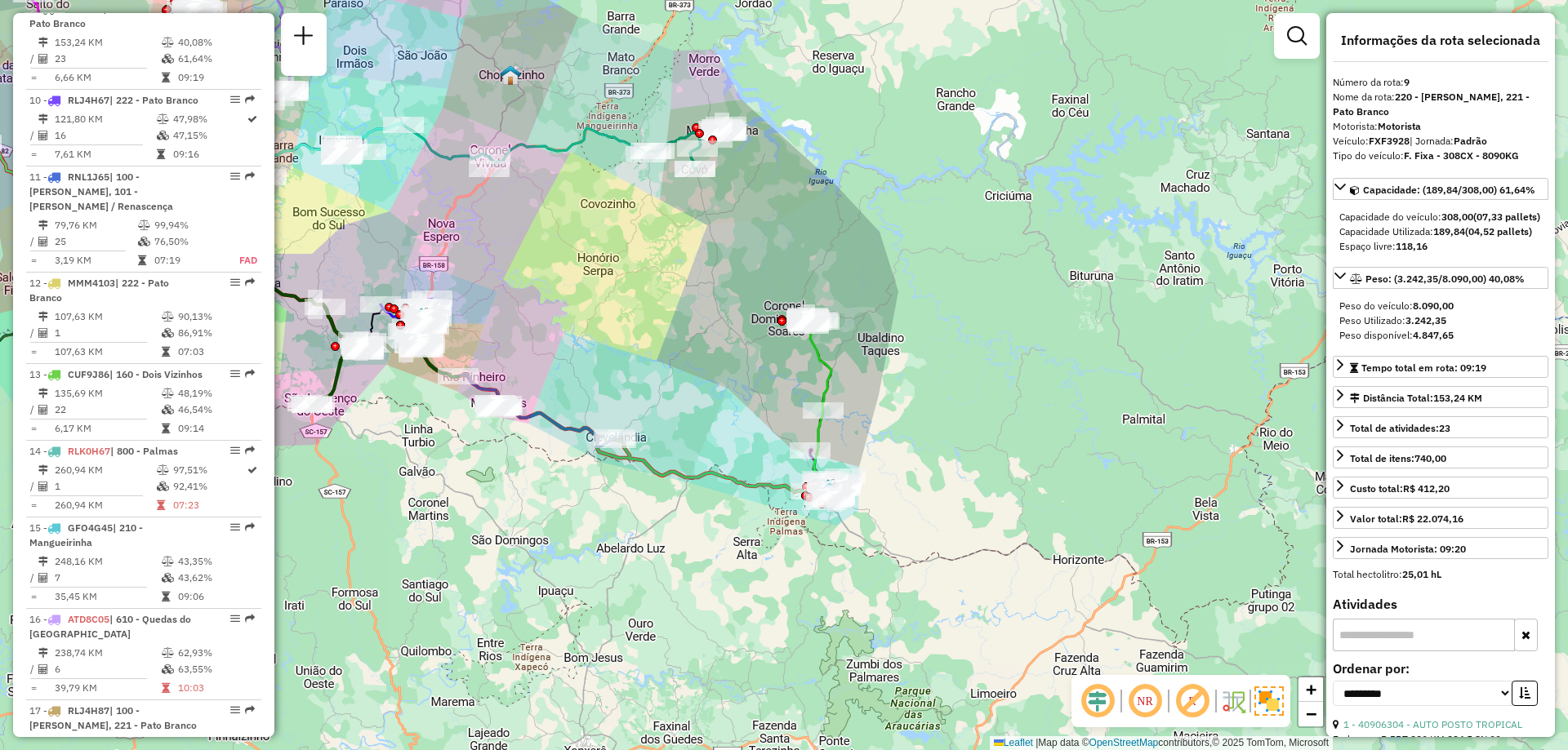
click at [640, 433] on div "Janela de atendimento Grade de atendimento Capacidade Transportadoras Veículos …" at bounding box center [784, 375] width 1568 height 750
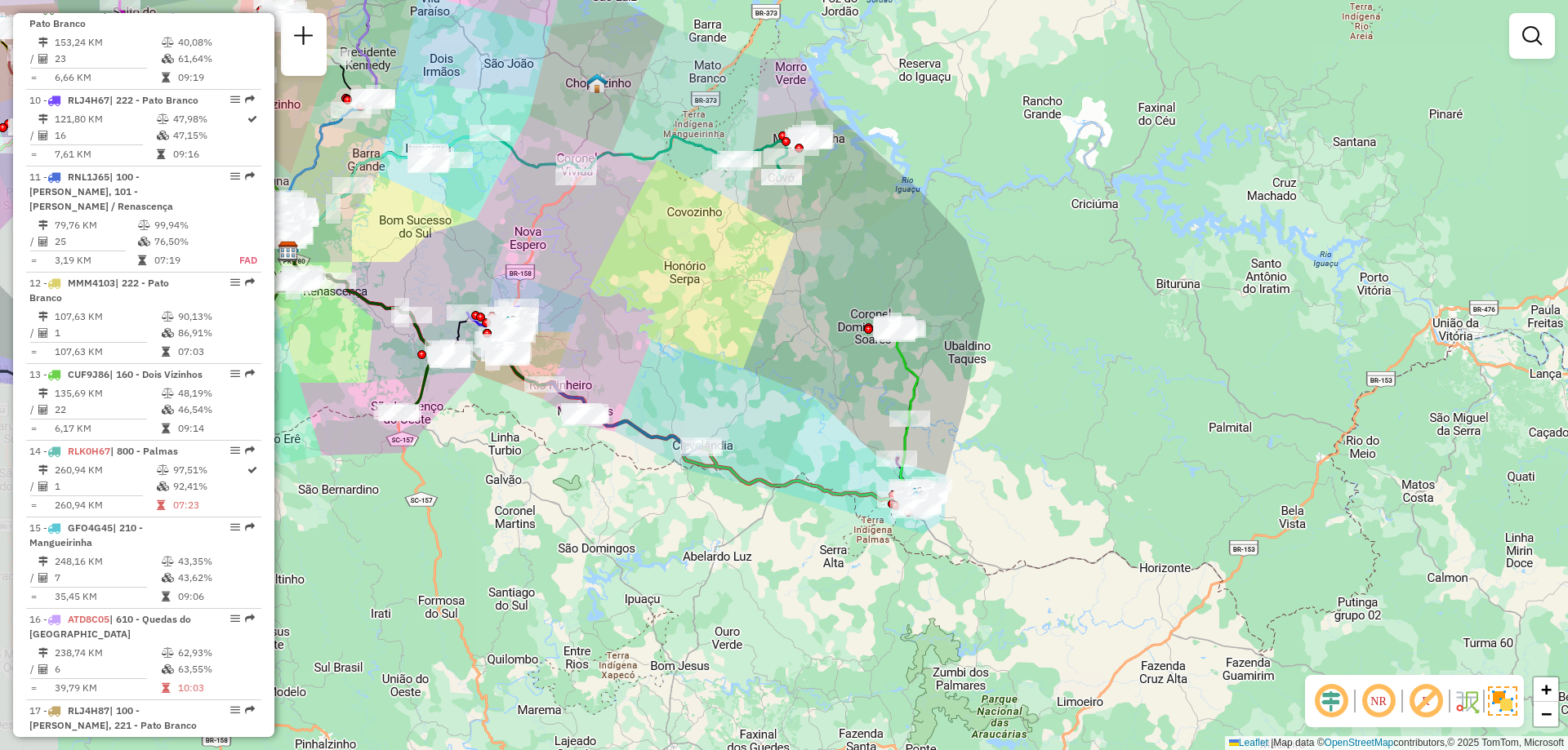
drag, startPoint x: 922, startPoint y: 369, endPoint x: 1023, endPoint y: 379, distance: 101.5
click at [918, 377] on icon at bounding box center [603, 376] width 630 height 249
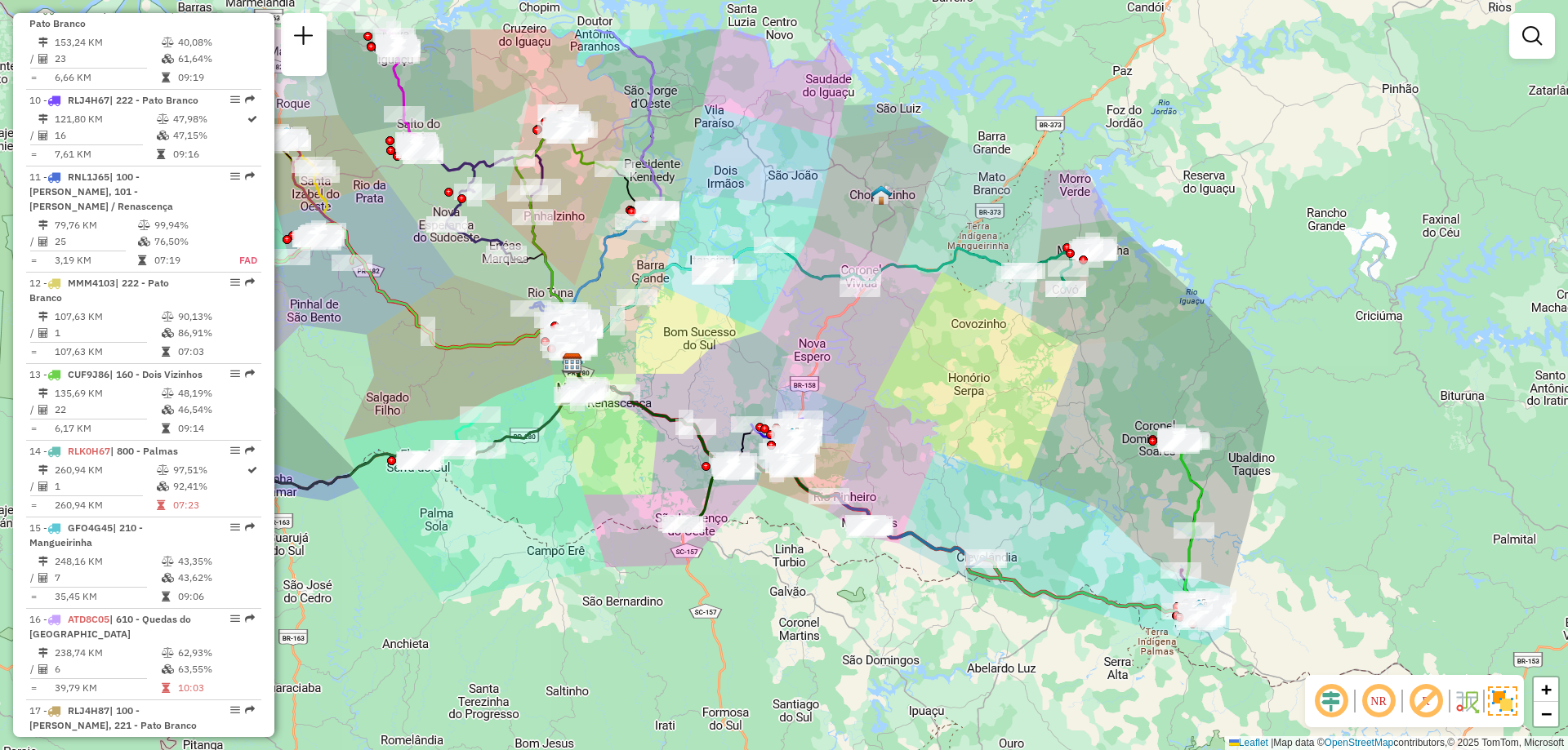
drag, startPoint x: 740, startPoint y: 315, endPoint x: 912, endPoint y: 399, distance: 191.4
click at [912, 399] on div "Janela de atendimento Grade de atendimento Capacidade Transportadoras Veículos …" at bounding box center [784, 375] width 1568 height 750
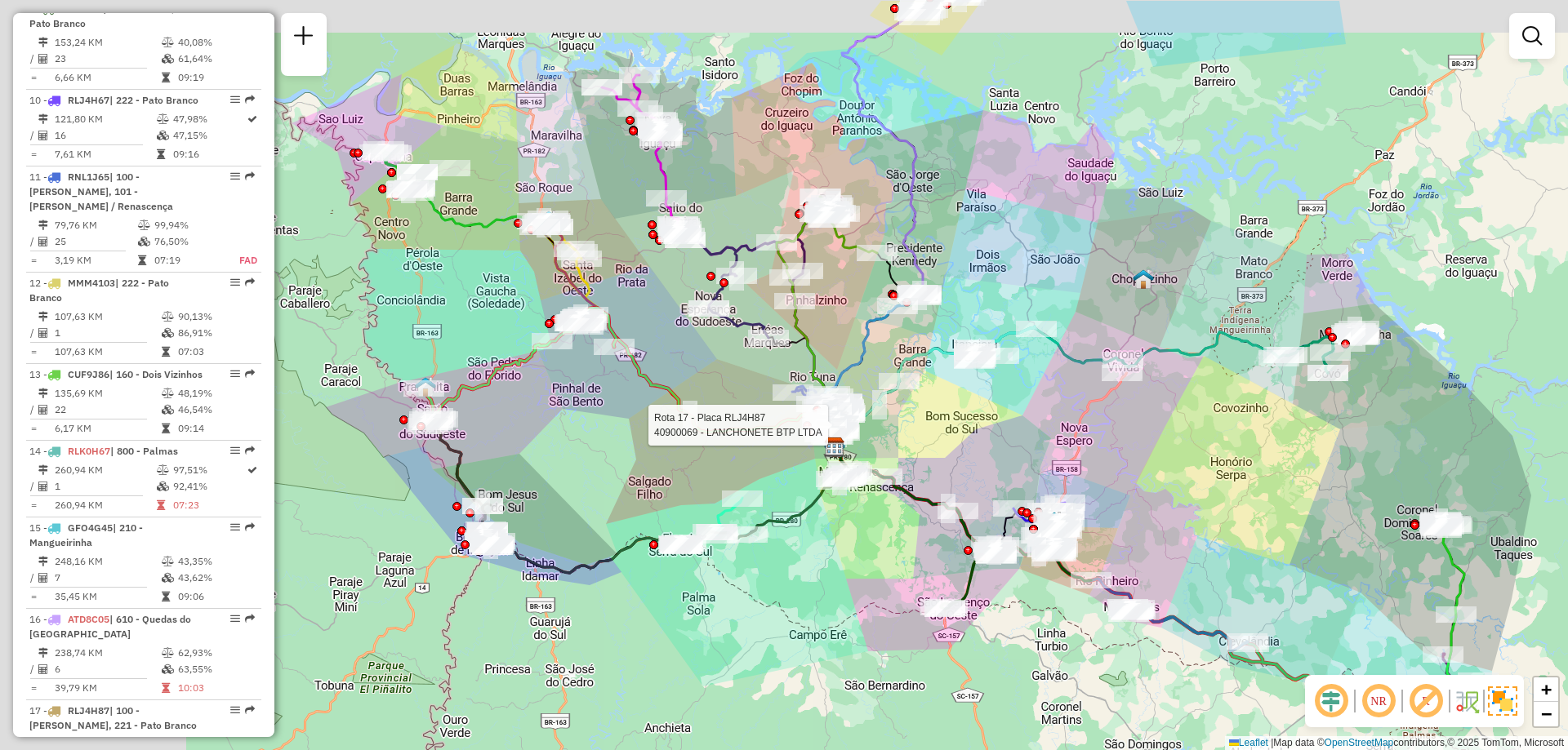
drag, startPoint x: 565, startPoint y: 377, endPoint x: 874, endPoint y: 459, distance: 319.7
click at [812, 430] on div at bounding box center [807, 426] width 9 height 9
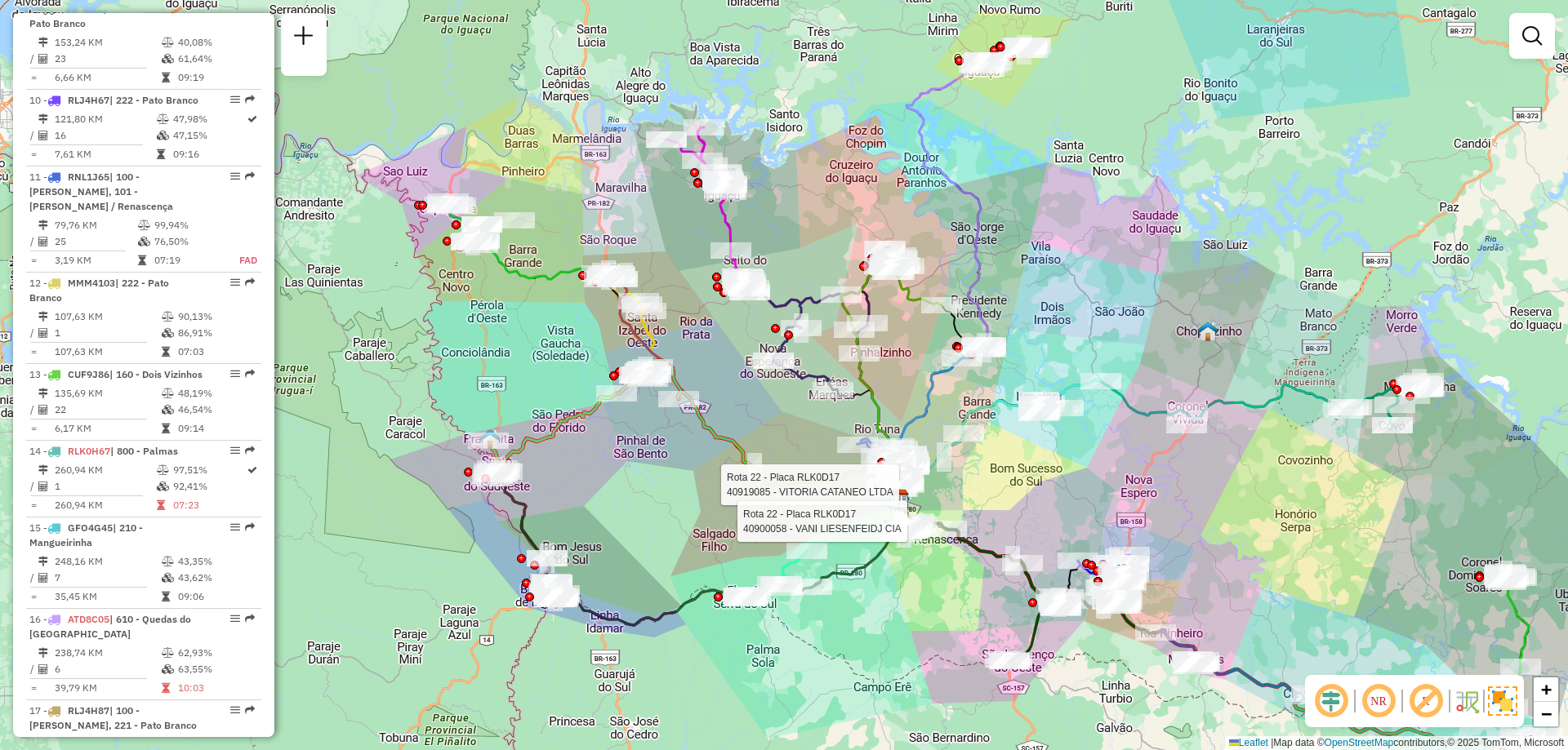
drag, startPoint x: 510, startPoint y: 311, endPoint x: 512, endPoint y: 334, distance: 23.1
click at [512, 334] on div "Rota 22 - Placa RLK0D17 40919085 - VITORIA CATANEO LTDA Rota 22 - Placa RLK0D17…" at bounding box center [784, 375] width 1568 height 750
